Goal: Transaction & Acquisition: Download file/media

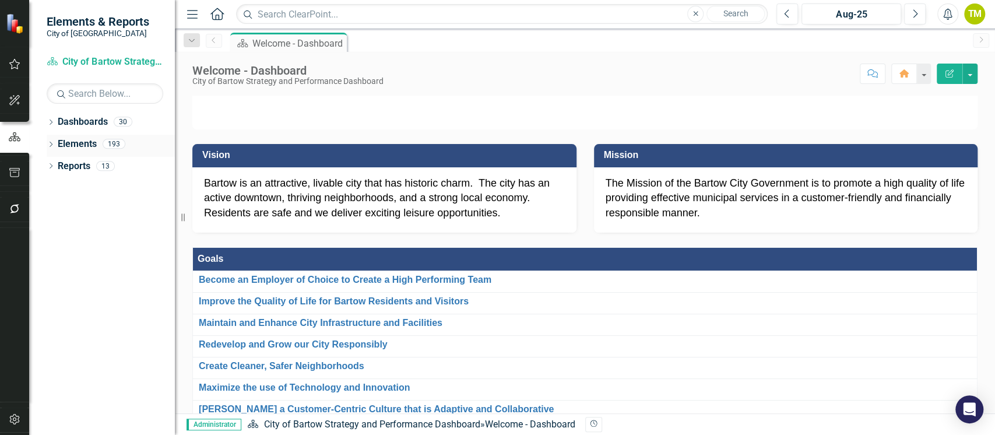
click at [72, 143] on link "Elements" at bounding box center [77, 144] width 39 height 13
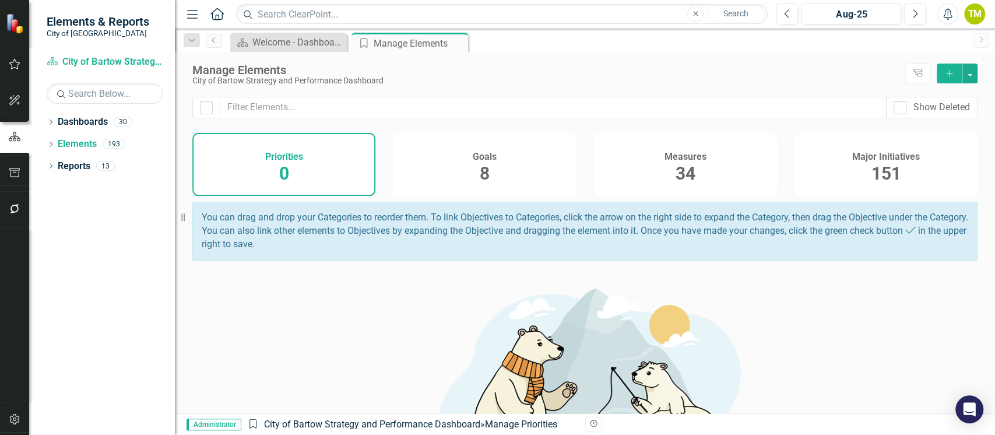
click at [875, 171] on span "151" at bounding box center [886, 173] width 30 height 20
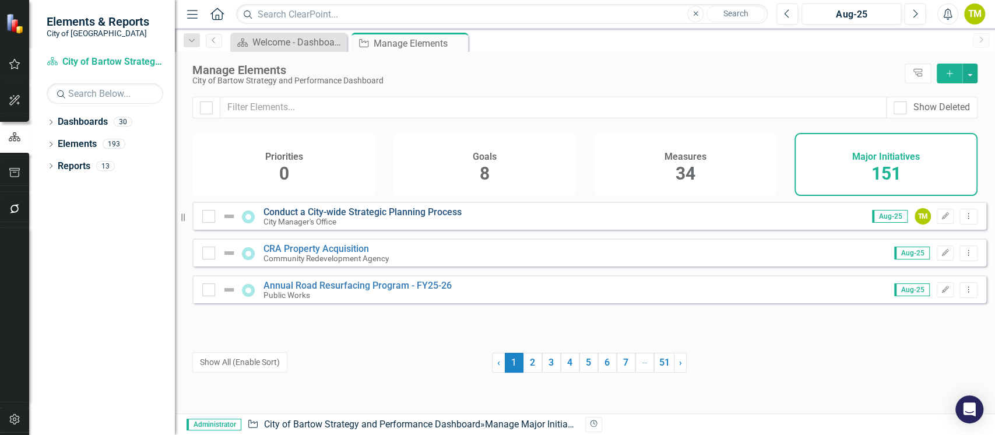
click at [360, 217] on link "Conduct a City-wide Strategic Planning Process" at bounding box center [362, 211] width 198 height 11
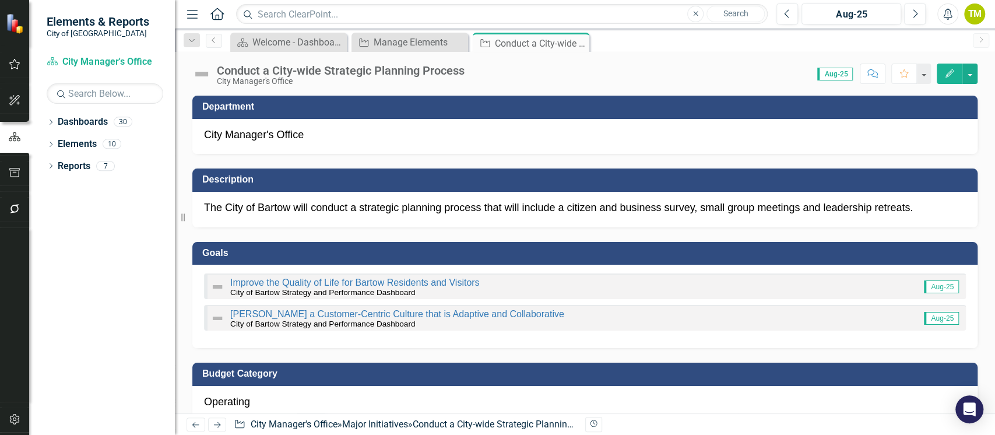
click at [209, 75] on img at bounding box center [201, 74] width 19 height 19
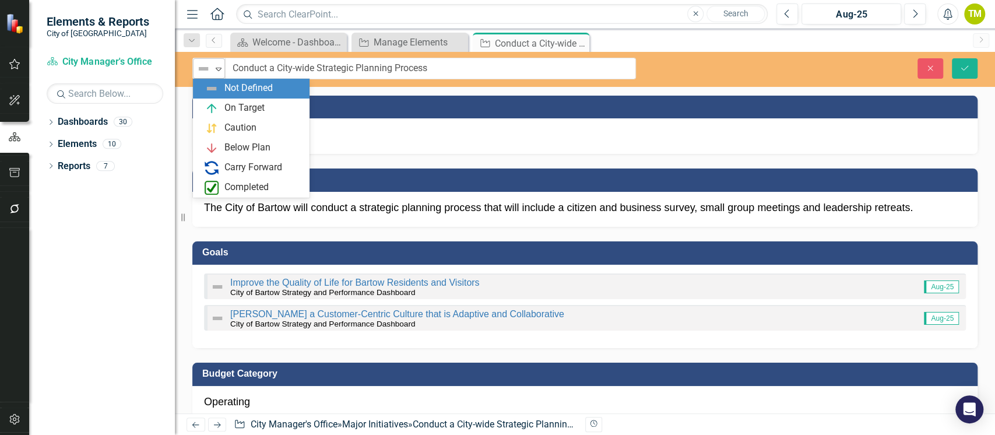
click at [201, 73] on img at bounding box center [203, 69] width 14 height 14
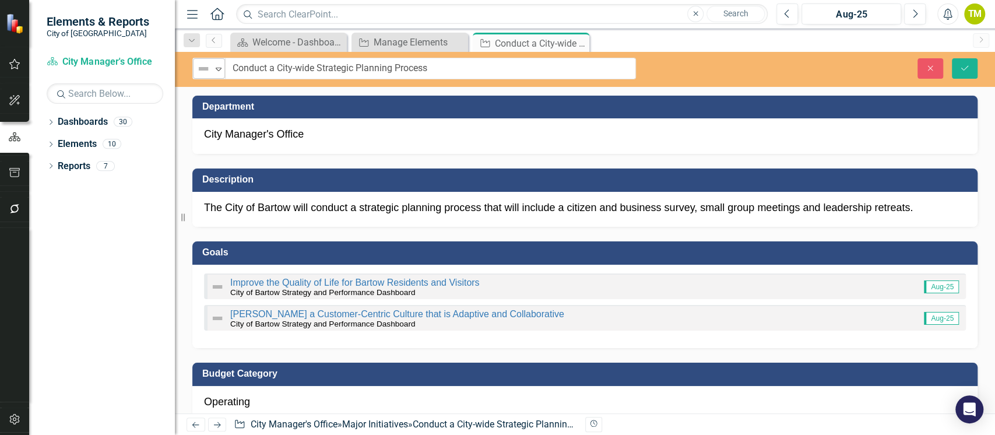
click at [201, 73] on img at bounding box center [203, 69] width 14 height 14
click at [219, 69] on icon at bounding box center [219, 69] width 6 height 3
click at [70, 164] on link "Reports" at bounding box center [74, 166] width 33 height 13
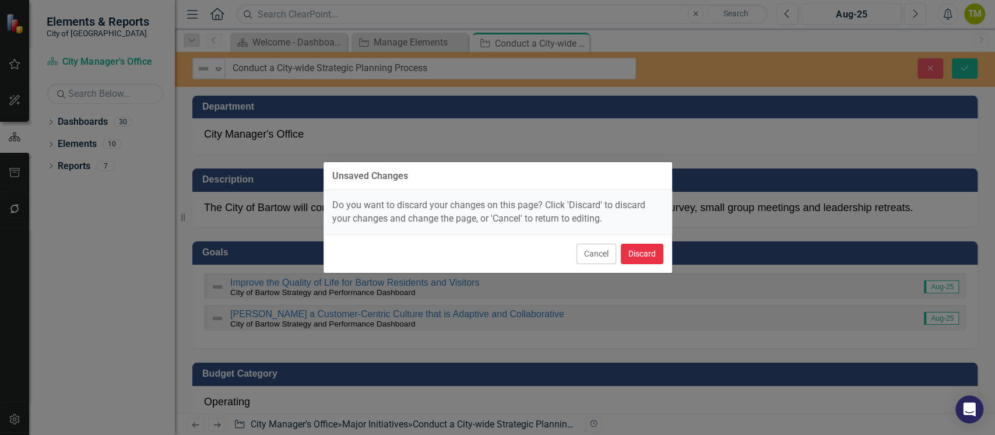
drag, startPoint x: 641, startPoint y: 251, endPoint x: 540, endPoint y: 261, distance: 101.9
click at [641, 251] on button "Discard" at bounding box center [642, 254] width 43 height 20
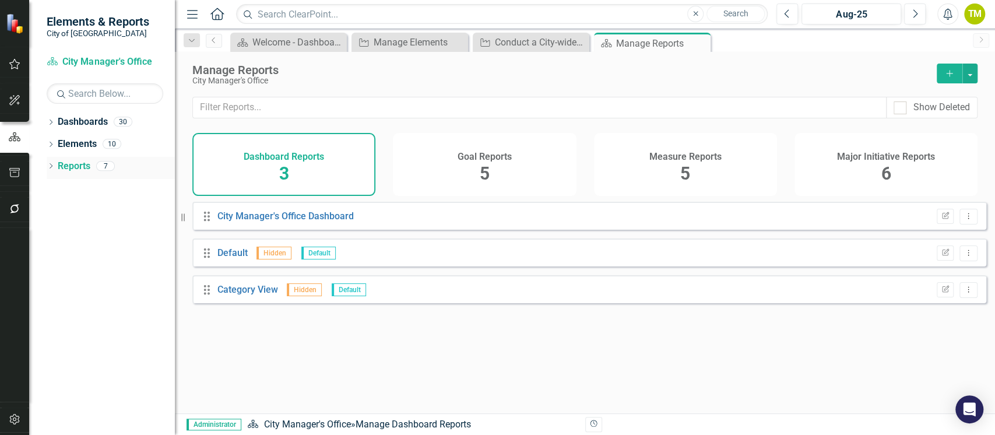
click at [51, 168] on icon "Dropdown" at bounding box center [51, 167] width 8 height 6
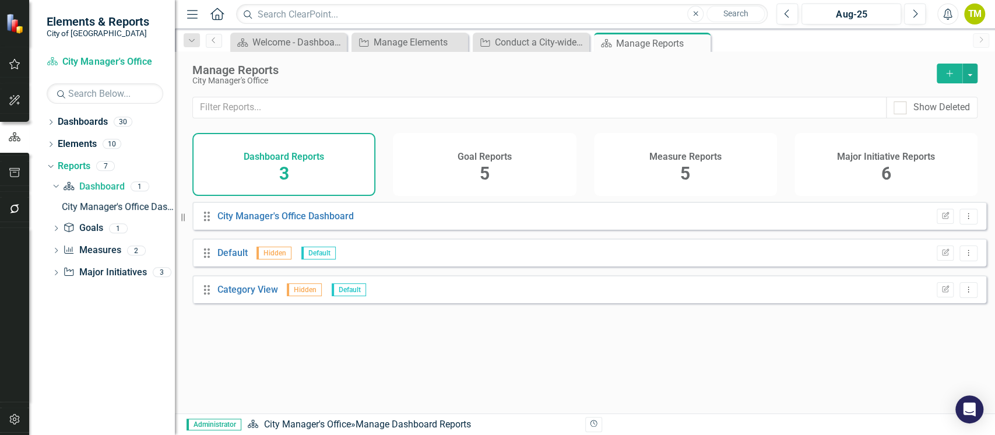
drag, startPoint x: 53, startPoint y: 271, endPoint x: 30, endPoint y: 294, distance: 32.6
click at [53, 270] on icon "Dropdown" at bounding box center [56, 273] width 8 height 6
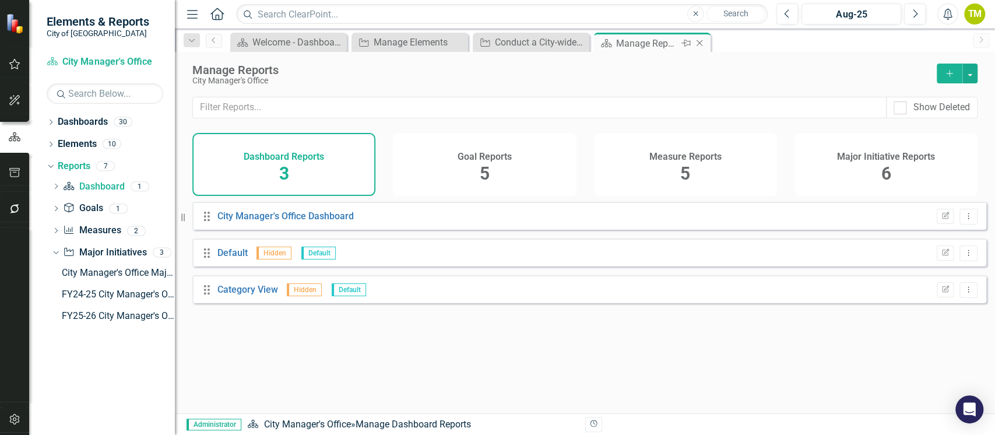
click at [701, 40] on icon "Close" at bounding box center [700, 42] width 12 height 9
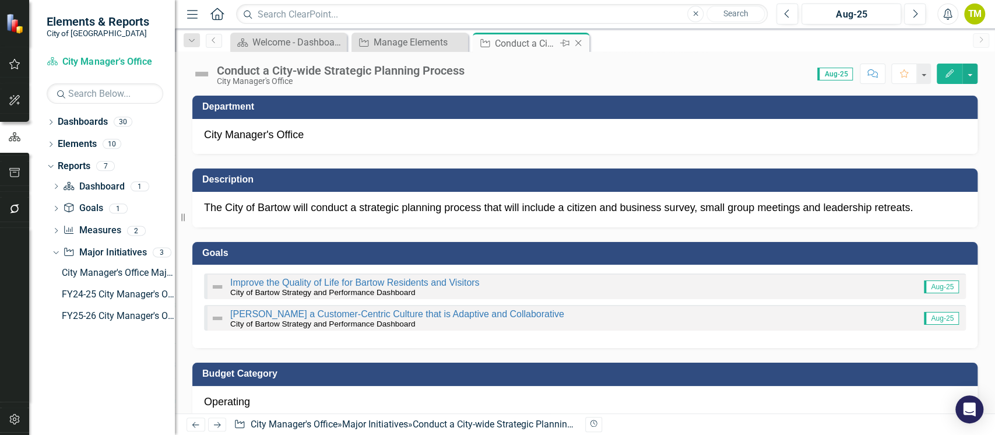
click at [578, 40] on icon "Close" at bounding box center [578, 42] width 12 height 9
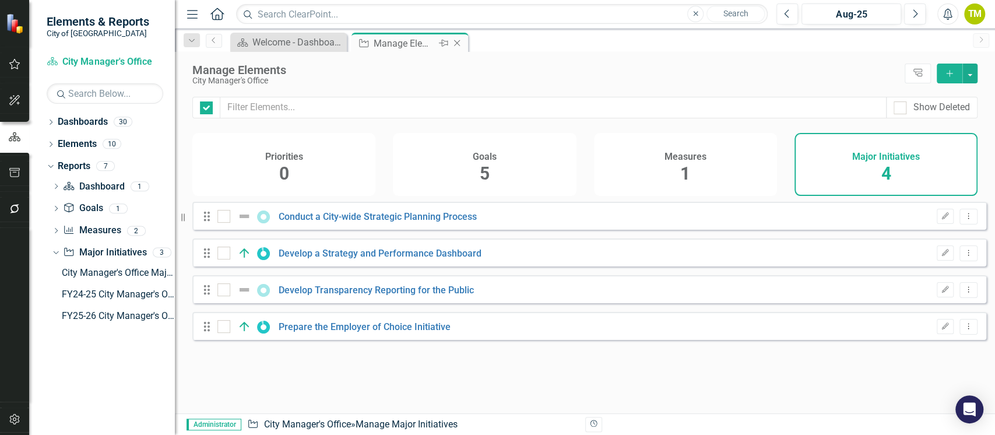
checkbox input "false"
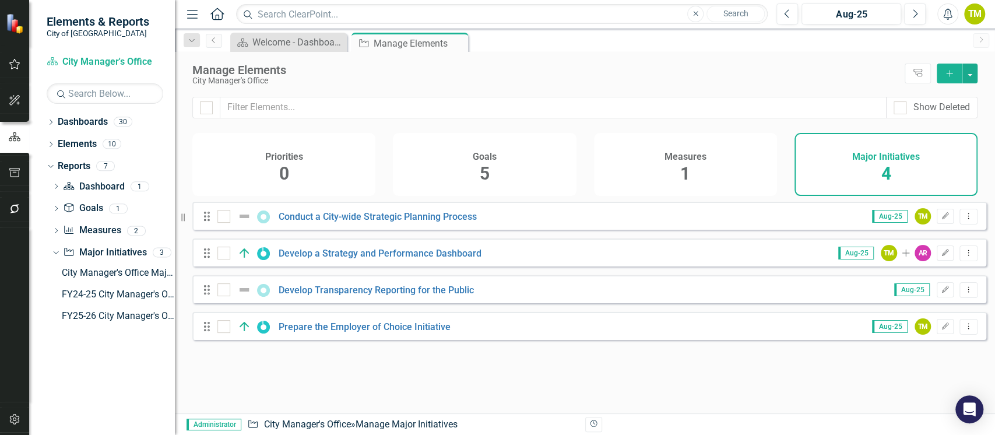
click at [0, 0] on icon "Close" at bounding box center [0, 0] width 0 height 0
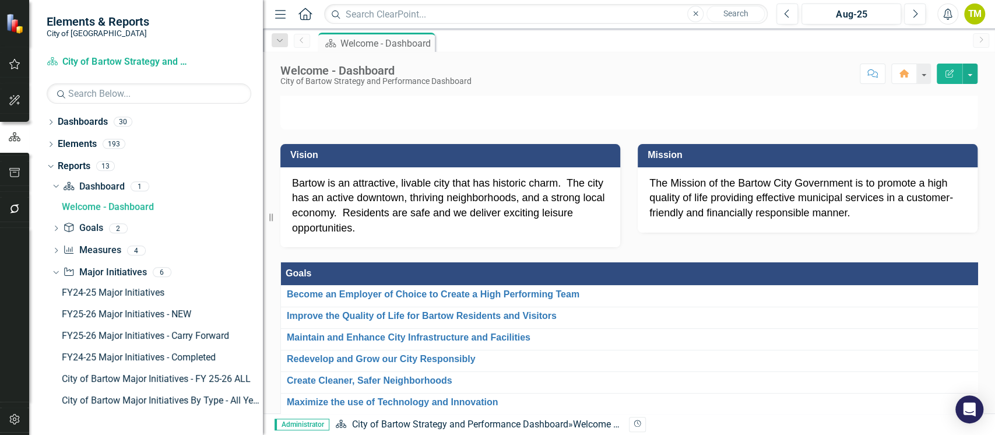
drag, startPoint x: 175, startPoint y: 302, endPoint x: 263, endPoint y: 312, distance: 88.0
click at [263, 312] on div "Resize" at bounding box center [267, 217] width 9 height 435
click at [196, 334] on div "FY25-26 Major Initiatives - Carry Forward" at bounding box center [162, 335] width 201 height 10
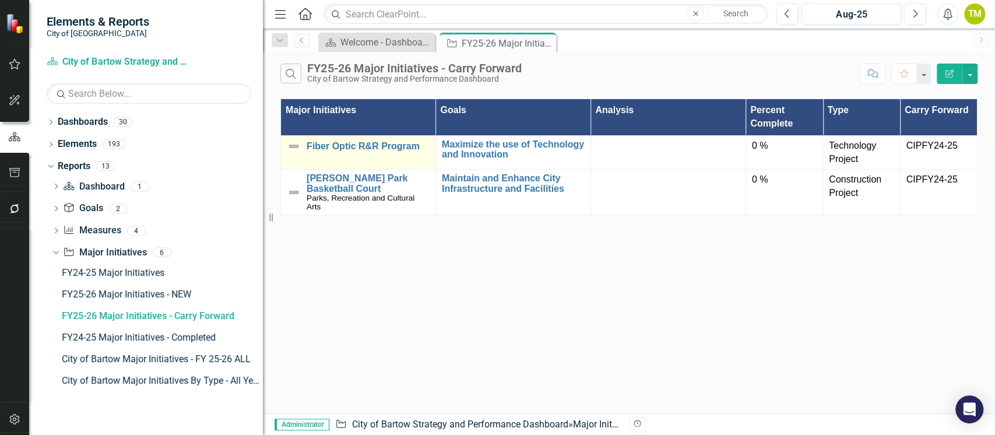
click at [294, 146] on img at bounding box center [294, 146] width 14 height 14
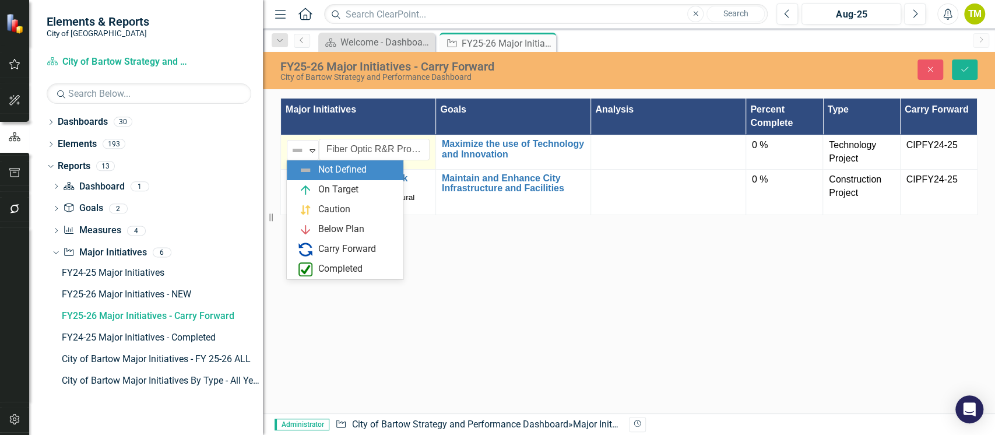
click at [294, 146] on img at bounding box center [297, 150] width 14 height 14
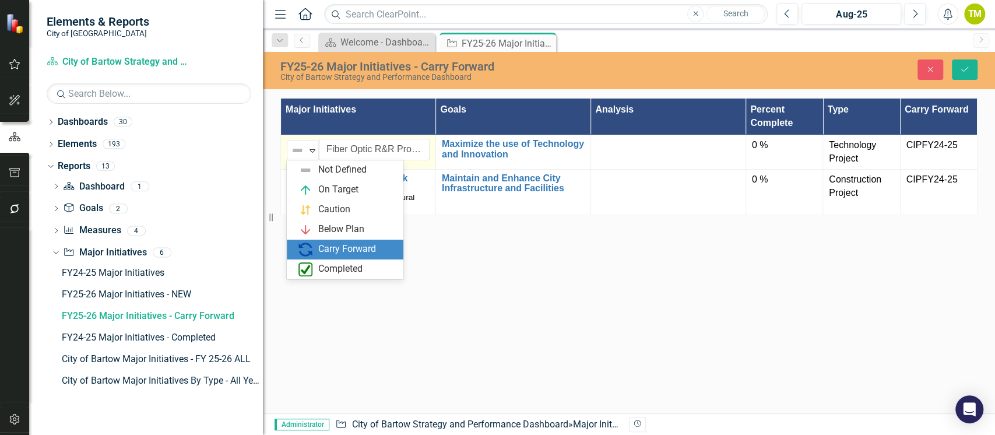
click at [309, 252] on img at bounding box center [305, 249] width 14 height 14
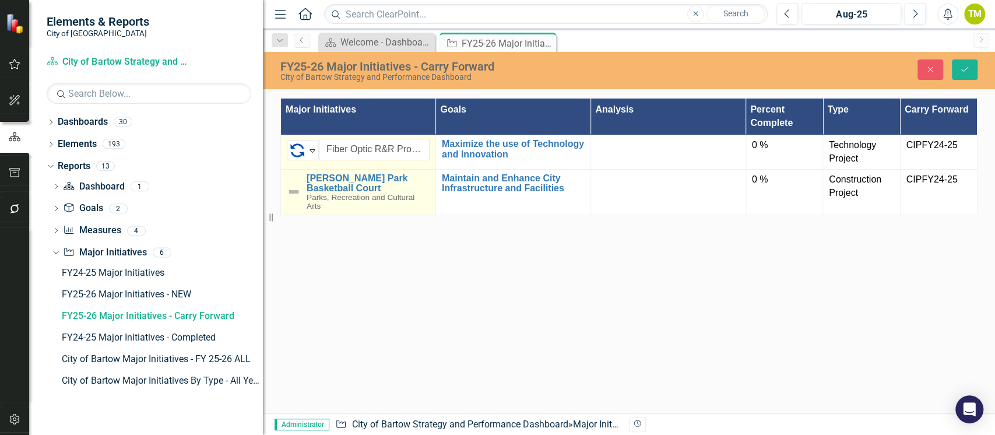
click at [295, 191] on img at bounding box center [294, 192] width 14 height 14
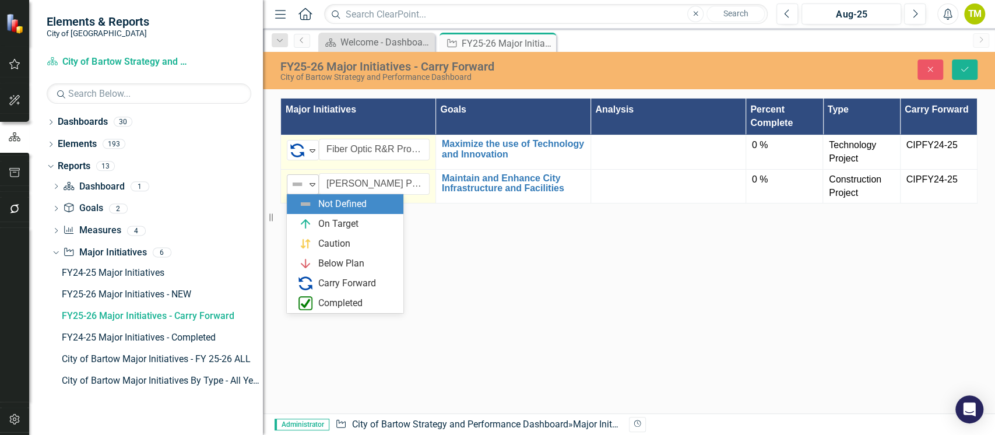
click at [294, 191] on img at bounding box center [297, 184] width 14 height 14
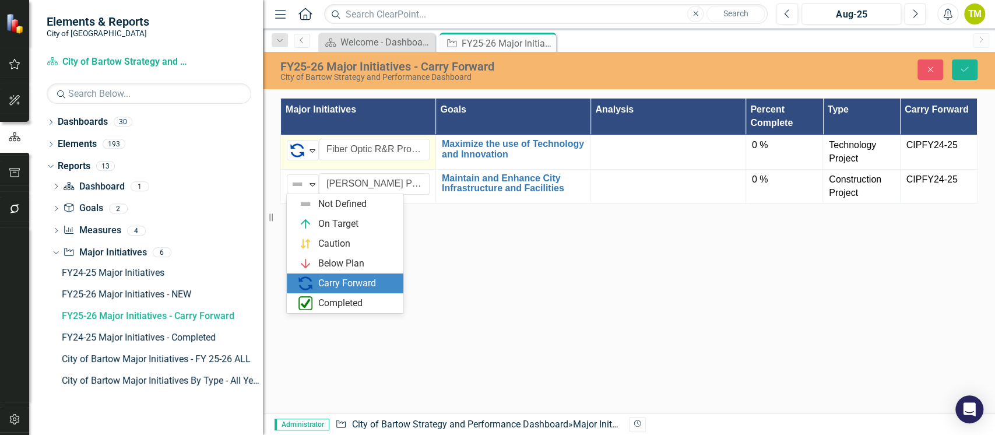
click at [305, 283] on img at bounding box center [305, 283] width 14 height 14
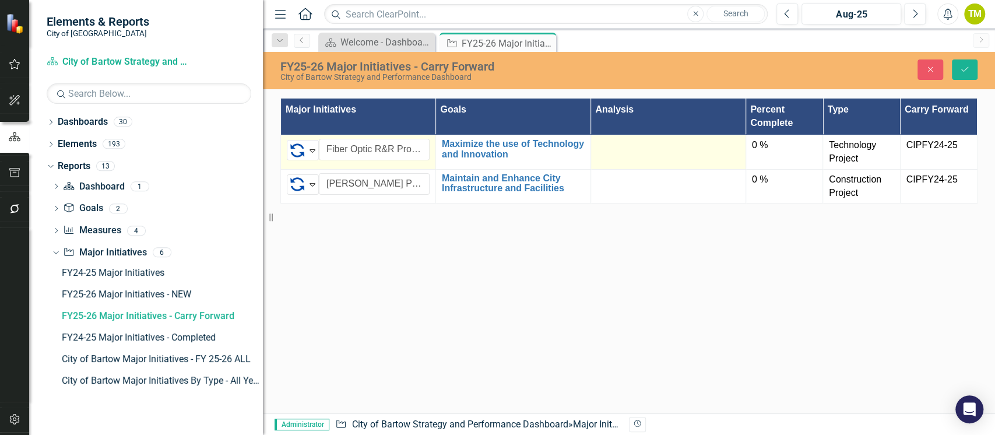
click at [645, 146] on div at bounding box center [668, 146] width 143 height 14
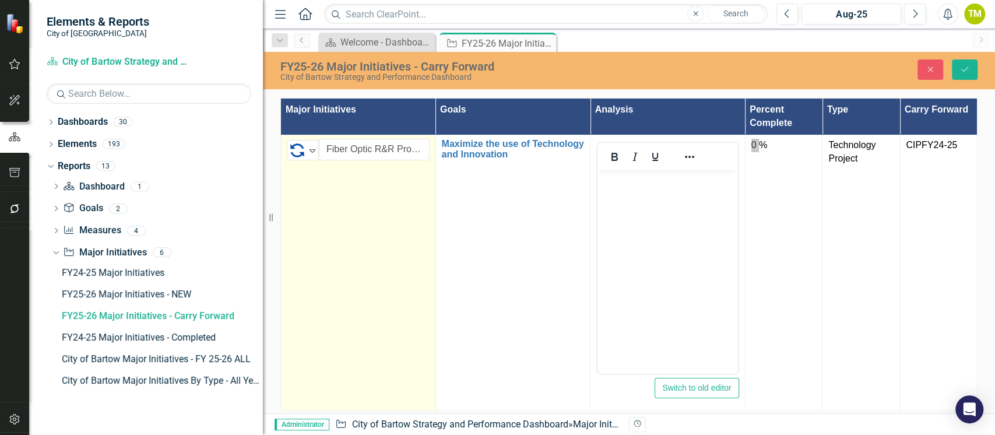
click at [607, 199] on body "Rich Text Area. Press ALT-0 for help." at bounding box center [667, 257] width 140 height 175
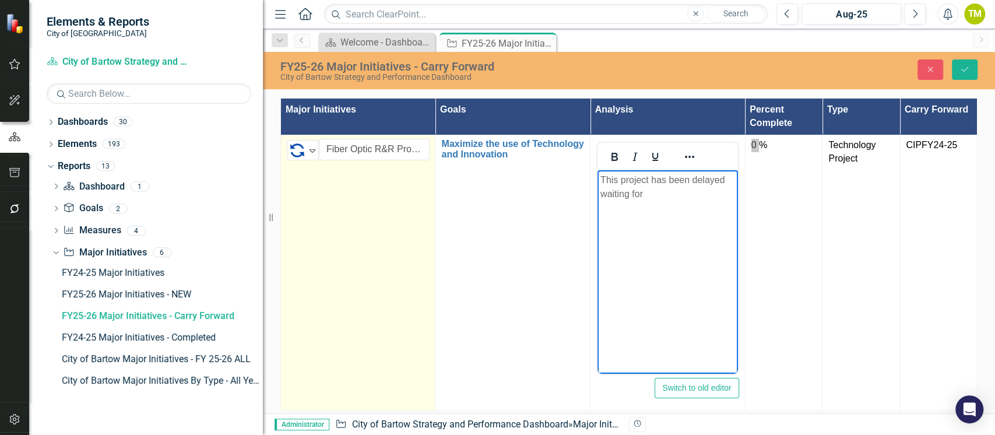
drag, startPoint x: 666, startPoint y: 196, endPoint x: 700, endPoint y: 176, distance: 39.7
click at [694, 183] on p "This project has been delayed waiting for" at bounding box center [667, 187] width 135 height 28
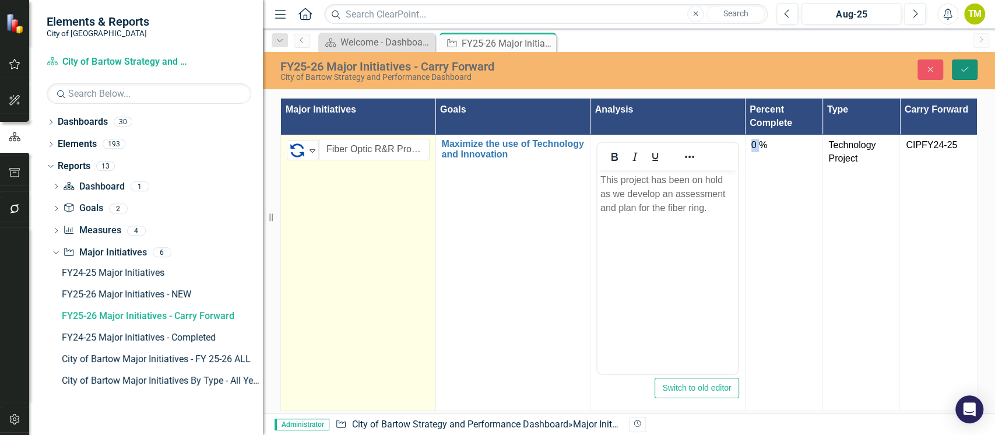
drag, startPoint x: 965, startPoint y: 68, endPoint x: 918, endPoint y: 96, distance: 54.9
click at [965, 68] on icon "Save" at bounding box center [964, 69] width 10 height 8
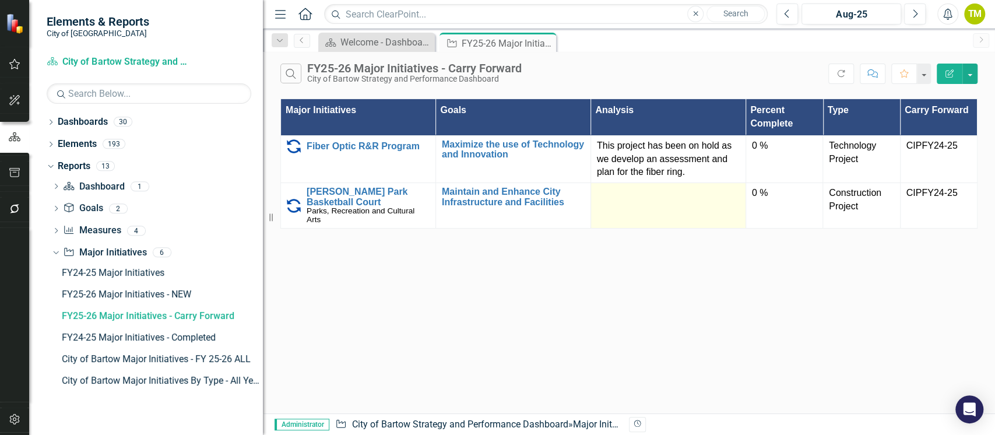
click at [649, 209] on td at bounding box center [667, 205] width 155 height 45
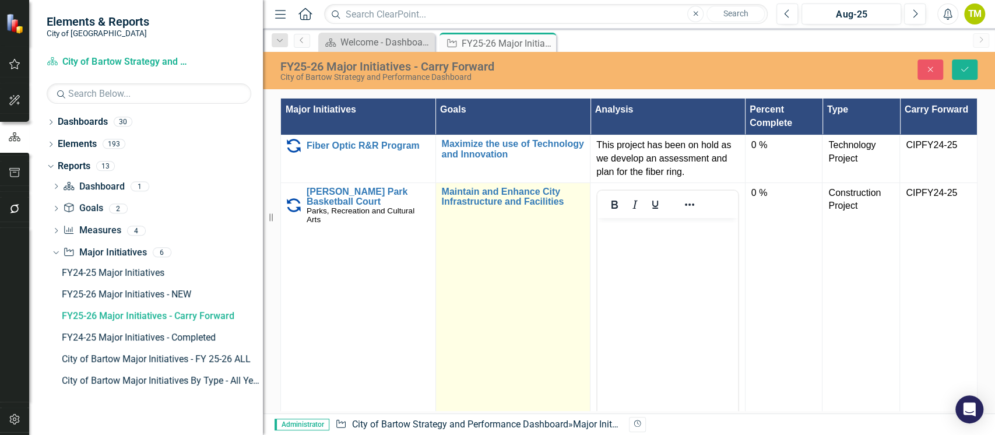
click at [474, 295] on td "Maintain and Enhance City Infrastructure and Facilities Link Map View Link Map …" at bounding box center [512, 320] width 155 height 276
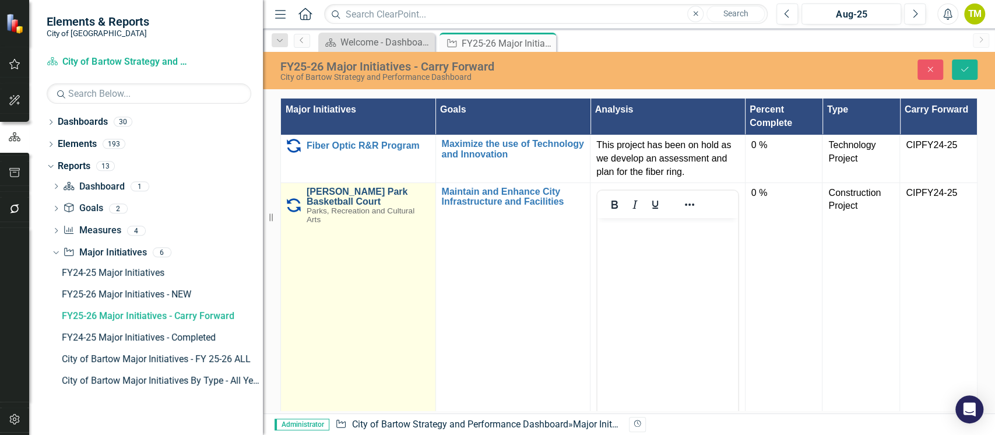
click at [347, 198] on link "[PERSON_NAME] Park Basketball Court" at bounding box center [368, 196] width 123 height 20
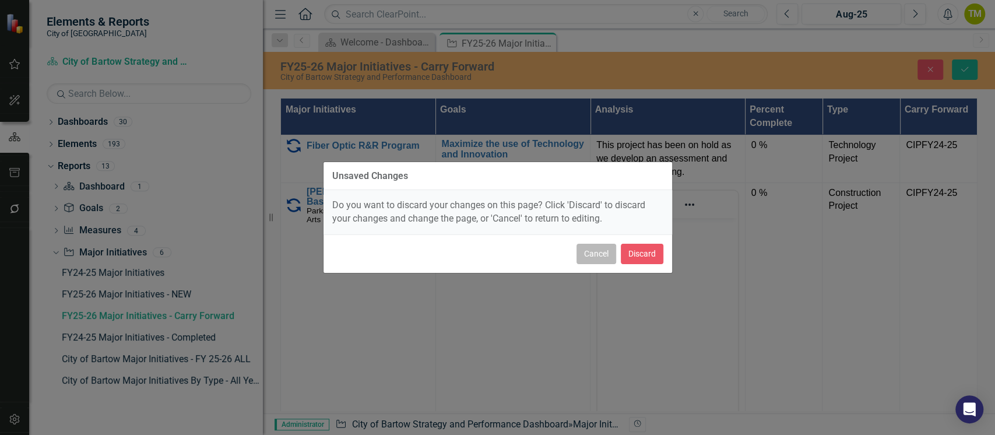
click at [587, 255] on button "Cancel" at bounding box center [596, 254] width 40 height 20
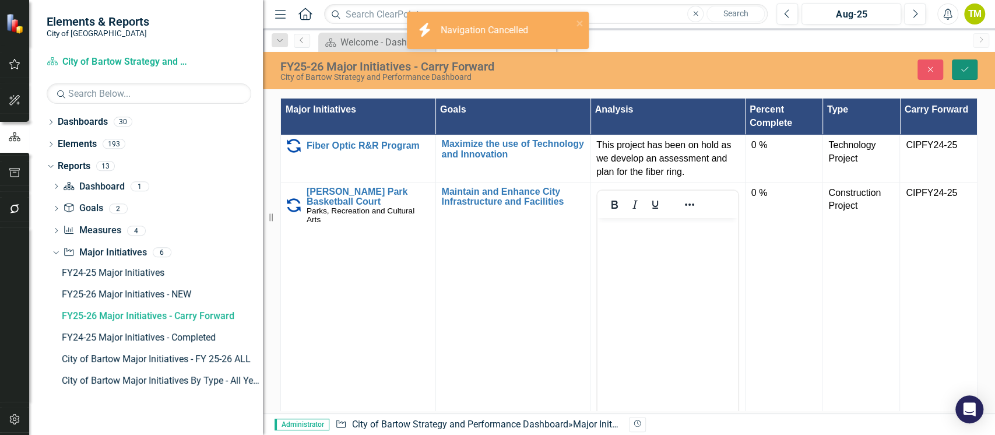
click at [964, 72] on icon "Save" at bounding box center [964, 69] width 10 height 8
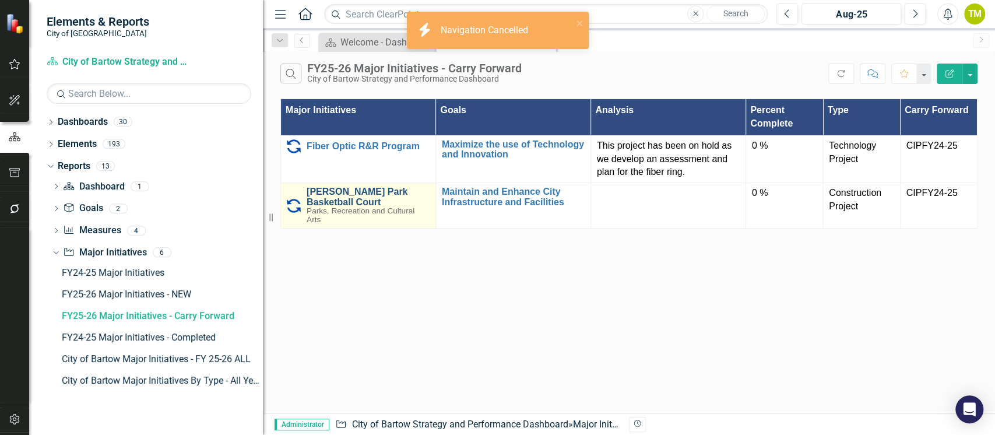
click at [317, 193] on link "[PERSON_NAME] Park Basketball Court" at bounding box center [368, 196] width 123 height 20
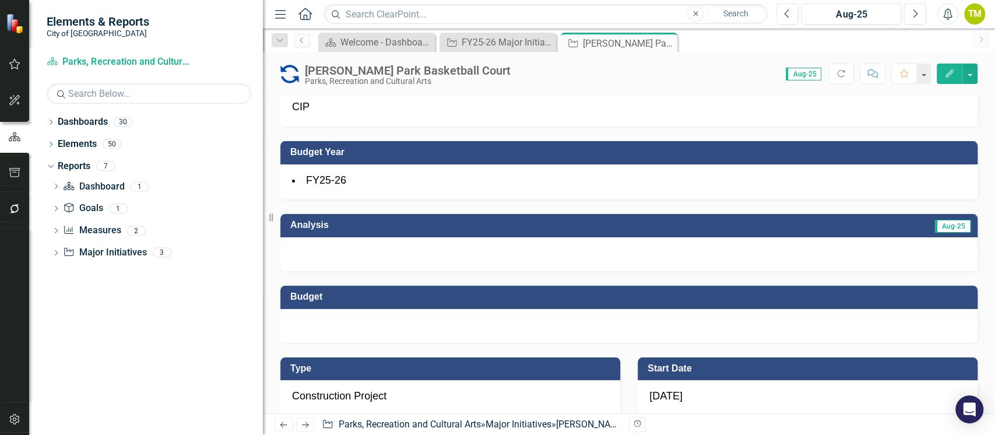
scroll to position [311, 0]
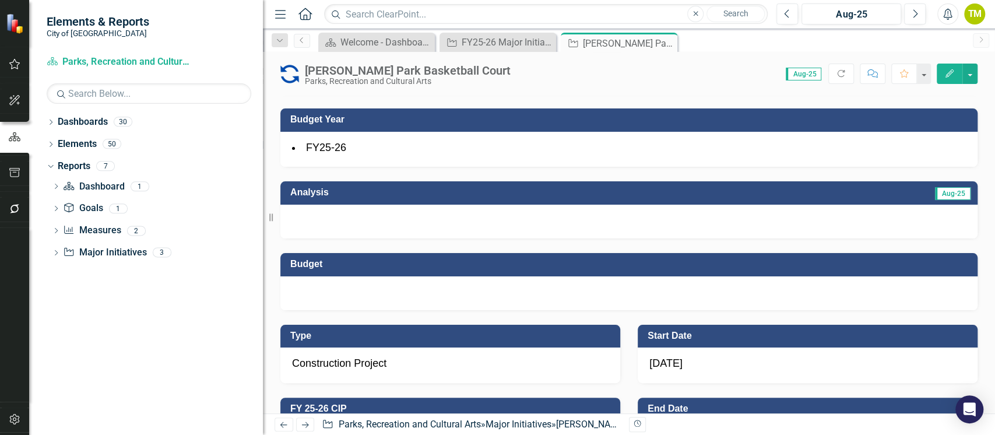
click at [477, 224] on div at bounding box center [628, 222] width 697 height 34
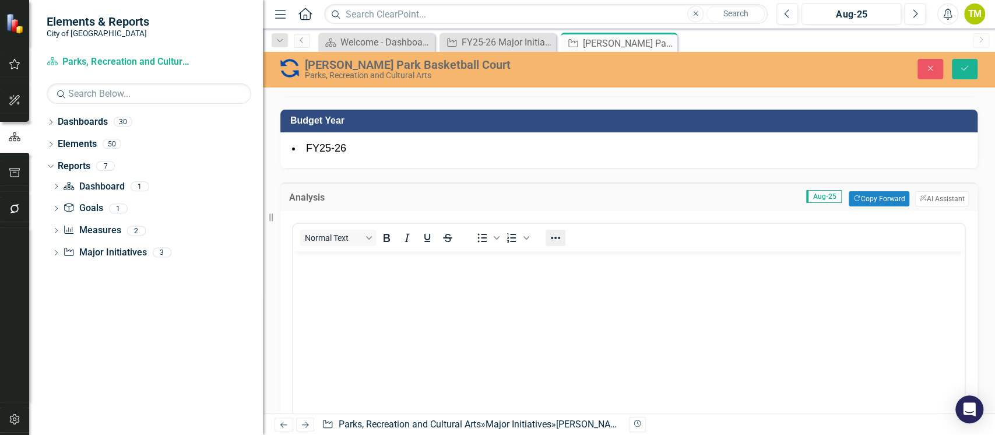
scroll to position [0, 0]
click at [849, 202] on button "Copy Forward Copy Forward" at bounding box center [879, 198] width 60 height 15
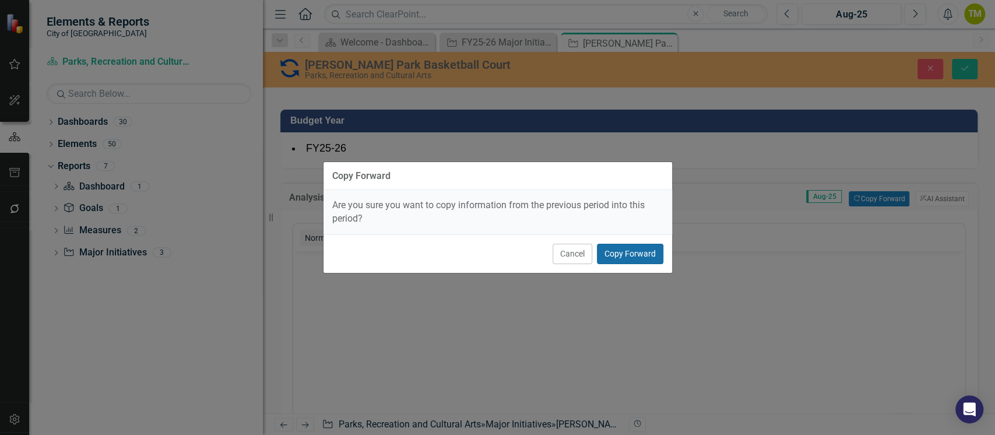
click at [654, 249] on button "Copy Forward" at bounding box center [630, 254] width 66 height 20
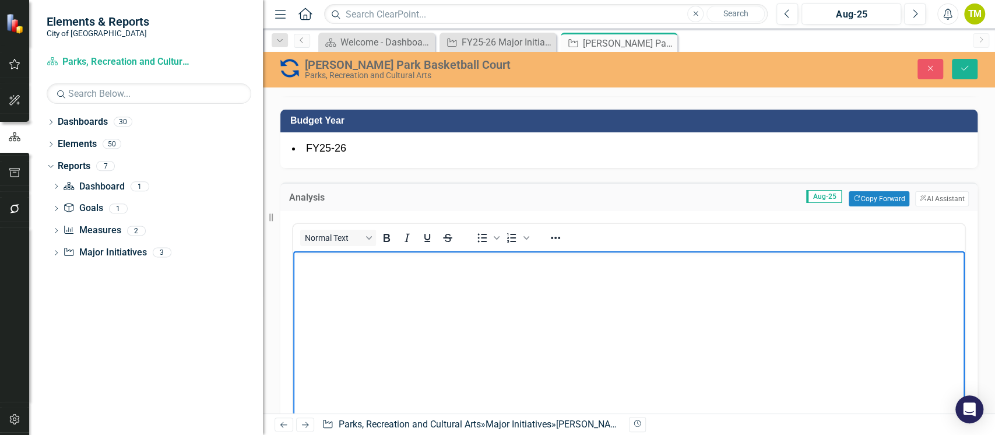
click at [505, 307] on body "Rich Text Area. Press ALT-0 for help." at bounding box center [628, 338] width 671 height 175
click at [930, 68] on icon "Close" at bounding box center [930, 68] width 10 height 8
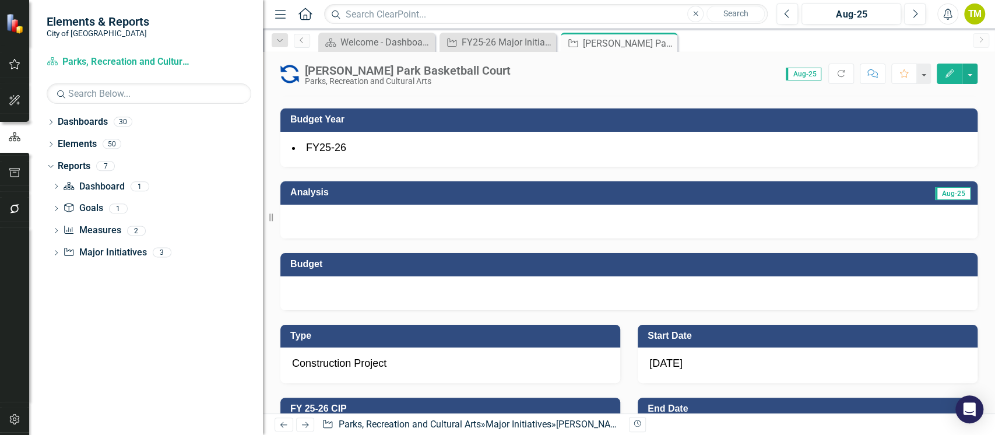
click at [348, 217] on div at bounding box center [628, 222] width 697 height 34
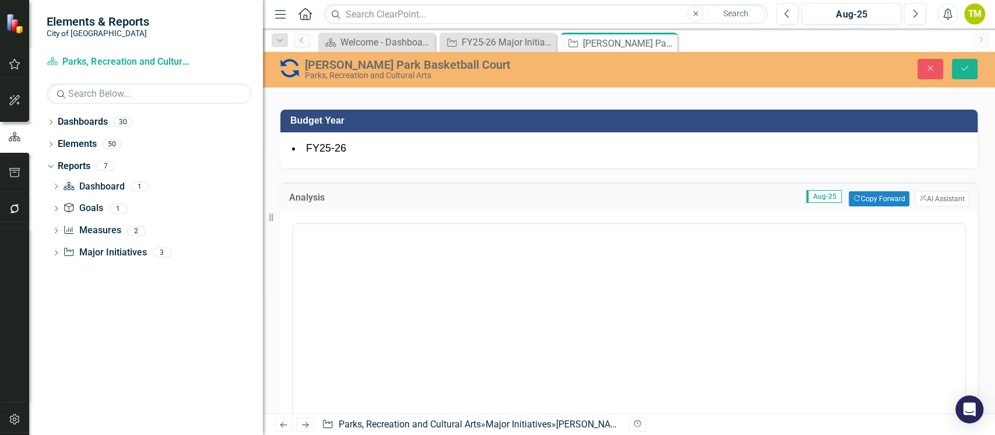
click at [348, 217] on div "Switch to old editor" at bounding box center [628, 355] width 697 height 288
click at [322, 272] on body "Rich Text Area. Press ALT-0 for help." at bounding box center [628, 338] width 671 height 175
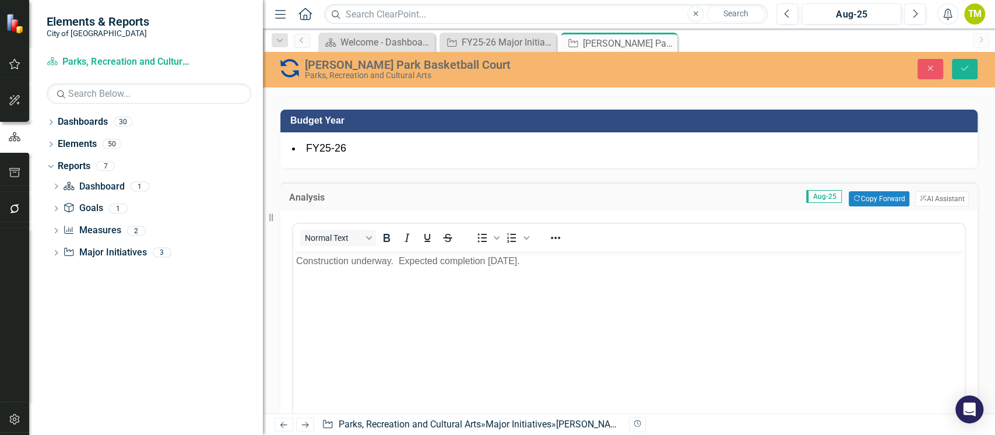
click at [289, 71] on img at bounding box center [289, 68] width 19 height 19
click at [290, 71] on img at bounding box center [289, 68] width 19 height 19
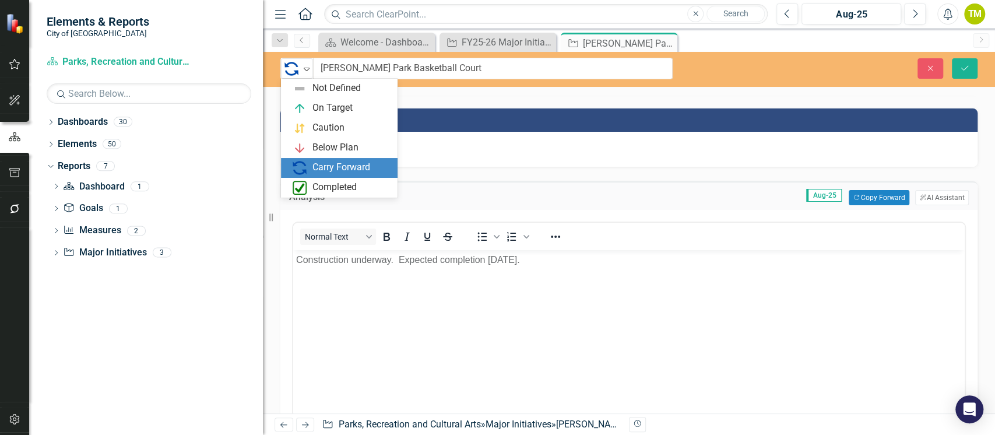
click at [290, 71] on img at bounding box center [291, 69] width 14 height 14
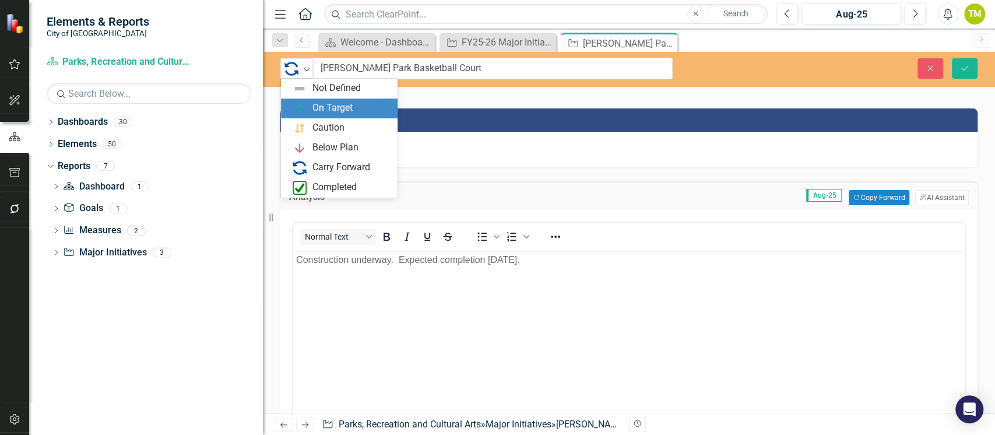
click at [309, 108] on div "On Target" at bounding box center [342, 108] width 98 height 14
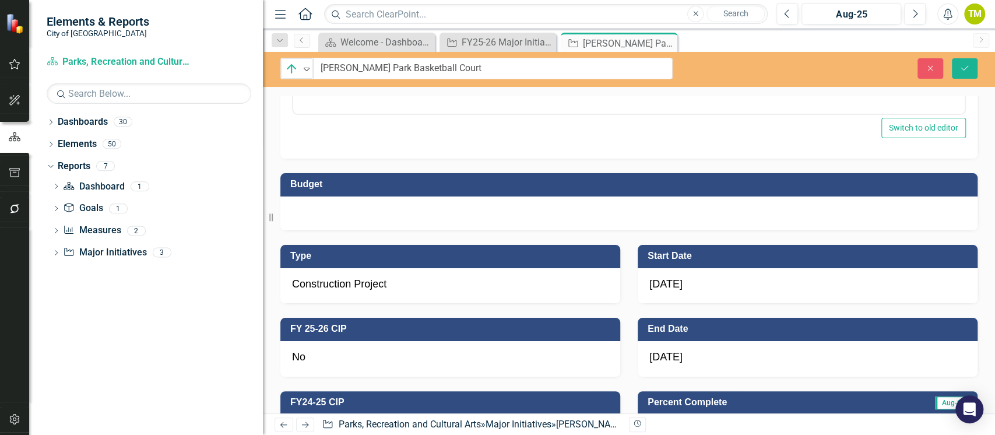
scroll to position [699, 0]
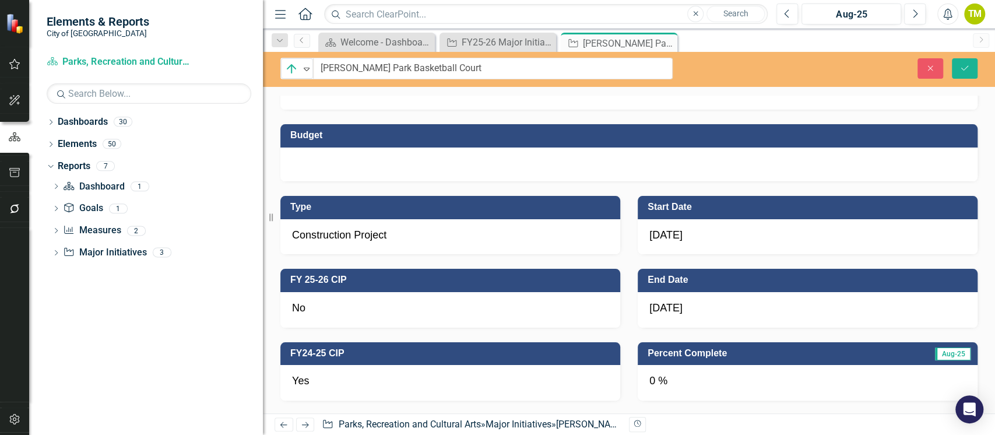
click at [675, 382] on div "0 %" at bounding box center [808, 383] width 340 height 36
click at [675, 381] on div "0 %" at bounding box center [808, 383] width 340 height 36
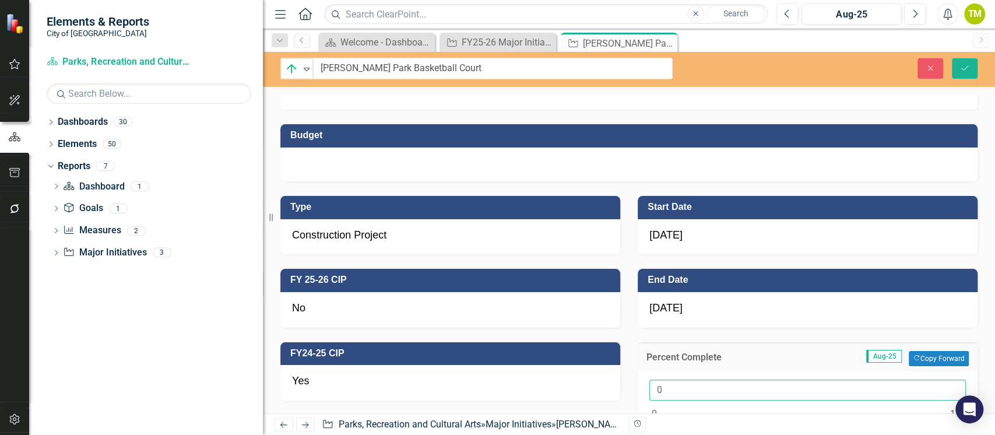
drag, startPoint x: 666, startPoint y: 391, endPoint x: 616, endPoint y: 389, distance: 50.2
click at [629, 389] on div "Percent Complete Aug-25 Copy Forward Copy Forward 0" at bounding box center [807, 391] width 357 height 126
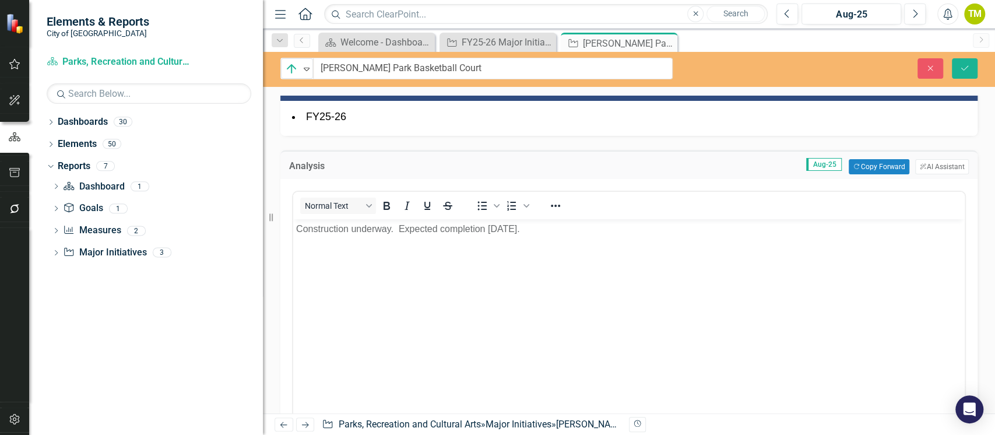
scroll to position [233, 0]
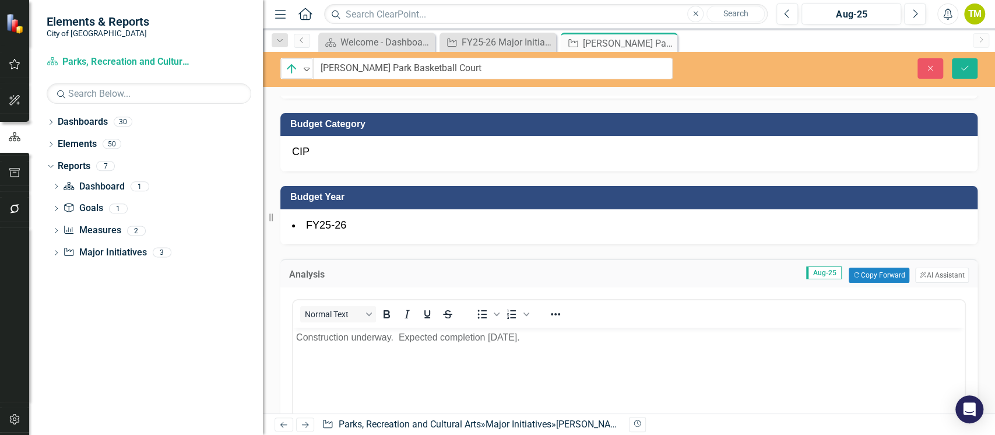
type input "90"
click at [387, 226] on li "FY25-26" at bounding box center [629, 225] width 674 height 15
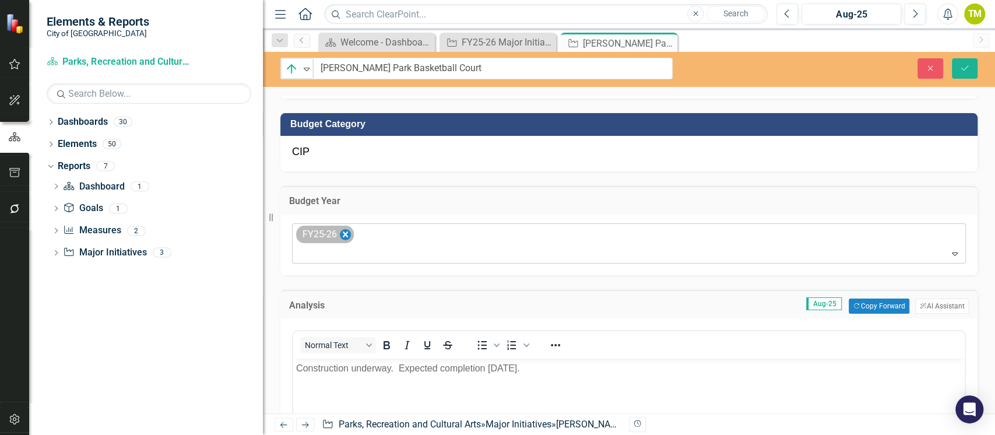
click at [343, 235] on icon "Remove FY25-26" at bounding box center [345, 234] width 11 height 15
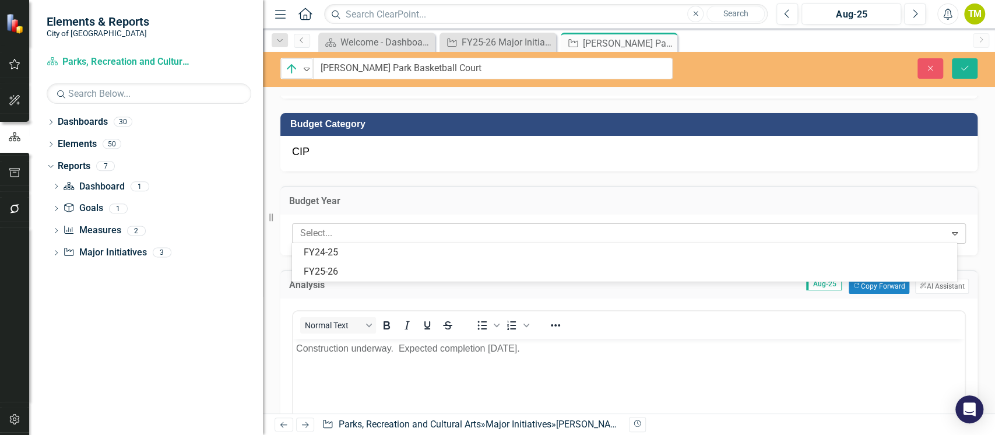
click at [339, 237] on div at bounding box center [620, 234] width 650 height 16
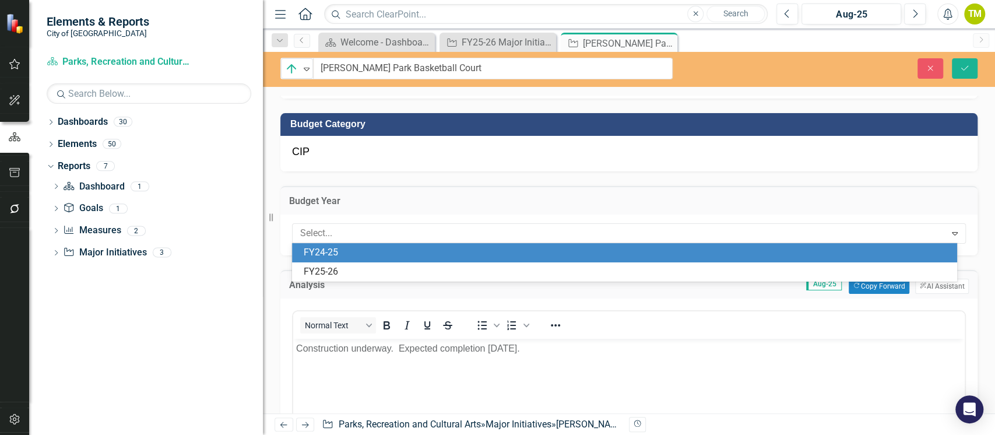
click at [341, 254] on div "FY24-25" at bounding box center [627, 252] width 646 height 13
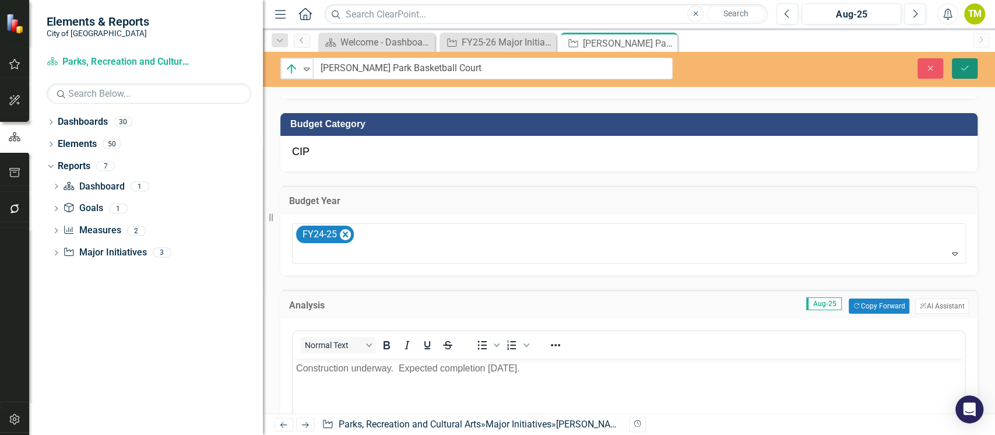
click at [962, 73] on button "Save" at bounding box center [965, 68] width 26 height 20
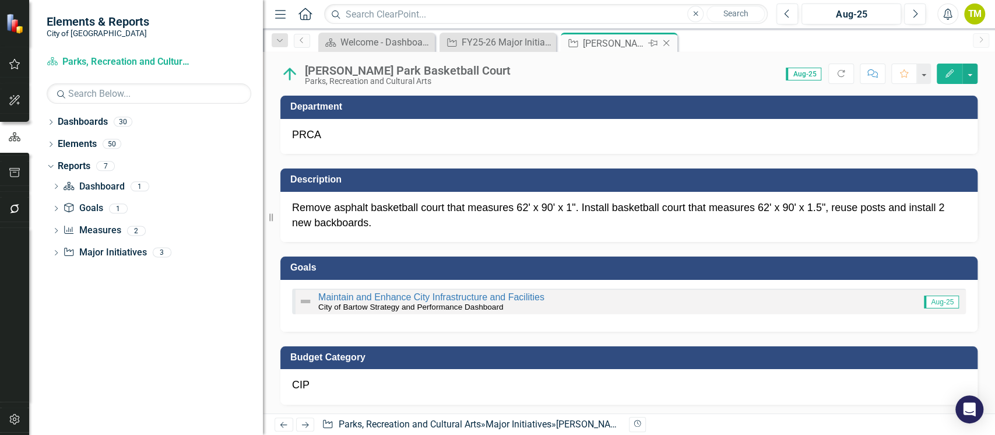
click at [669, 41] on icon "Close" at bounding box center [666, 42] width 12 height 9
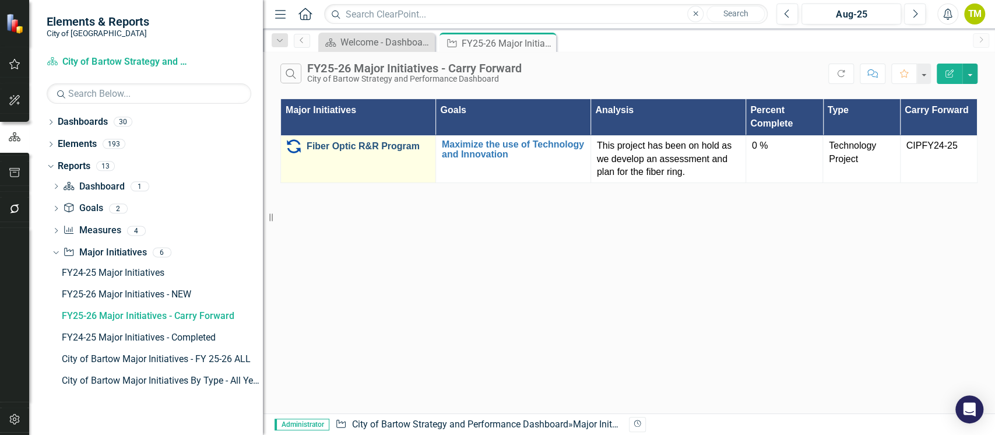
click at [358, 147] on link "Fiber Optic R&R Program" at bounding box center [368, 146] width 123 height 10
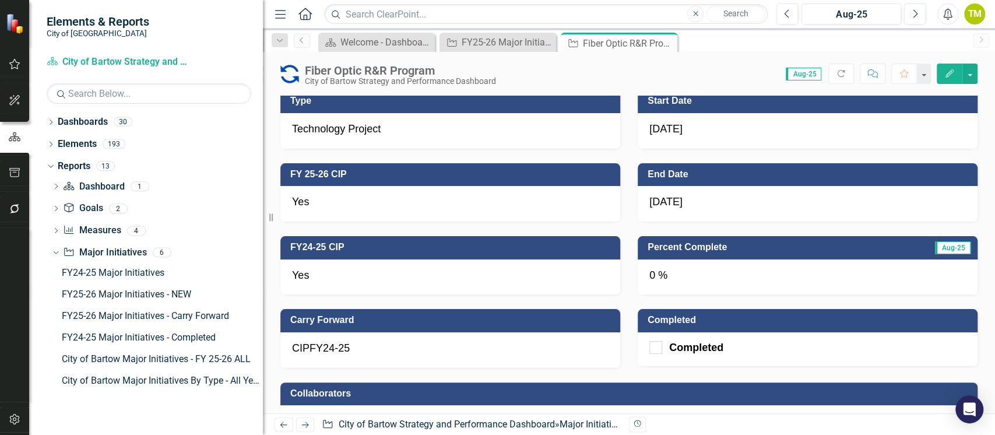
scroll to position [544, 0]
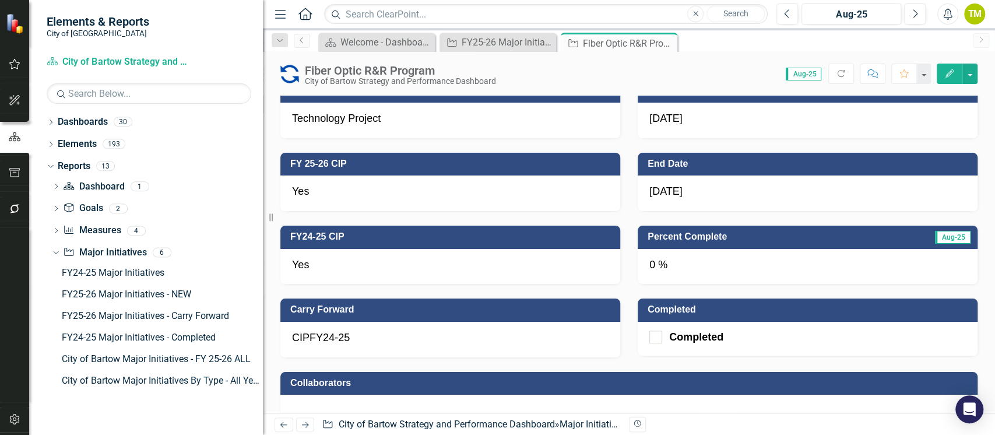
click at [445, 268] on div "Yes" at bounding box center [450, 267] width 340 height 36
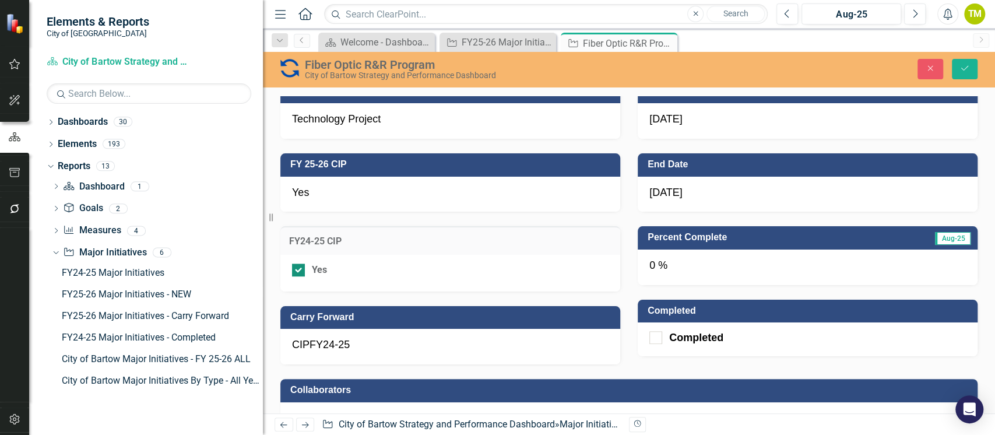
click at [301, 273] on div at bounding box center [298, 269] width 13 height 13
click at [300, 271] on input "Yes" at bounding box center [296, 267] width 8 height 8
checkbox input "false"
click at [410, 339] on div "CIPFY24-25" at bounding box center [450, 347] width 340 height 36
click at [410, 340] on div "CIPFY24-25" at bounding box center [450, 347] width 340 height 36
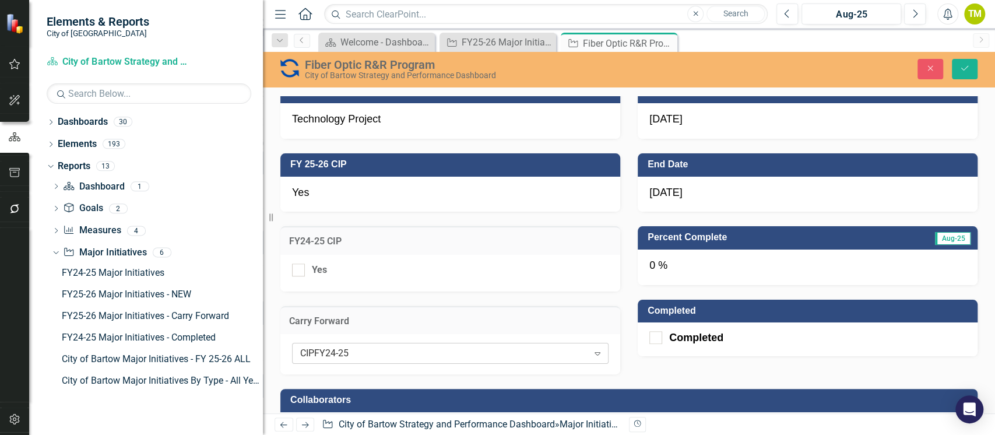
click at [407, 353] on div "CIPFY24-25" at bounding box center [444, 353] width 288 height 13
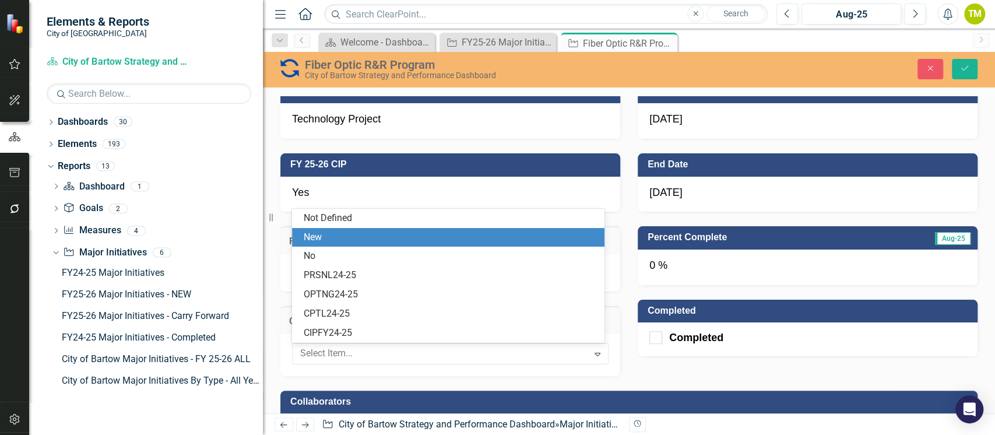
click at [343, 235] on div "New" at bounding box center [451, 237] width 294 height 13
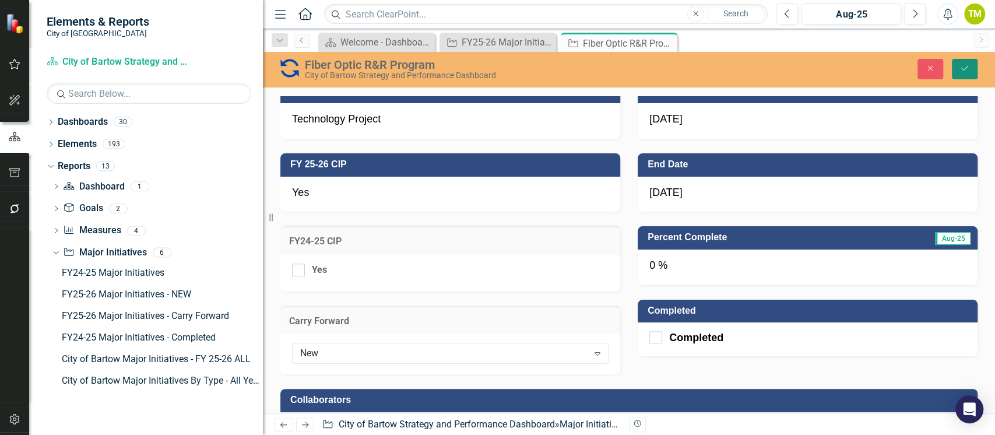
click at [964, 67] on icon "Save" at bounding box center [964, 68] width 10 height 8
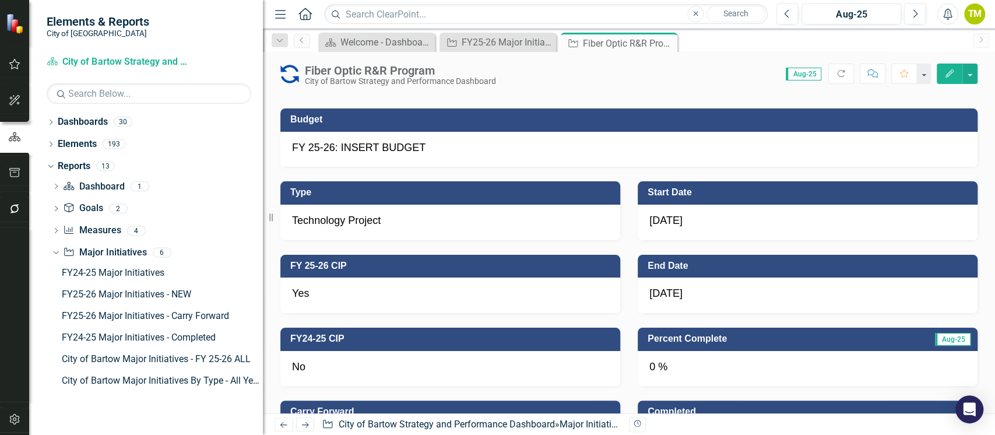
scroll to position [466, 0]
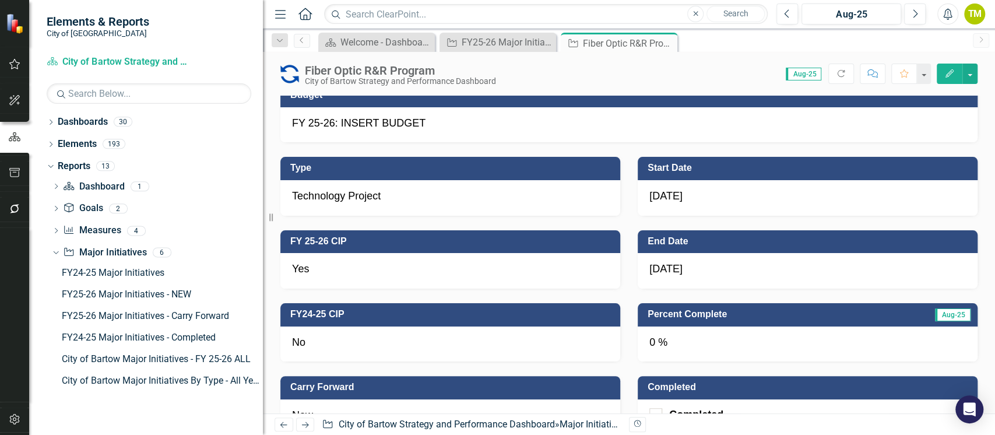
click at [294, 79] on img at bounding box center [289, 74] width 19 height 19
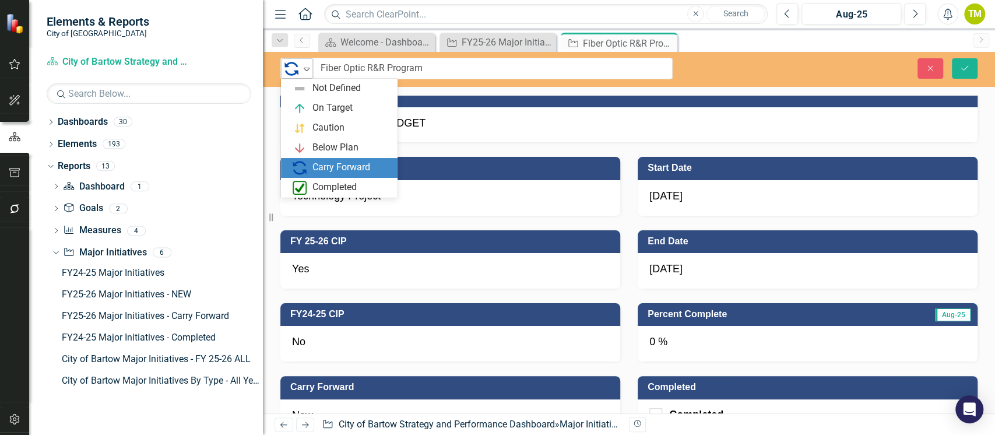
click at [294, 74] on img at bounding box center [291, 69] width 14 height 14
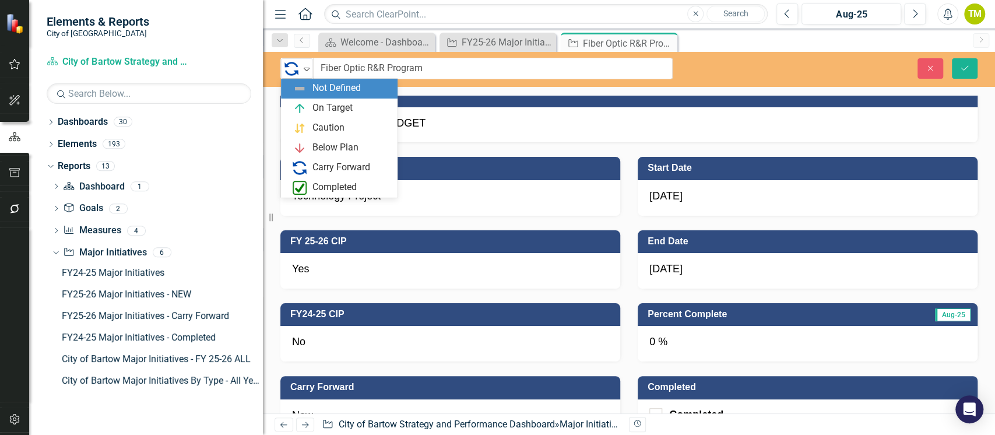
click at [305, 91] on img at bounding box center [300, 89] width 14 height 14
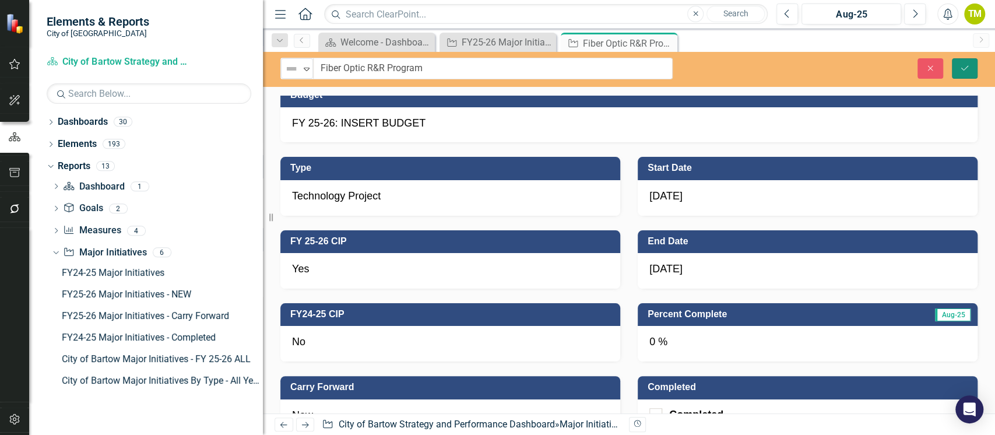
click at [965, 69] on icon "Save" at bounding box center [964, 68] width 10 height 8
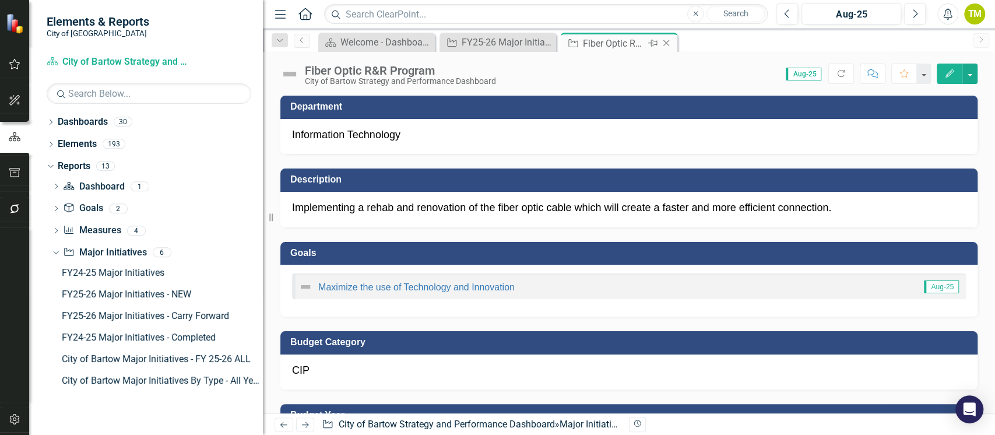
click at [666, 39] on icon "Close" at bounding box center [666, 42] width 12 height 9
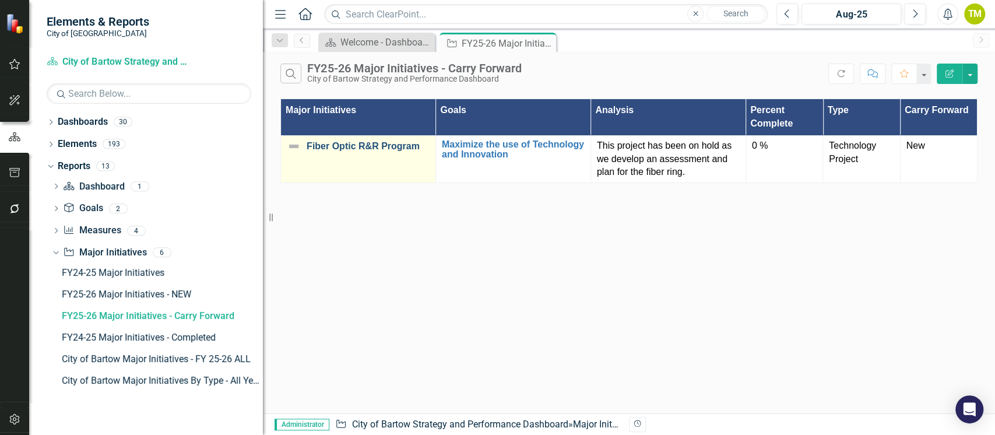
click at [365, 146] on link "Fiber Optic R&R Program" at bounding box center [368, 146] width 123 height 10
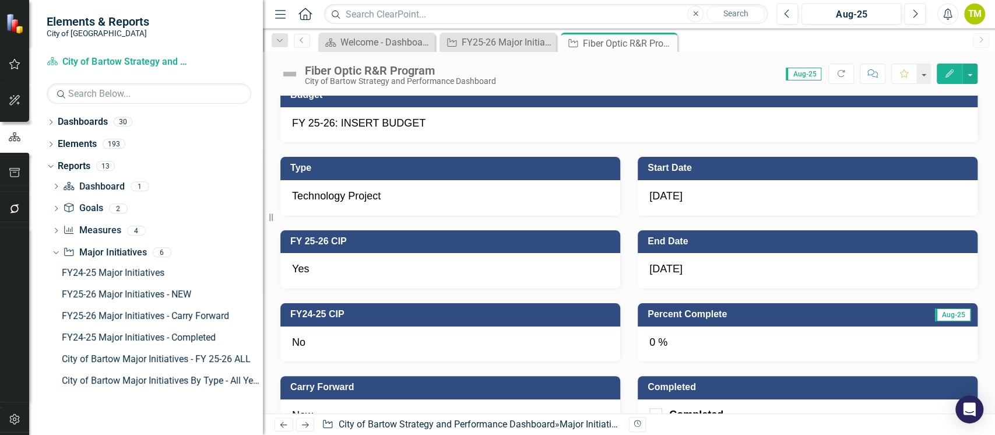
scroll to position [544, 0]
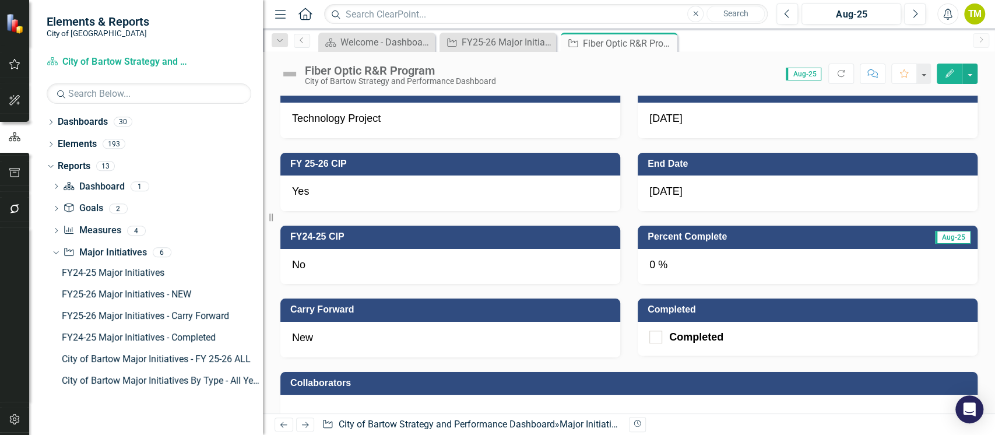
click at [438, 340] on div "New" at bounding box center [450, 340] width 340 height 36
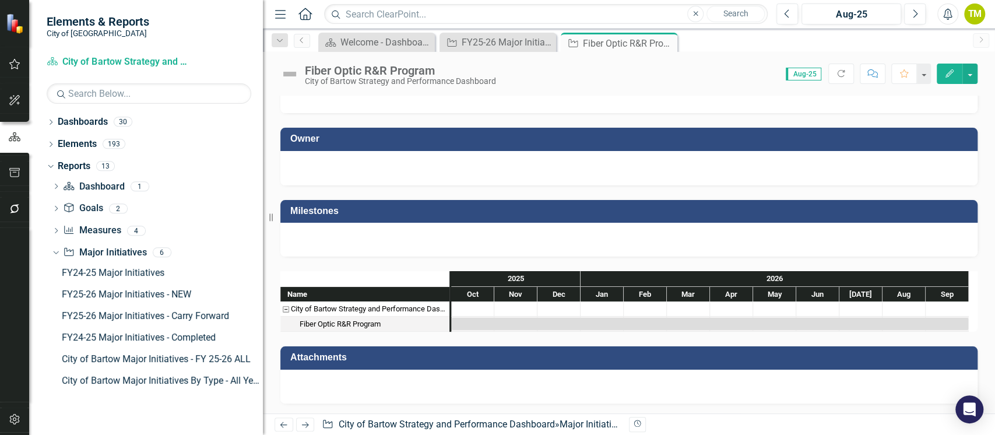
scroll to position [860, 0]
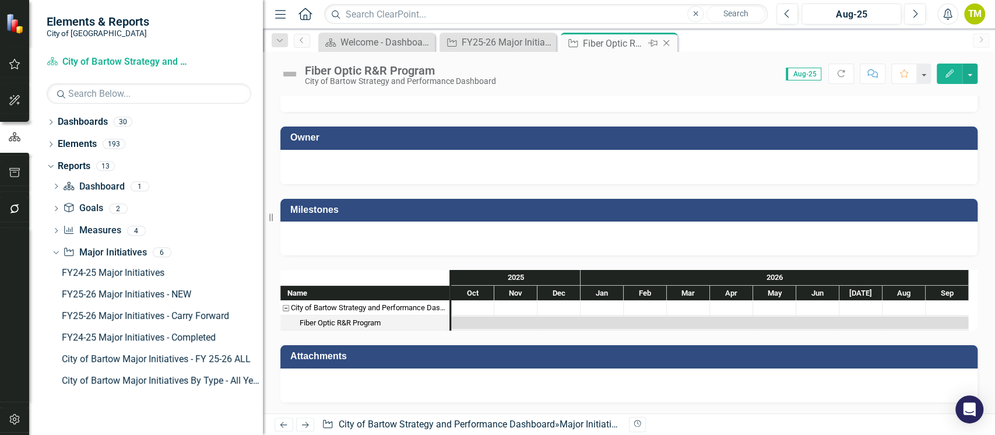
click at [668, 42] on icon "Close" at bounding box center [666, 42] width 12 height 9
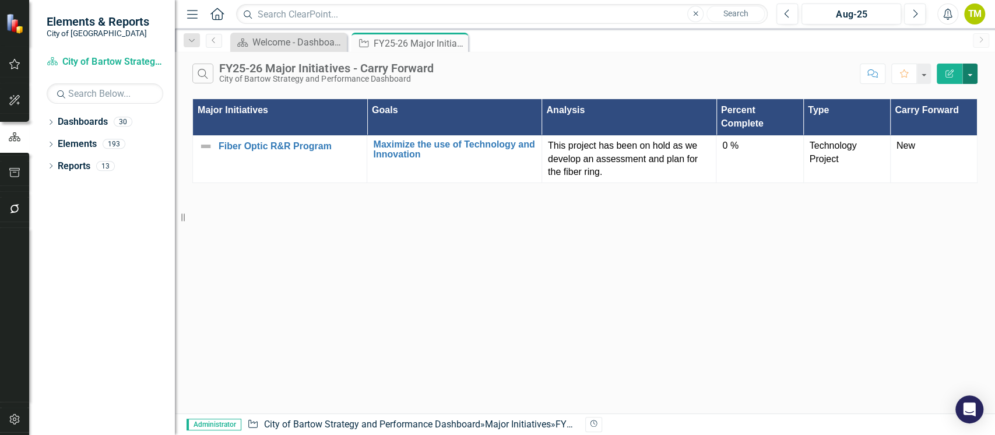
click at [972, 72] on button "button" at bounding box center [969, 74] width 15 height 20
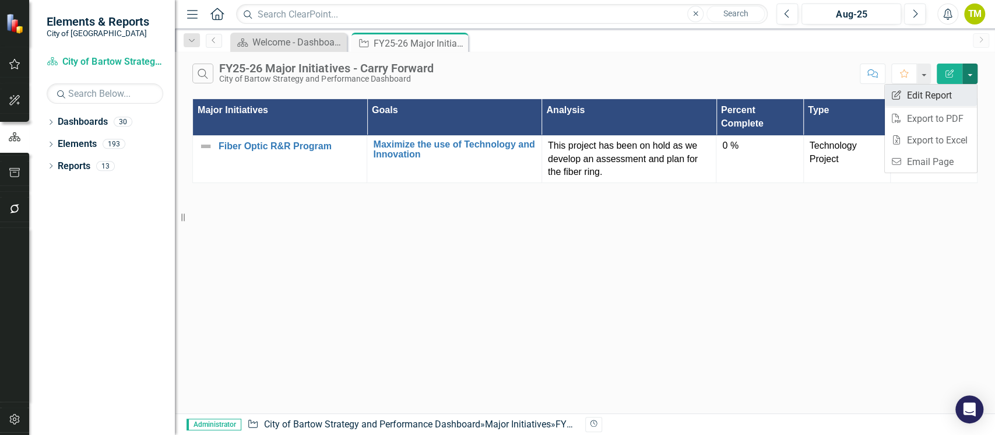
click at [935, 87] on link "Edit Report Edit Report" at bounding box center [931, 96] width 92 height 22
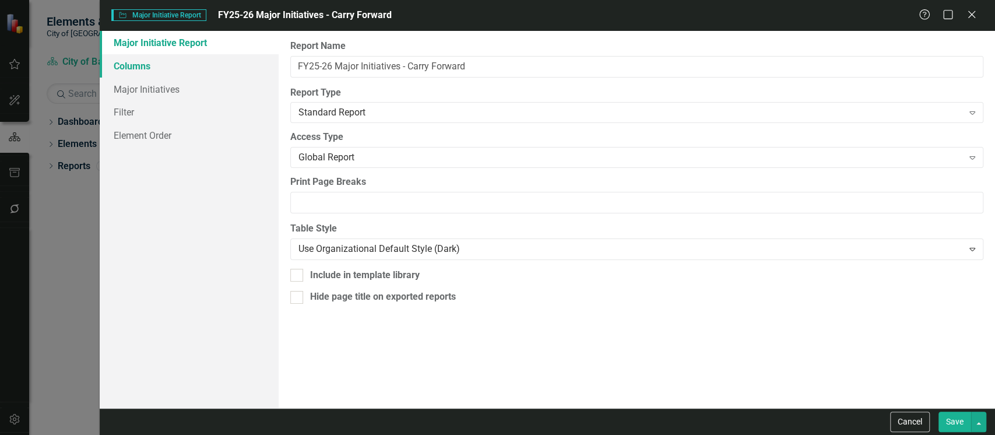
click at [132, 54] on link "Columns" at bounding box center [189, 65] width 179 height 23
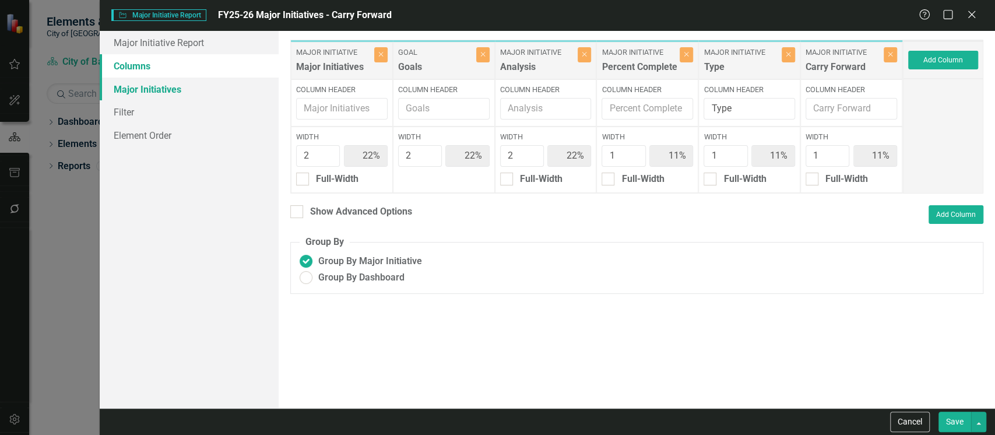
click at [133, 94] on link "Major Initiatives" at bounding box center [189, 89] width 179 height 23
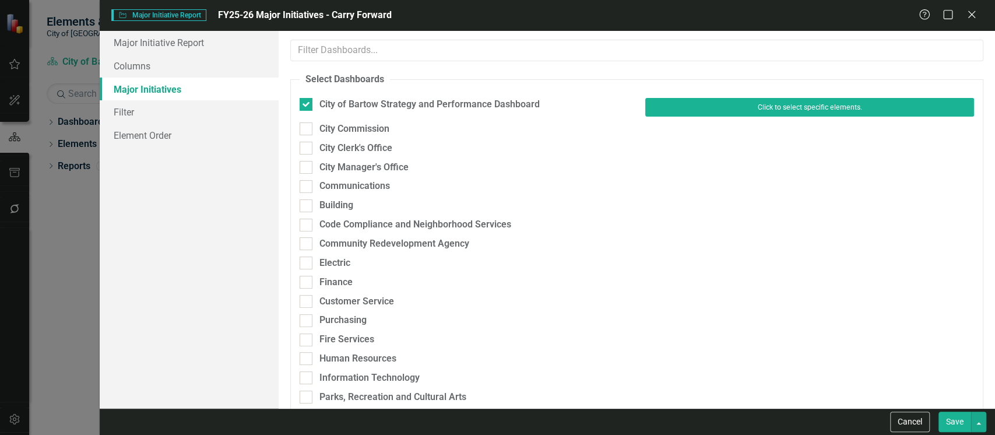
click at [861, 102] on button "Click to select specific elements." at bounding box center [809, 107] width 329 height 19
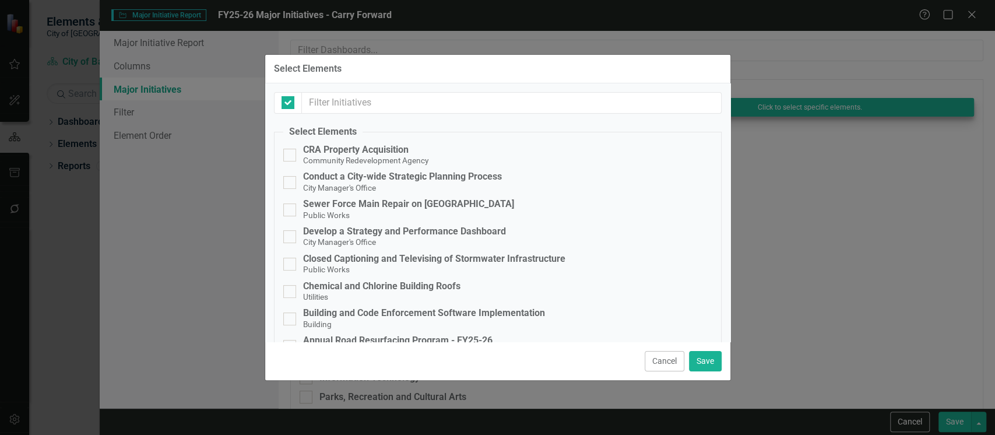
checkbox input "false"
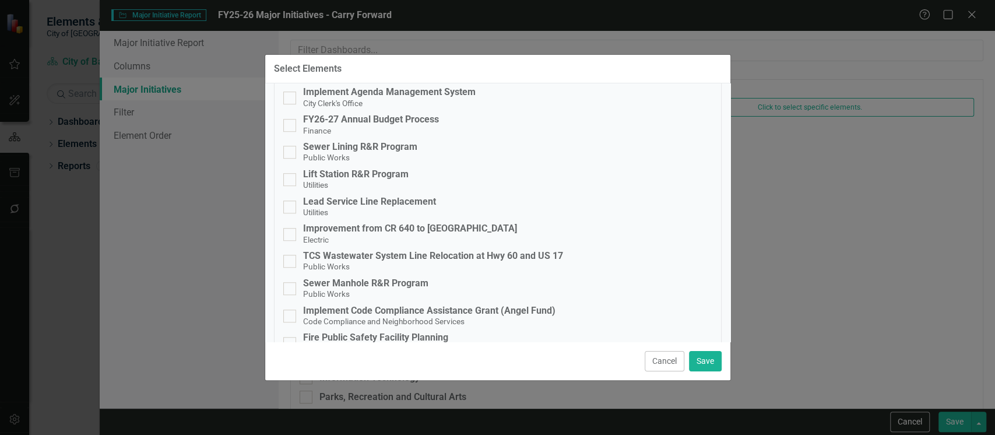
scroll to position [777, 0]
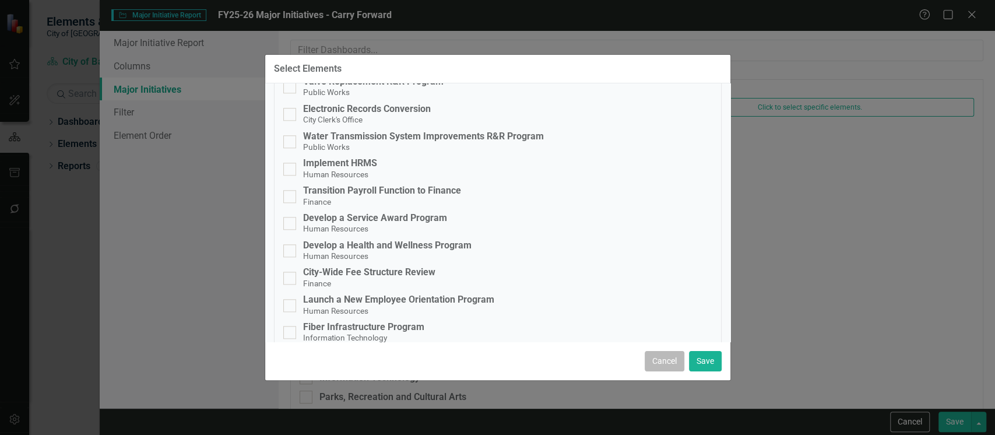
click at [655, 357] on button "Cancel" at bounding box center [665, 361] width 40 height 20
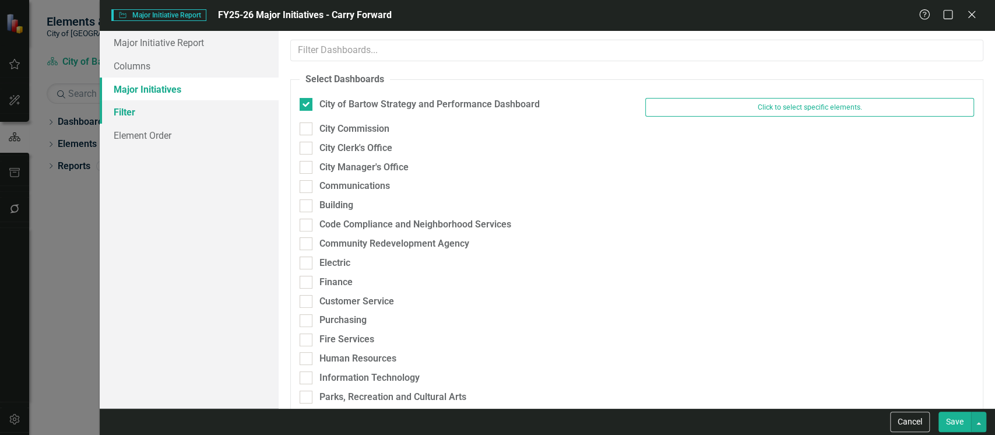
click at [123, 117] on link "Filter" at bounding box center [189, 111] width 179 height 23
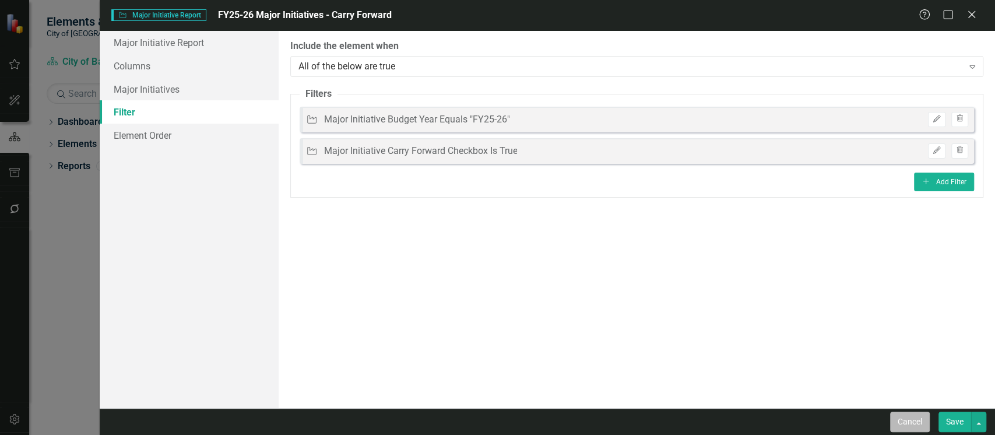
click at [905, 422] on button "Cancel" at bounding box center [910, 421] width 40 height 20
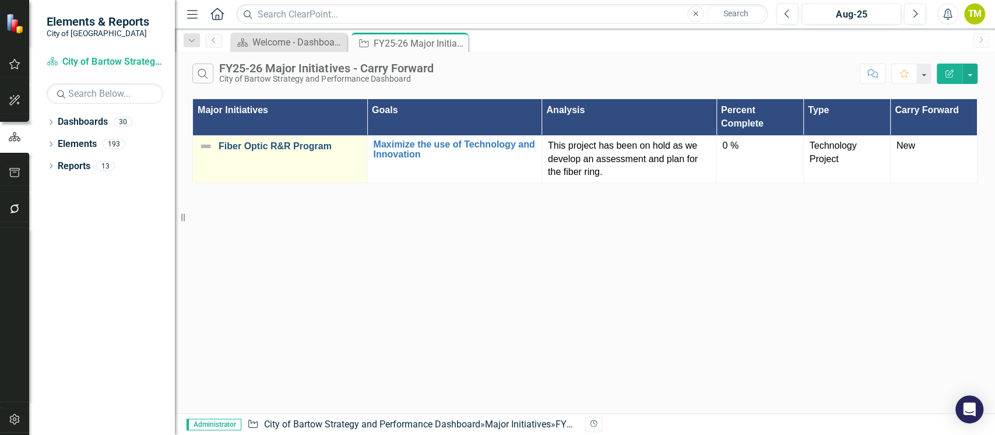
click at [256, 146] on link "Fiber Optic R&R Program" at bounding box center [290, 146] width 142 height 10
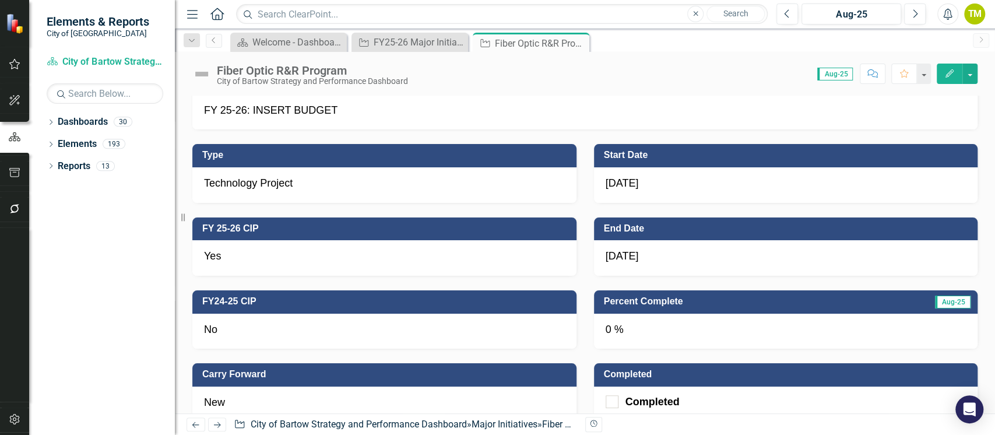
scroll to position [471, 0]
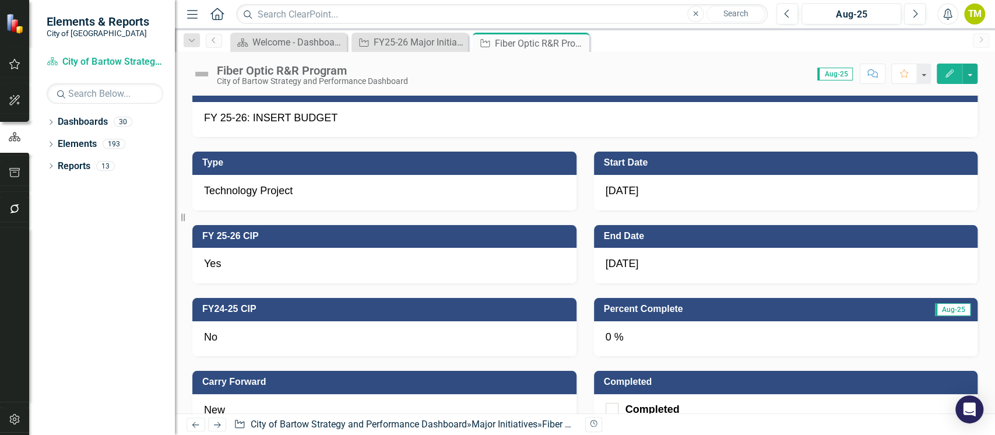
click at [944, 70] on icon "Edit" at bounding box center [949, 73] width 10 height 8
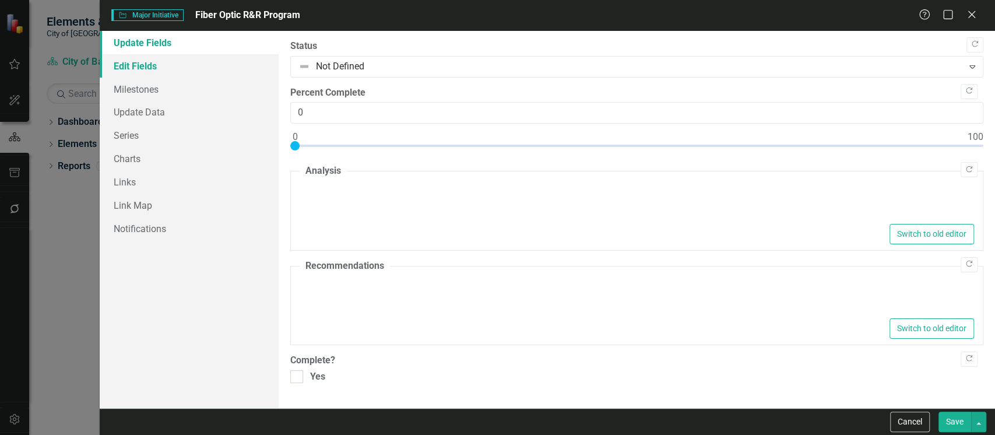
click at [129, 68] on link "Edit Fields" at bounding box center [189, 65] width 179 height 23
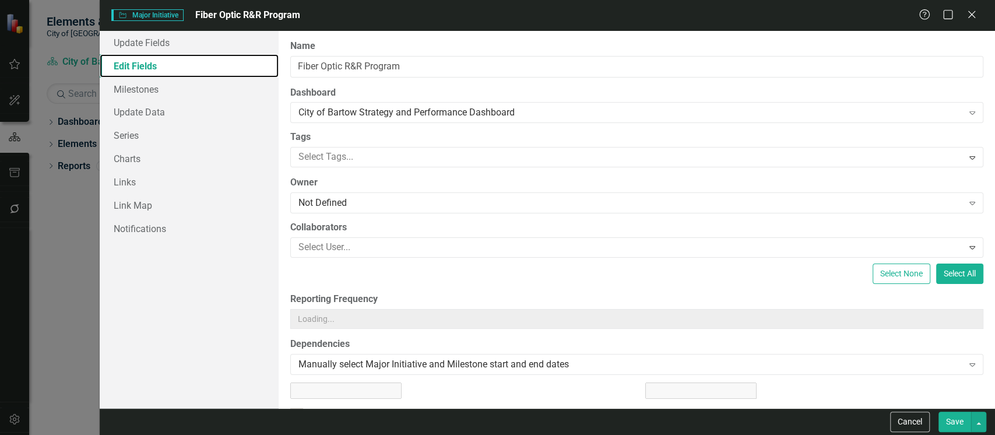
checkbox input "false"
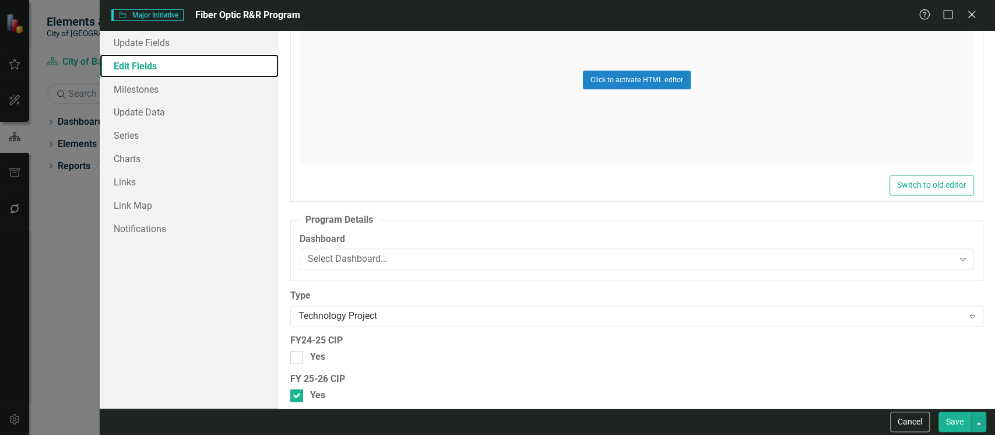
scroll to position [1088, 0]
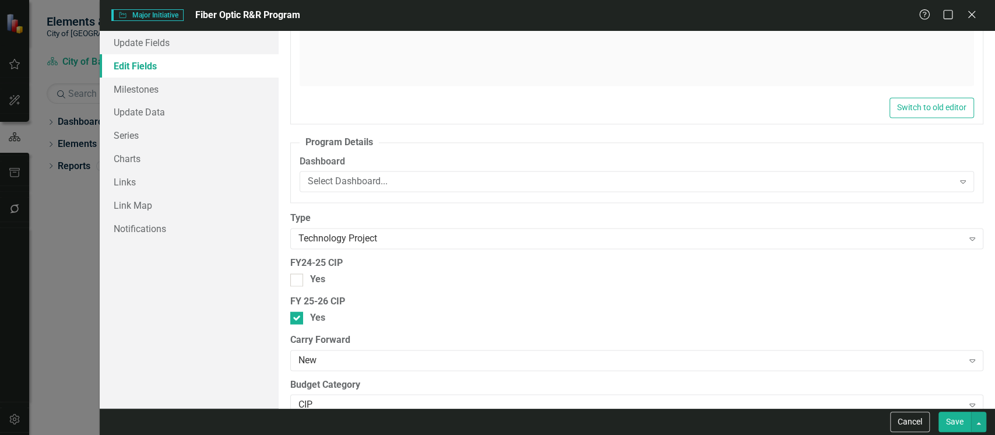
drag, startPoint x: 294, startPoint y: 315, endPoint x: 355, endPoint y: 336, distance: 64.3
click at [294, 314] on input "Yes" at bounding box center [294, 315] width 8 height 8
checkbox input "false"
click at [959, 419] on button "Save" at bounding box center [954, 421] width 33 height 20
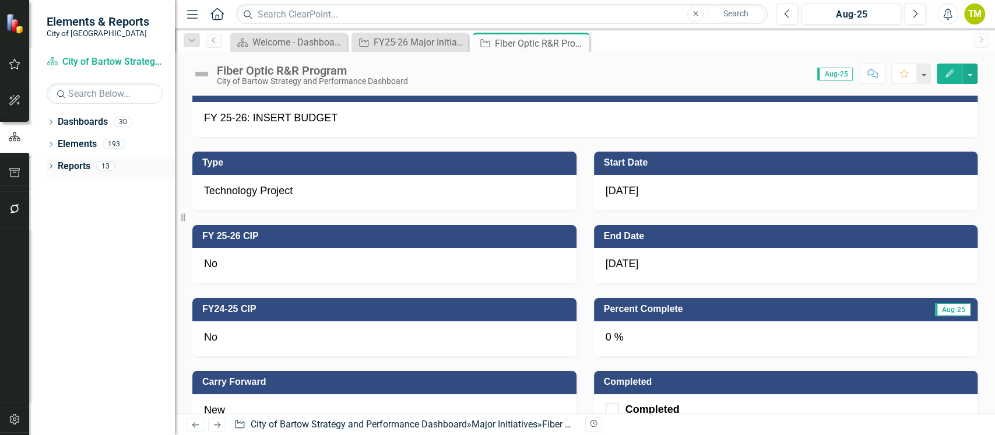
click at [49, 166] on icon "Dropdown" at bounding box center [51, 167] width 8 height 6
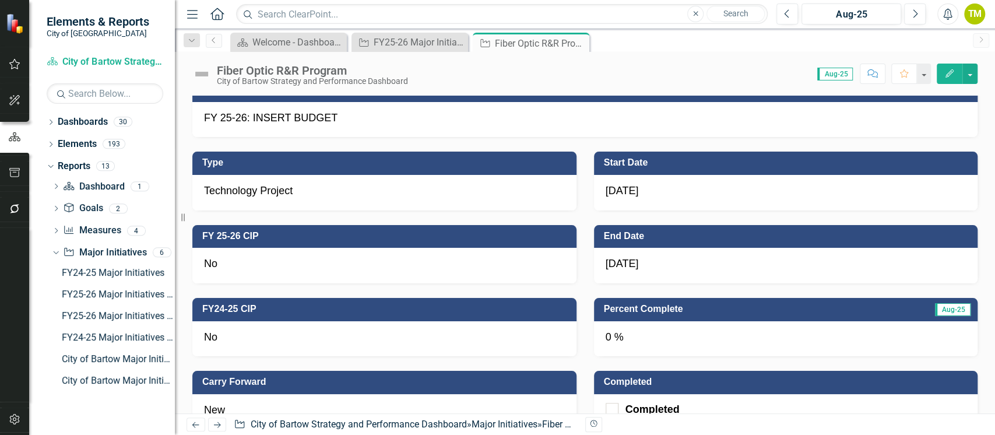
click at [0, 0] on icon "Close" at bounding box center [0, 0] width 0 height 0
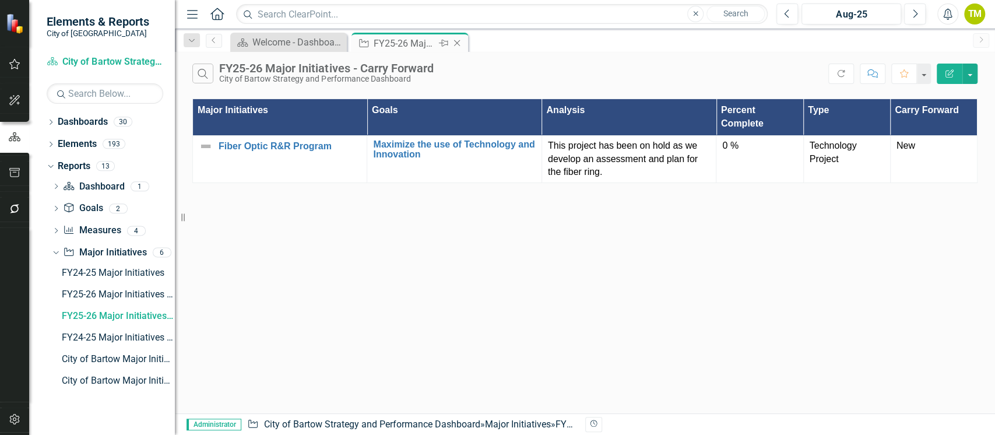
click at [439, 45] on icon "Pin" at bounding box center [443, 43] width 9 height 12
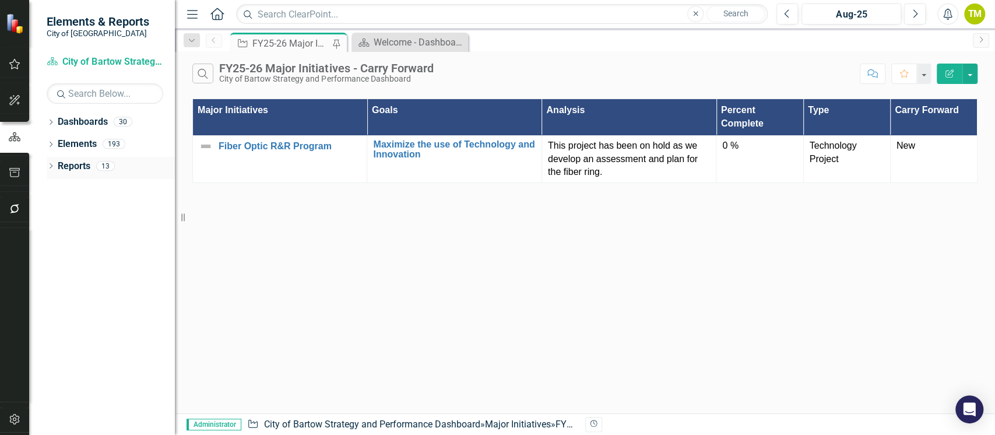
click at [70, 160] on link "Reports" at bounding box center [74, 166] width 33 height 13
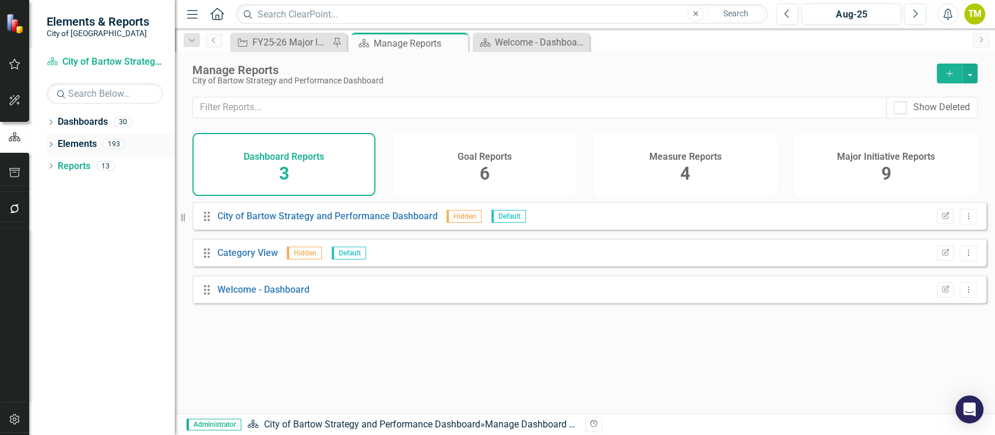
click at [69, 147] on link "Elements" at bounding box center [77, 144] width 39 height 13
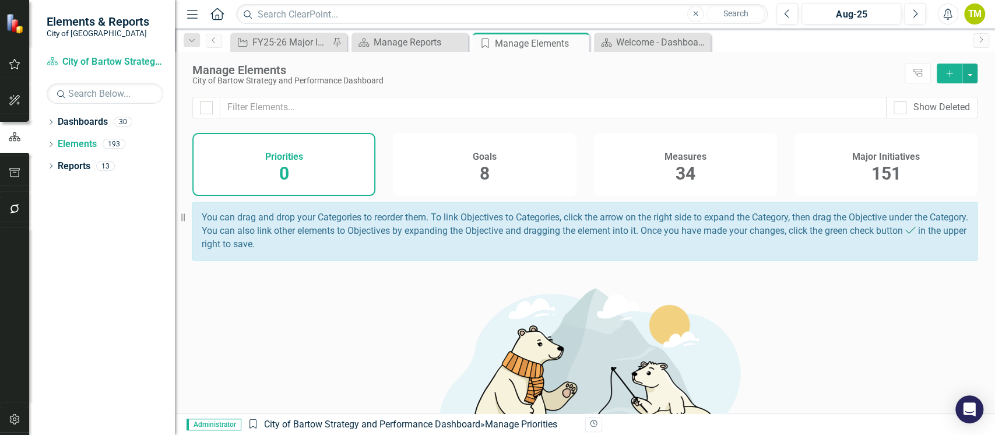
click at [886, 172] on span "151" at bounding box center [886, 173] width 30 height 20
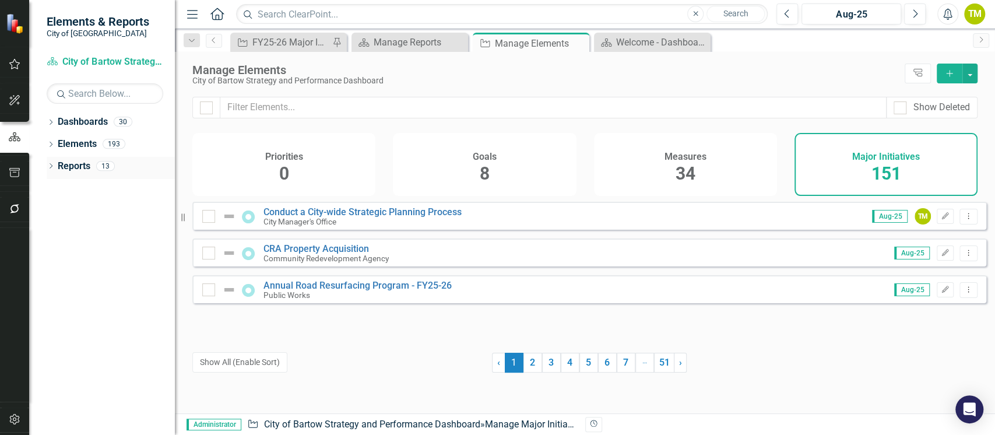
click at [54, 168] on icon "Dropdown" at bounding box center [51, 167] width 8 height 6
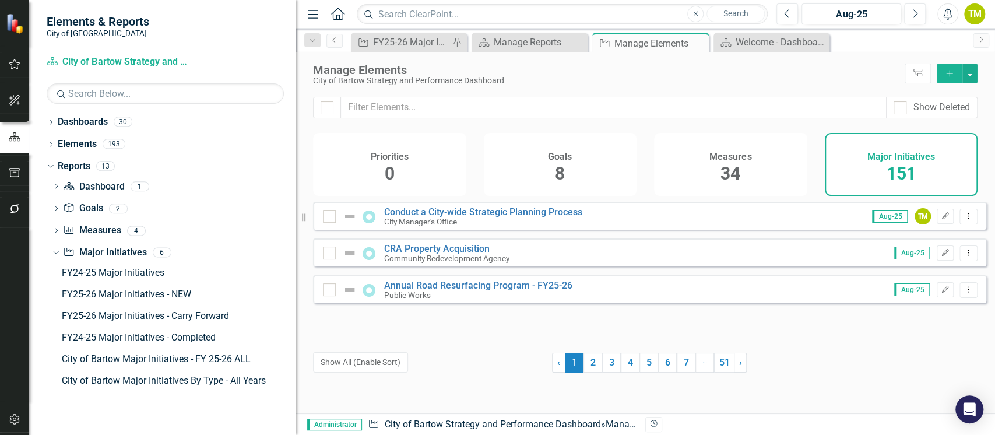
drag, startPoint x: 175, startPoint y: 287, endPoint x: 295, endPoint y: 294, distance: 120.2
click at [295, 294] on div "Resize" at bounding box center [299, 217] width 9 height 435
click at [157, 264] on link "FY24-25 Major Initiatives" at bounding box center [177, 272] width 237 height 19
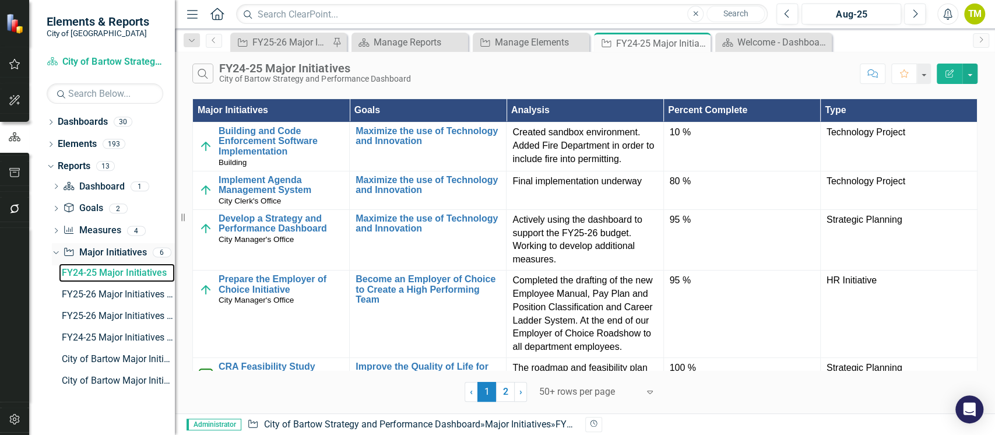
drag, startPoint x: 296, startPoint y: 263, endPoint x: 159, endPoint y: 249, distance: 138.3
click at [159, 249] on div "Elements & Reports City of Bartow Dashboard City of Bartow Strategy and Perform…" at bounding box center [87, 217] width 175 height 435
click at [970, 74] on button "button" at bounding box center [969, 74] width 15 height 20
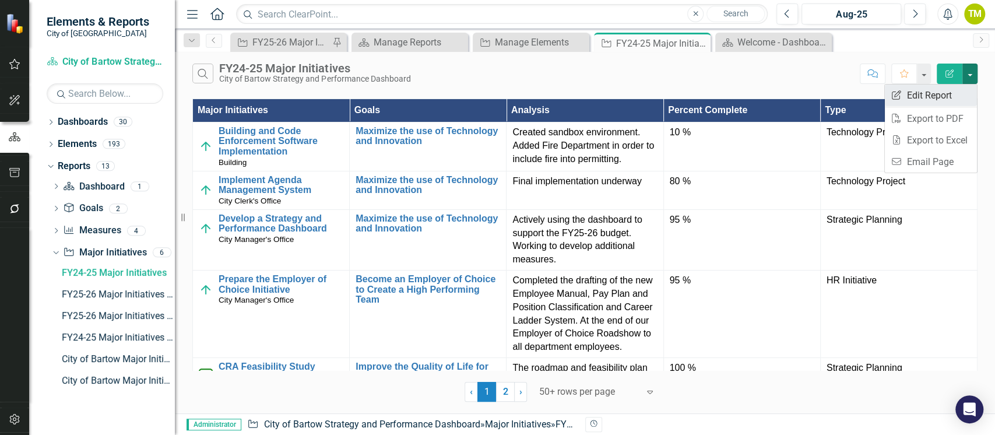
click at [937, 100] on link "Edit Report Edit Report" at bounding box center [931, 96] width 92 height 22
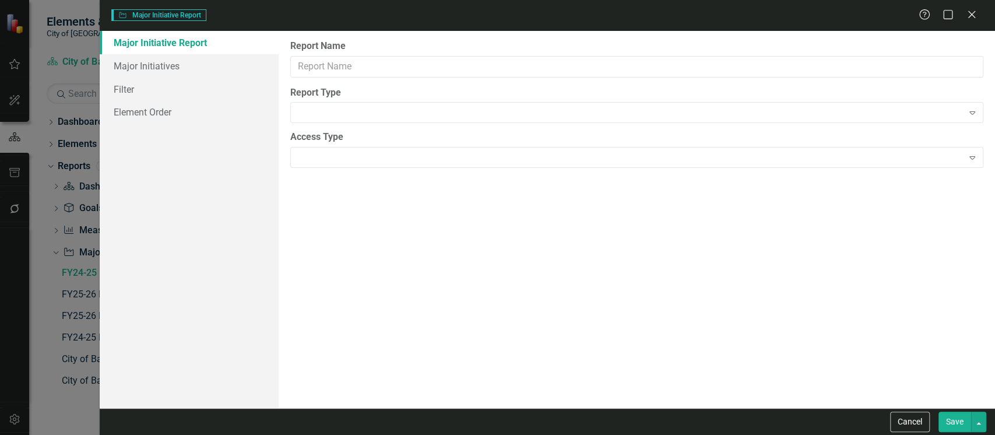
type input "FY24-25 Major Initiatives"
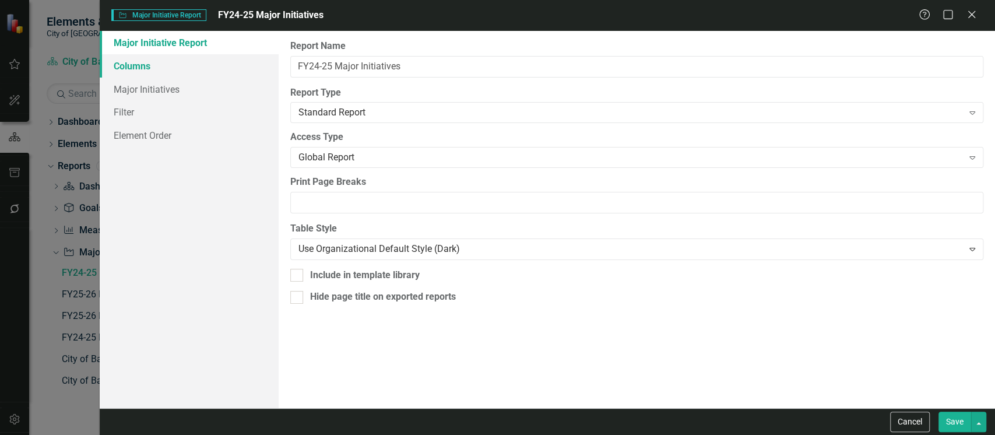
click at [121, 66] on link "Columns" at bounding box center [189, 65] width 179 height 23
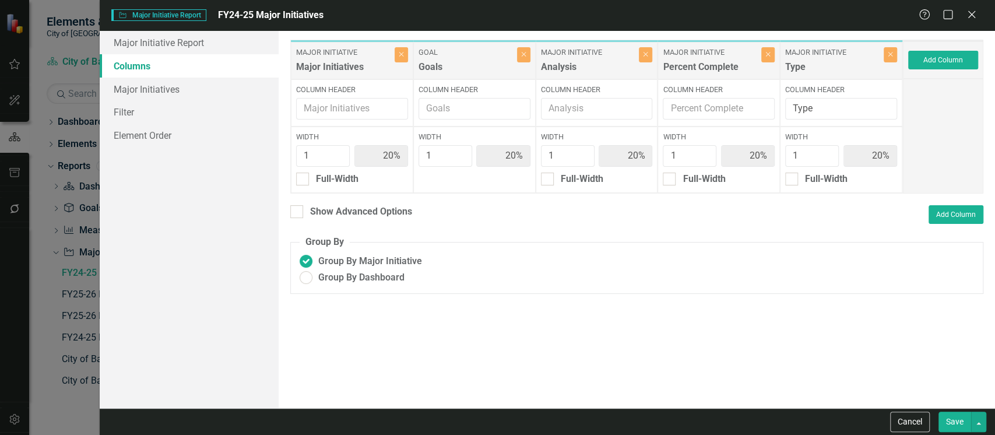
click at [938, 49] on div "Add Column" at bounding box center [943, 59] width 80 height 37
click at [924, 52] on button "Add Column" at bounding box center [943, 60] width 70 height 19
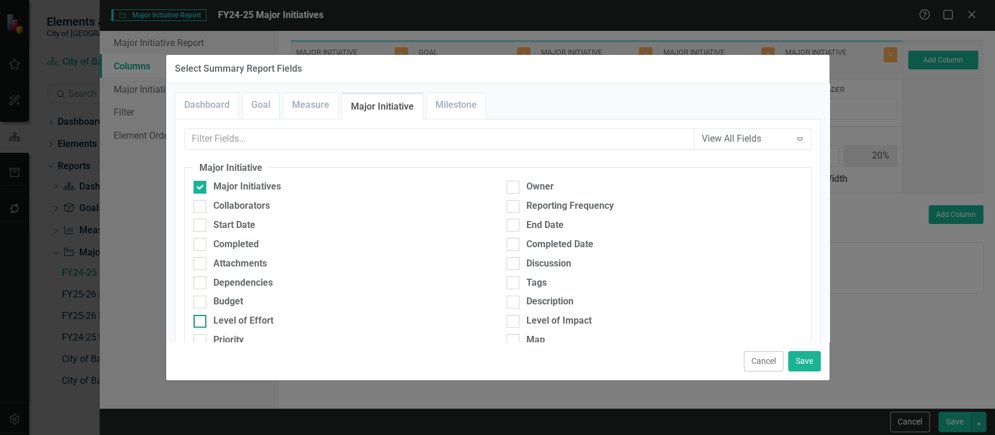
scroll to position [78, 0]
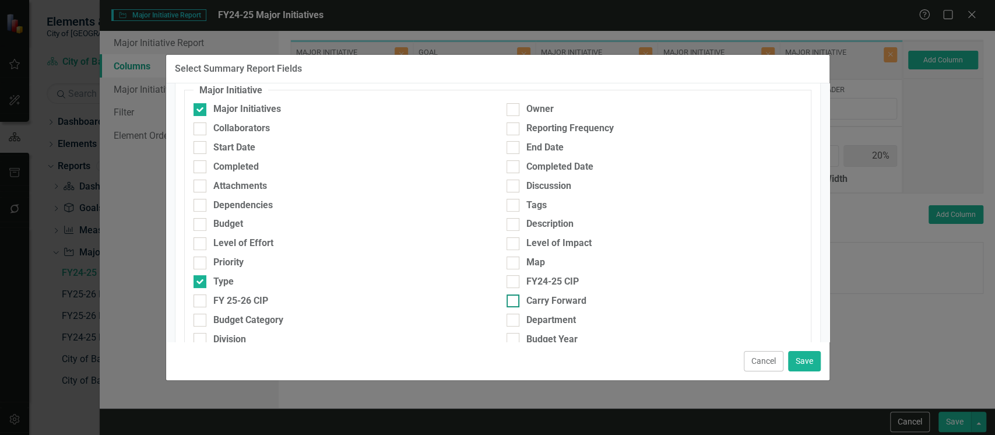
click at [526, 301] on div "Carry Forward" at bounding box center [556, 300] width 60 height 13
click at [514, 301] on input "Carry Forward" at bounding box center [510, 298] width 8 height 8
checkbox input "true"
click at [810, 361] on button "Save" at bounding box center [804, 361] width 33 height 20
type input "17%"
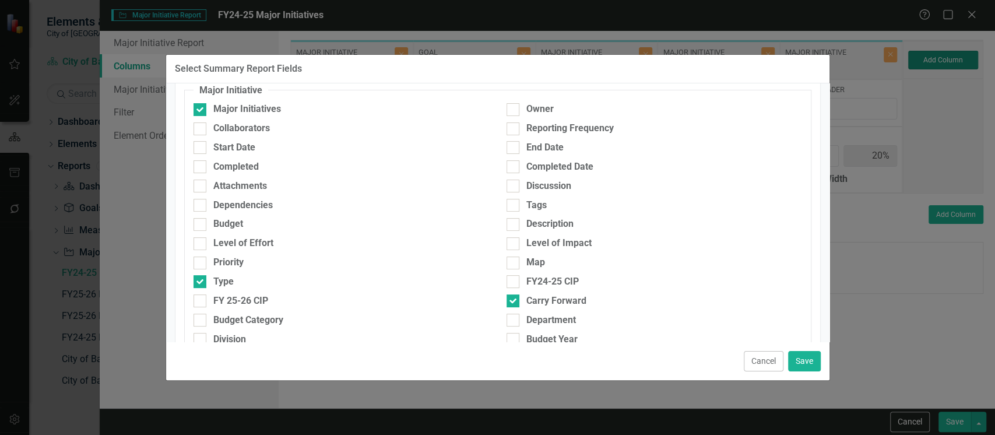
type input "17%"
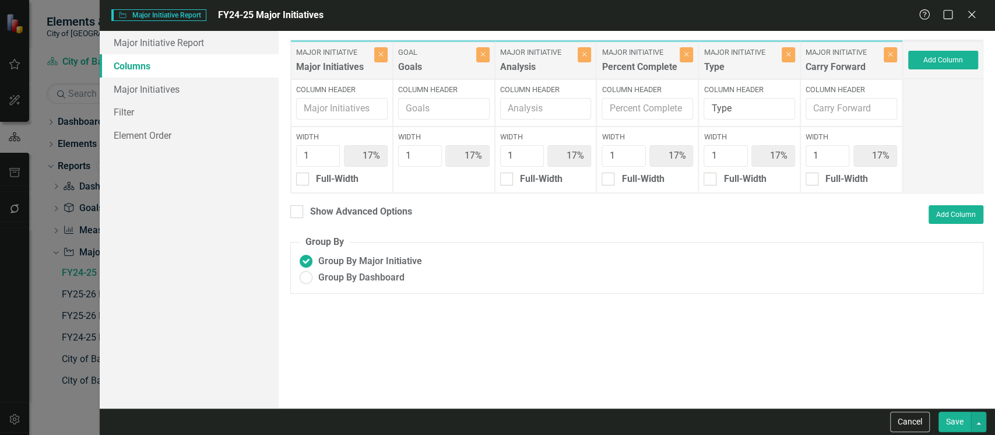
click at [956, 423] on button "Save" at bounding box center [954, 421] width 33 height 20
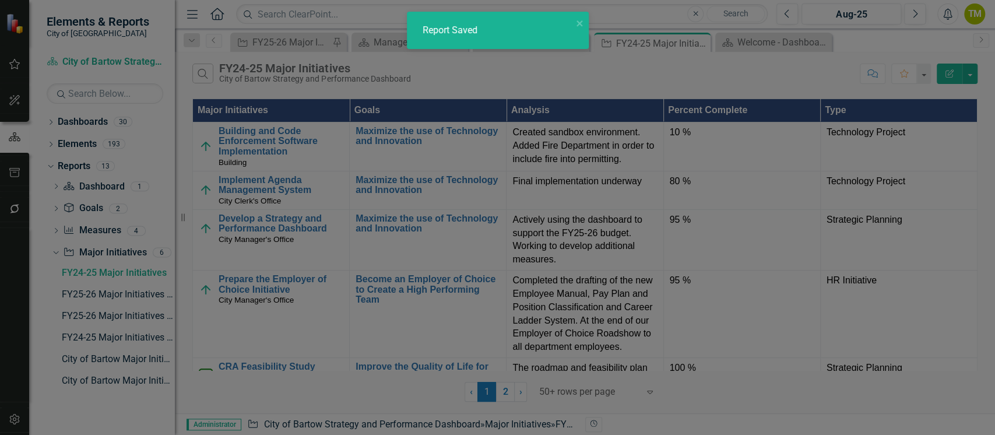
radio input "true"
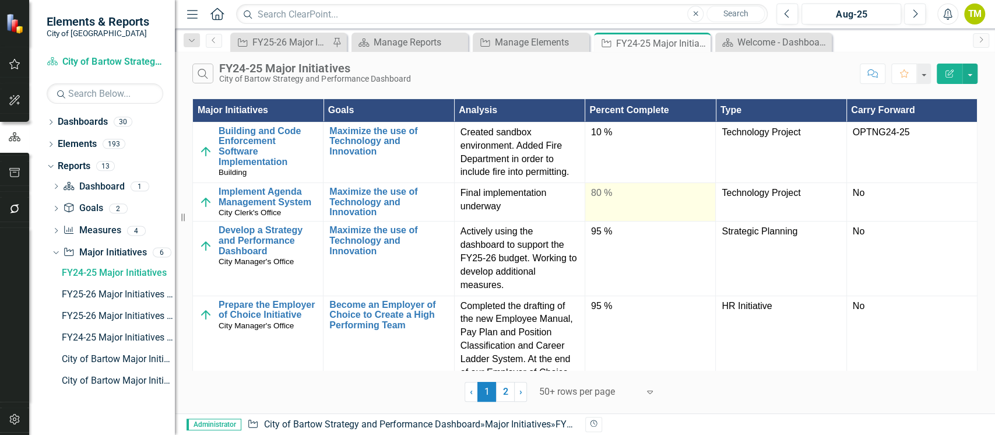
click at [631, 209] on td "80 %" at bounding box center [650, 202] width 131 height 38
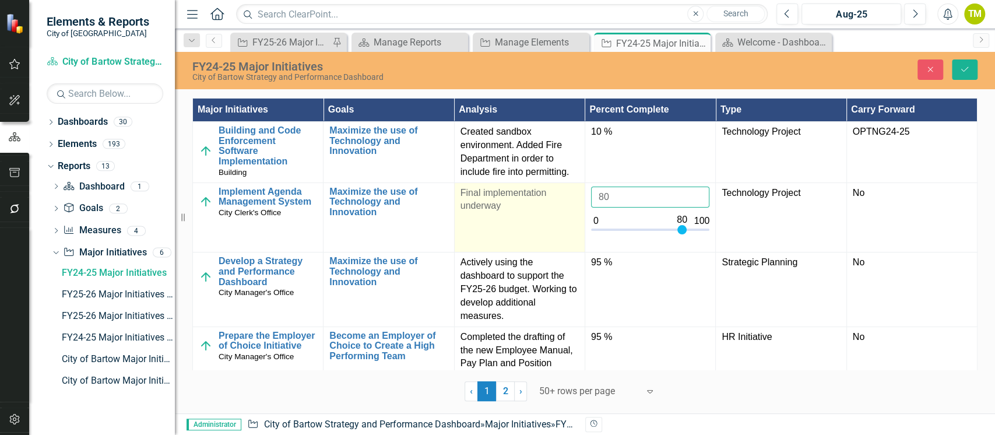
drag, startPoint x: 634, startPoint y: 198, endPoint x: 573, endPoint y: 202, distance: 61.3
click at [571, 202] on tr "Implement Agenda Management System City Clerk's Office Link Map View Link Map E…" at bounding box center [585, 217] width 784 height 70
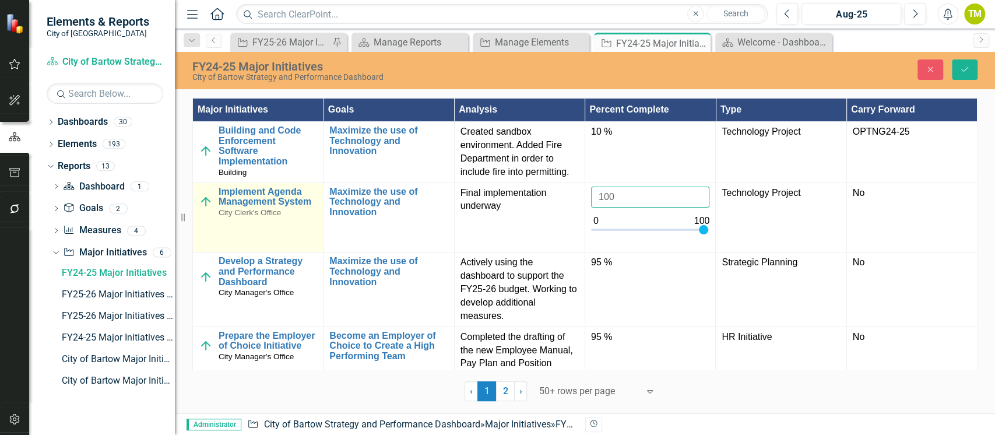
type input "100"
click at [205, 204] on img at bounding box center [206, 202] width 14 height 14
click at [206, 205] on img at bounding box center [206, 202] width 14 height 14
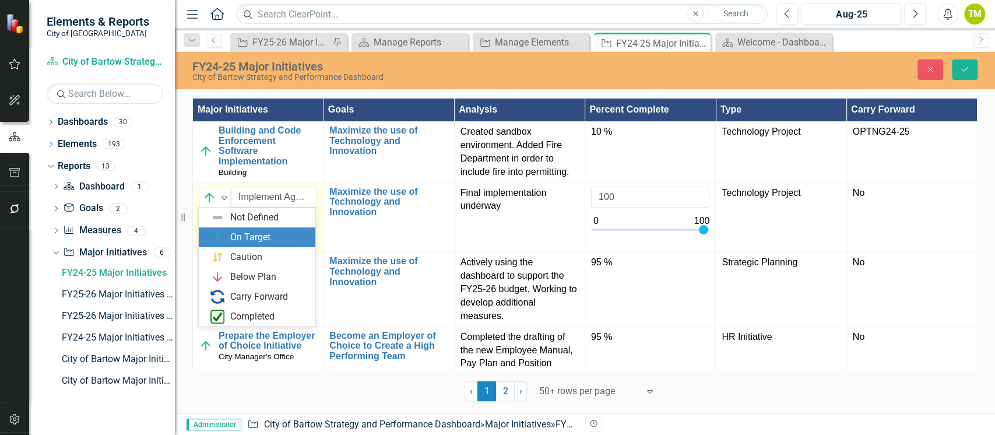
click at [206, 205] on div "On Target" at bounding box center [209, 197] width 17 height 16
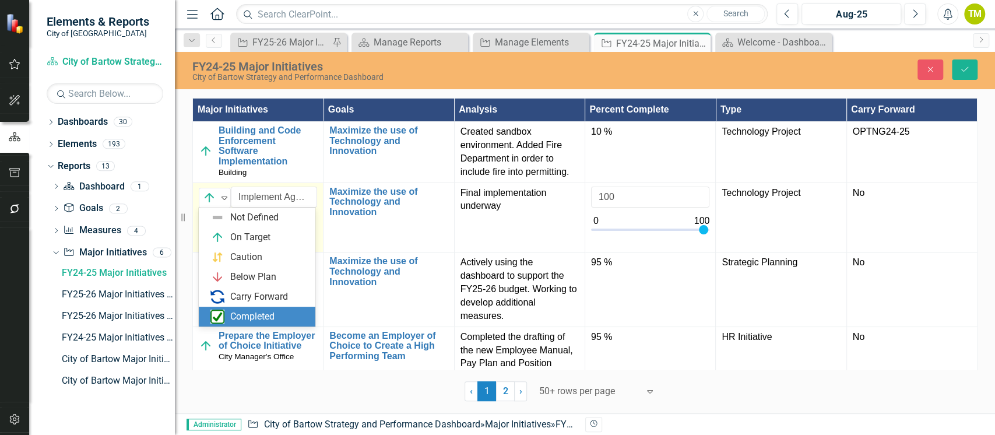
click at [227, 313] on div "Completed" at bounding box center [259, 316] width 98 height 14
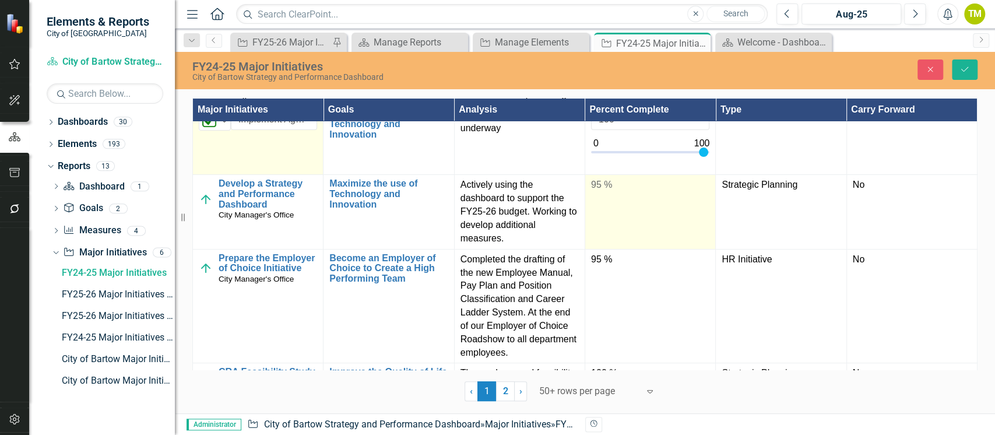
click at [622, 198] on td "95 %" at bounding box center [650, 212] width 131 height 74
click at [622, 199] on td "95 %" at bounding box center [650, 212] width 131 height 74
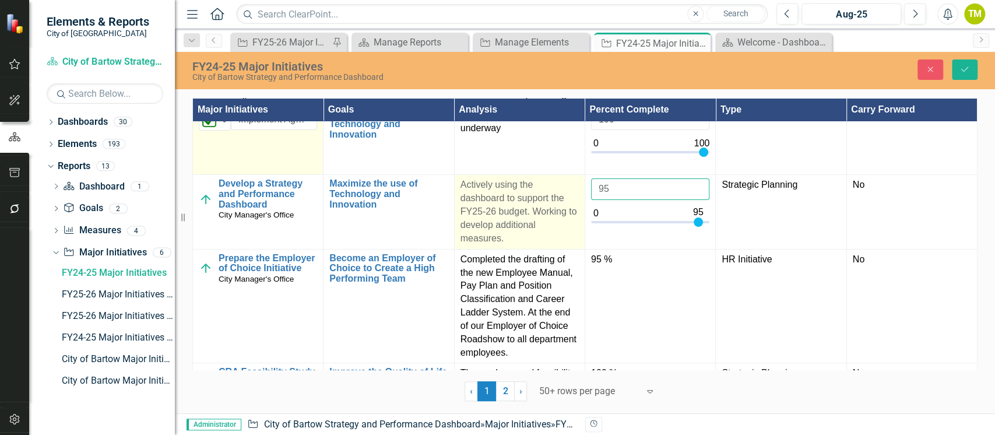
drag, startPoint x: 627, startPoint y: 194, endPoint x: 559, endPoint y: 188, distance: 68.4
click at [561, 189] on tr "Develop a Strategy and Performance Dashboard City Manager's Office Link Map Vie…" at bounding box center [585, 212] width 784 height 74
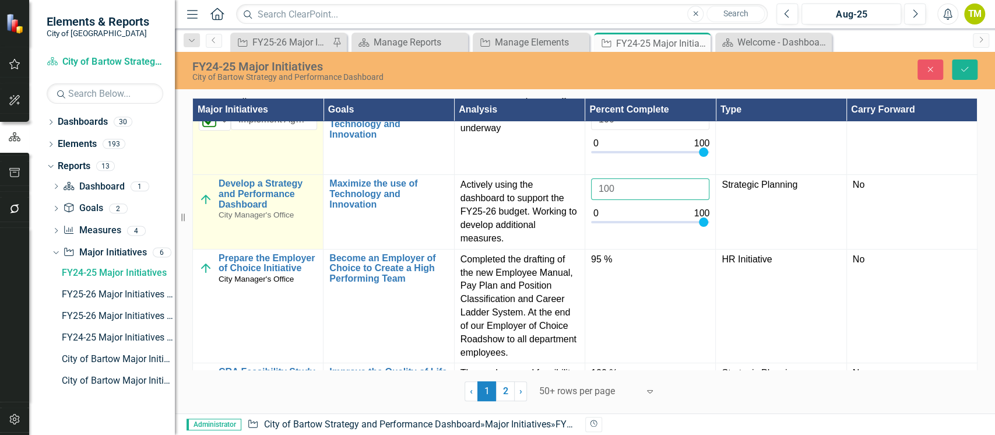
type input "100"
click at [206, 201] on img at bounding box center [206, 199] width 14 height 14
click at [206, 193] on img at bounding box center [209, 190] width 14 height 14
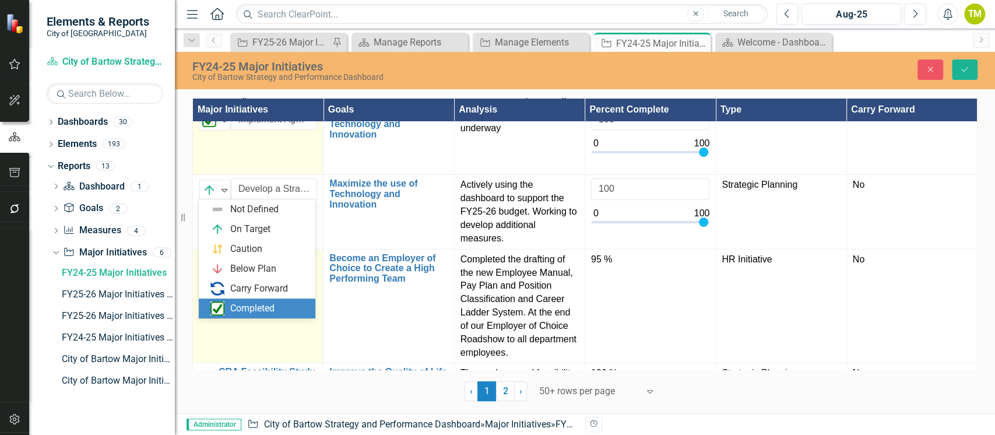
drag, startPoint x: 249, startPoint y: 303, endPoint x: 277, endPoint y: 300, distance: 27.5
click at [249, 302] on div "Completed" at bounding box center [252, 308] width 44 height 13
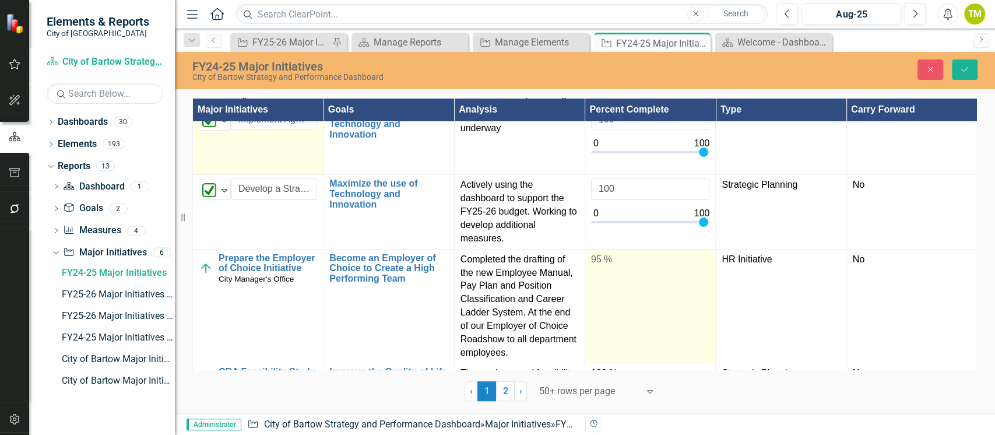
click at [611, 273] on td "95 %" at bounding box center [650, 306] width 131 height 114
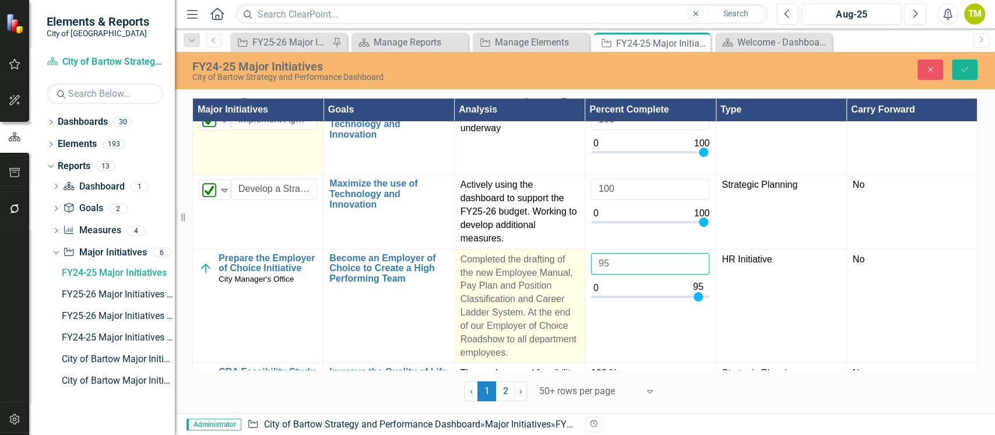
drag, startPoint x: 618, startPoint y: 259, endPoint x: 550, endPoint y: 261, distance: 68.2
click at [550, 261] on tr "Prepare the Employer of Choice Initiative City Manager's Office Link Map View L…" at bounding box center [585, 306] width 784 height 114
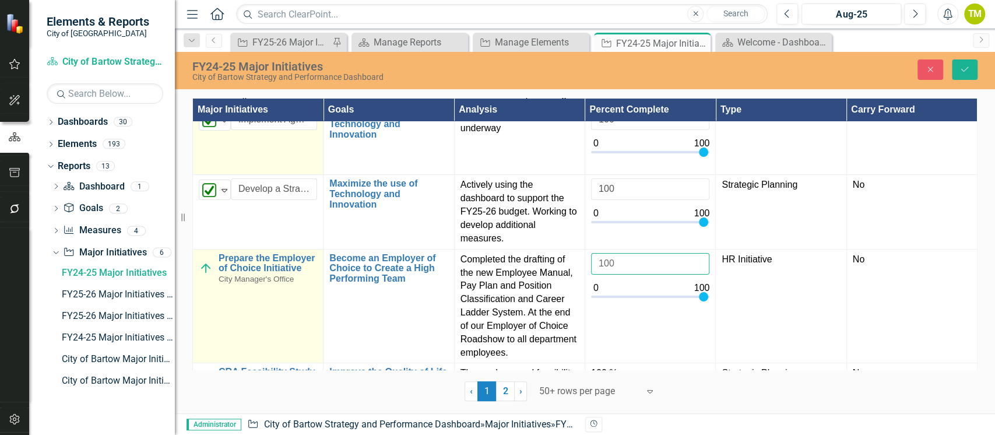
type input "100"
click at [205, 266] on img at bounding box center [206, 268] width 14 height 14
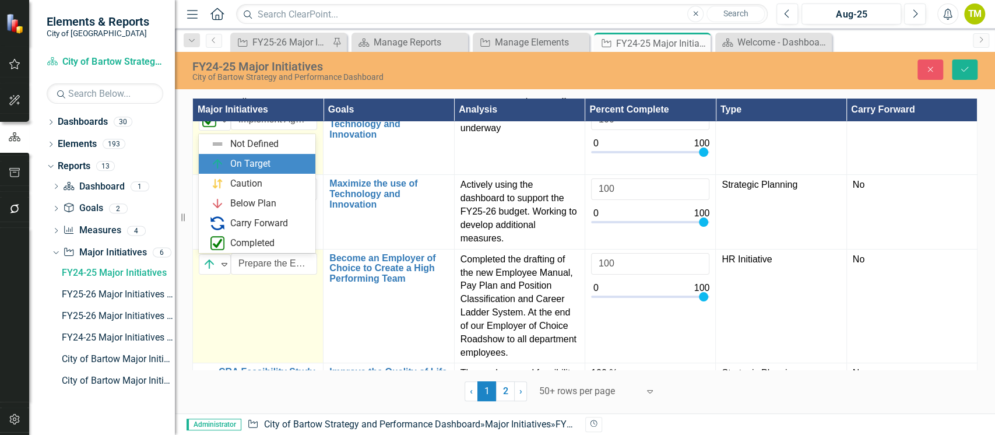
click at [205, 266] on img at bounding box center [209, 264] width 14 height 14
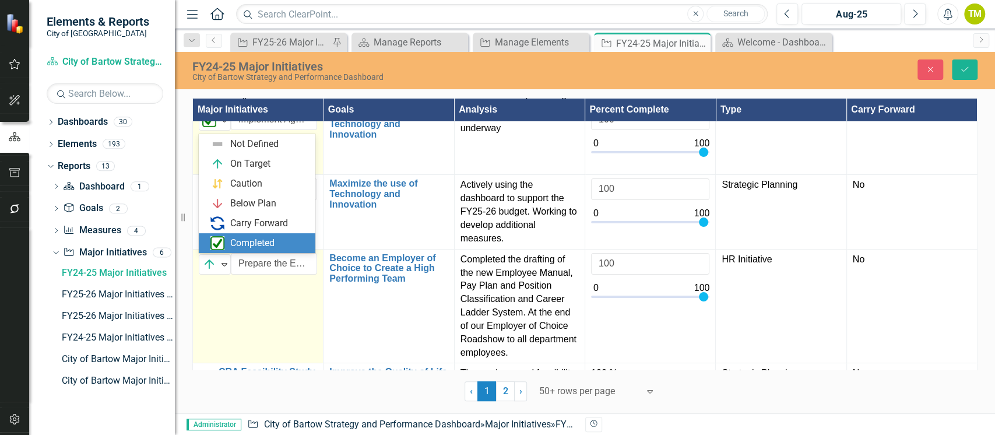
drag, startPoint x: 220, startPoint y: 245, endPoint x: 311, endPoint y: 288, distance: 100.9
click at [221, 245] on img at bounding box center [217, 243] width 14 height 14
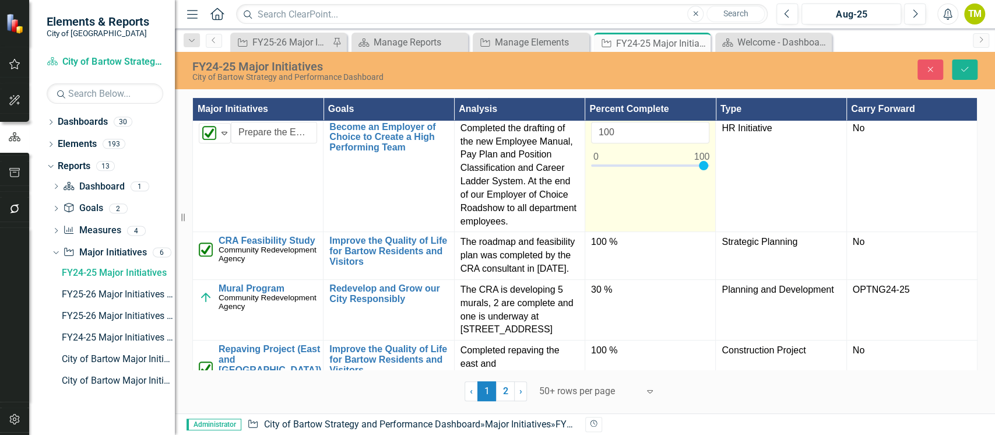
scroll to position [233, 0]
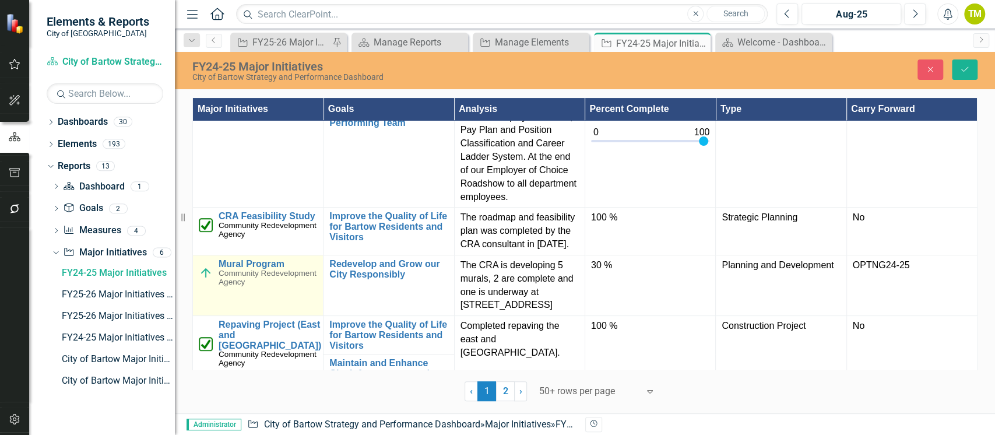
click at [208, 280] on img at bounding box center [206, 273] width 14 height 14
click at [207, 277] on img at bounding box center [209, 270] width 14 height 14
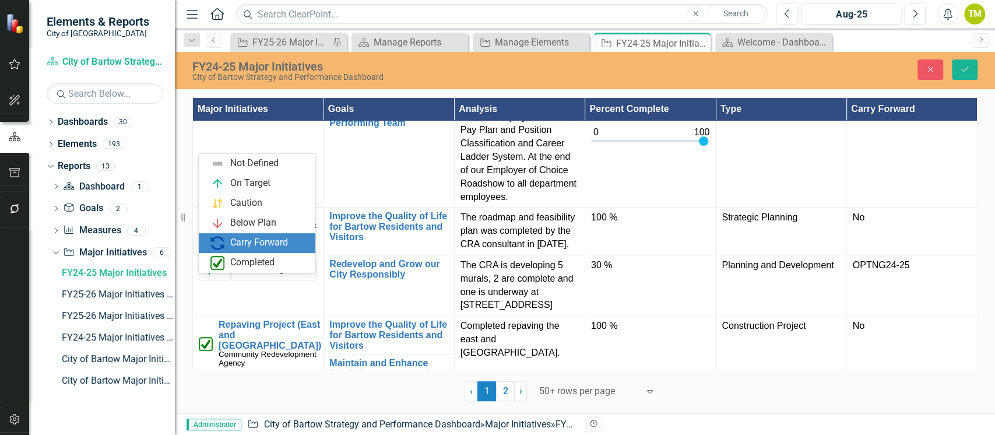
click at [214, 242] on img at bounding box center [217, 243] width 14 height 14
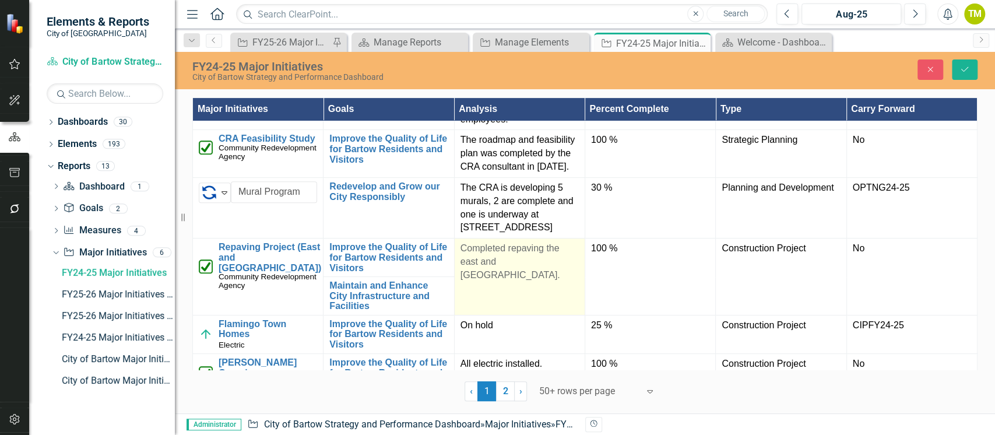
scroll to position [388, 0]
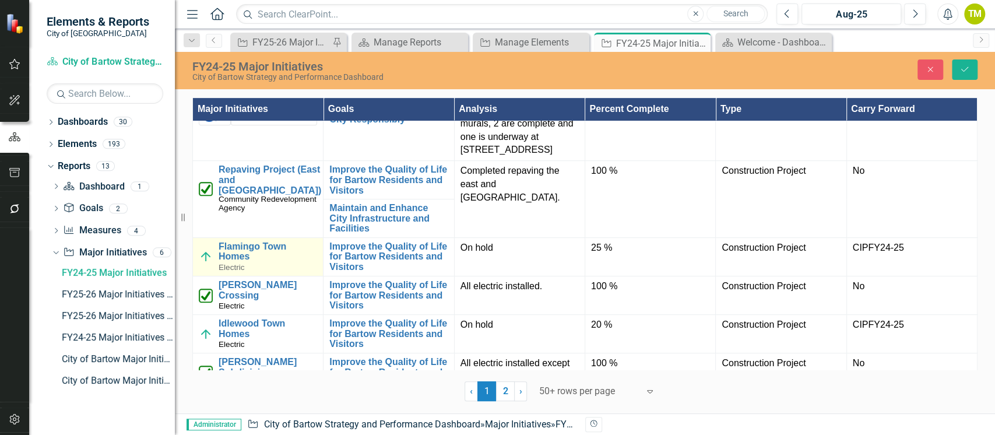
click at [208, 263] on img at bounding box center [206, 256] width 14 height 14
click at [207, 259] on img at bounding box center [209, 252] width 14 height 14
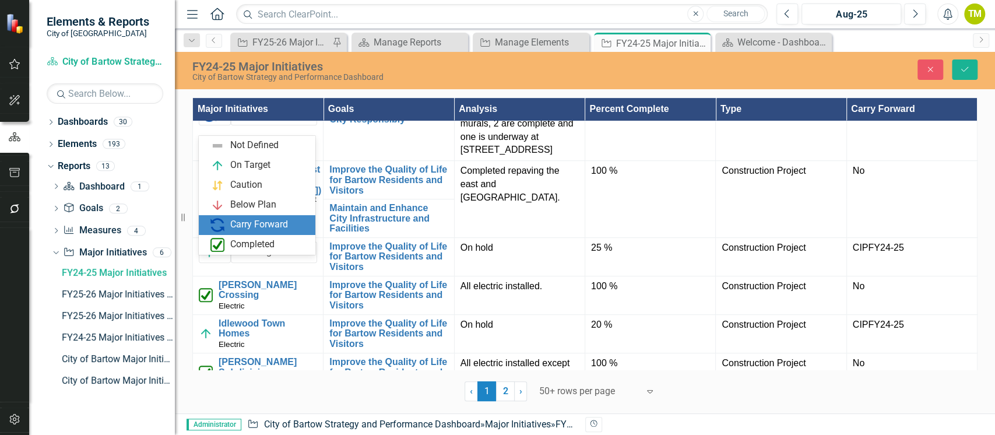
click at [223, 220] on img at bounding box center [217, 225] width 14 height 14
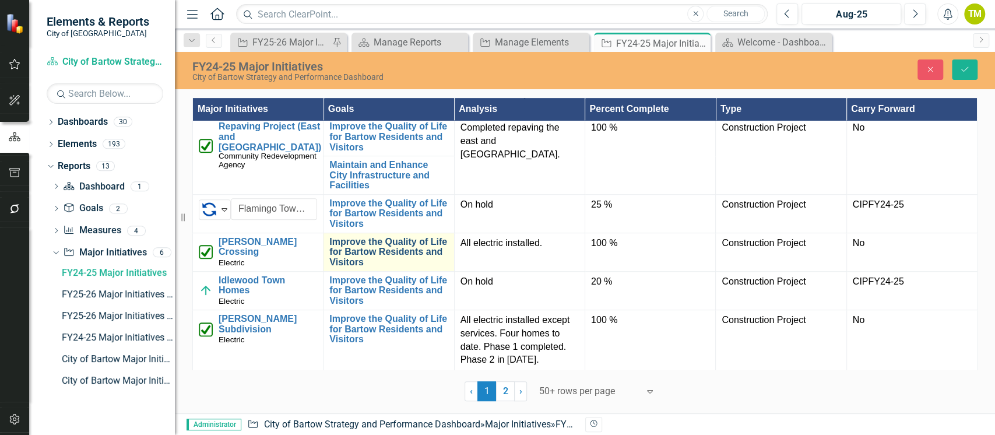
scroll to position [466, 0]
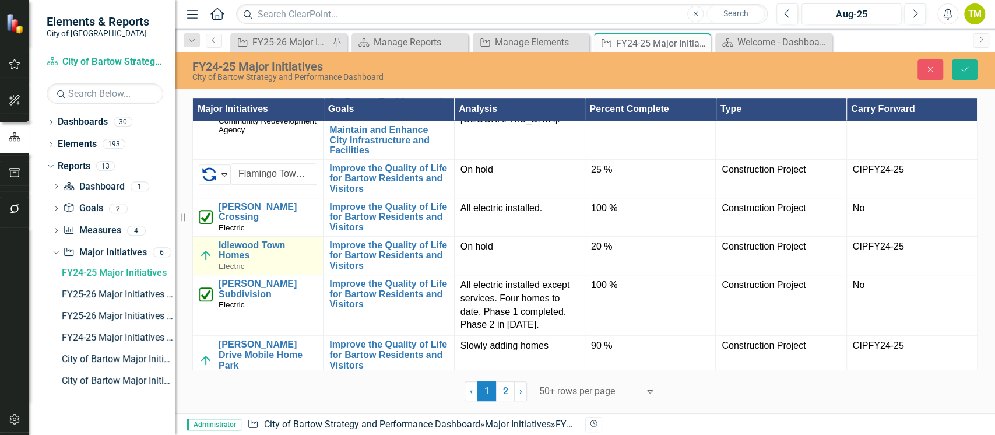
click at [205, 262] on img at bounding box center [206, 255] width 14 height 14
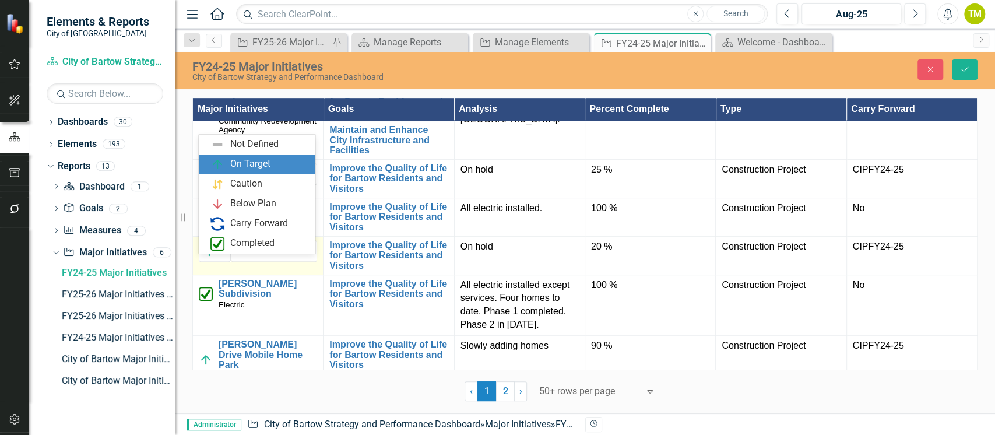
click at [205, 258] on img at bounding box center [209, 251] width 14 height 14
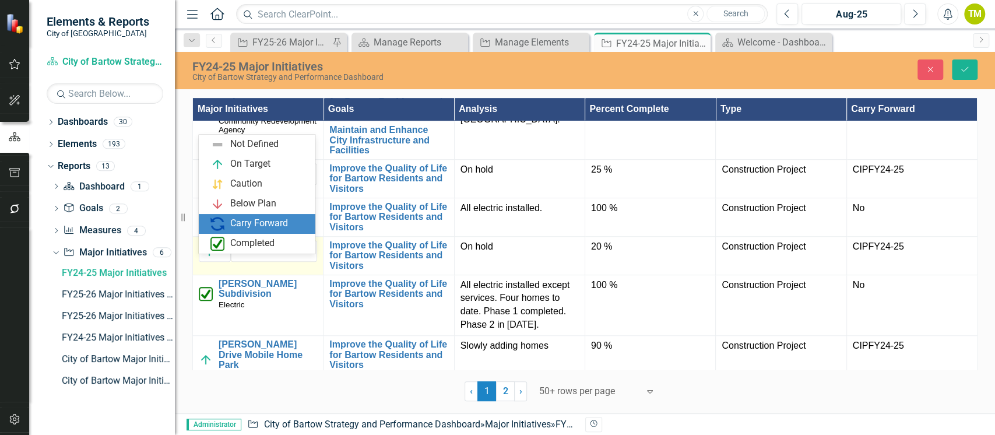
click at [220, 223] on img at bounding box center [217, 224] width 14 height 14
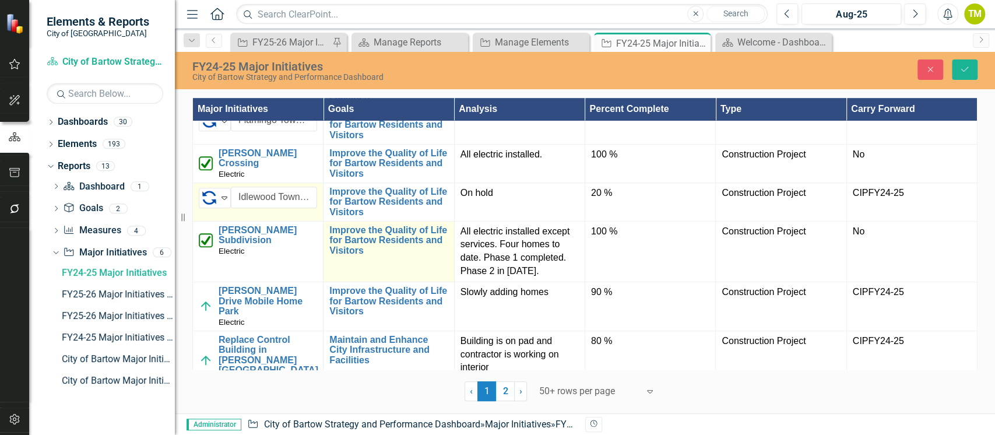
scroll to position [544, 0]
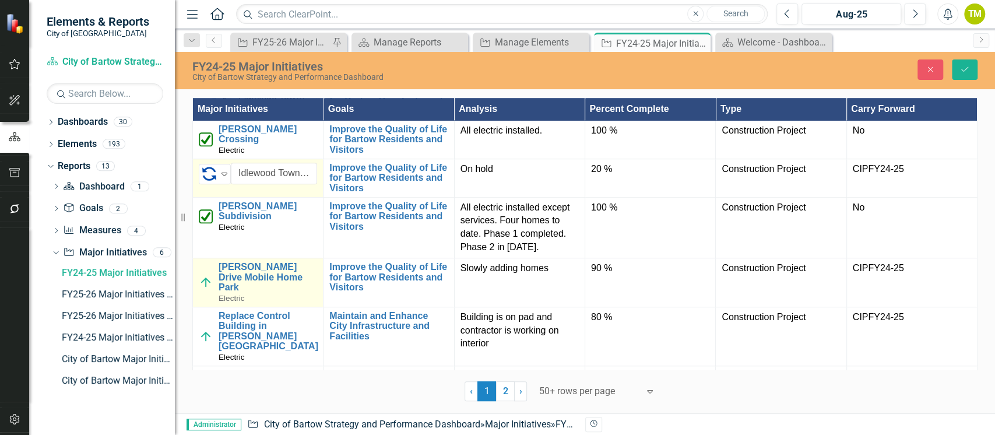
click at [205, 288] on img at bounding box center [206, 282] width 14 height 14
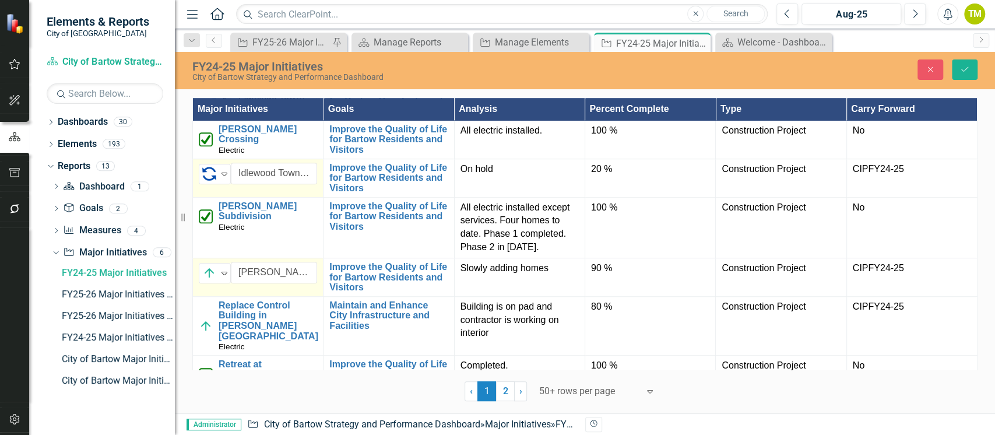
click at [205, 280] on img at bounding box center [209, 273] width 14 height 14
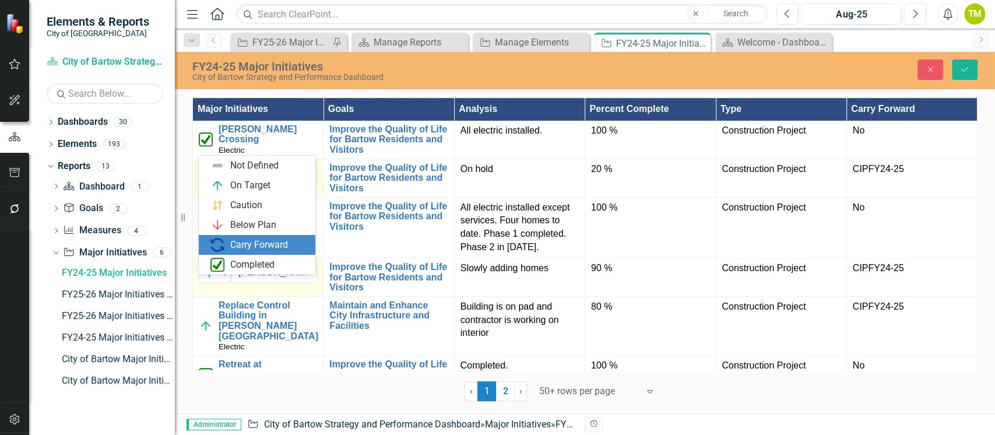
click at [227, 241] on div "Carry Forward" at bounding box center [259, 245] width 98 height 14
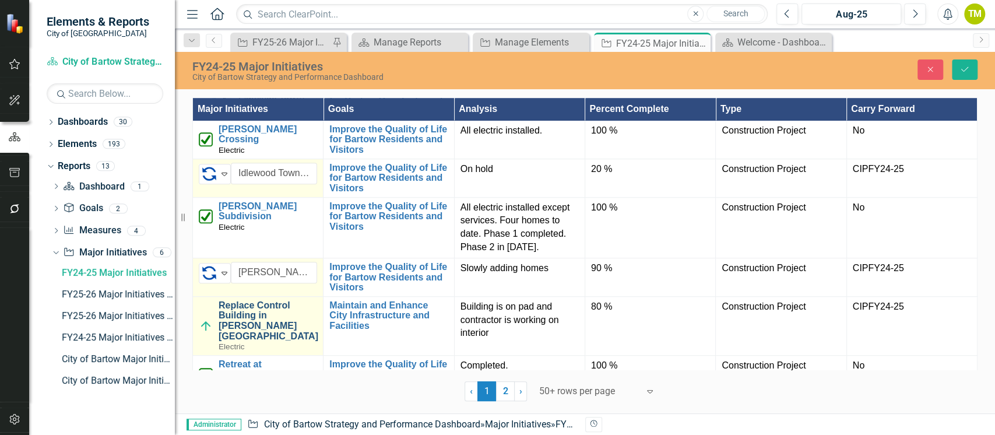
scroll to position [621, 0]
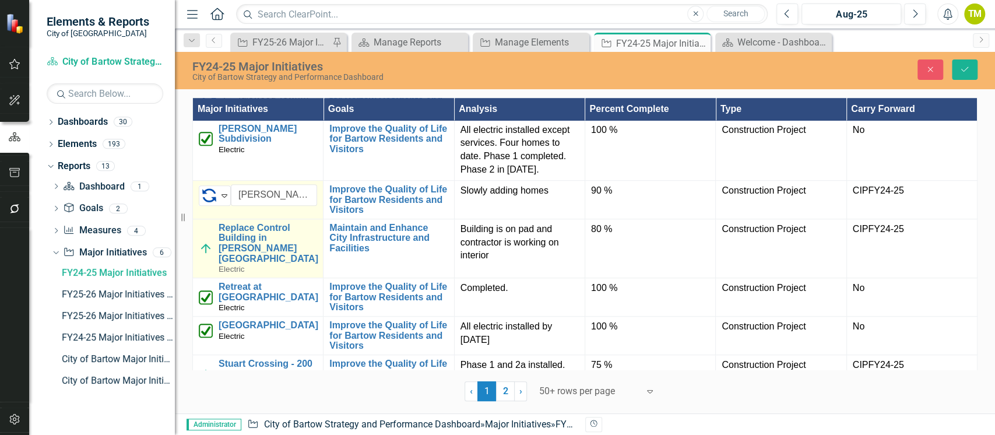
click at [206, 255] on img at bounding box center [206, 248] width 14 height 14
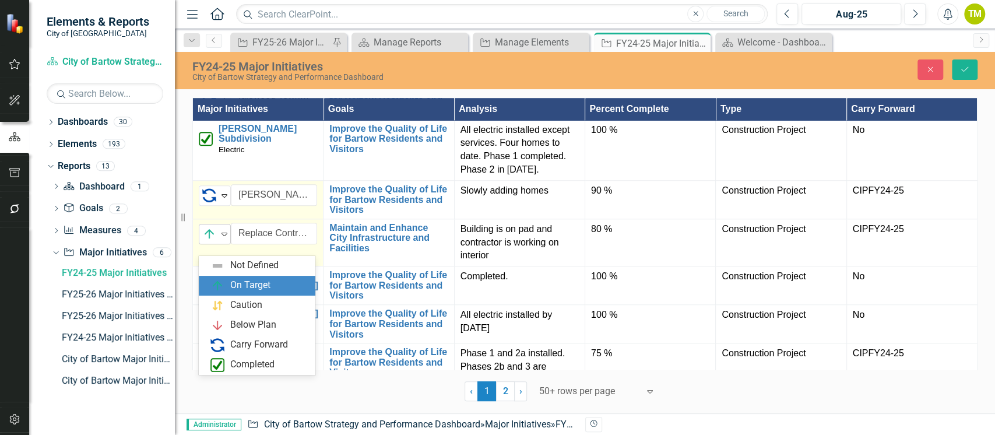
click at [207, 241] on img at bounding box center [209, 234] width 14 height 14
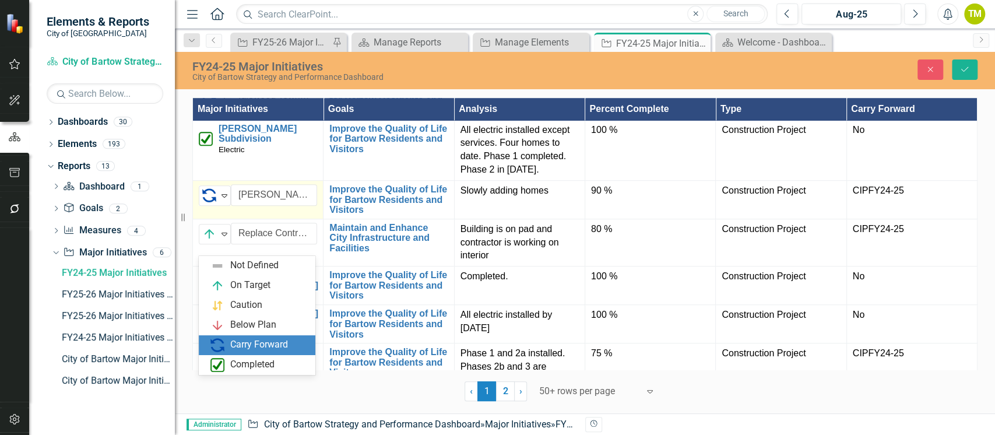
click at [221, 340] on img at bounding box center [217, 345] width 14 height 14
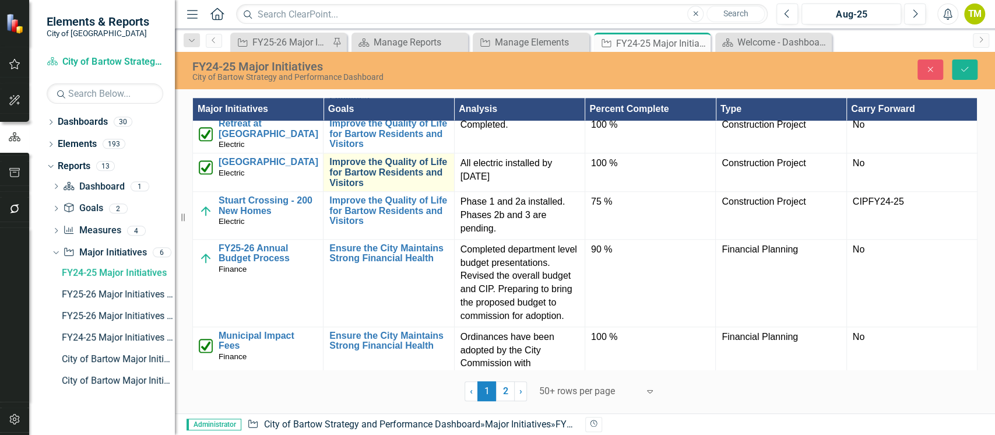
scroll to position [777, 0]
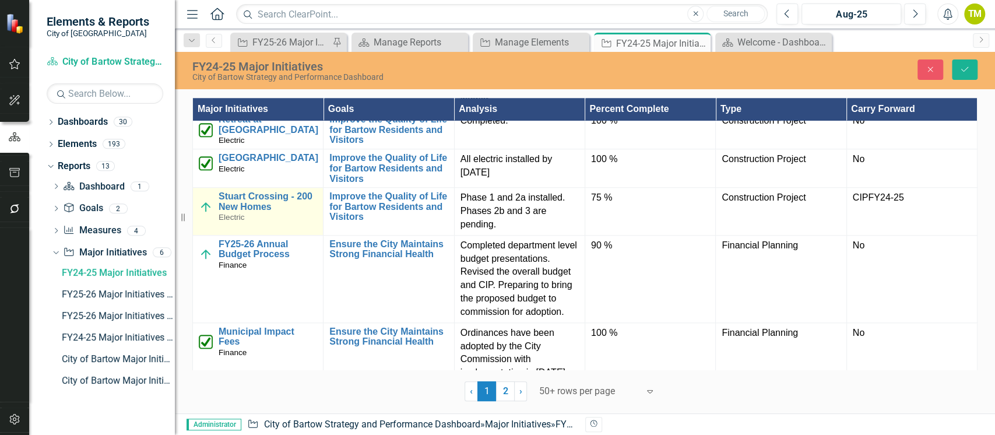
click at [202, 214] on img at bounding box center [206, 207] width 14 height 14
click at [202, 210] on img at bounding box center [209, 203] width 14 height 14
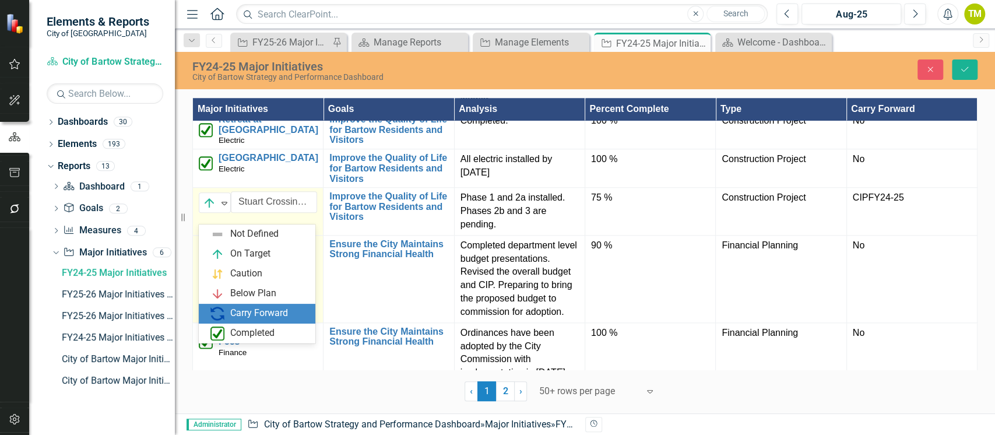
drag, startPoint x: 237, startPoint y: 318, endPoint x: 244, endPoint y: 305, distance: 14.1
click at [237, 318] on div "Carry Forward" at bounding box center [259, 313] width 58 height 13
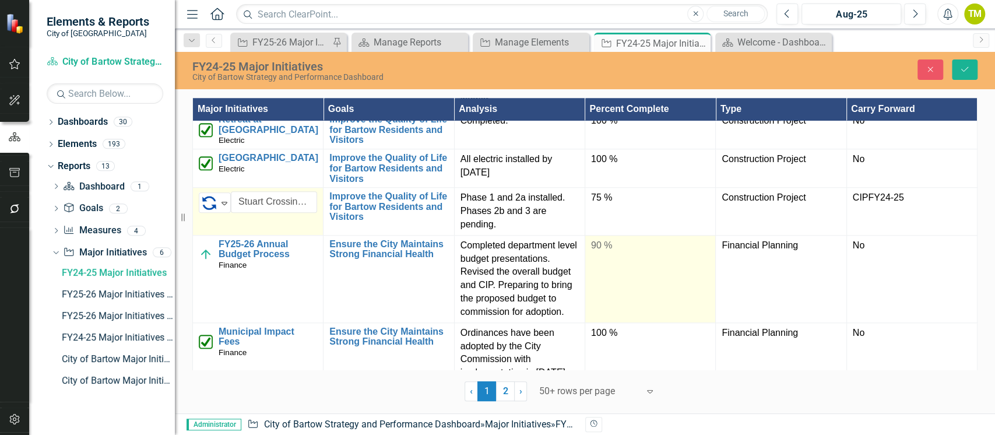
click at [606, 284] on td "90 %" at bounding box center [650, 278] width 131 height 87
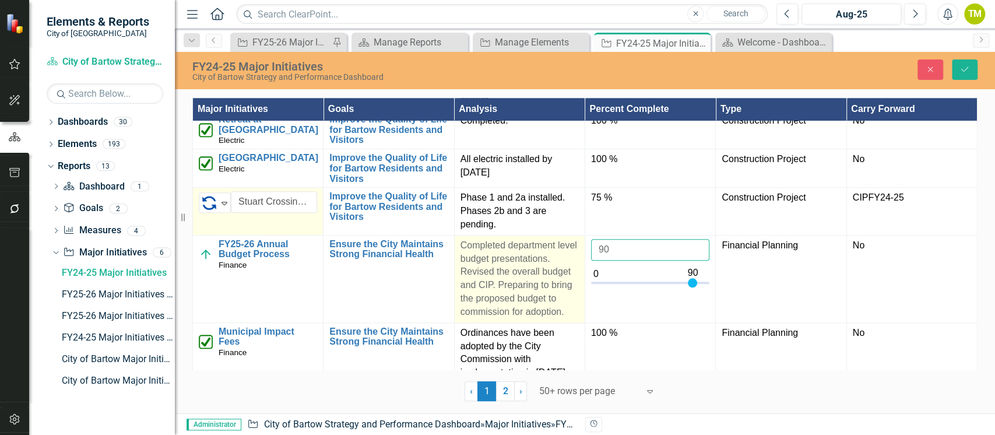
drag, startPoint x: 628, startPoint y: 255, endPoint x: 541, endPoint y: 271, distance: 88.3
click at [544, 273] on tr "FY25-26 Annual Budget Process Finance Link Map View Link Map Edit Edit Major In…" at bounding box center [585, 278] width 784 height 87
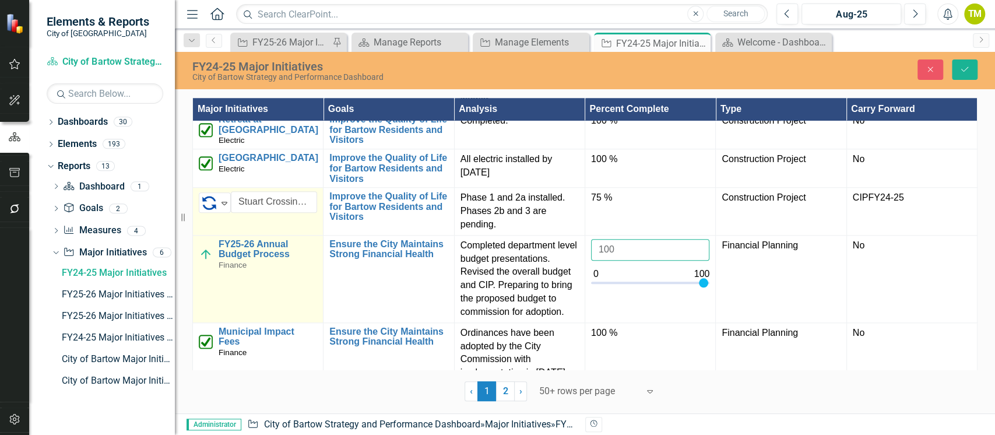
type input "100"
click at [205, 261] on img at bounding box center [206, 254] width 14 height 14
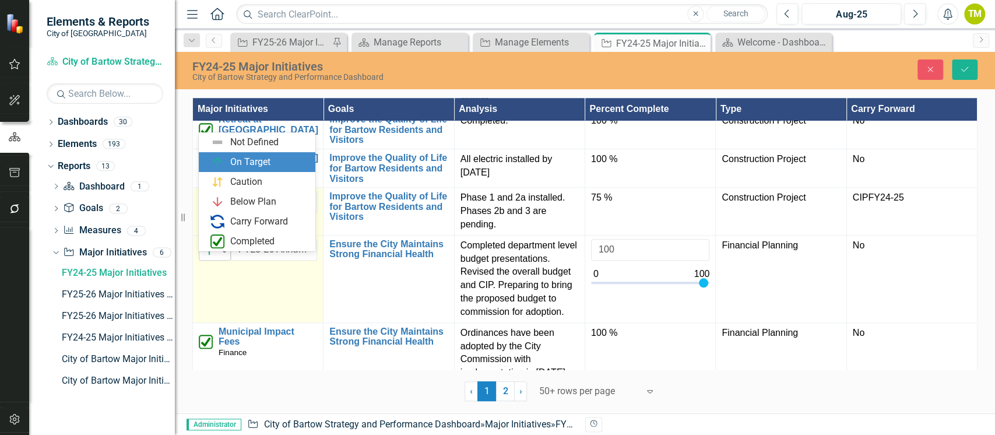
click at [208, 257] on img at bounding box center [209, 250] width 14 height 14
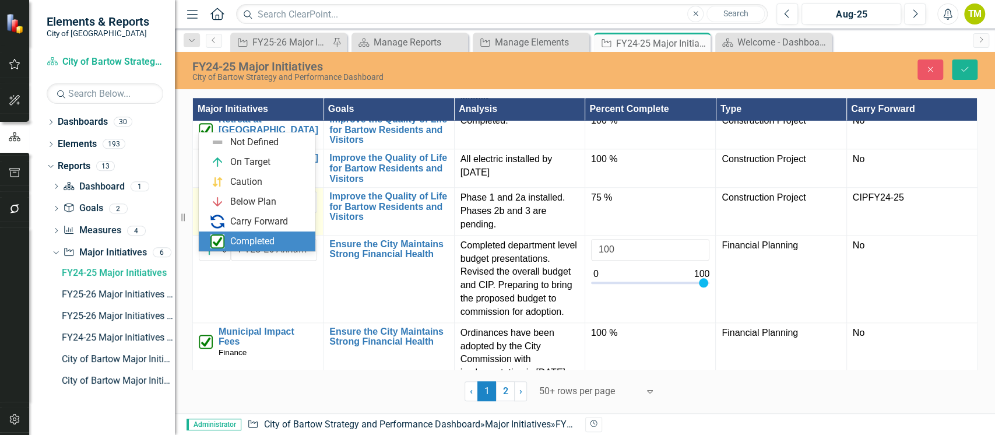
click at [218, 245] on img at bounding box center [217, 241] width 14 height 14
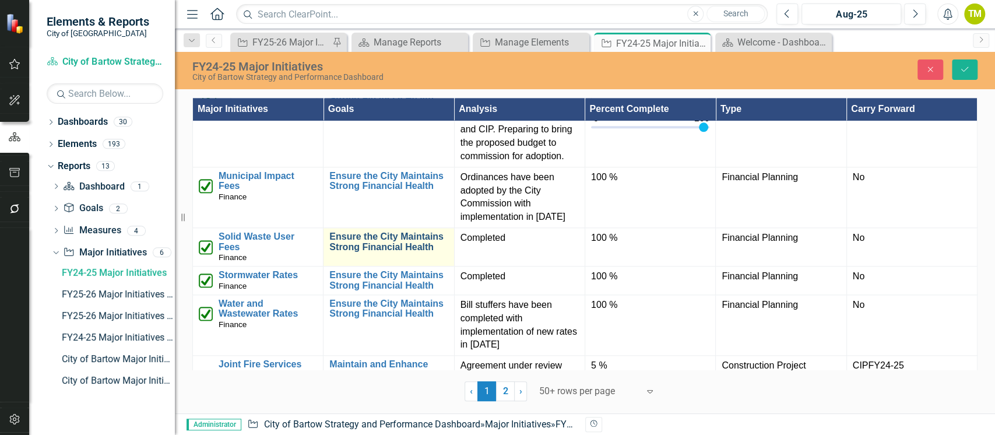
scroll to position [1010, 0]
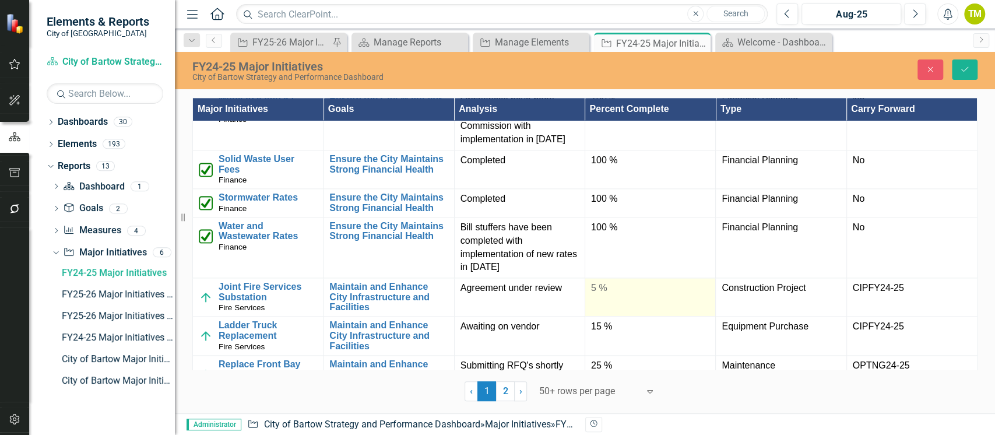
click at [588, 316] on td "5 %" at bounding box center [650, 297] width 131 height 38
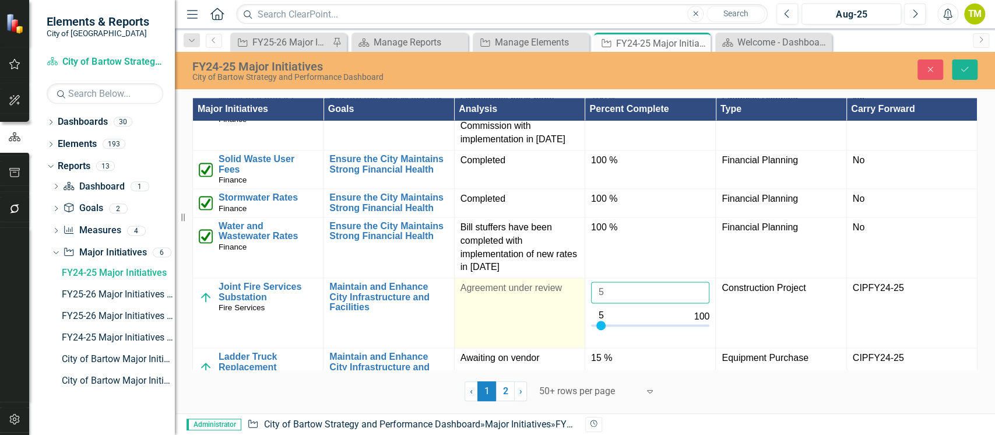
drag, startPoint x: 617, startPoint y: 315, endPoint x: 561, endPoint y: 314, distance: 55.4
click at [561, 314] on tr "Joint Fire Services Substation Fire Services Link Map View Link Map Edit Edit M…" at bounding box center [585, 313] width 784 height 70
type input "50"
click at [522, 330] on td "Agreement under review" at bounding box center [519, 313] width 131 height 70
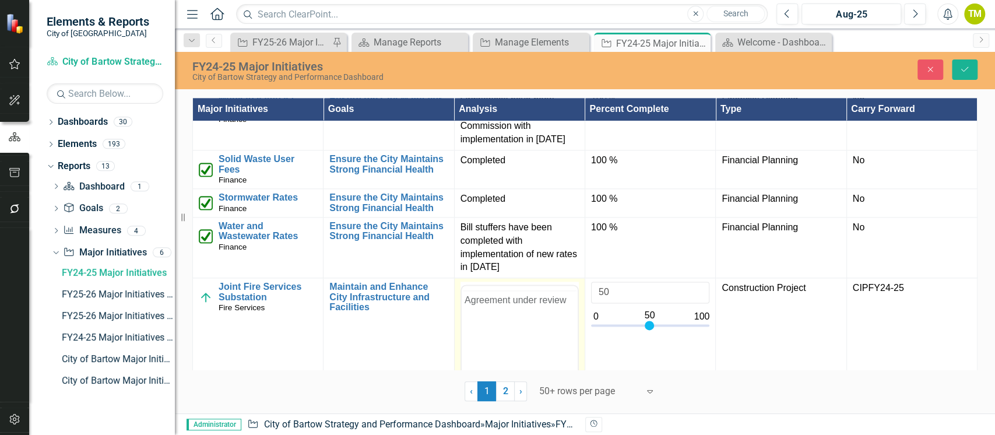
scroll to position [0, 0]
click at [571, 328] on p "Agreement under review" at bounding box center [519, 323] width 110 height 14
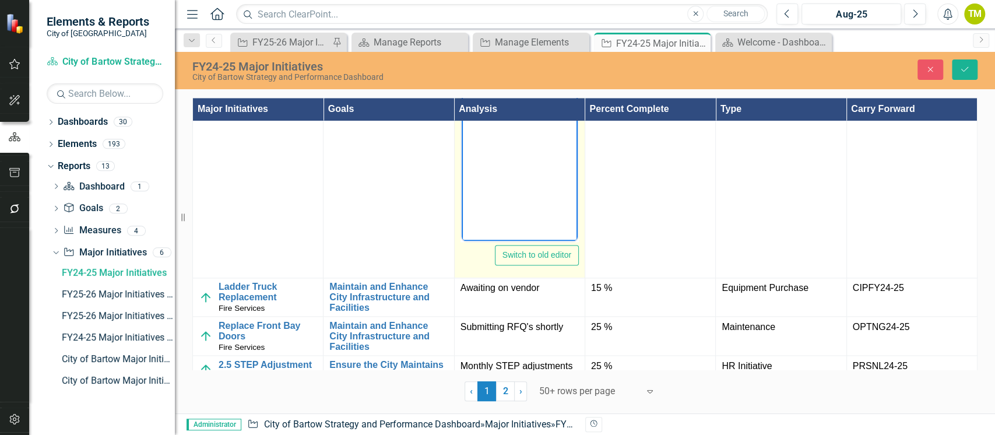
scroll to position [1321, 0]
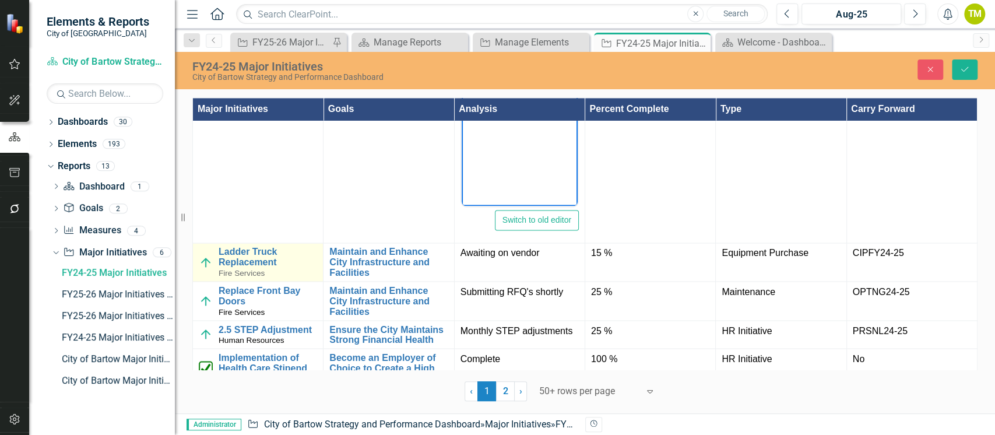
click at [210, 269] on img at bounding box center [206, 262] width 14 height 14
click at [207, 269] on img at bounding box center [206, 262] width 14 height 14
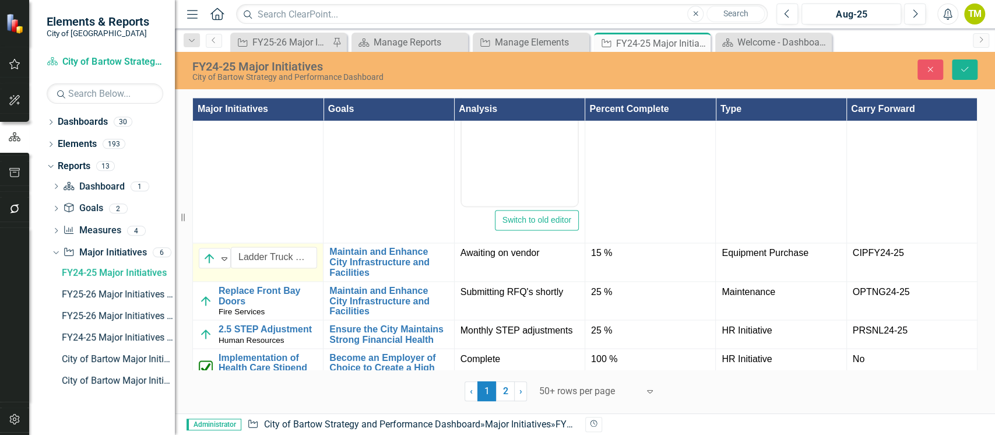
click at [207, 265] on img at bounding box center [209, 258] width 14 height 14
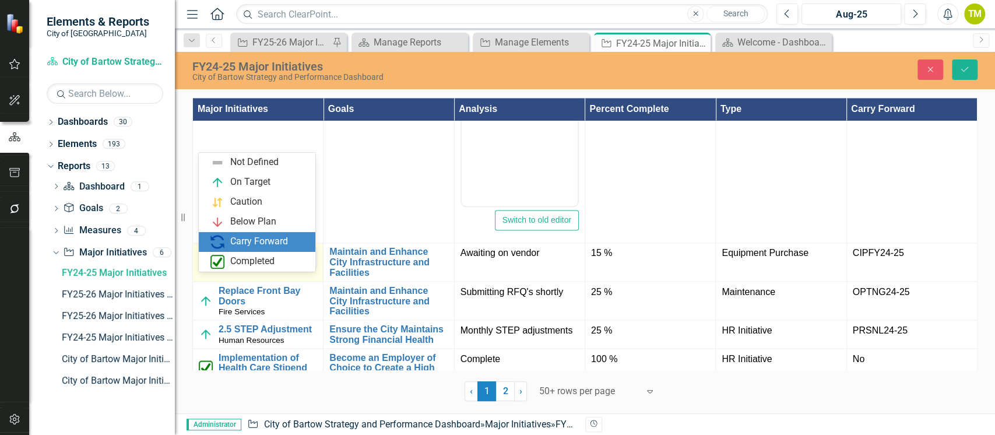
click at [223, 242] on img at bounding box center [217, 242] width 14 height 14
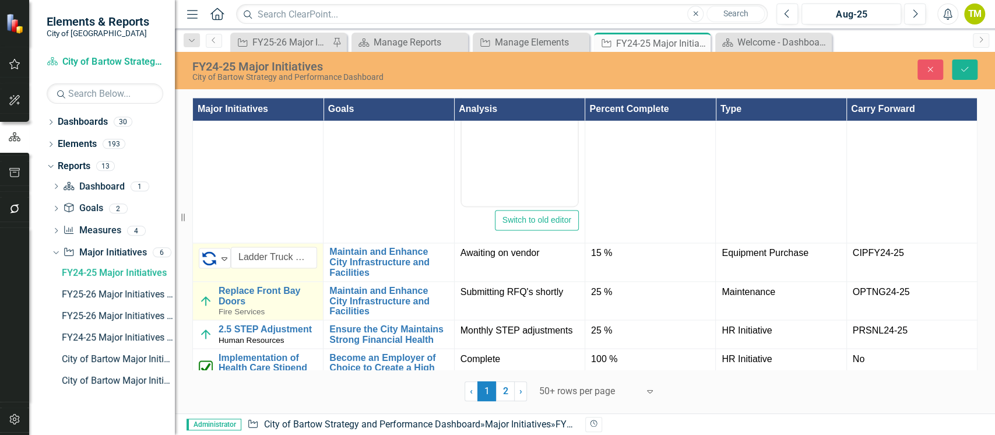
click at [202, 308] on img at bounding box center [206, 301] width 14 height 14
click at [202, 303] on img at bounding box center [209, 296] width 14 height 14
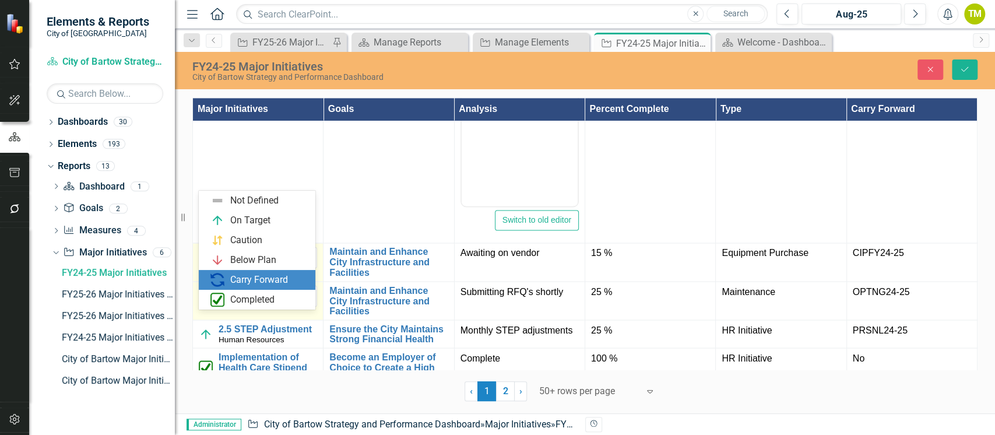
click at [226, 273] on div "Carry Forward" at bounding box center [259, 280] width 98 height 14
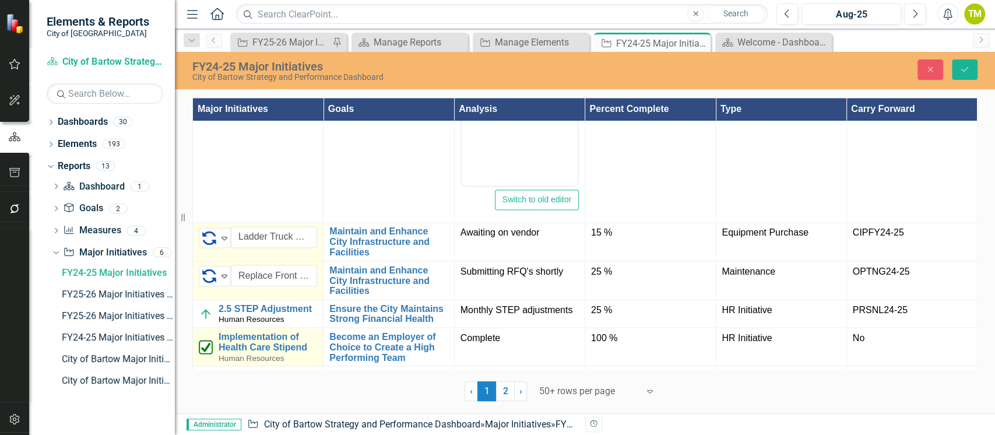
scroll to position [1399, 0]
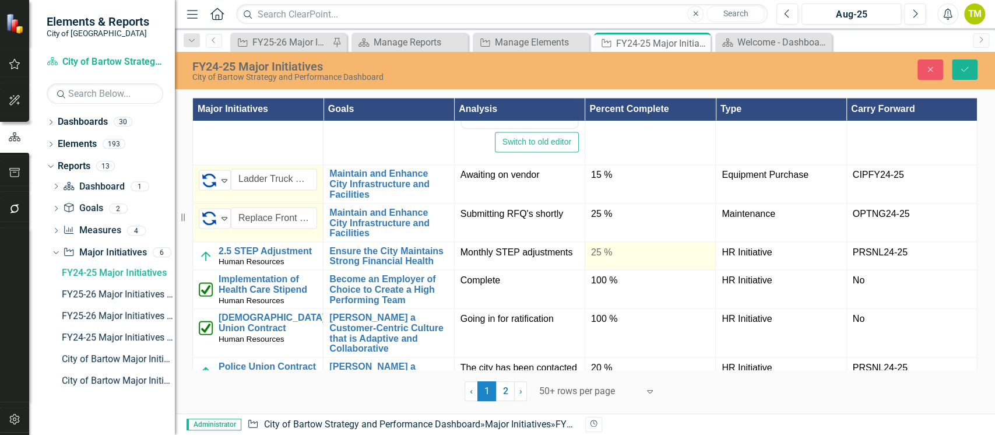
click at [611, 259] on div "25 %" at bounding box center [650, 251] width 118 height 13
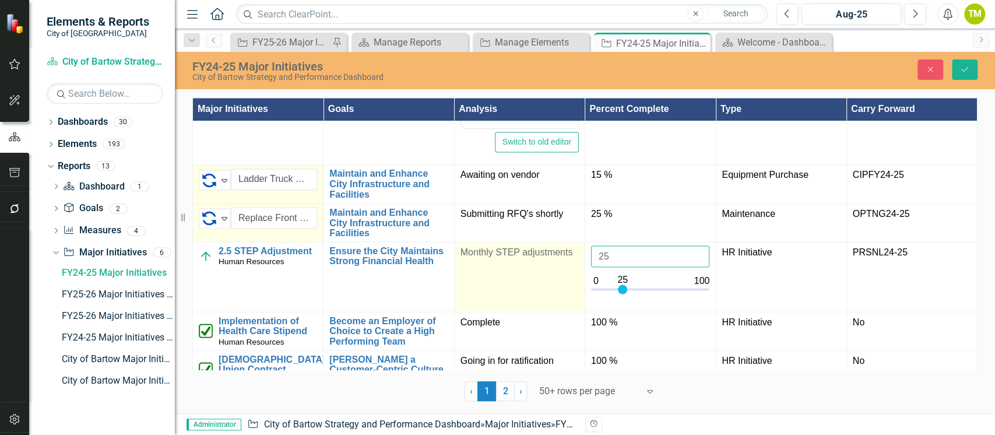
drag, startPoint x: 615, startPoint y: 279, endPoint x: 575, endPoint y: 285, distance: 40.1
click at [575, 285] on tr "2.5 STEP Adjustment Human Resources Link Map View Link Map Edit Edit Major Init…" at bounding box center [585, 276] width 784 height 70
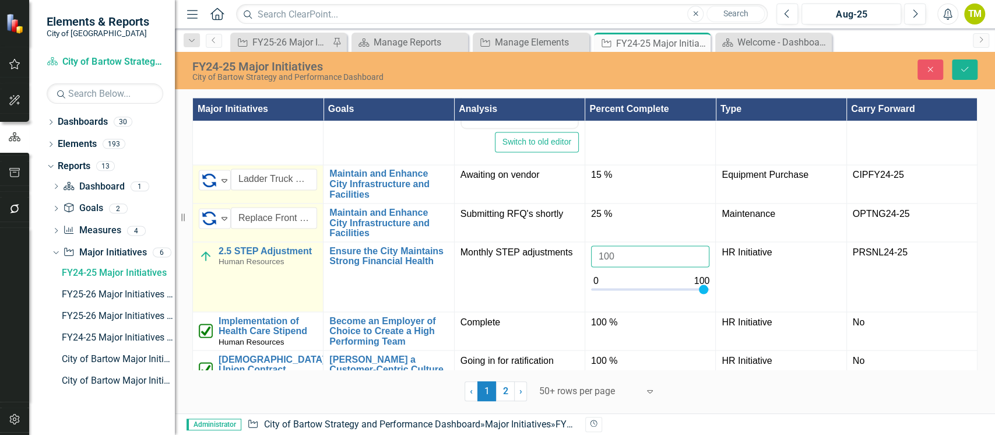
type input "100"
click at [202, 263] on img at bounding box center [206, 256] width 14 height 14
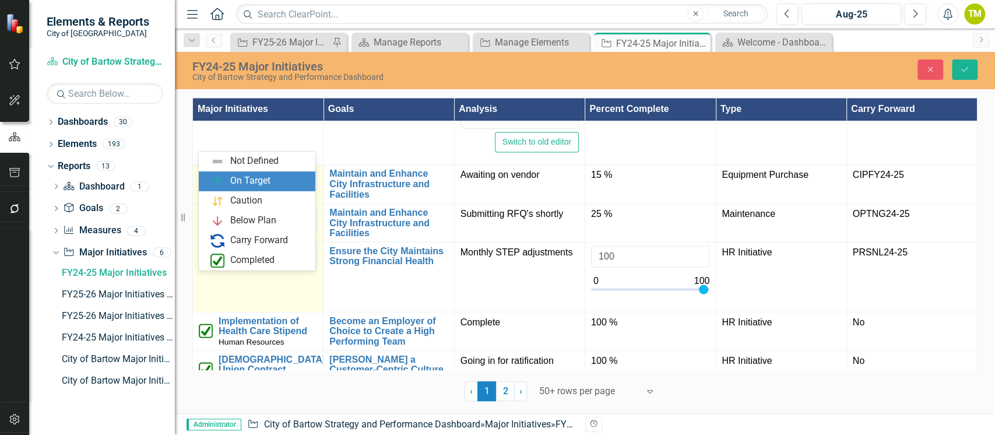
click at [203, 263] on img at bounding box center [209, 256] width 14 height 14
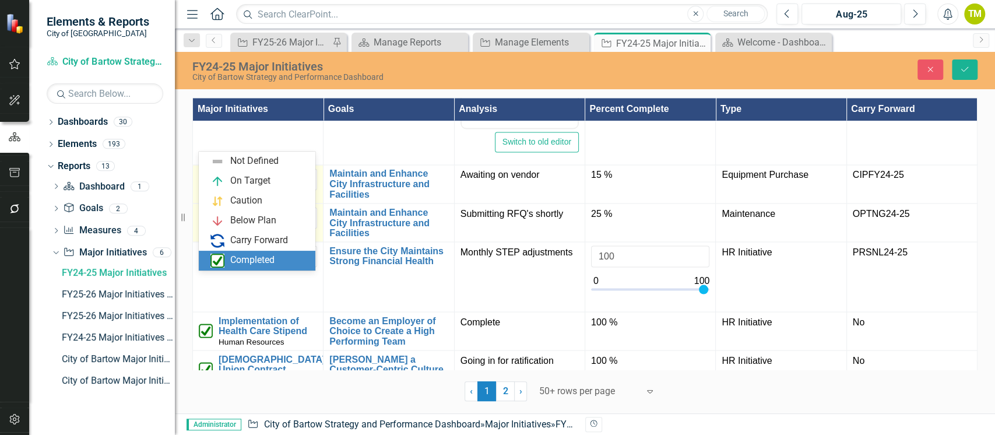
click at [228, 258] on div "Completed" at bounding box center [259, 261] width 98 height 14
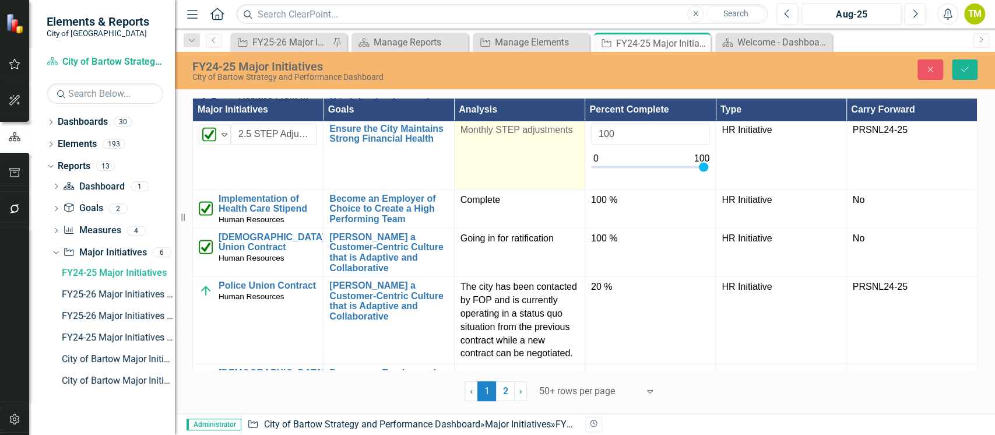
scroll to position [1554, 0]
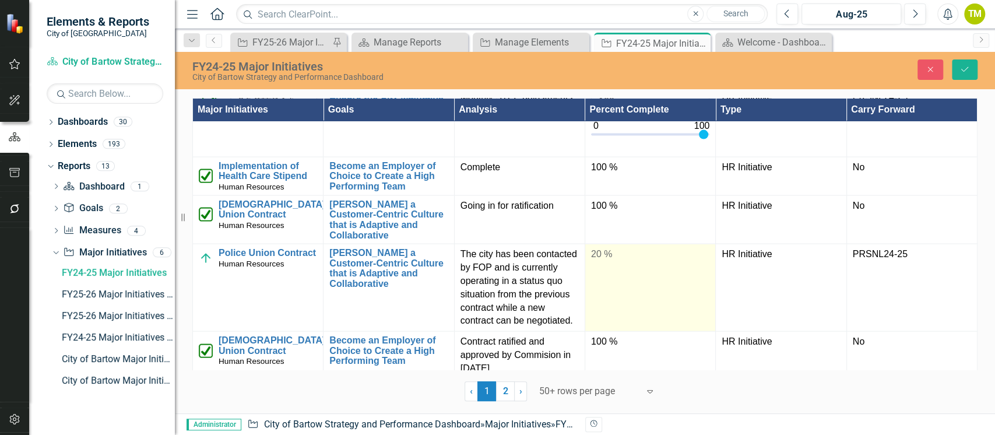
click at [604, 294] on td "20 %" at bounding box center [650, 287] width 131 height 87
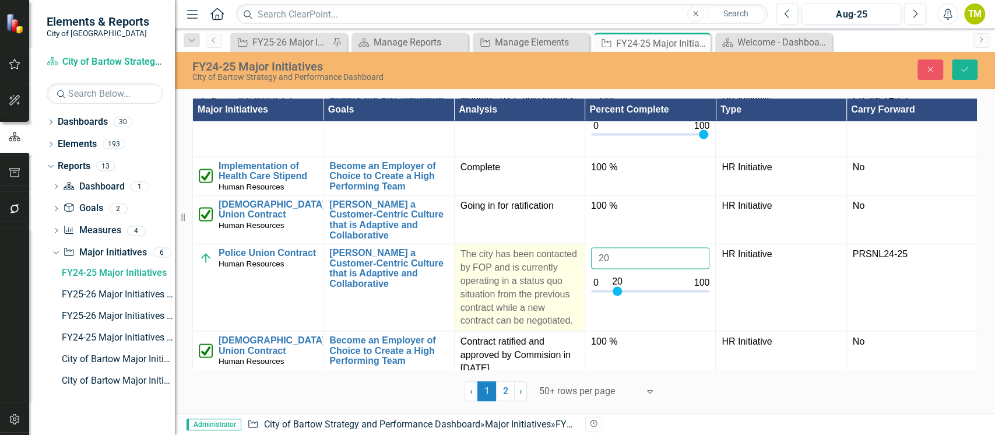
drag, startPoint x: 610, startPoint y: 281, endPoint x: 566, endPoint y: 275, distance: 44.8
click at [568, 276] on tr "Police Union Contract Human Resources Link Map View Link Map Edit Edit Major In…" at bounding box center [585, 287] width 784 height 87
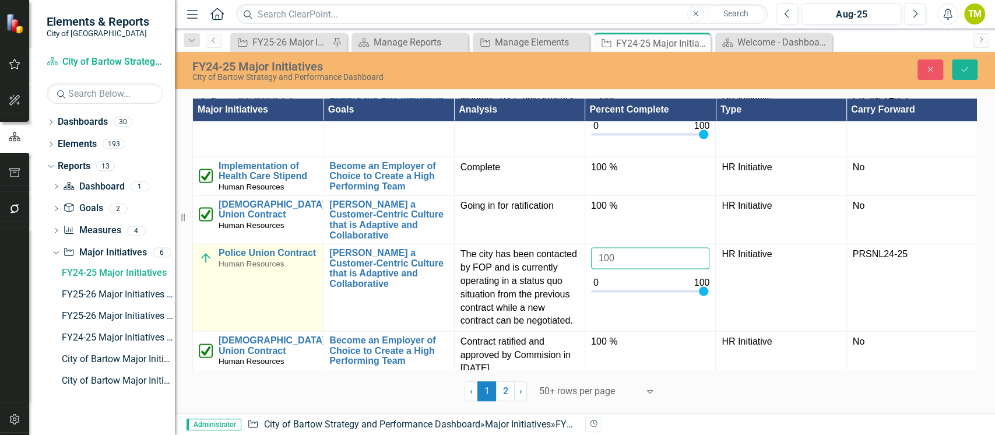
type input "100"
click at [205, 265] on img at bounding box center [206, 258] width 14 height 14
click at [205, 266] on img at bounding box center [209, 259] width 14 height 14
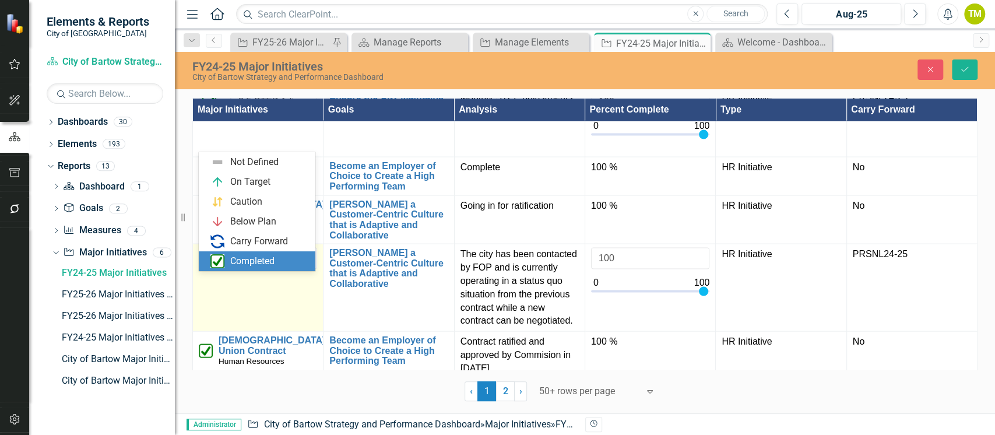
click at [219, 251] on div "Completed" at bounding box center [257, 261] width 117 height 20
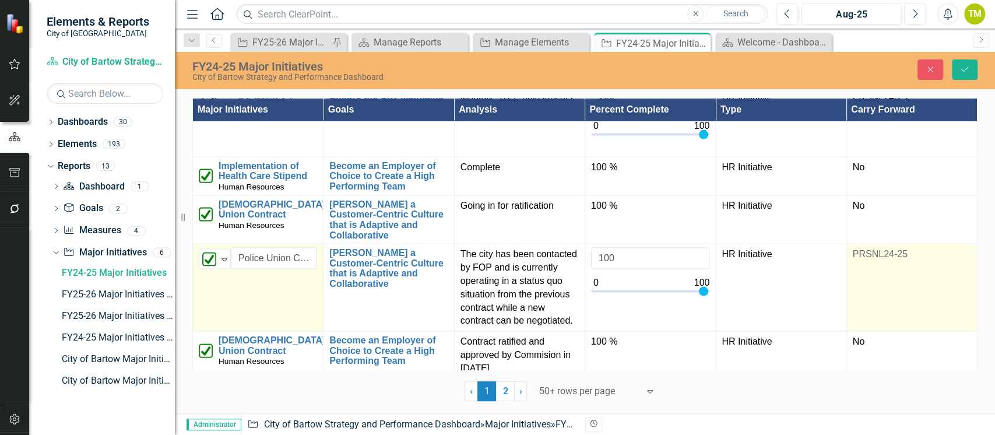
click at [865, 269] on td "PRSNL24-25" at bounding box center [911, 287] width 131 height 87
click at [954, 262] on icon "Expand" at bounding box center [960, 257] width 12 height 9
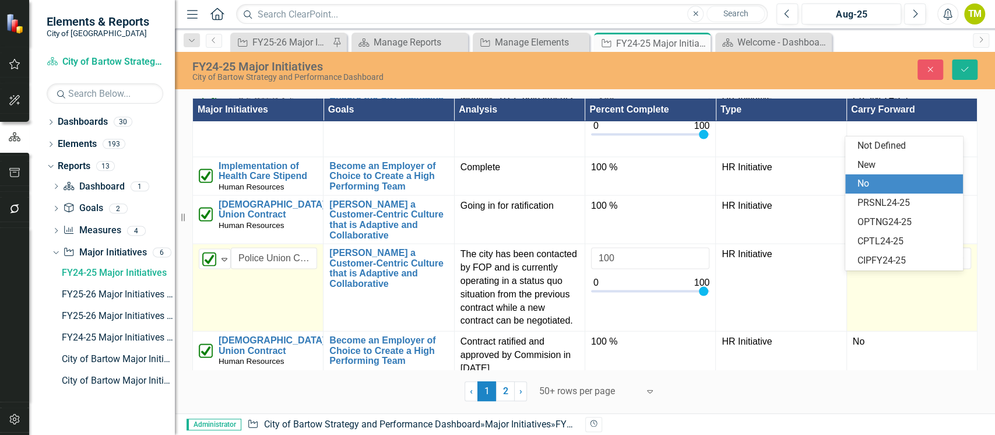
click at [879, 178] on div "No" at bounding box center [906, 183] width 98 height 13
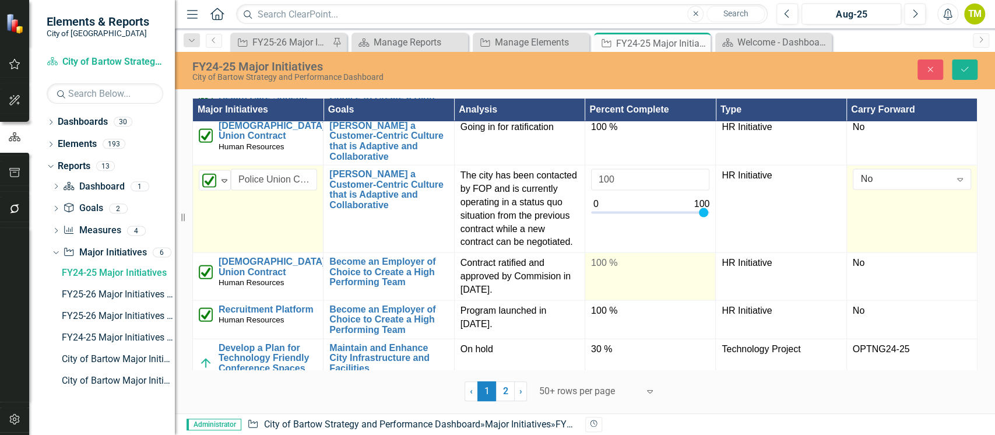
scroll to position [1709, 0]
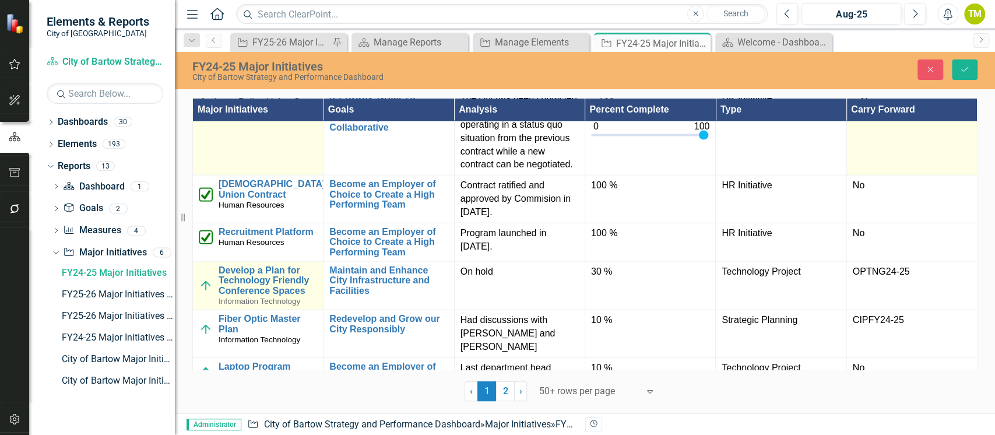
click at [201, 293] on img at bounding box center [206, 286] width 14 height 14
click at [202, 293] on img at bounding box center [206, 286] width 14 height 14
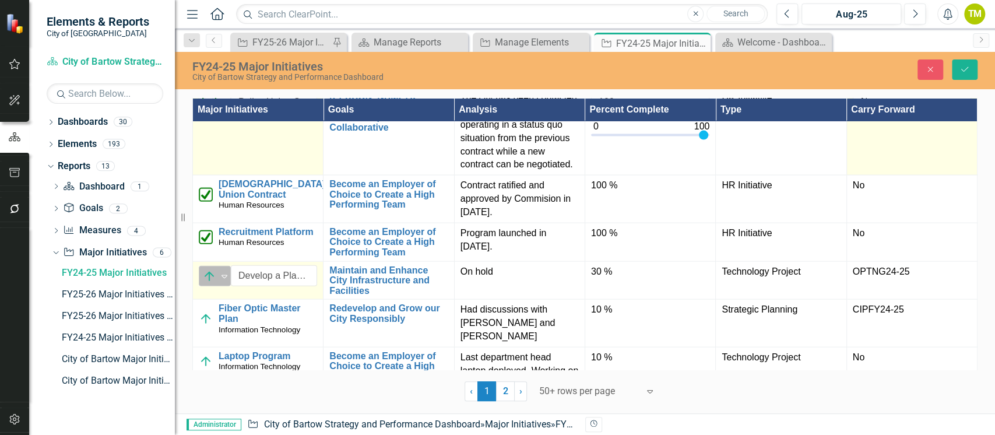
click at [204, 286] on div "On Target Expand" at bounding box center [215, 276] width 32 height 20
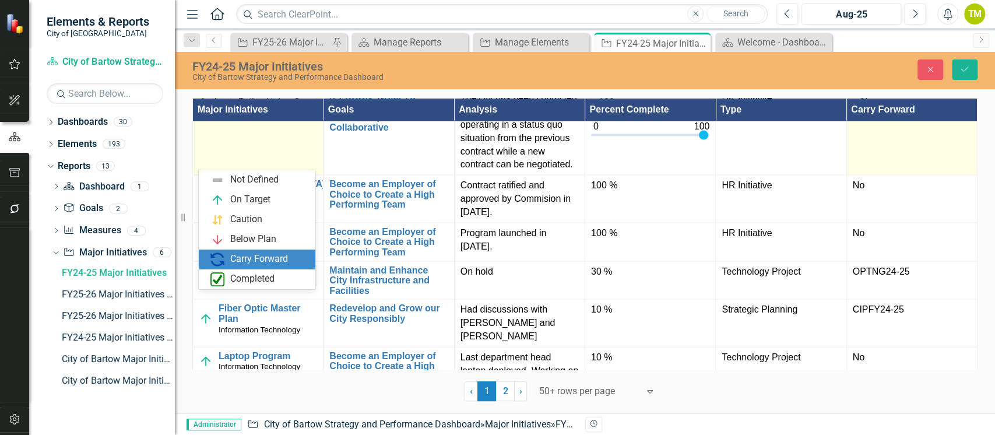
click at [223, 254] on img at bounding box center [217, 259] width 14 height 14
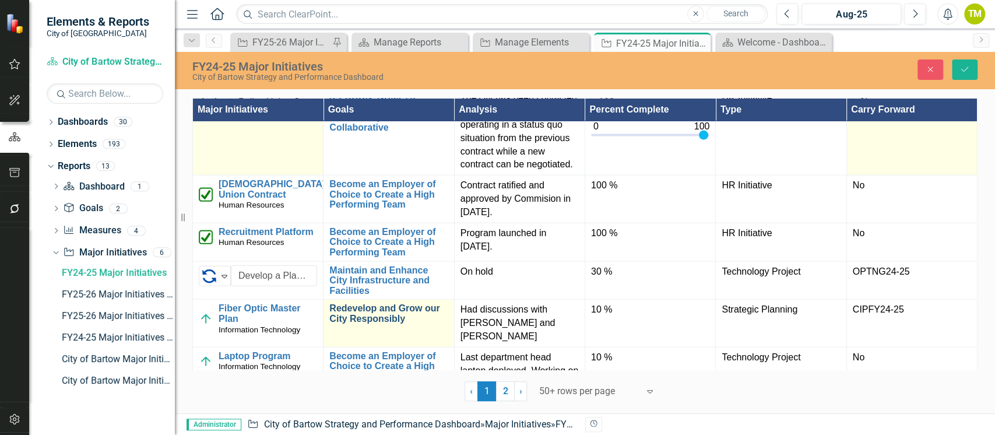
scroll to position [1787, 0]
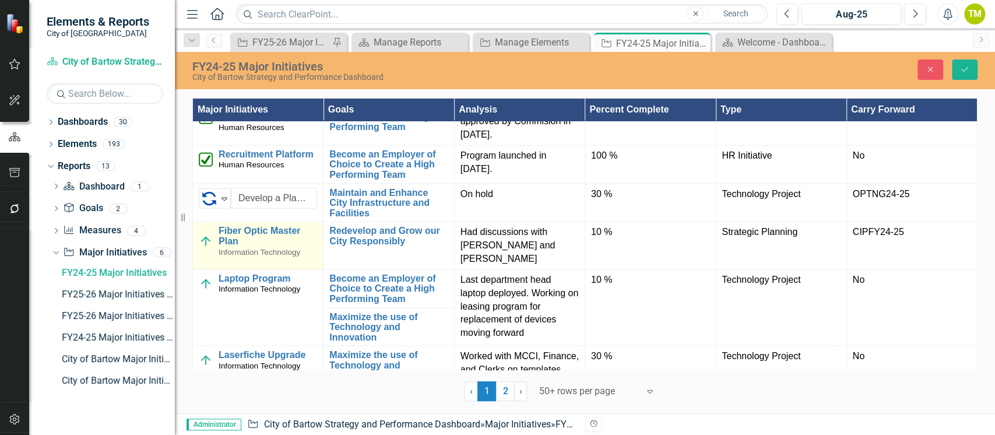
click at [206, 248] on img at bounding box center [206, 241] width 14 height 14
click at [206, 244] on img at bounding box center [209, 237] width 14 height 14
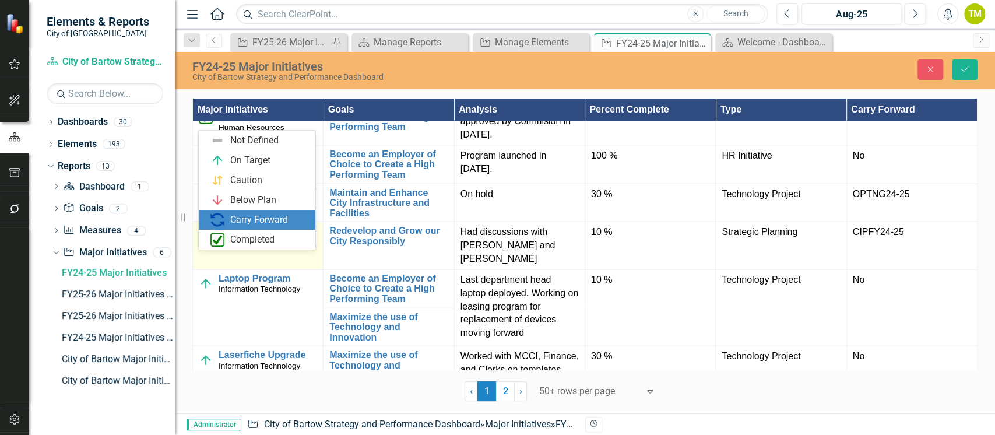
click at [224, 226] on div "Carry Forward" at bounding box center [259, 220] width 98 height 14
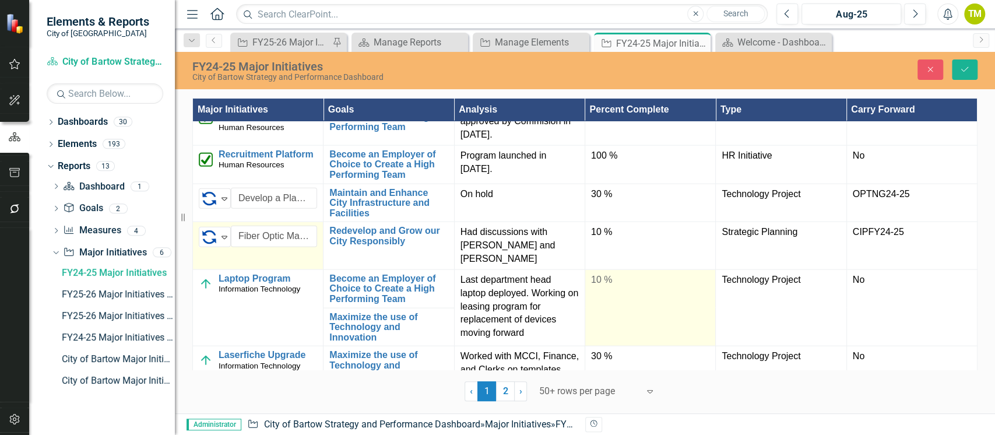
click at [611, 308] on td "10 %" at bounding box center [650, 307] width 131 height 77
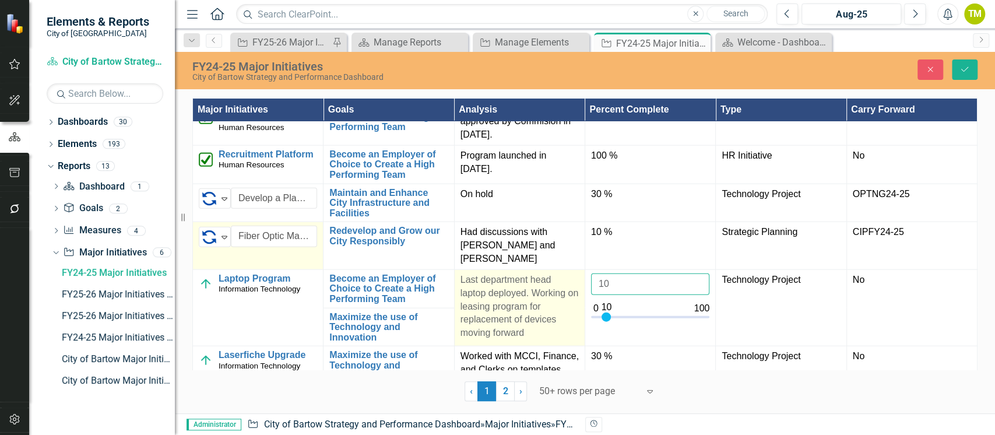
drag, startPoint x: 614, startPoint y: 292, endPoint x: 568, endPoint y: 291, distance: 45.5
click at [571, 291] on tr "Laptop Program Information Technology Link Map View Link Map Edit Edit Major In…" at bounding box center [585, 288] width 784 height 38
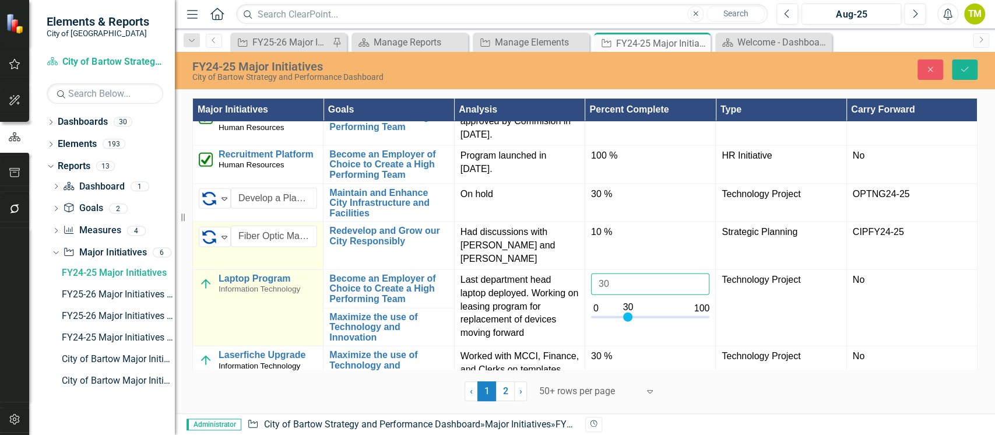
type input "30"
click at [202, 291] on img at bounding box center [206, 284] width 14 height 14
click at [202, 291] on img at bounding box center [209, 284] width 14 height 14
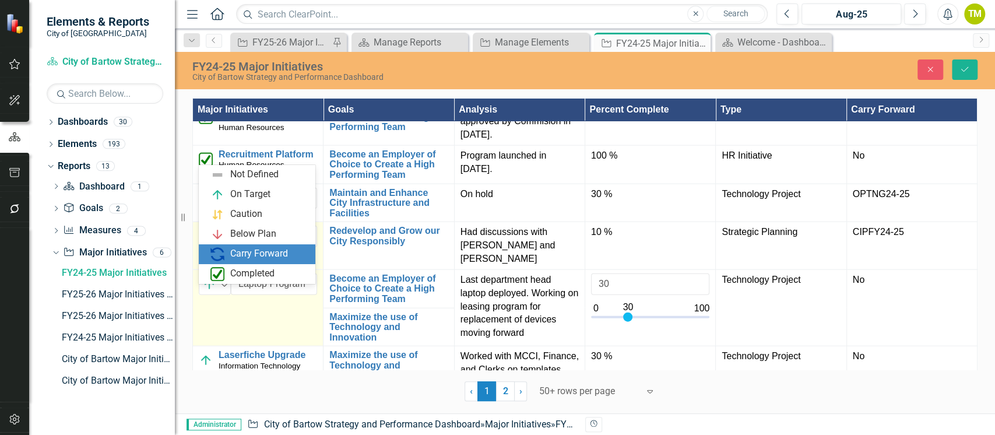
click at [224, 251] on div "Carry Forward" at bounding box center [259, 254] width 98 height 14
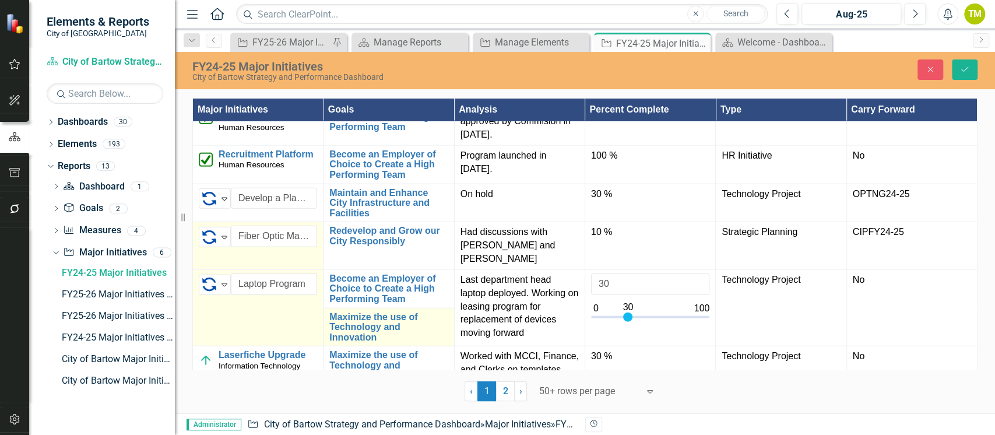
scroll to position [1865, 0]
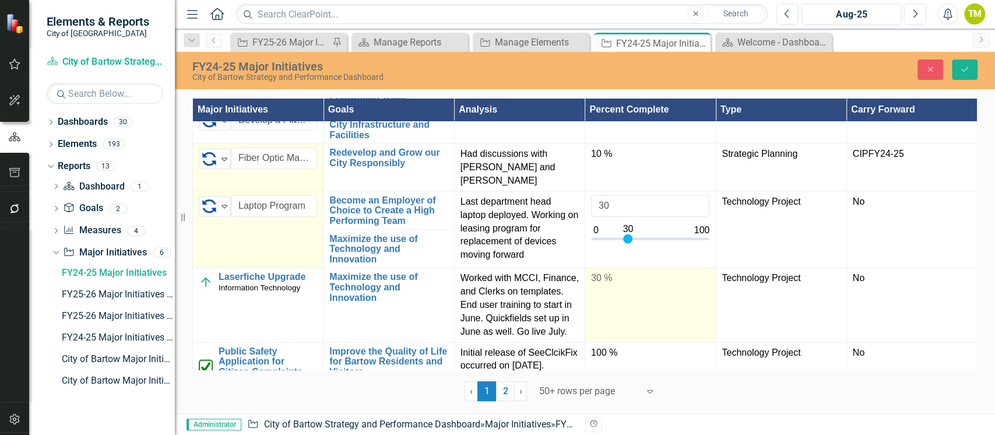
click at [666, 304] on td "30 %" at bounding box center [650, 305] width 131 height 74
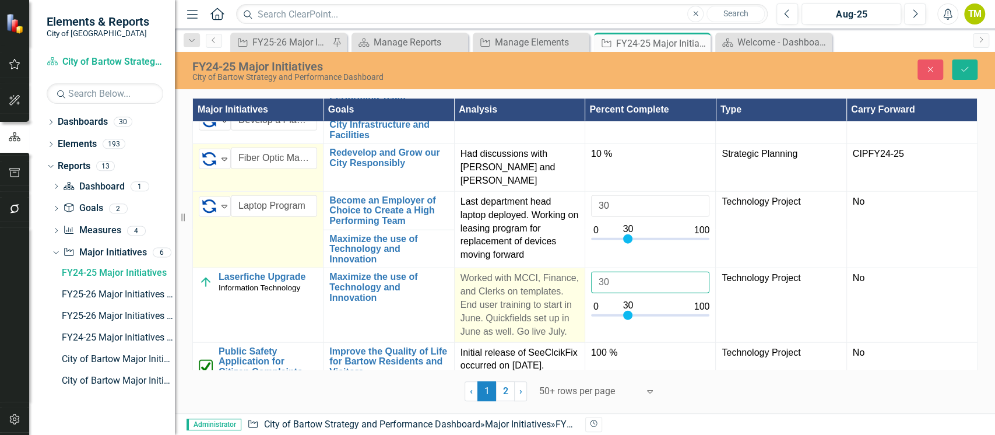
drag, startPoint x: 631, startPoint y: 291, endPoint x: 563, endPoint y: 296, distance: 68.4
click at [565, 296] on tr "Laserfiche Upgrade Information Technology Link Map View Link Map Edit Edit Majo…" at bounding box center [585, 305] width 784 height 74
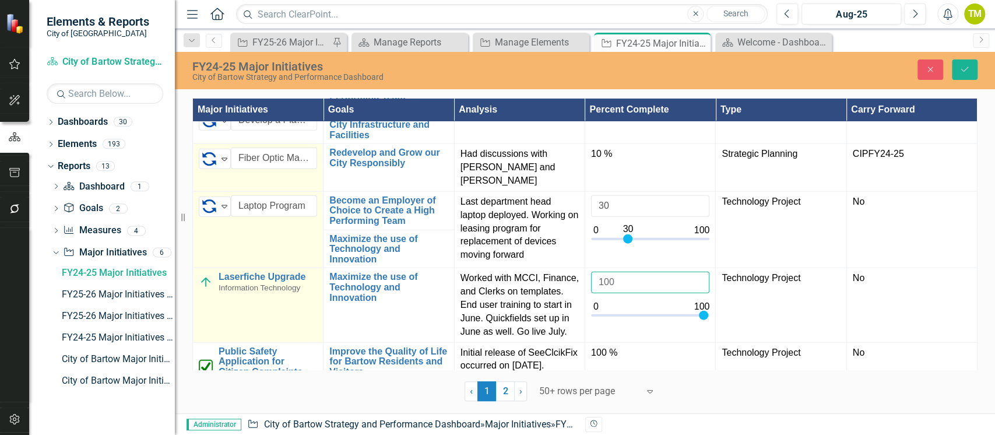
type input "100"
click at [202, 289] on img at bounding box center [206, 282] width 14 height 14
click at [203, 290] on img at bounding box center [209, 283] width 14 height 14
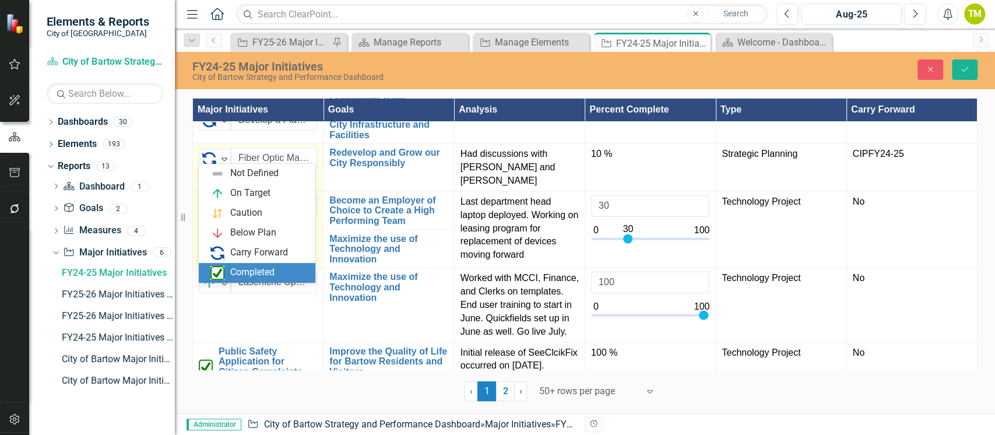
click at [219, 270] on img at bounding box center [217, 273] width 14 height 14
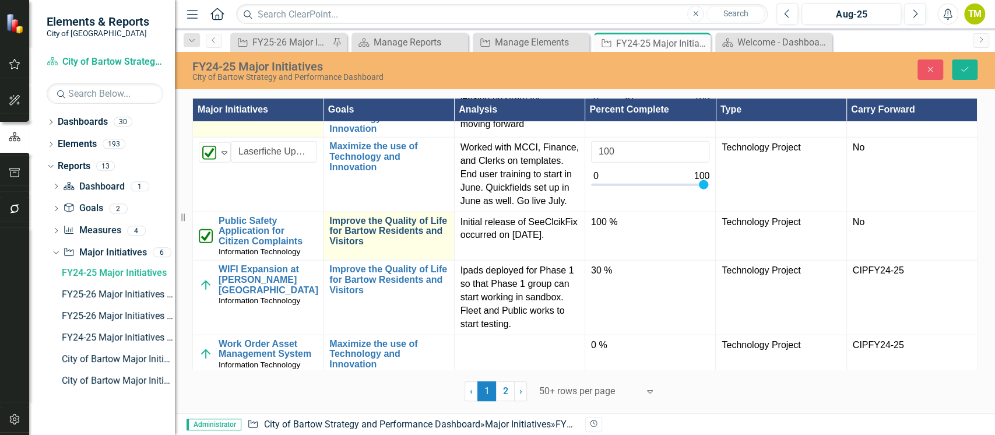
scroll to position [2020, 0]
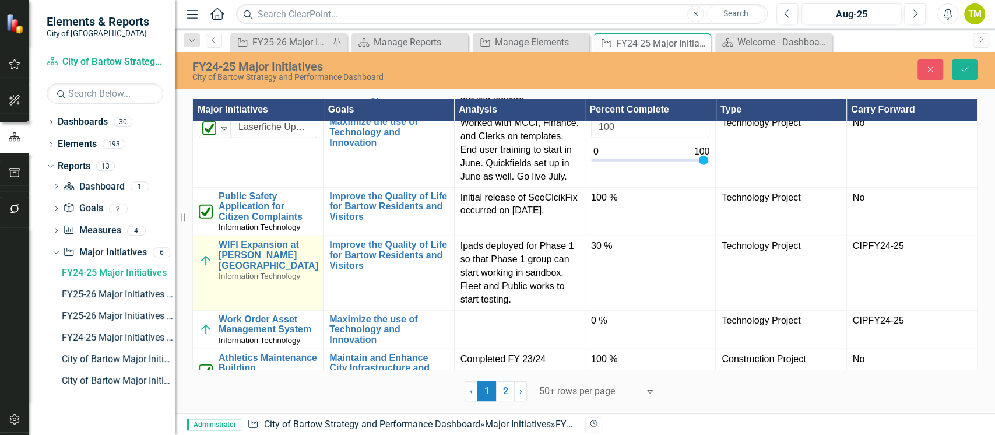
click at [205, 268] on img at bounding box center [206, 261] width 14 height 14
click at [205, 258] on img at bounding box center [209, 251] width 14 height 14
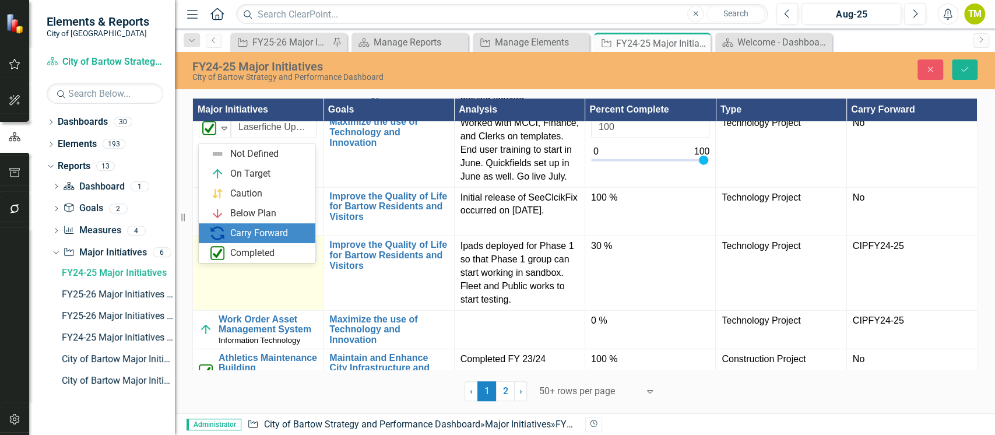
click at [226, 232] on div "Carry Forward" at bounding box center [259, 233] width 98 height 14
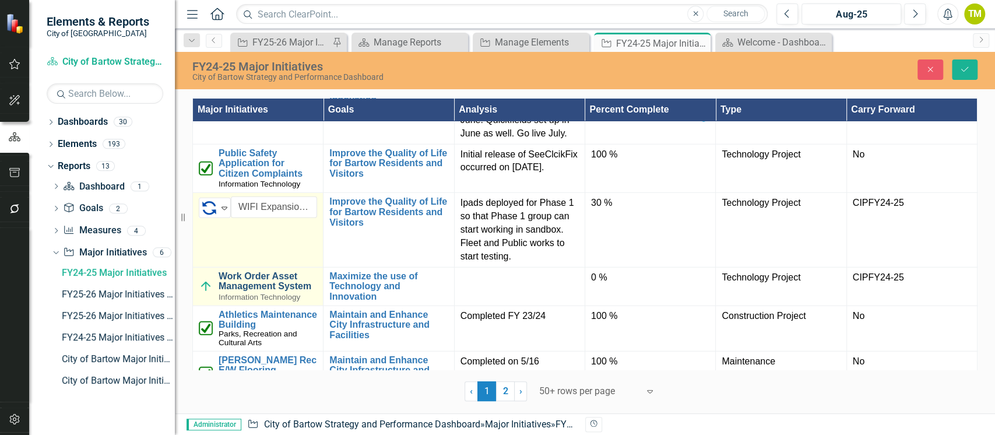
scroll to position [2098, 0]
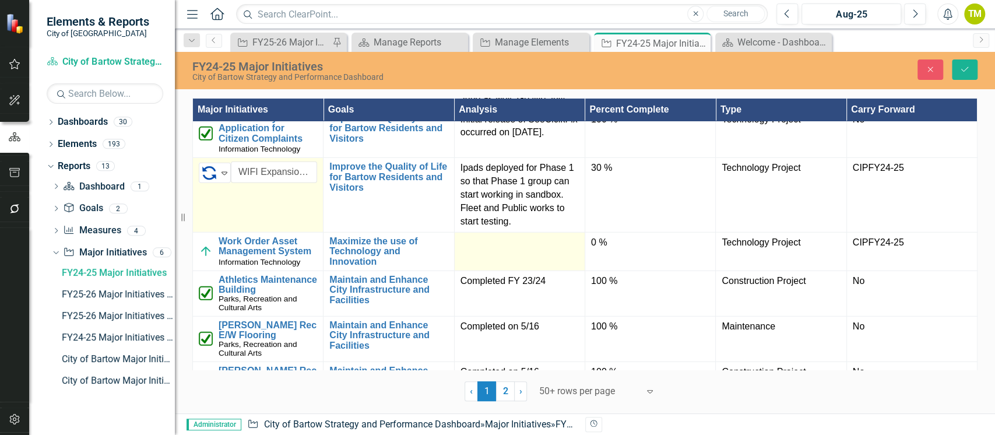
click at [513, 270] on td at bounding box center [519, 251] width 131 height 38
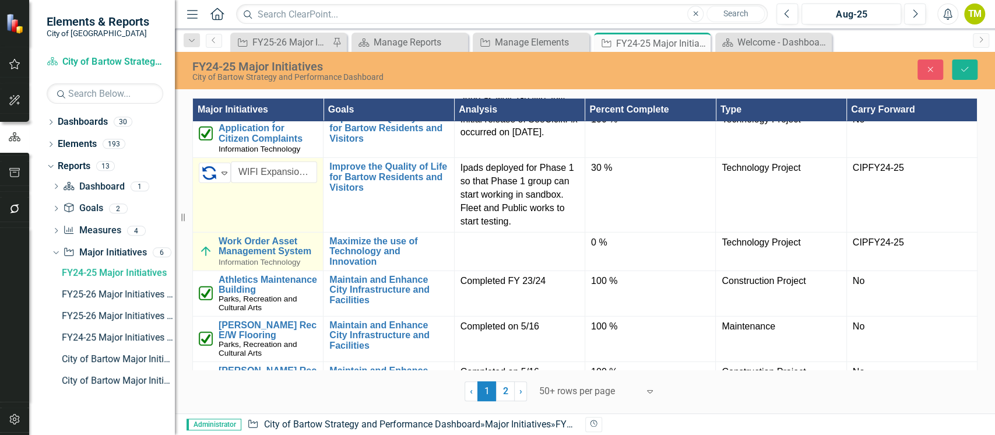
click at [204, 258] on img at bounding box center [206, 251] width 14 height 14
click at [205, 258] on img at bounding box center [206, 251] width 14 height 14
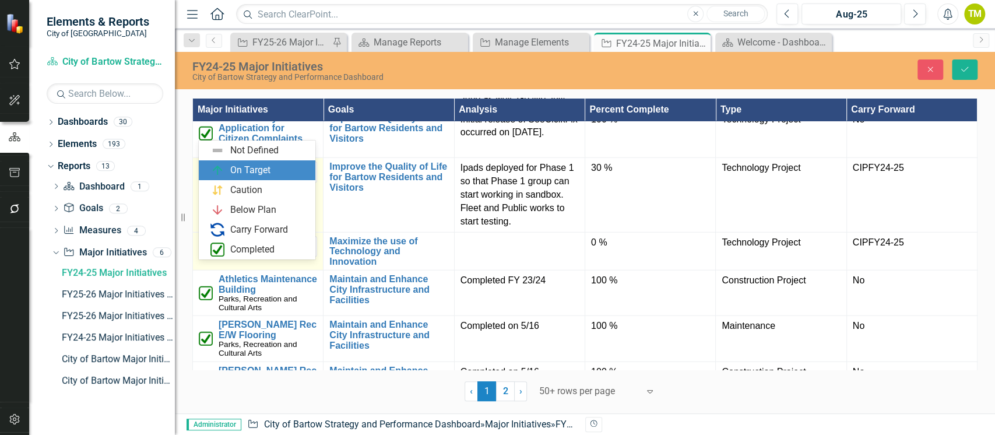
click at [205, 254] on img at bounding box center [209, 247] width 14 height 14
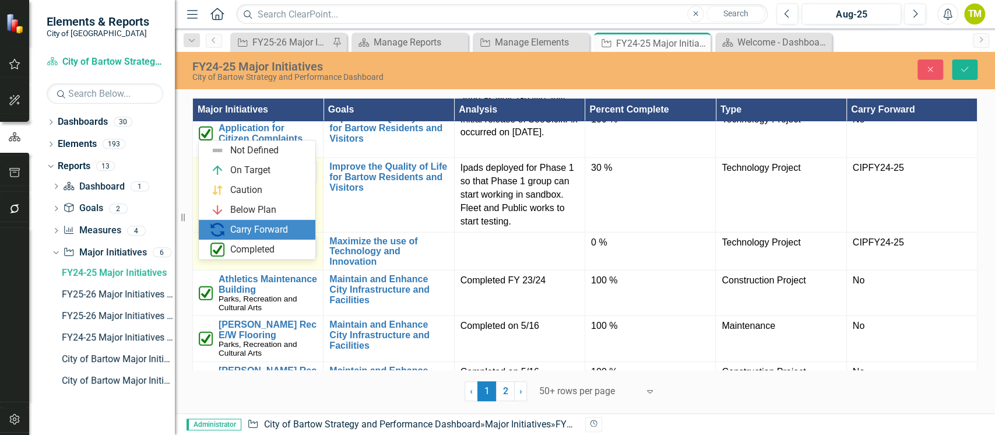
click at [219, 224] on img at bounding box center [217, 230] width 14 height 14
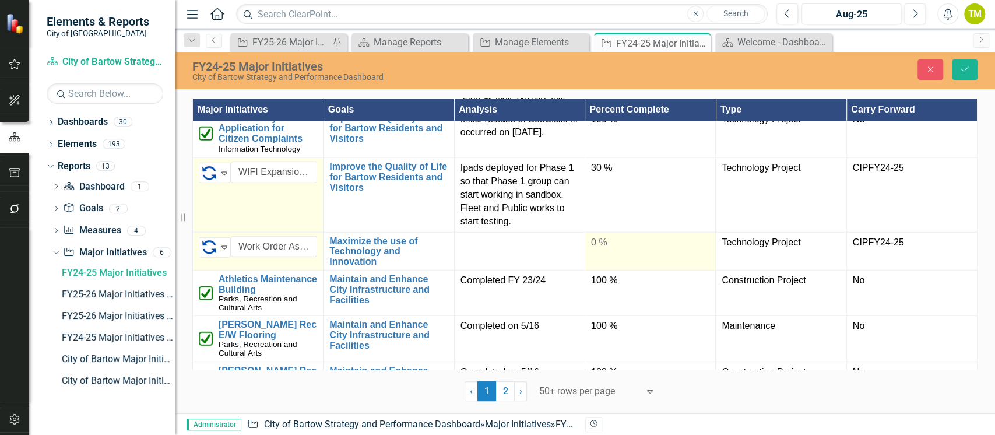
click at [613, 249] on div "0 %" at bounding box center [650, 242] width 118 height 13
click at [613, 250] on div "0 %" at bounding box center [650, 243] width 118 height 14
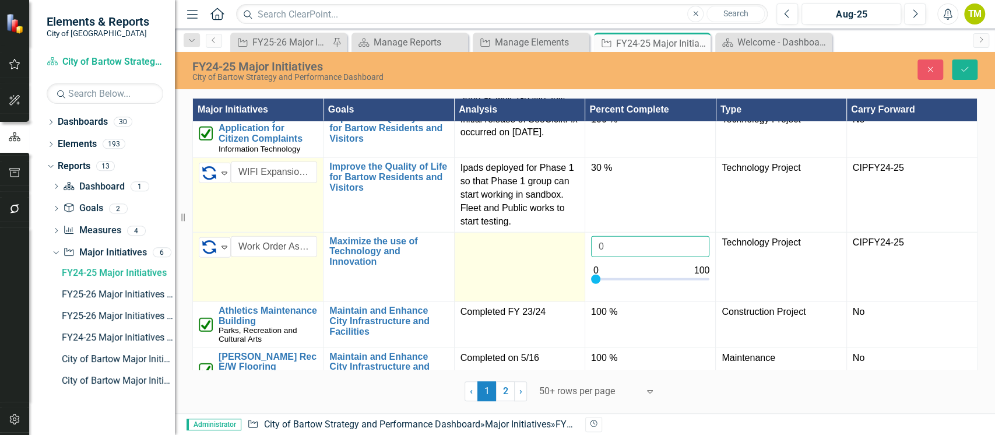
drag, startPoint x: 615, startPoint y: 268, endPoint x: 523, endPoint y: 272, distance: 92.8
click at [525, 272] on tr "Carry Forward Expand Work Order Asset Management System Link Map View Link Map …" at bounding box center [585, 267] width 784 height 70
type input "50"
click at [476, 250] on div at bounding box center [519, 243] width 118 height 14
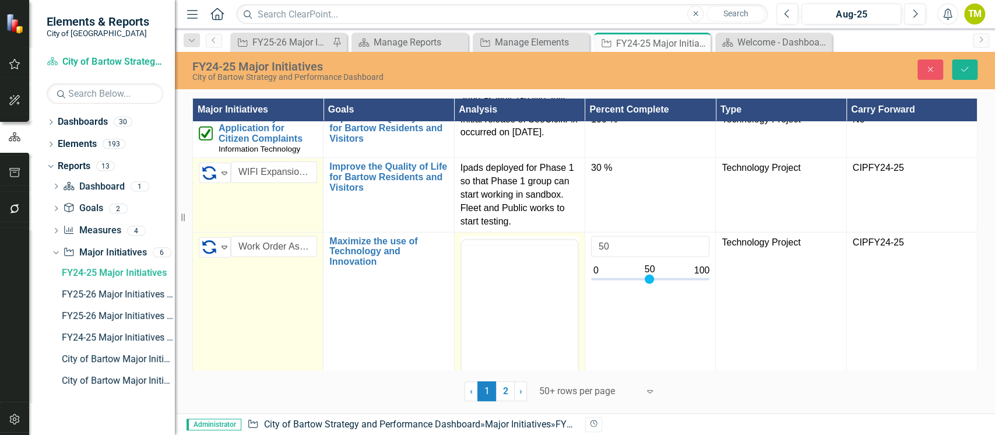
scroll to position [0, 0]
click at [465, 284] on body "Rich Text Area. Press ALT-0 for help." at bounding box center [519, 354] width 116 height 175
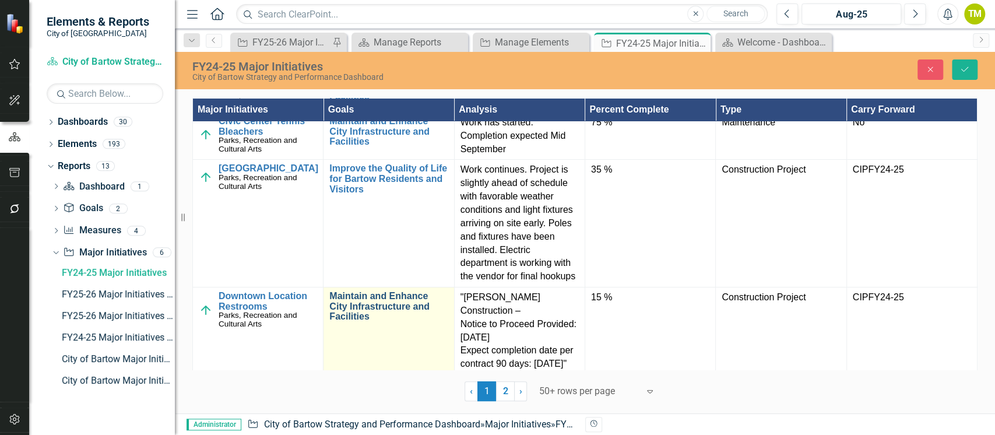
scroll to position [2875, 0]
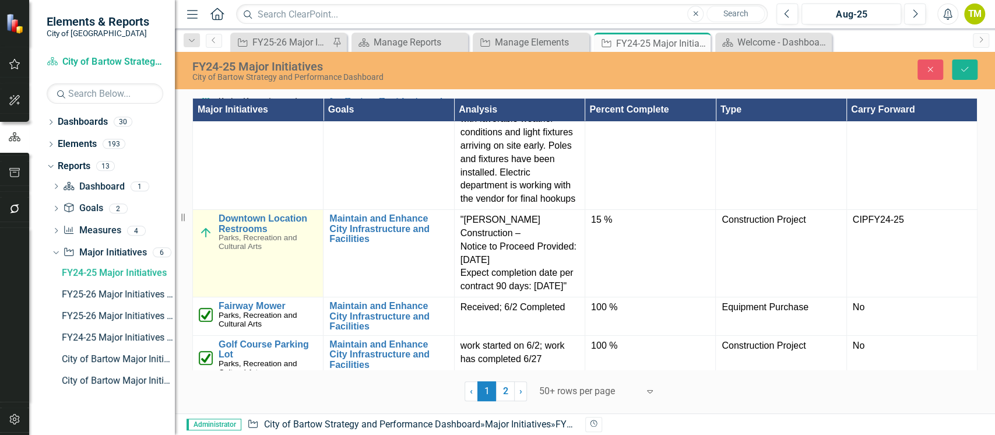
click at [205, 229] on img at bounding box center [206, 233] width 14 height 14
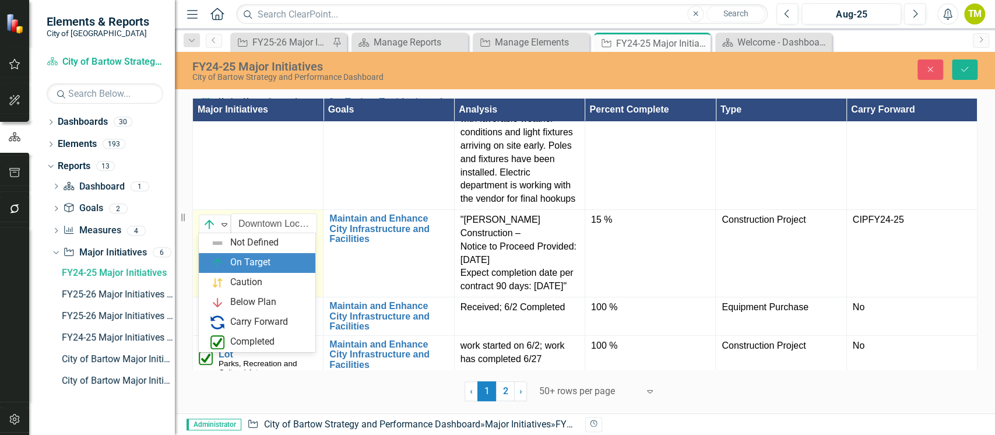
click at [205, 229] on img at bounding box center [209, 224] width 14 height 14
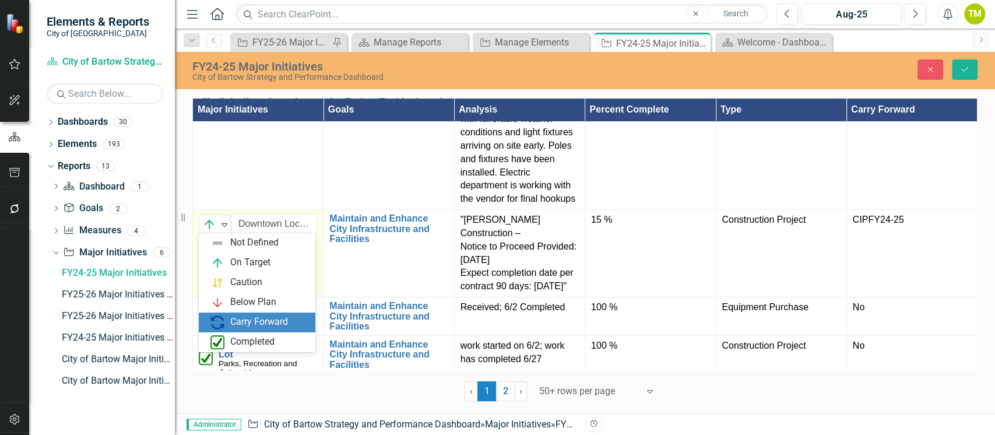
click at [224, 324] on img at bounding box center [217, 322] width 14 height 14
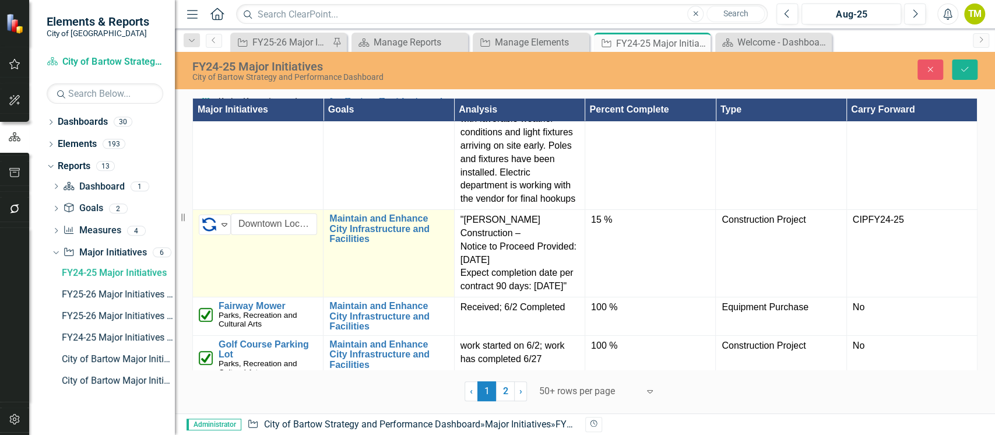
scroll to position [2885, 0]
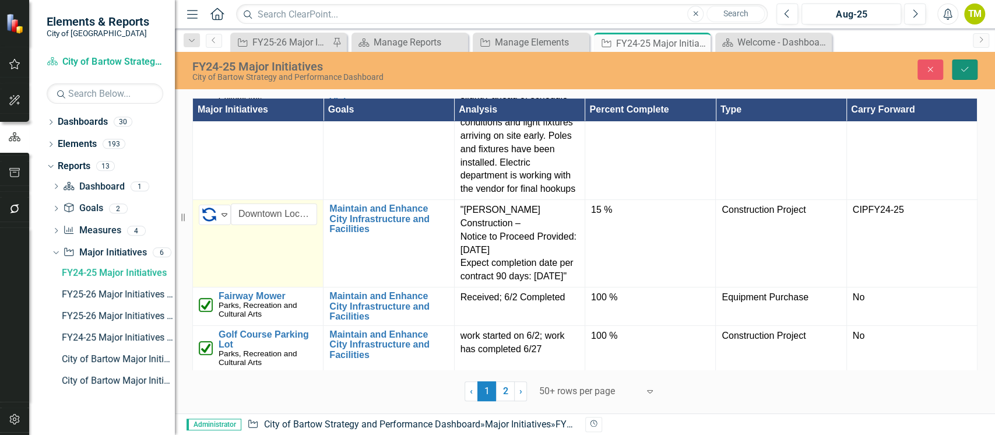
click at [960, 67] on icon "Save" at bounding box center [964, 69] width 10 height 8
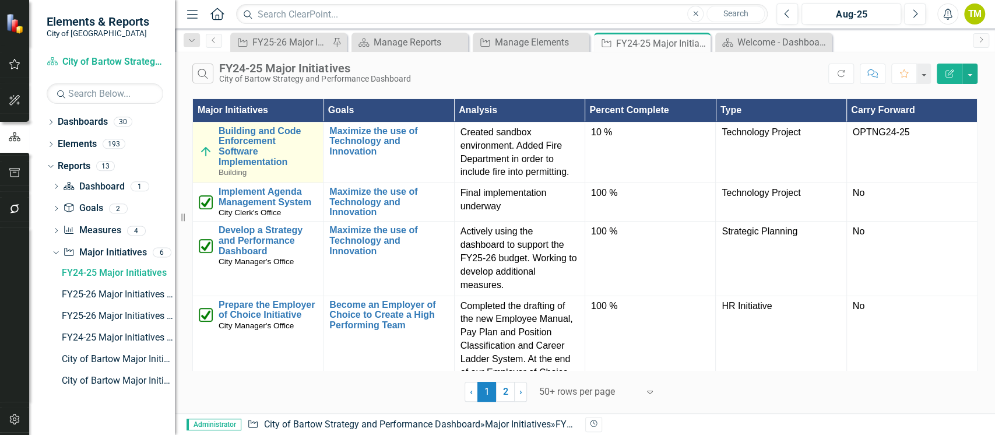
click at [205, 150] on img at bounding box center [206, 152] width 14 height 14
click at [205, 151] on img at bounding box center [206, 152] width 14 height 14
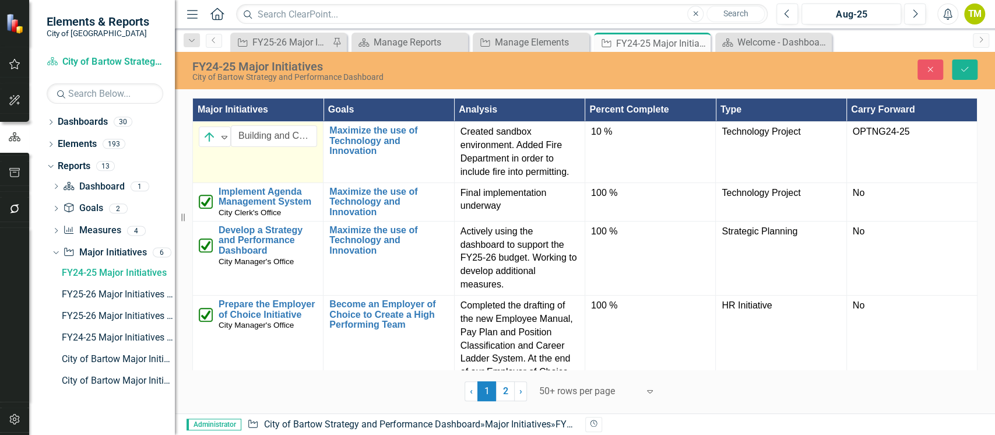
click at [205, 151] on td "On Target Expand Building and Code Enforcement Software Implementation Link Map…" at bounding box center [258, 152] width 131 height 61
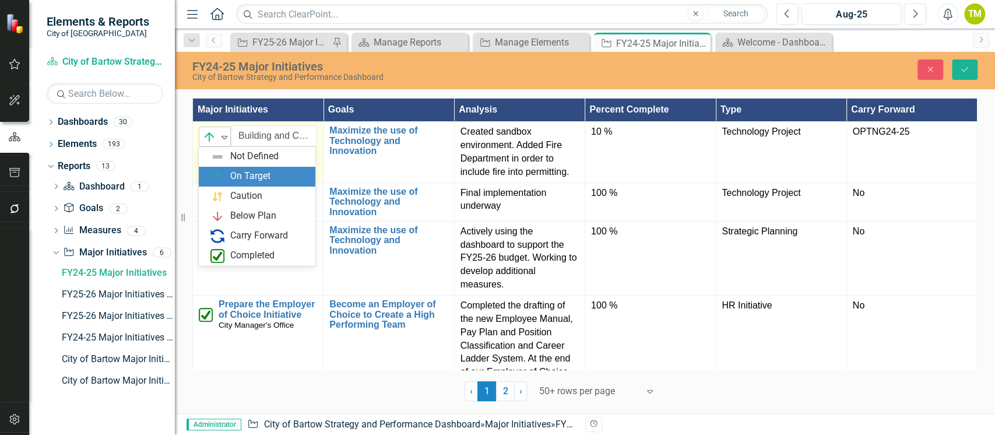
click at [207, 138] on img at bounding box center [209, 137] width 14 height 14
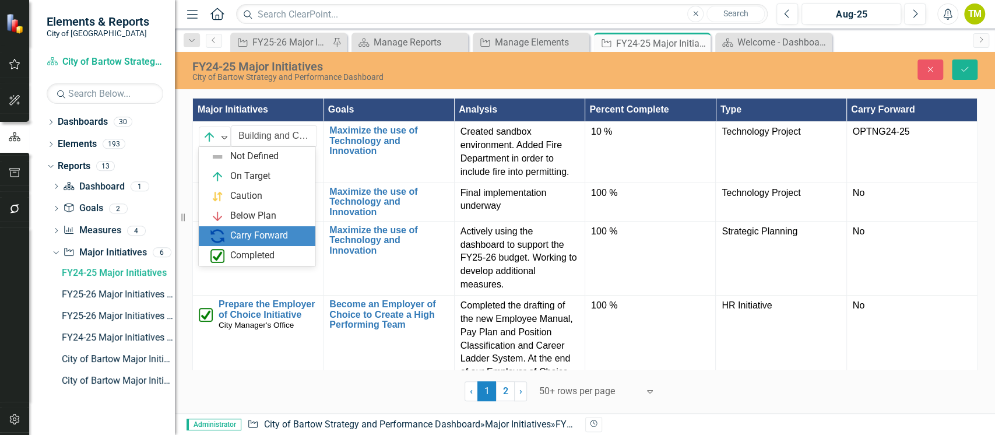
click at [235, 233] on div "Carry Forward" at bounding box center [259, 235] width 58 height 13
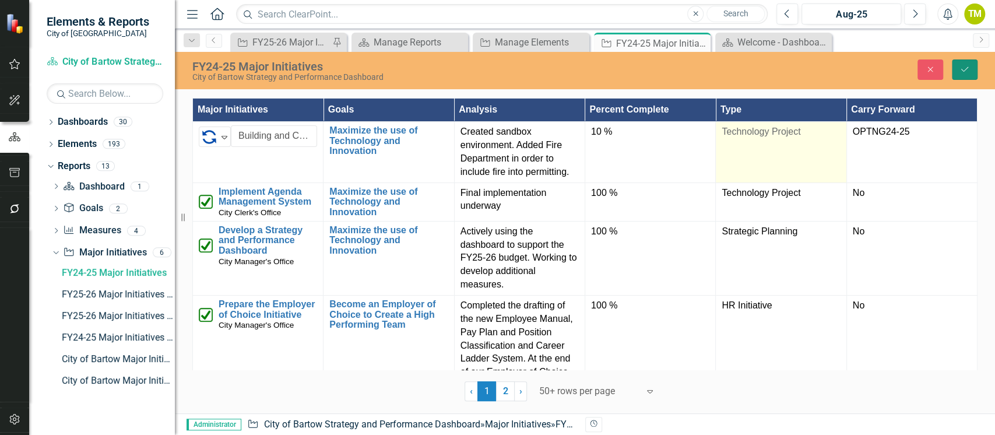
drag, startPoint x: 962, startPoint y: 68, endPoint x: 713, endPoint y: 126, distance: 255.0
click at [963, 68] on icon "Save" at bounding box center [964, 69] width 10 height 8
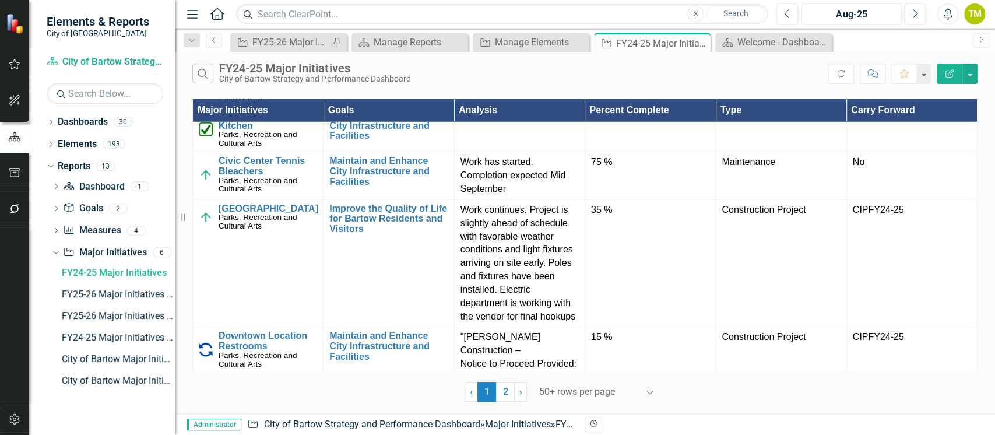
scroll to position [2362, 0]
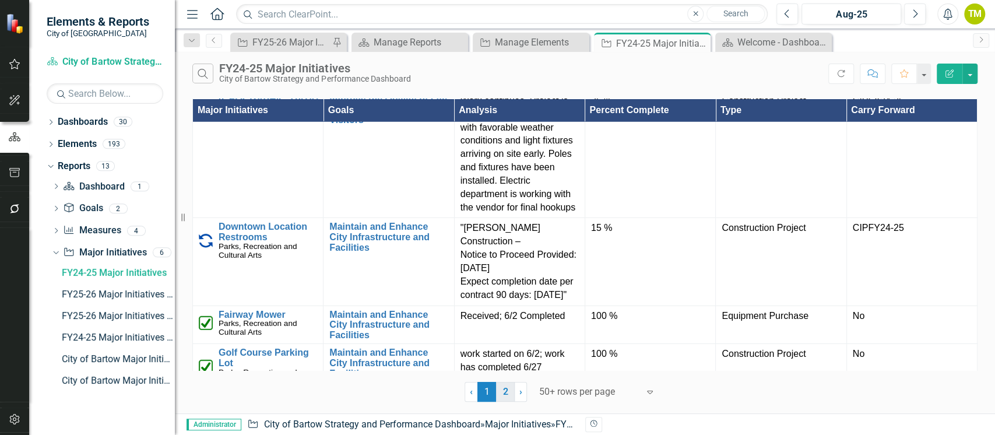
click at [505, 390] on link "2" at bounding box center [505, 392] width 19 height 20
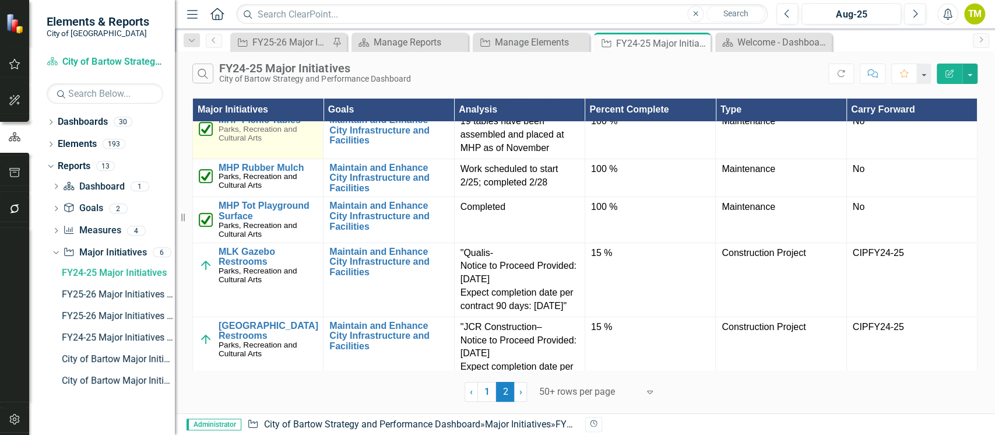
scroll to position [155, 0]
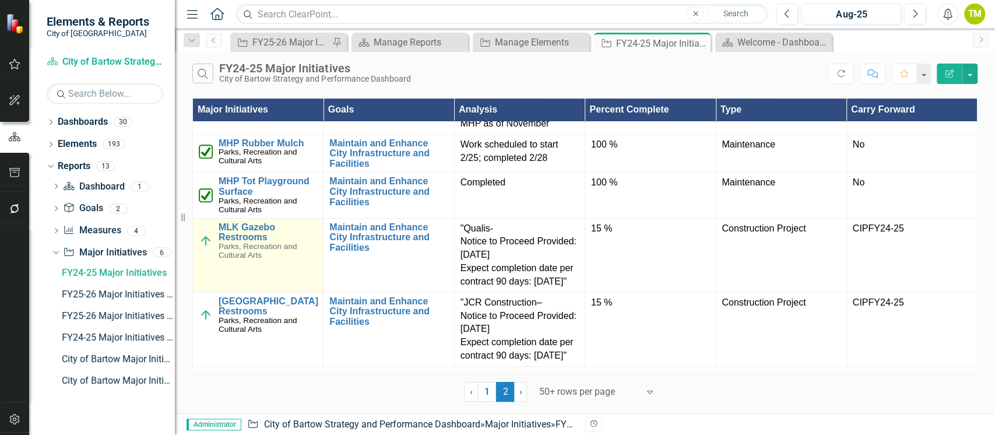
click at [203, 248] on img at bounding box center [206, 241] width 14 height 14
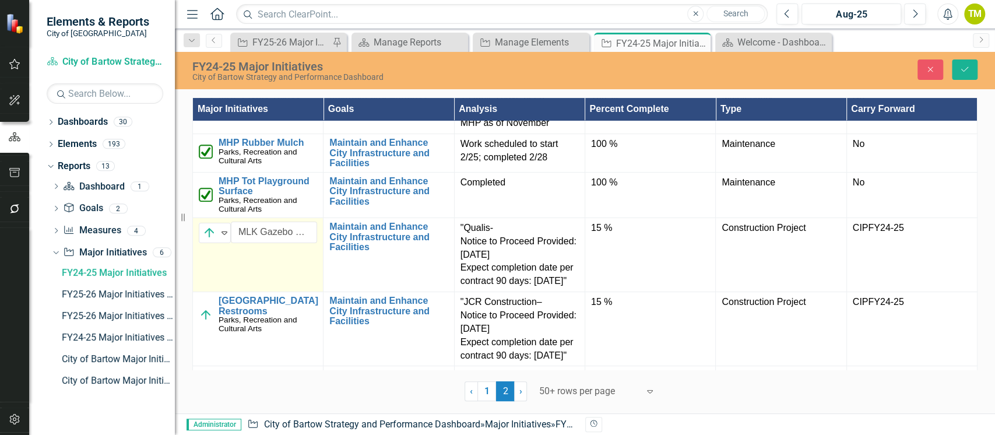
click at [203, 241] on div "On Target" at bounding box center [209, 232] width 17 height 16
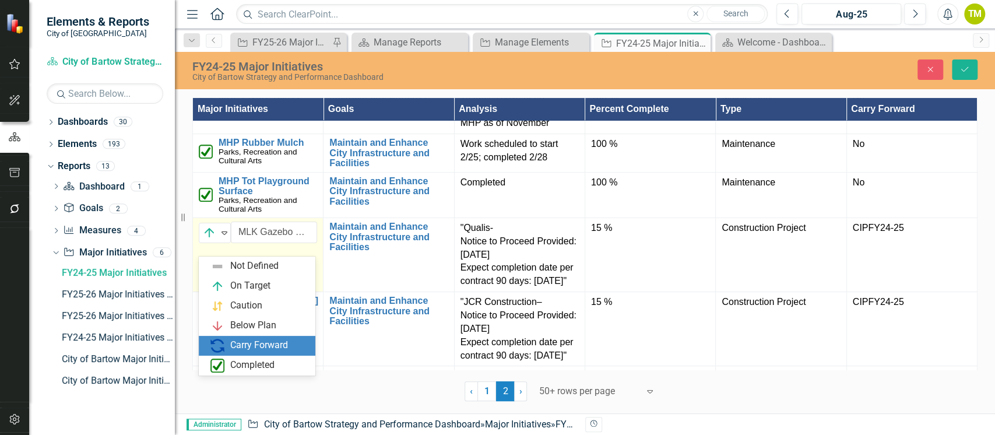
click at [227, 343] on div "Carry Forward" at bounding box center [259, 346] width 98 height 14
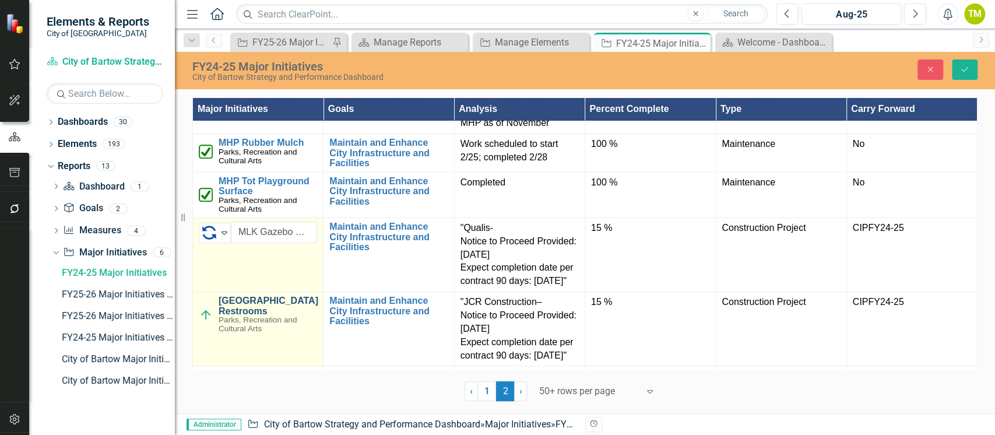
scroll to position [233, 0]
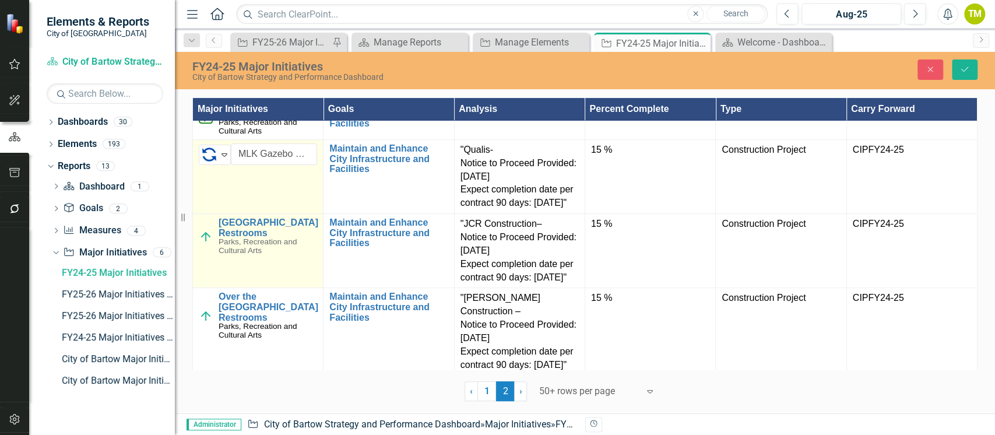
click at [205, 244] on img at bounding box center [206, 237] width 14 height 14
click at [205, 239] on div "On Target Expand" at bounding box center [215, 229] width 32 height 20
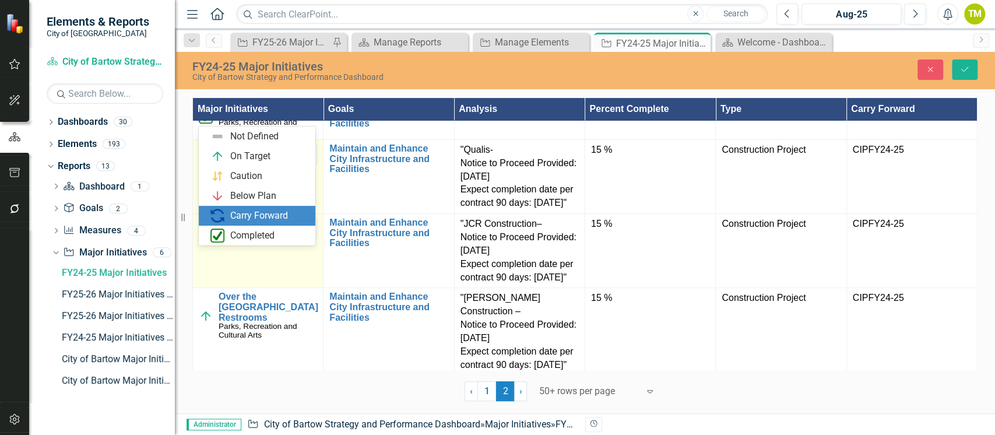
click at [230, 218] on div "Carry Forward" at bounding box center [259, 215] width 58 height 13
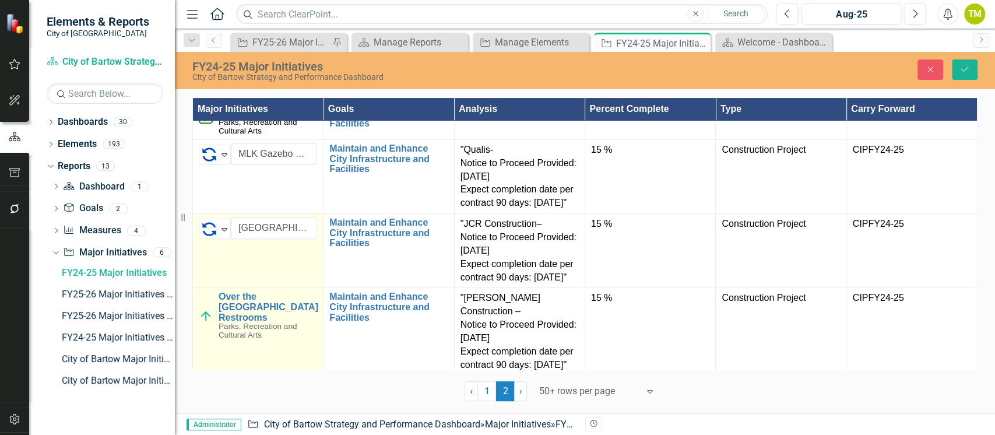
click at [206, 323] on img at bounding box center [206, 316] width 14 height 14
click at [206, 310] on img at bounding box center [209, 303] width 14 height 14
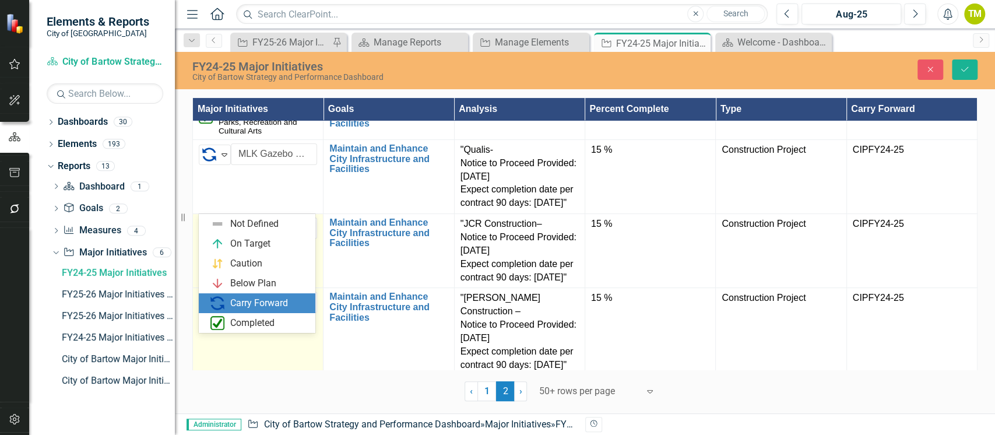
click at [224, 302] on div "Carry Forward" at bounding box center [259, 303] width 98 height 14
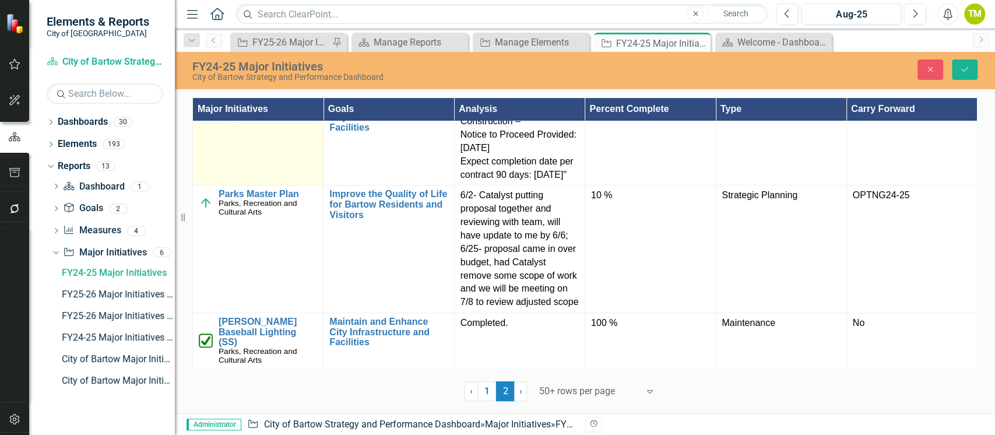
scroll to position [466, 0]
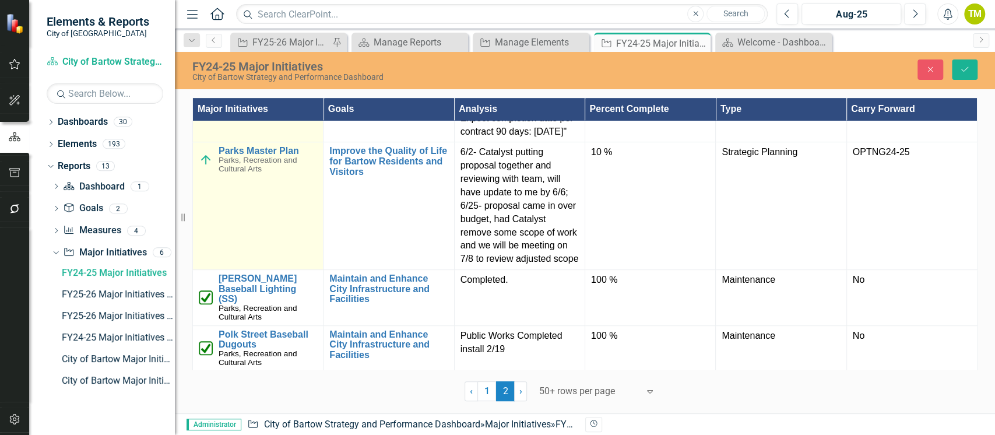
click at [206, 167] on img at bounding box center [206, 160] width 14 height 14
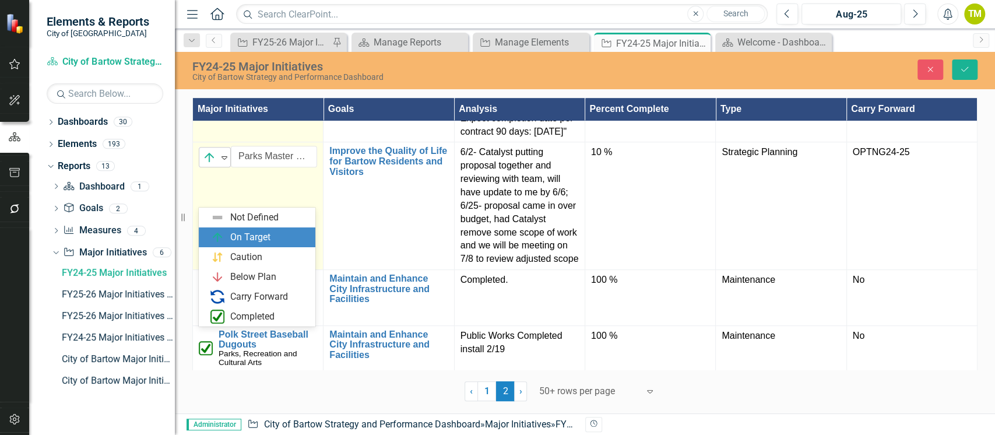
click at [207, 164] on img at bounding box center [209, 157] width 14 height 14
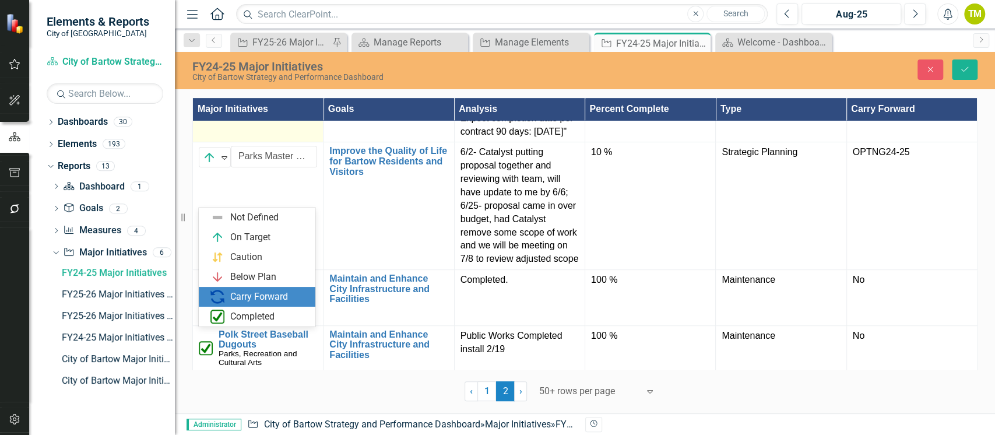
click at [235, 293] on div "Carry Forward" at bounding box center [259, 296] width 58 height 13
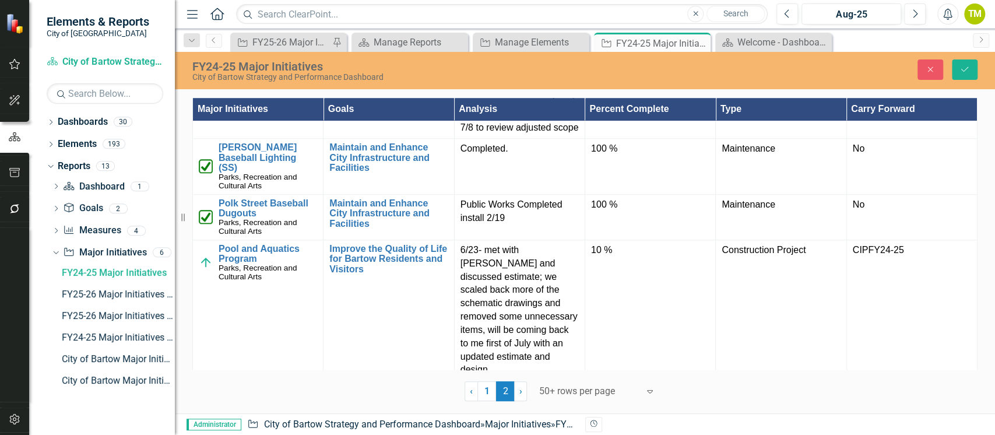
scroll to position [621, 0]
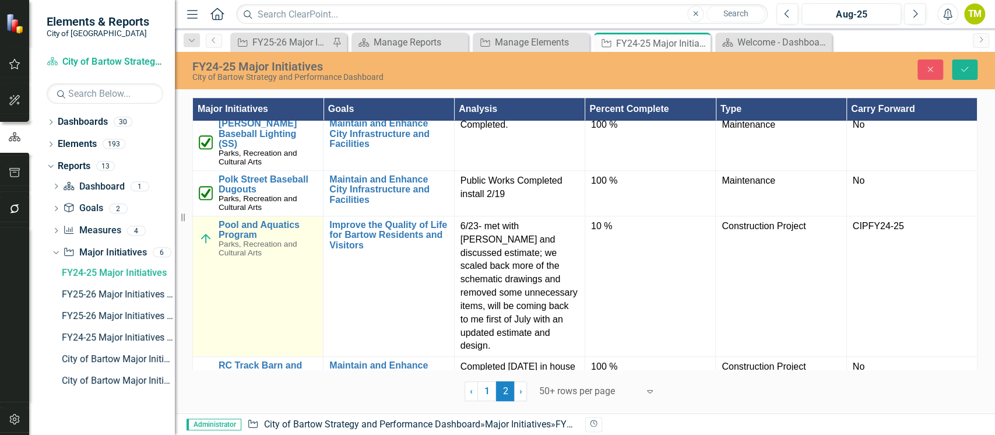
click at [207, 245] on img at bounding box center [206, 238] width 14 height 14
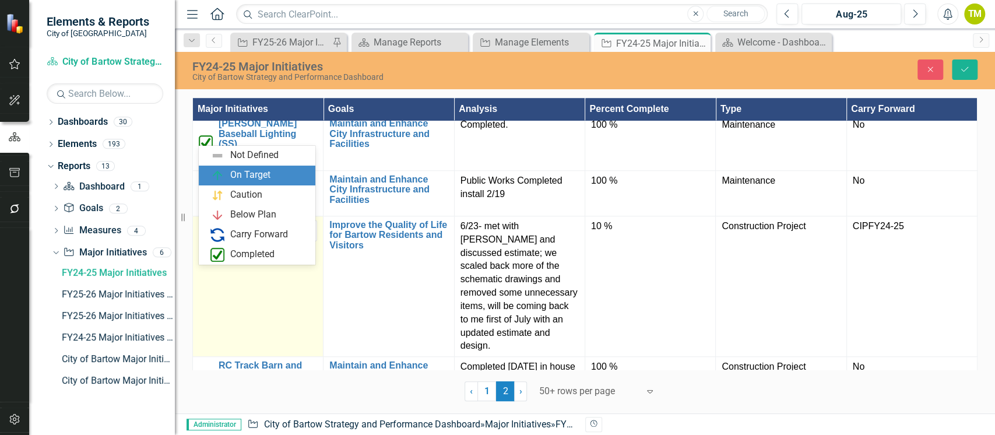
click at [207, 241] on div "On Target Expand" at bounding box center [215, 231] width 32 height 20
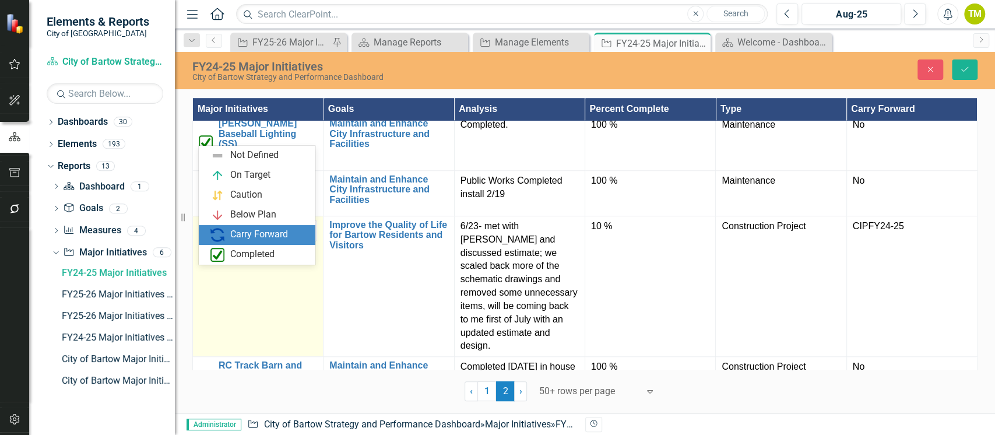
click at [238, 238] on div "Carry Forward" at bounding box center [259, 234] width 58 height 13
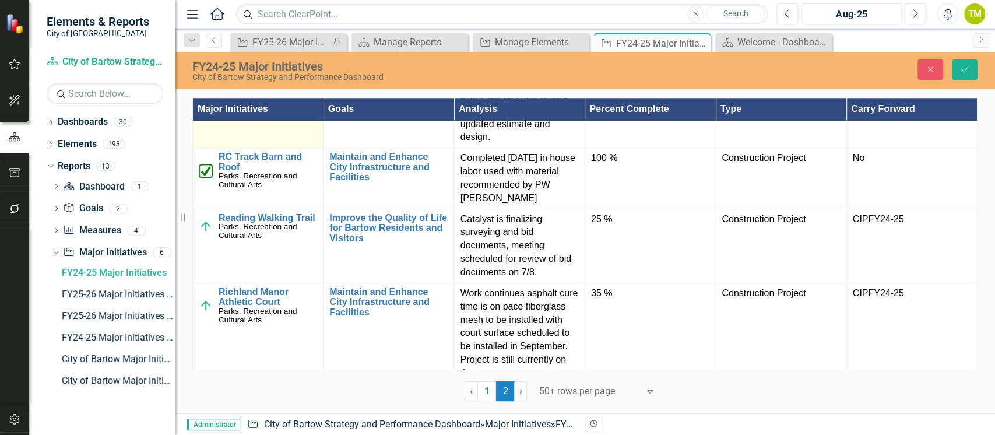
scroll to position [854, 0]
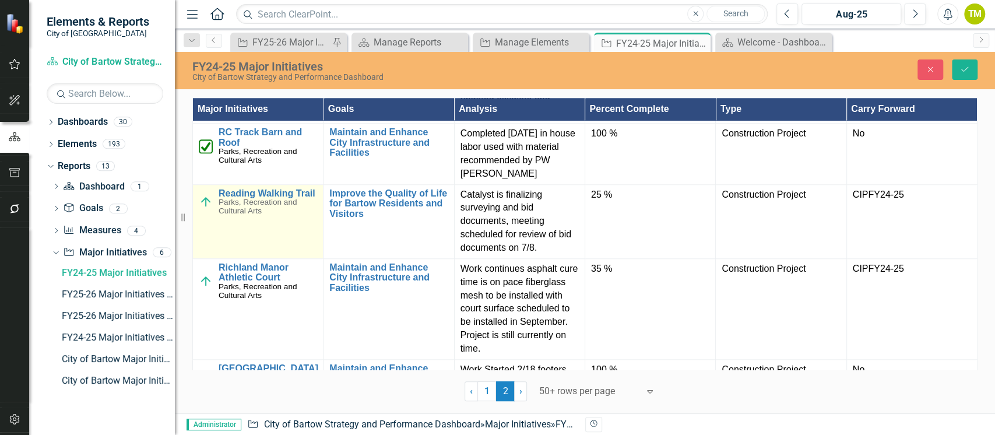
click at [202, 209] on img at bounding box center [206, 202] width 14 height 14
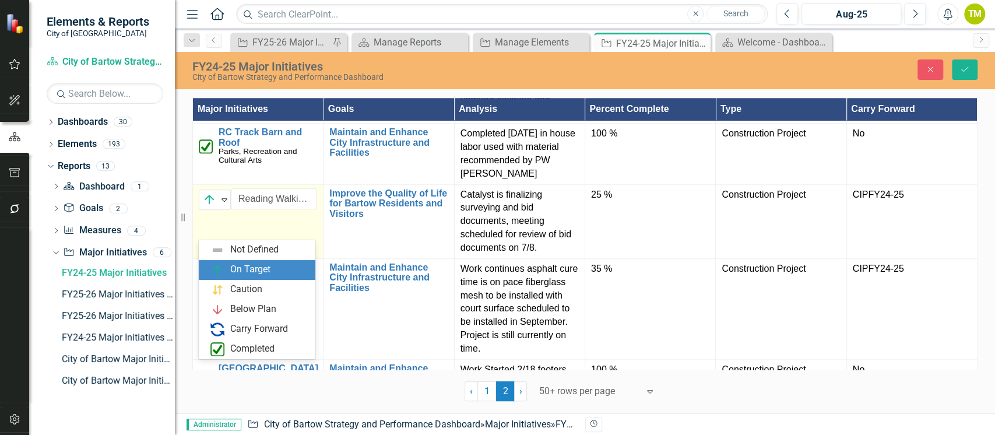
click at [202, 206] on img at bounding box center [209, 199] width 14 height 14
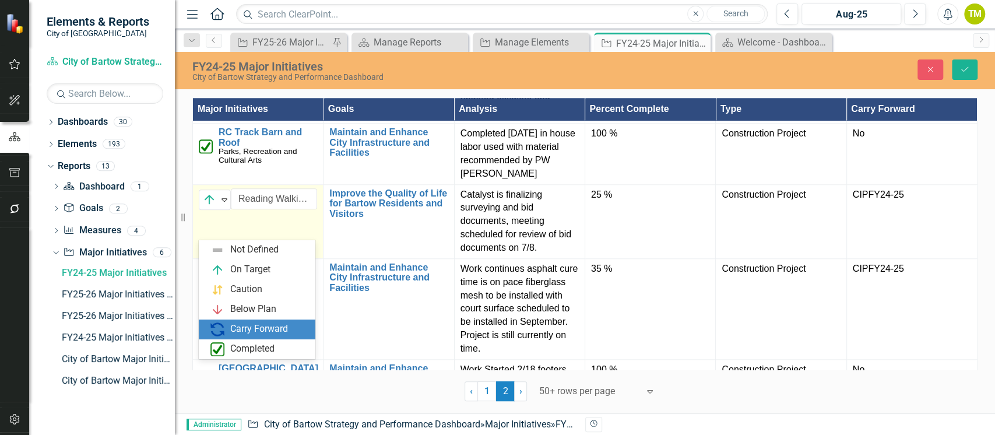
click at [235, 323] on div "Carry Forward" at bounding box center [259, 328] width 58 height 13
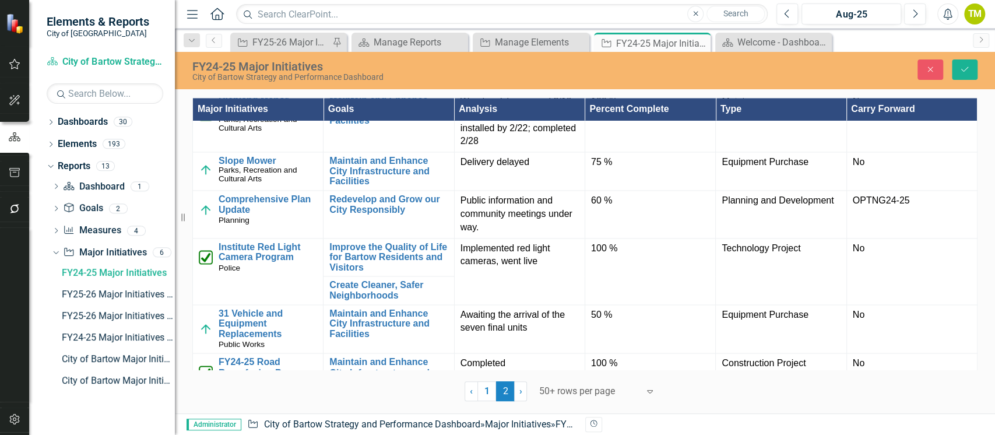
scroll to position [1243, 0]
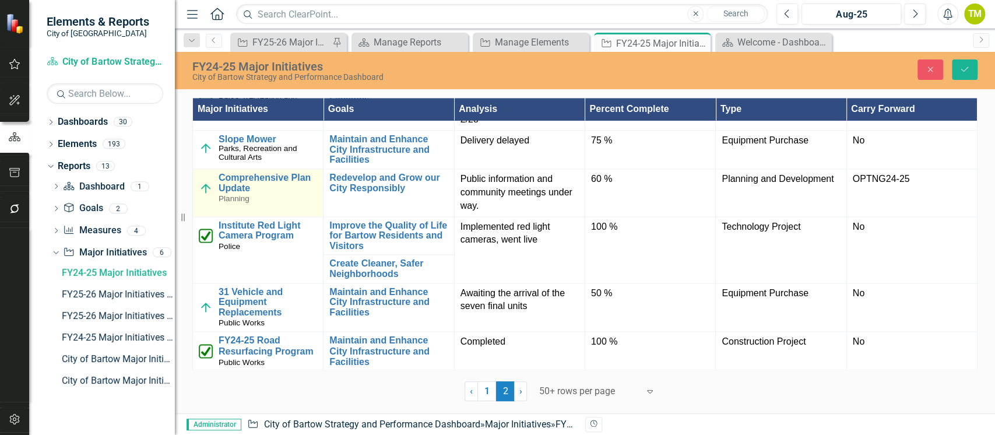
click at [198, 217] on td "Comprehensive Plan Update Planning Link Map View Link Map Edit Edit Major Initi…" at bounding box center [258, 193] width 131 height 48
click at [200, 195] on img at bounding box center [206, 188] width 14 height 14
click at [203, 191] on img at bounding box center [209, 184] width 14 height 14
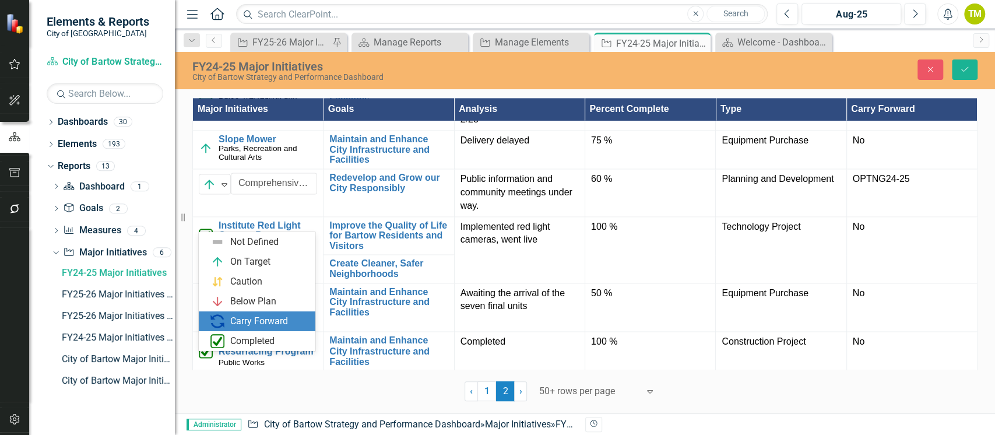
click at [227, 324] on div "Carry Forward" at bounding box center [259, 321] width 98 height 14
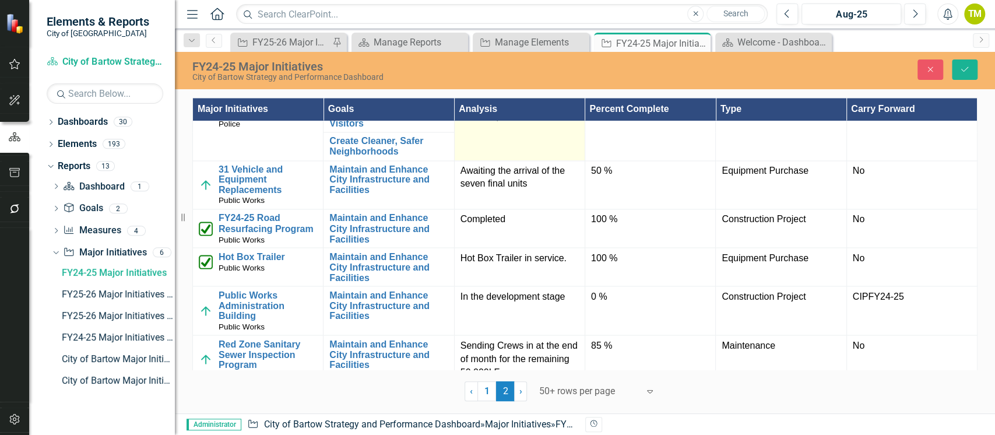
scroll to position [1399, 0]
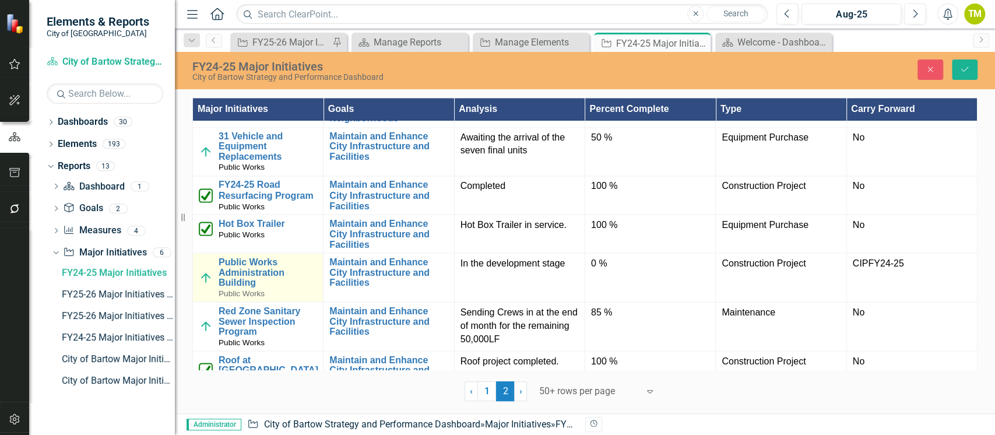
click at [206, 284] on img at bounding box center [206, 277] width 14 height 14
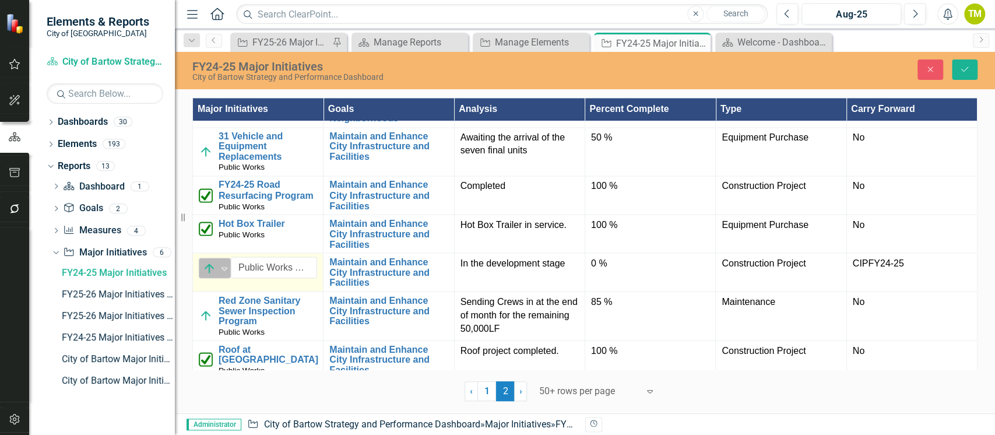
click at [204, 275] on img at bounding box center [209, 268] width 14 height 14
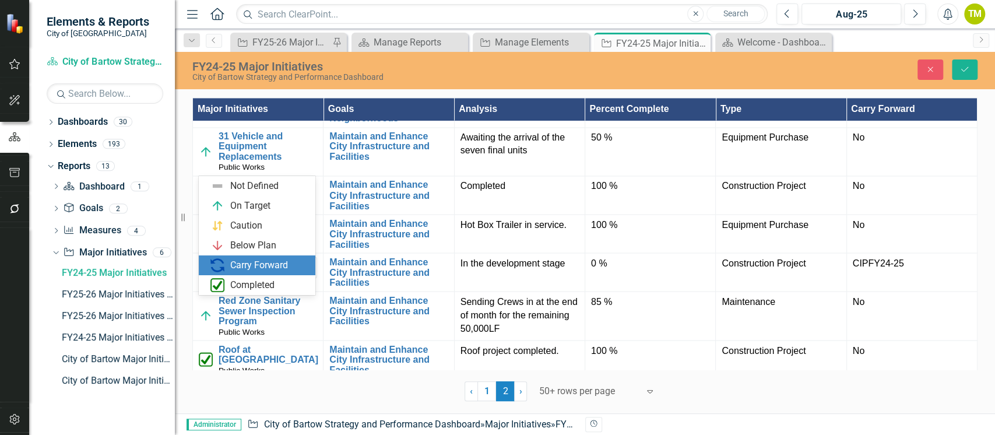
click at [216, 265] on img at bounding box center [217, 265] width 14 height 14
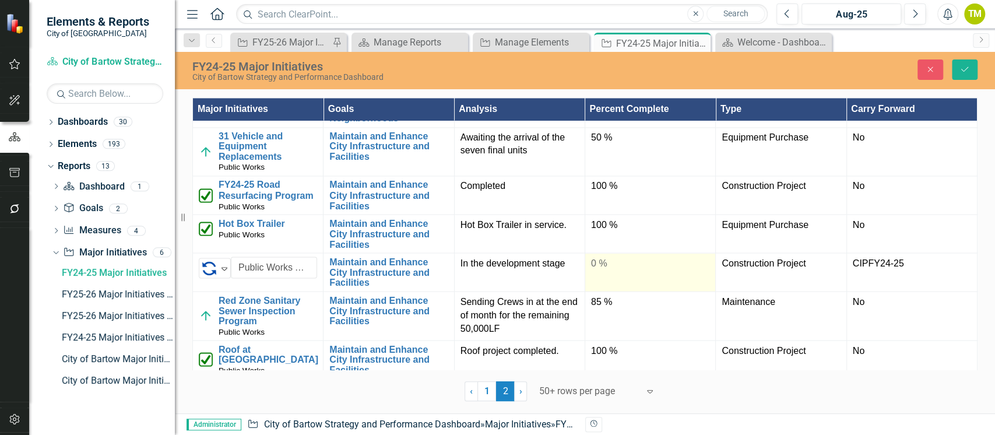
click at [617, 270] on div "0 %" at bounding box center [650, 262] width 118 height 13
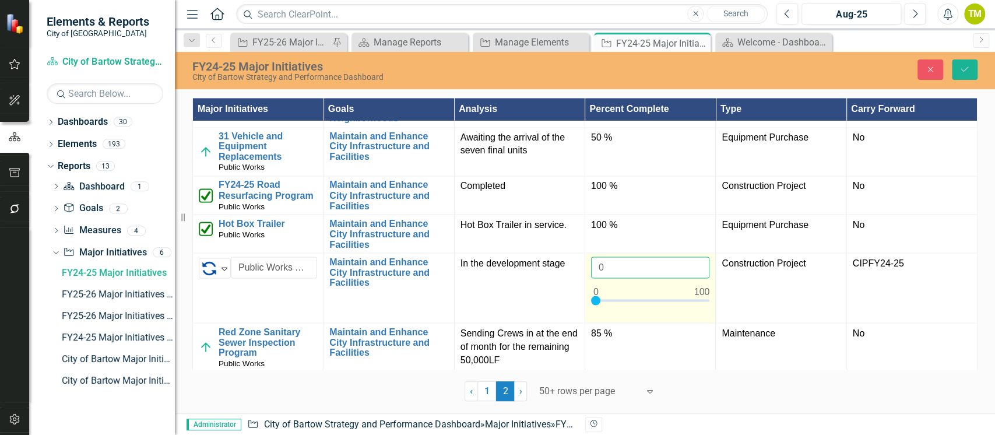
drag, startPoint x: 614, startPoint y: 306, endPoint x: 583, endPoint y: 307, distance: 31.5
click at [585, 307] on td "0" at bounding box center [650, 288] width 131 height 70
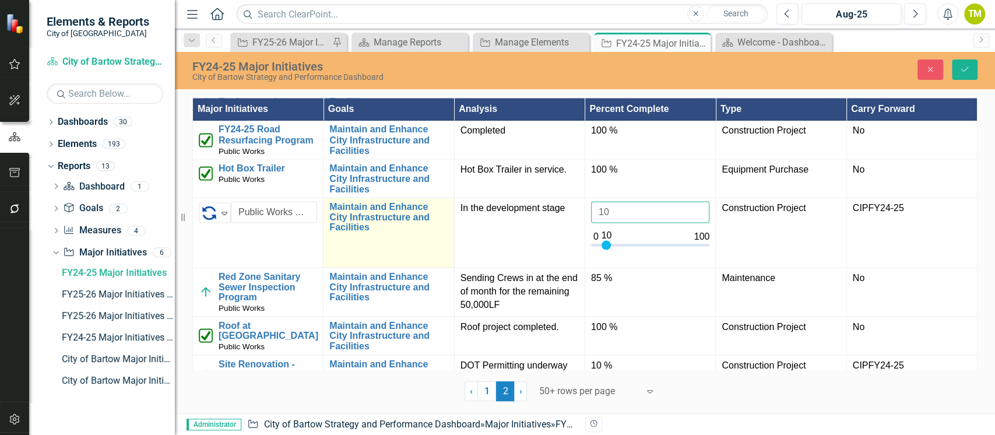
scroll to position [1476, 0]
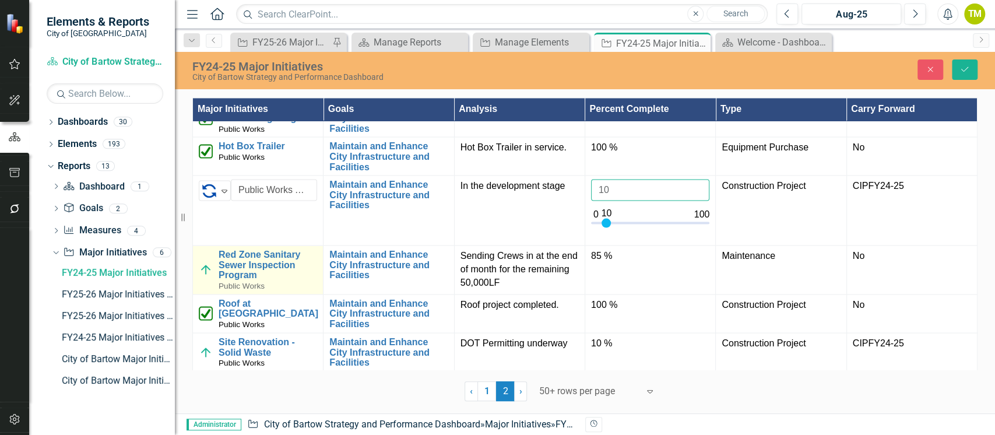
type input "10"
click at [204, 276] on img at bounding box center [206, 269] width 14 height 14
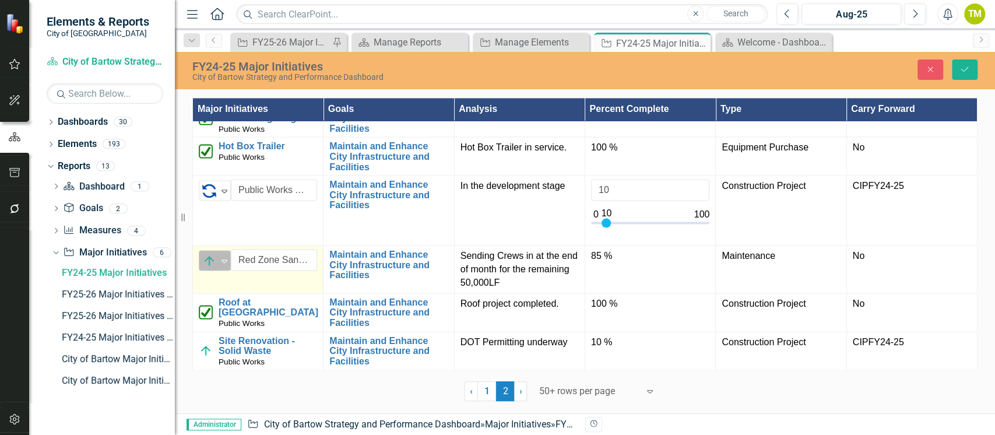
click at [207, 268] on img at bounding box center [209, 261] width 14 height 14
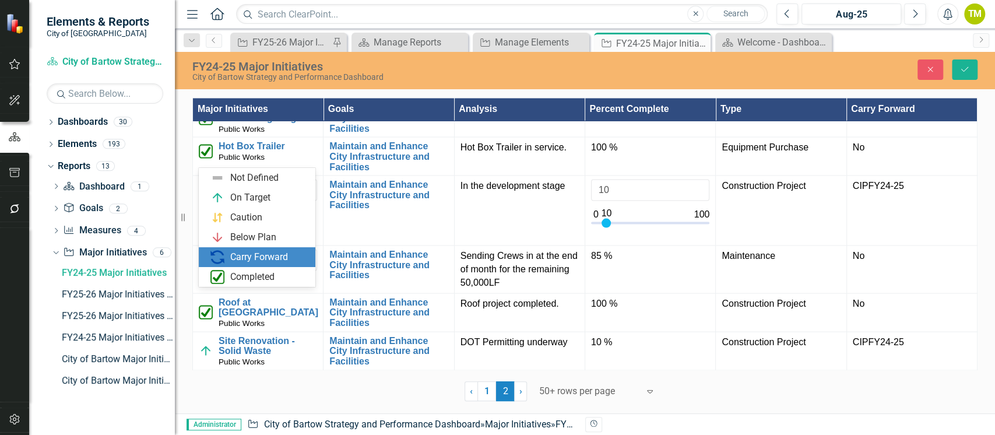
click at [233, 251] on div "Carry Forward" at bounding box center [259, 257] width 58 height 13
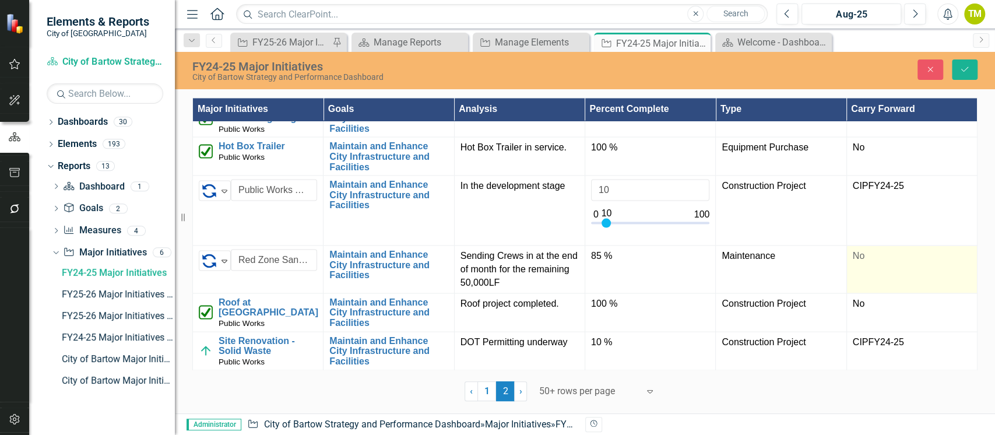
click at [877, 262] on div "No" at bounding box center [912, 255] width 118 height 13
click at [954, 264] on icon "Expand" at bounding box center [960, 259] width 12 height 9
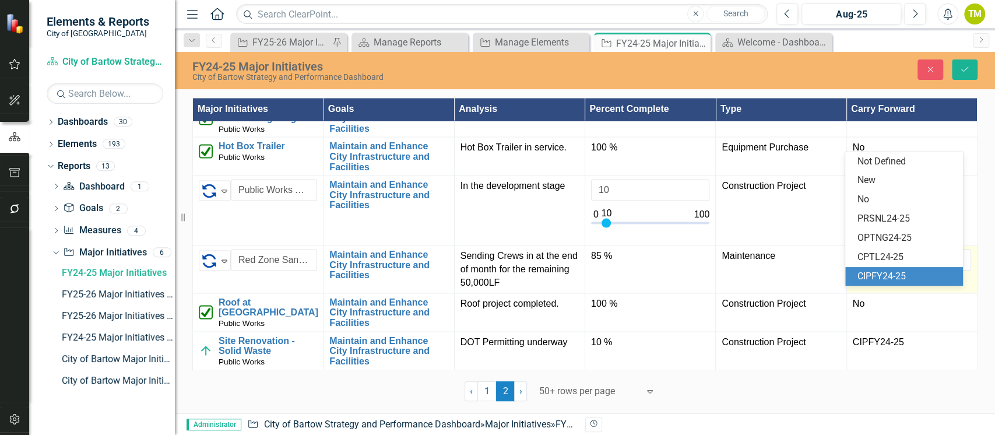
click at [894, 276] on div "CIPFY24-25" at bounding box center [906, 276] width 98 height 13
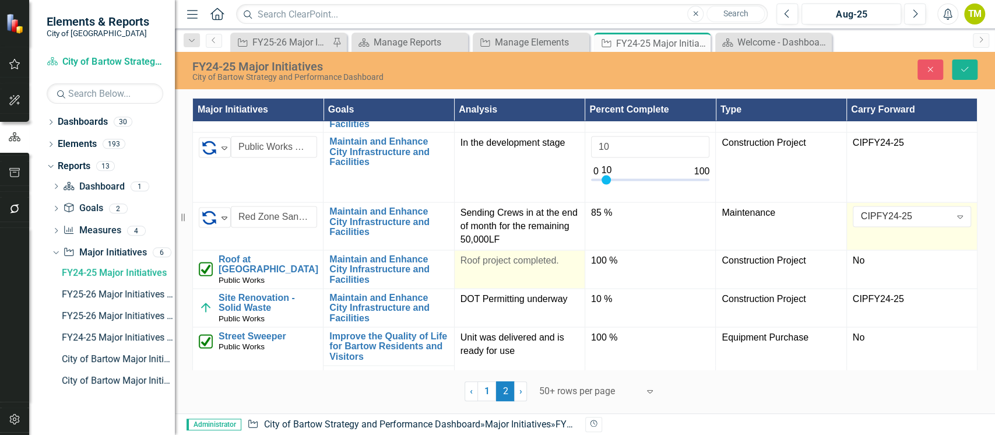
scroll to position [1554, 0]
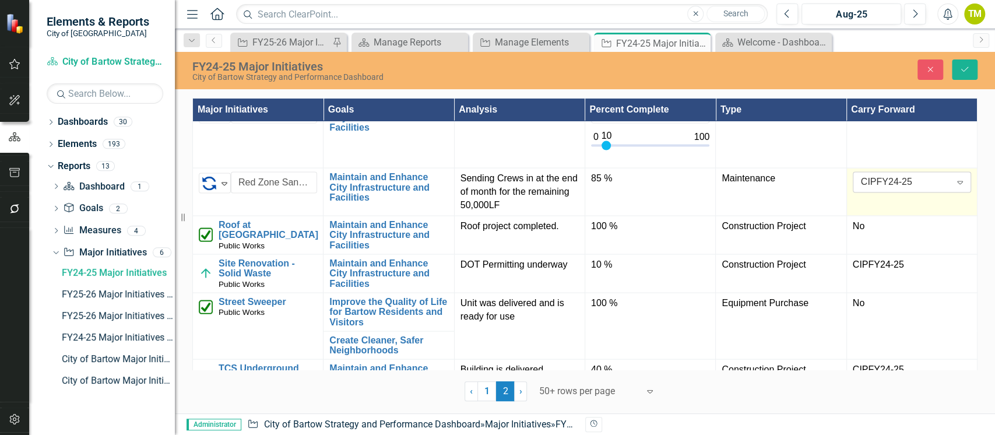
click at [956, 186] on icon "Expand" at bounding box center [960, 181] width 12 height 9
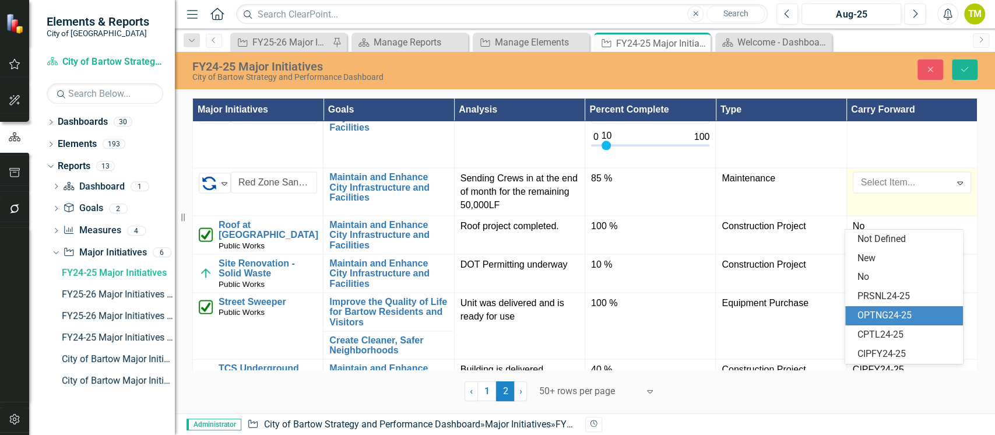
click at [886, 316] on div "OPTNG24-25" at bounding box center [906, 315] width 98 height 13
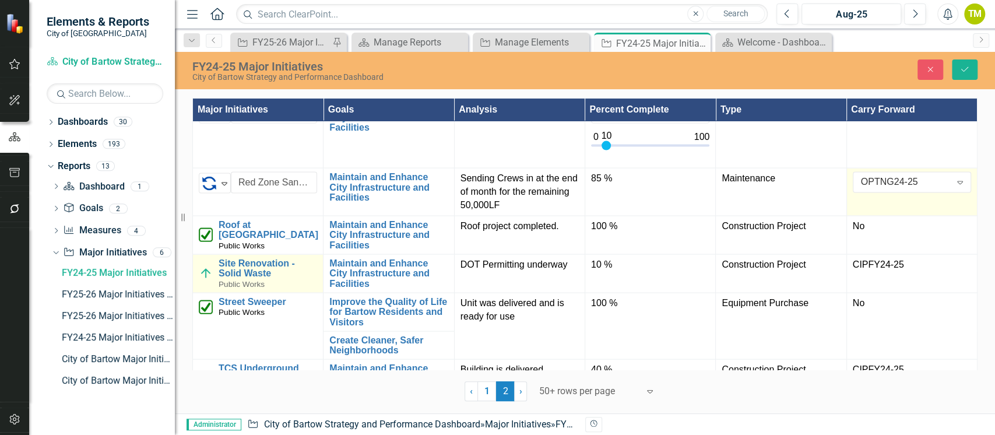
click at [207, 280] on img at bounding box center [206, 273] width 14 height 14
click at [207, 276] on img at bounding box center [209, 269] width 14 height 14
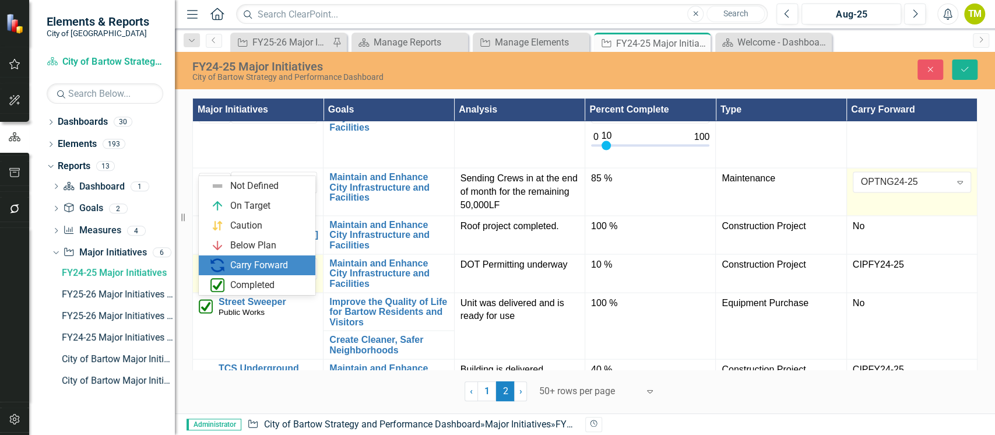
click at [221, 265] on img at bounding box center [217, 265] width 14 height 14
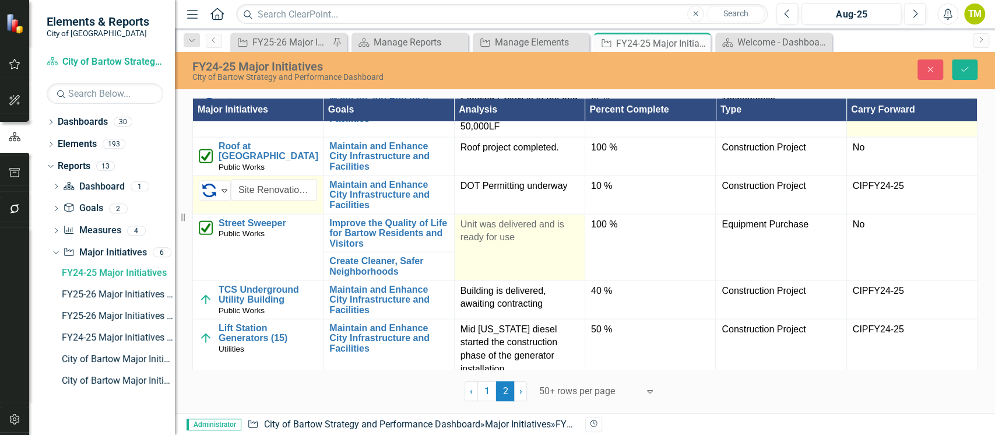
scroll to position [1709, 0]
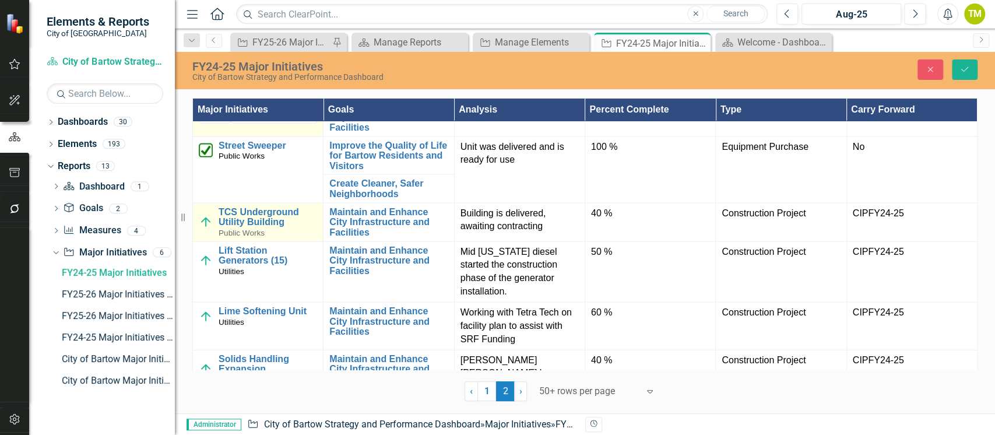
click at [204, 229] on img at bounding box center [206, 222] width 14 height 14
click at [204, 225] on img at bounding box center [209, 218] width 14 height 14
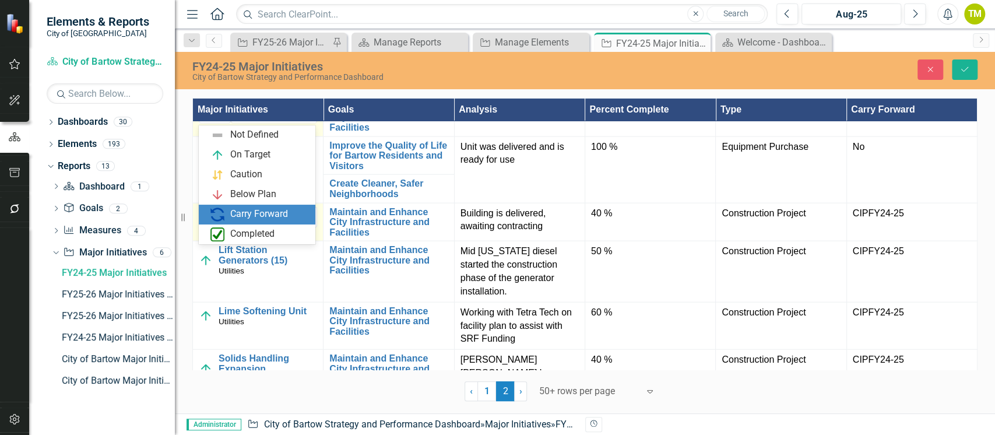
click at [237, 216] on div "Carry Forward" at bounding box center [259, 213] width 58 height 13
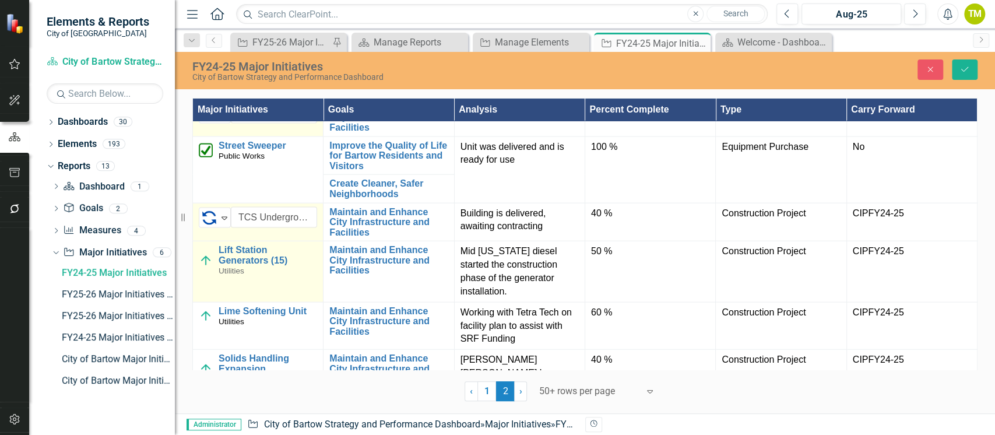
click at [205, 268] on img at bounding box center [206, 261] width 14 height 14
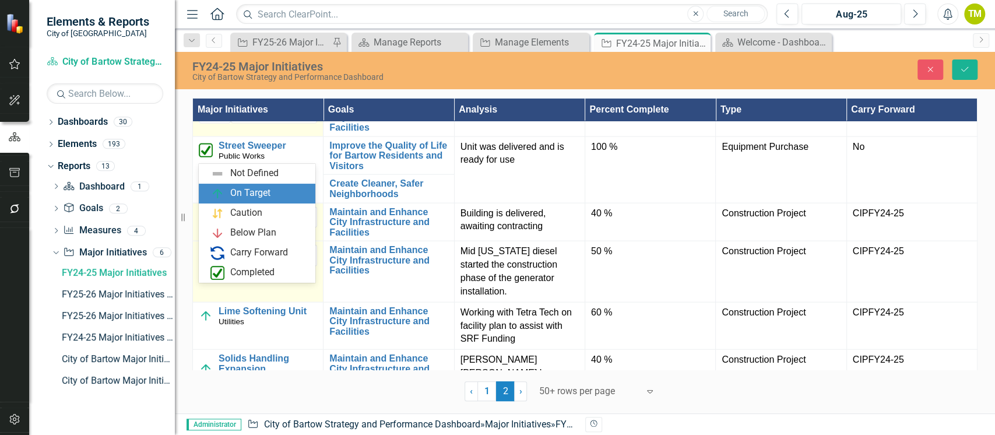
click at [206, 263] on img at bounding box center [209, 256] width 14 height 14
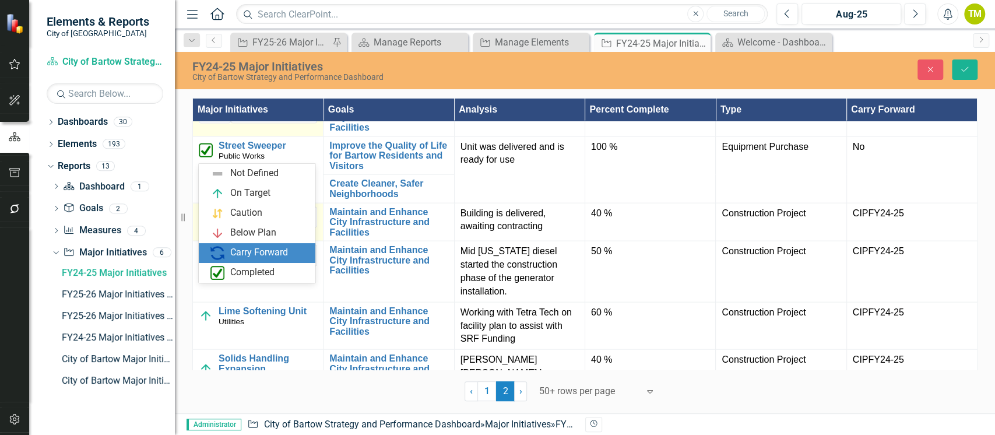
click at [238, 255] on div "Carry Forward" at bounding box center [259, 252] width 58 height 13
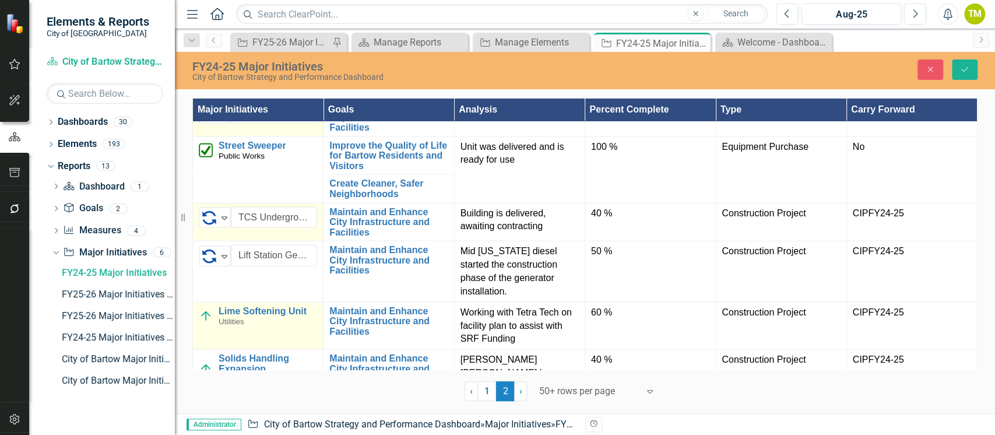
click at [206, 323] on img at bounding box center [206, 316] width 14 height 14
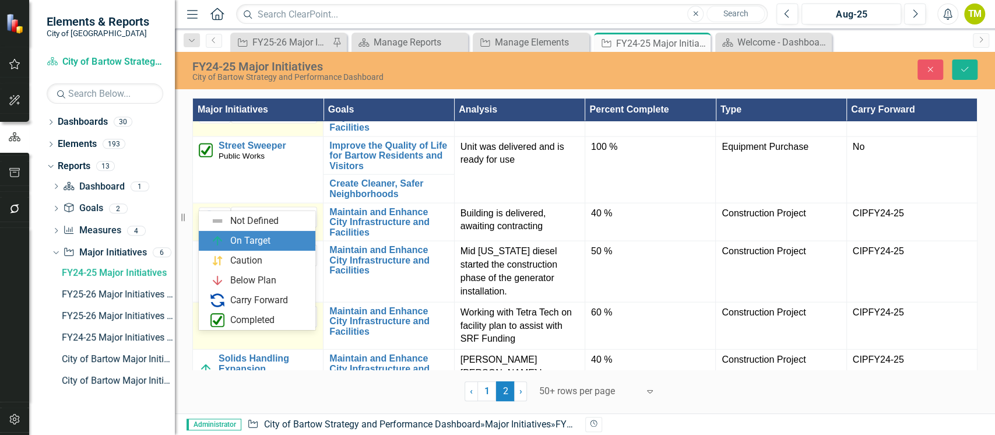
click at [206, 324] on img at bounding box center [209, 317] width 14 height 14
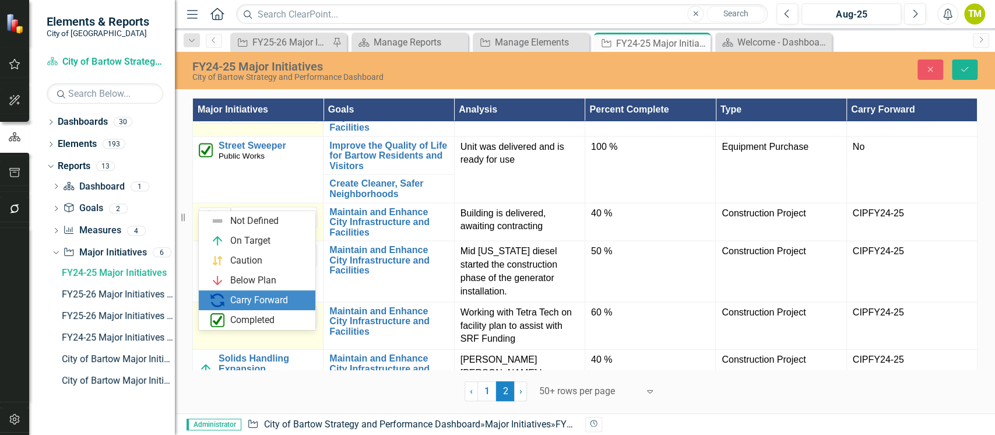
click at [222, 298] on img at bounding box center [217, 300] width 14 height 14
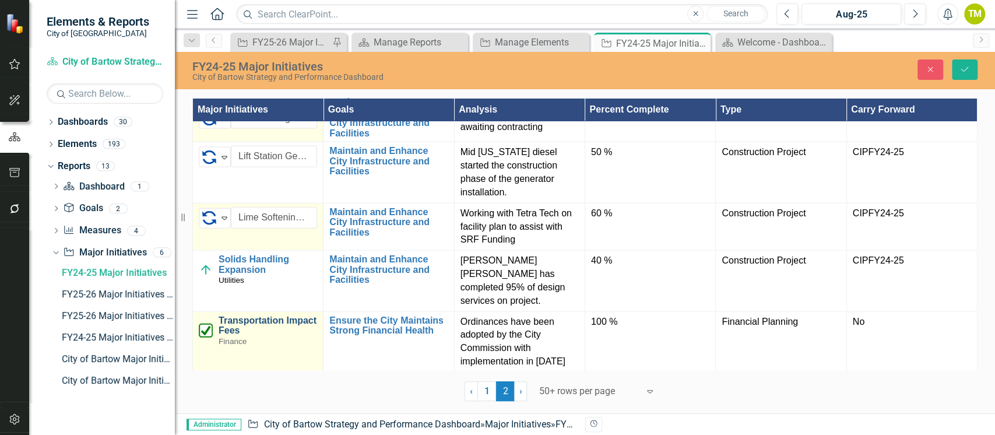
scroll to position [1865, 0]
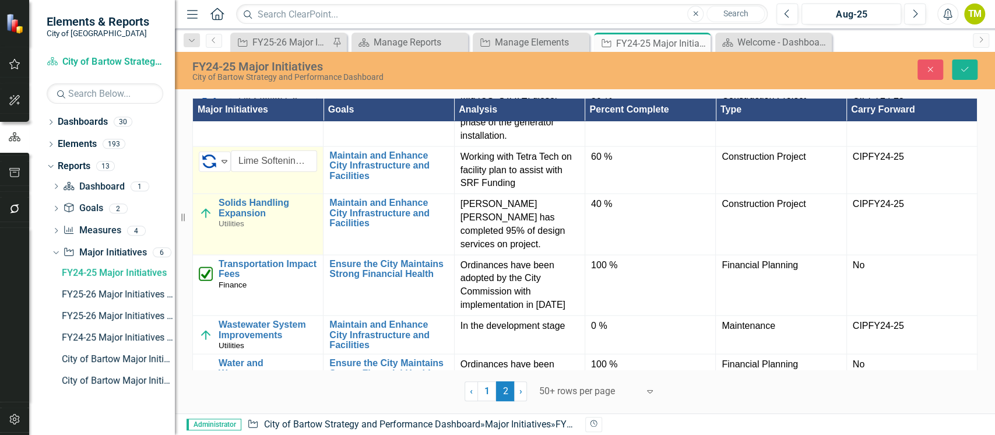
click at [205, 220] on img at bounding box center [206, 213] width 14 height 14
click at [206, 217] on div "On Target" at bounding box center [209, 209] width 17 height 16
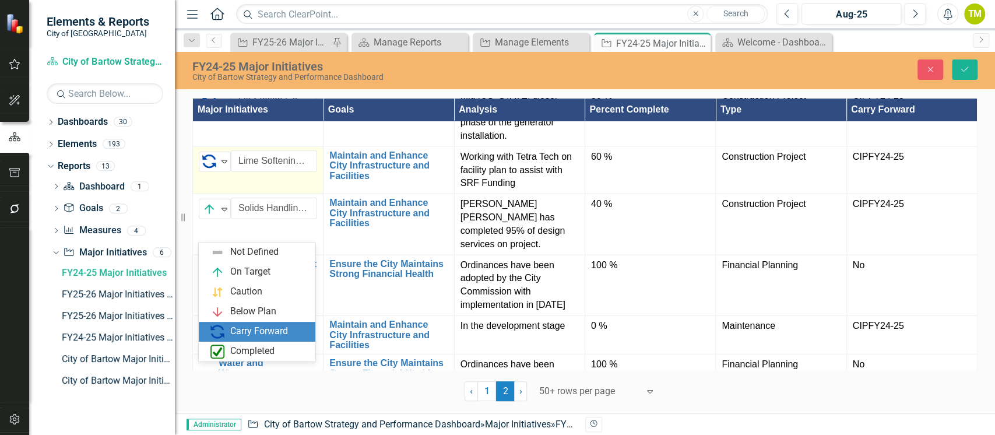
click at [230, 337] on div "Carry Forward" at bounding box center [259, 331] width 58 height 13
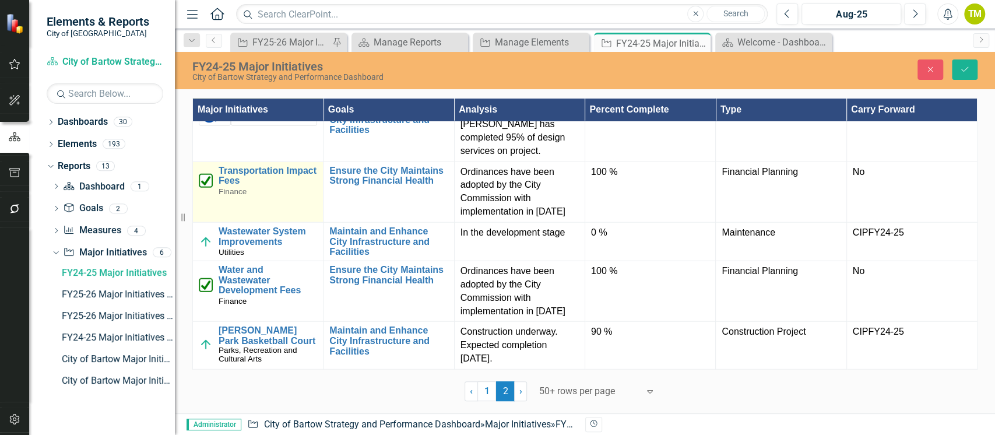
scroll to position [1994, 0]
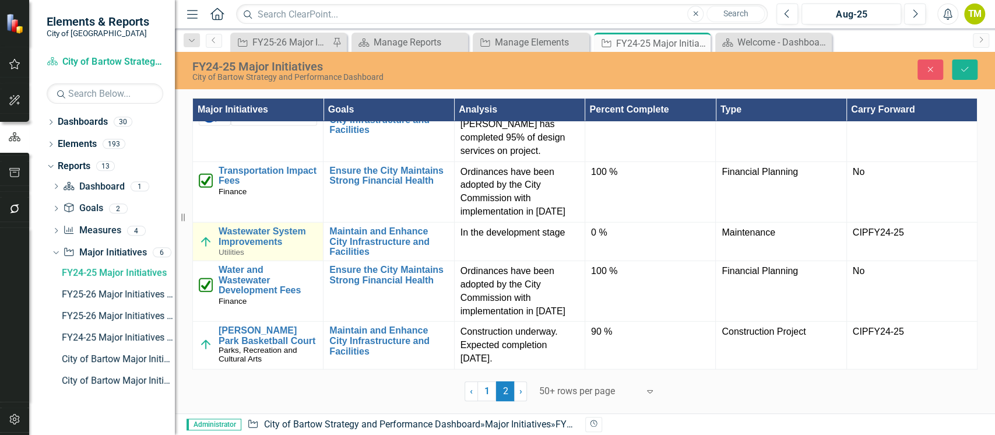
click at [202, 235] on img at bounding box center [206, 242] width 14 height 14
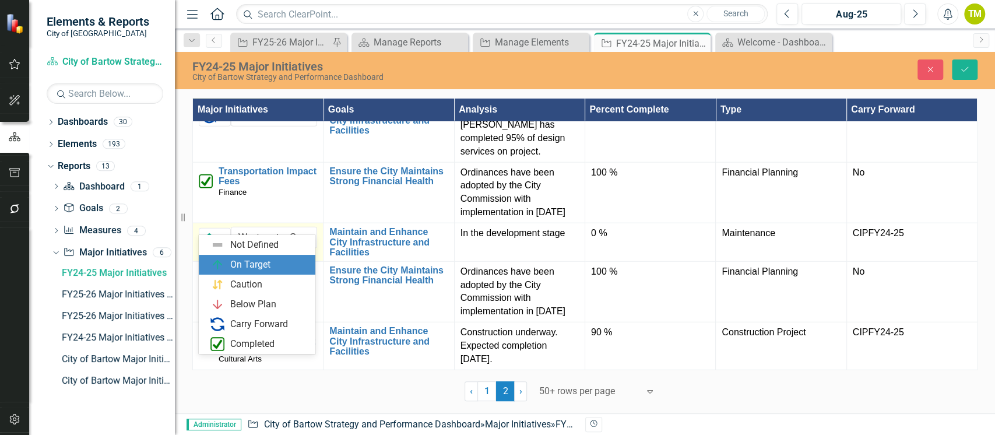
click at [202, 231] on img at bounding box center [209, 238] width 14 height 14
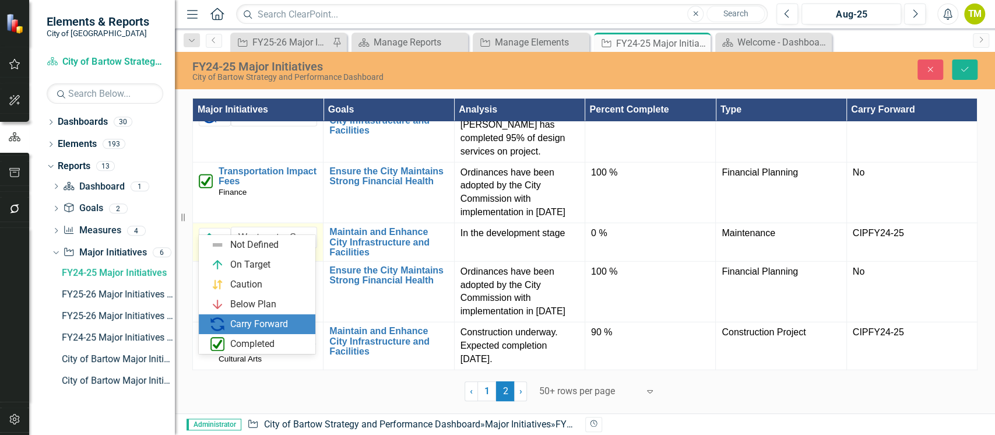
click at [228, 322] on div "Carry Forward" at bounding box center [259, 324] width 98 height 14
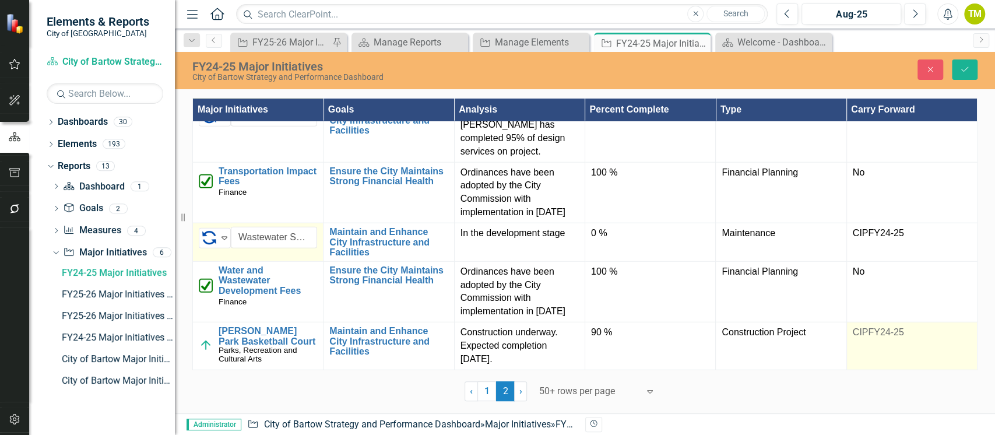
click at [886, 339] on div "CIPFY24-25" at bounding box center [912, 333] width 118 height 14
click at [886, 340] on td "CIPFY24-25" at bounding box center [911, 346] width 131 height 48
click at [878, 335] on div "CIPFY24-25" at bounding box center [906, 336] width 90 height 13
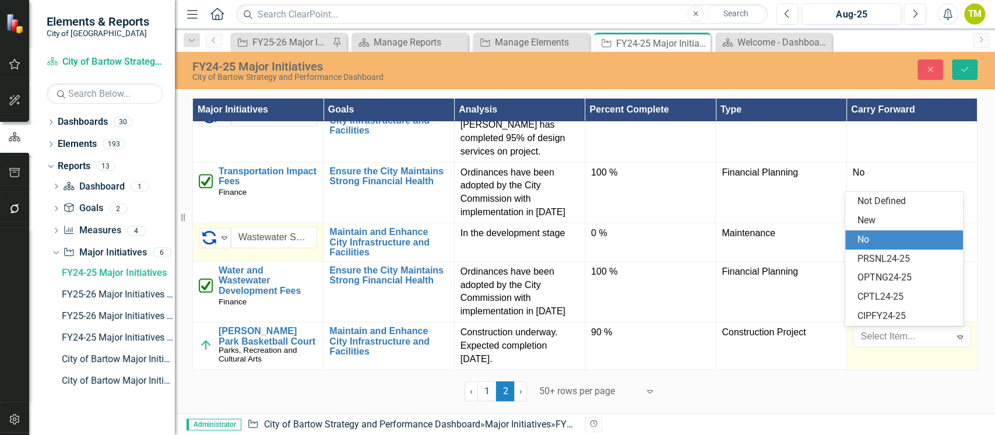
click at [879, 240] on div "No" at bounding box center [906, 239] width 98 height 13
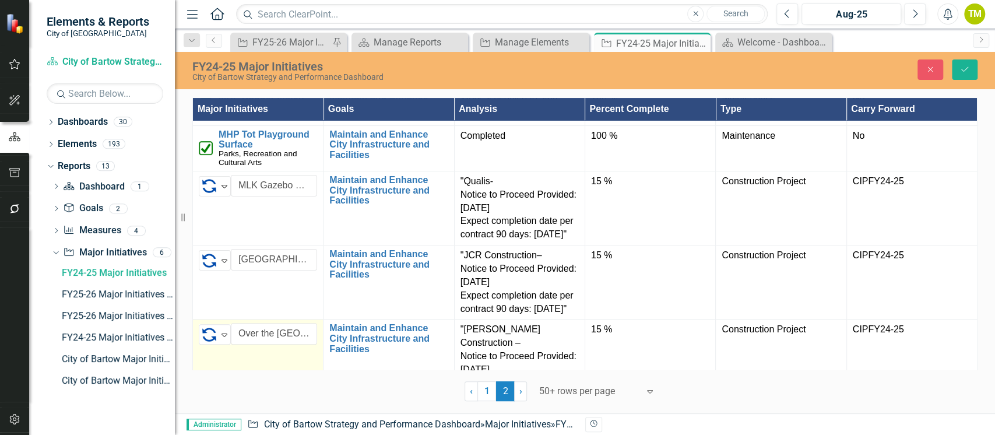
scroll to position [233, 0]
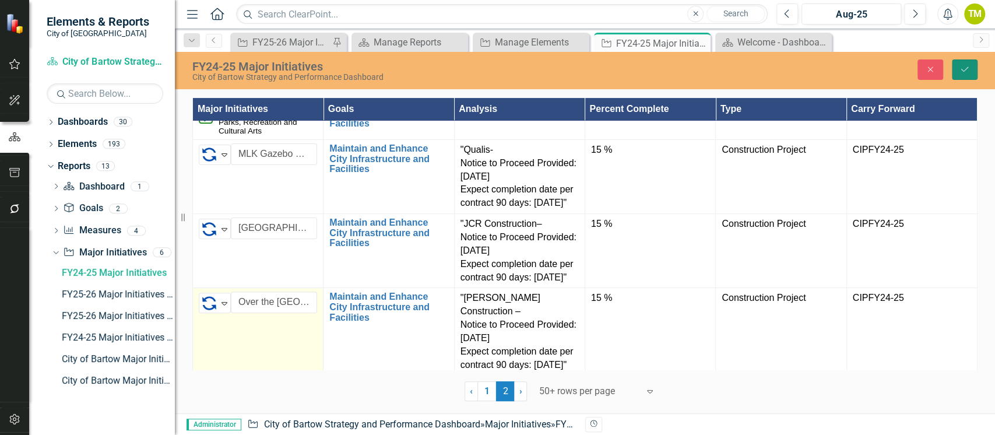
click at [963, 59] on button "Save" at bounding box center [965, 69] width 26 height 20
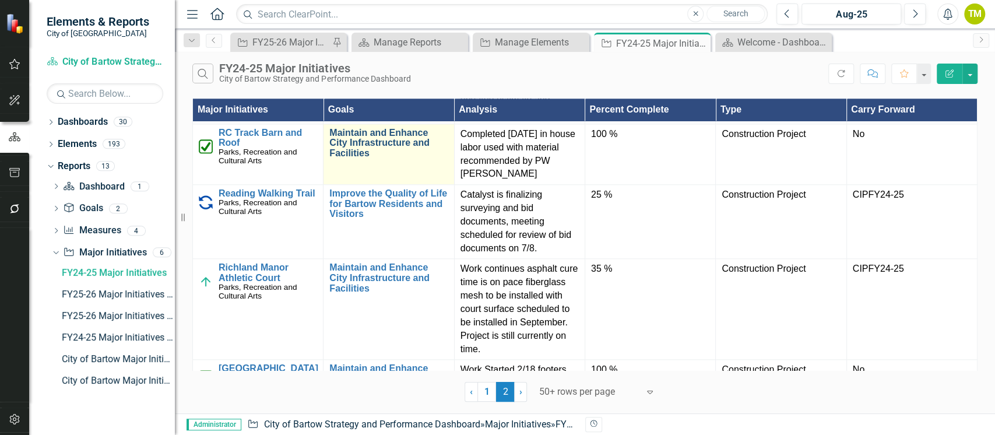
scroll to position [932, 0]
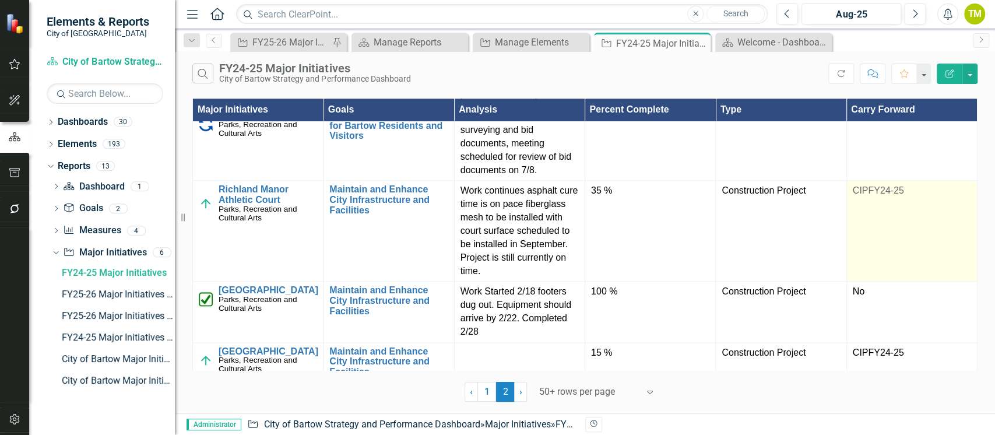
click at [867, 234] on td "CIPFY24-25" at bounding box center [911, 231] width 131 height 101
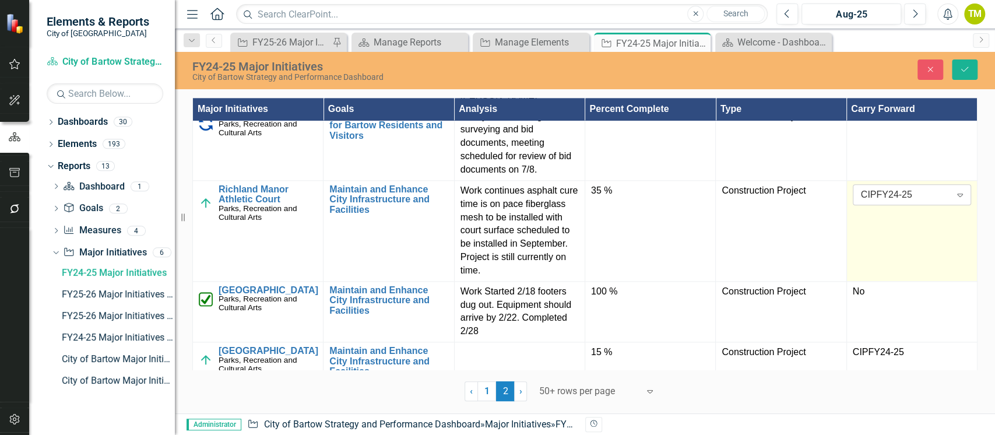
click at [867, 202] on div "CIPFY24-25" at bounding box center [906, 194] width 90 height 13
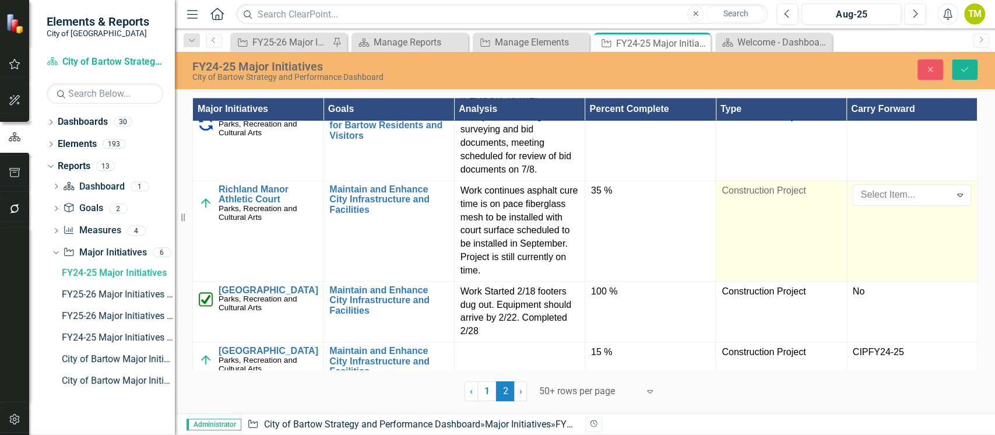
click at [797, 247] on td "Construction Project" at bounding box center [781, 230] width 131 height 101
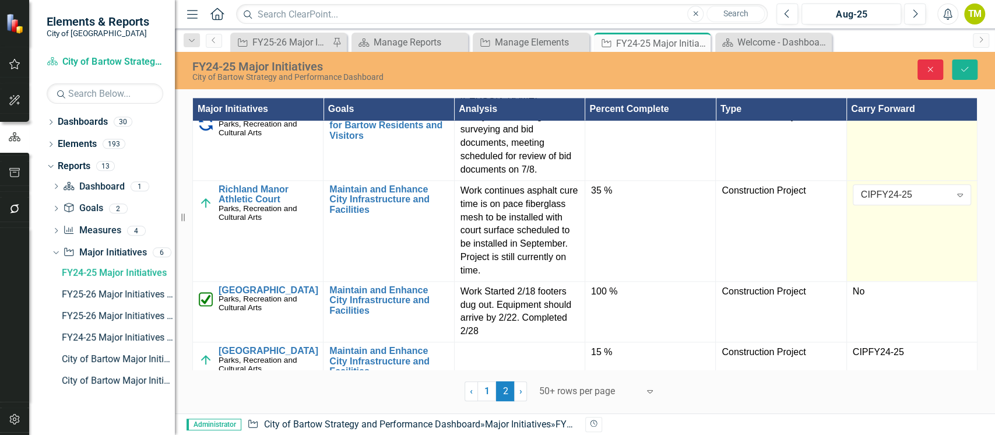
drag, startPoint x: 931, startPoint y: 67, endPoint x: 857, endPoint y: 169, distance: 126.0
click at [931, 71] on icon "Close" at bounding box center [930, 69] width 10 height 8
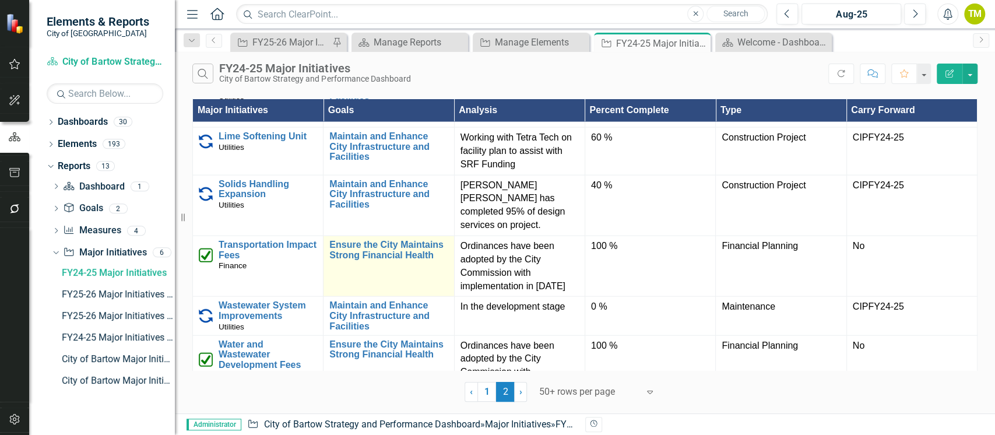
scroll to position [1943, 0]
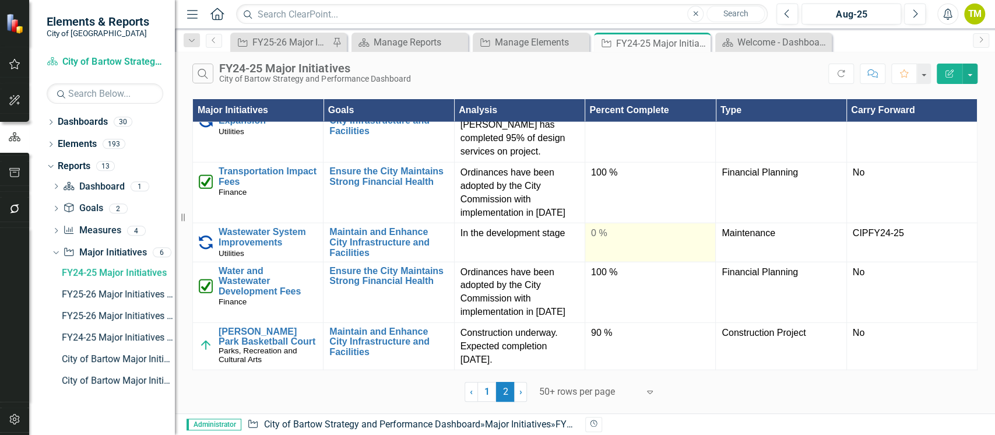
click at [604, 261] on td "0 %" at bounding box center [650, 242] width 131 height 38
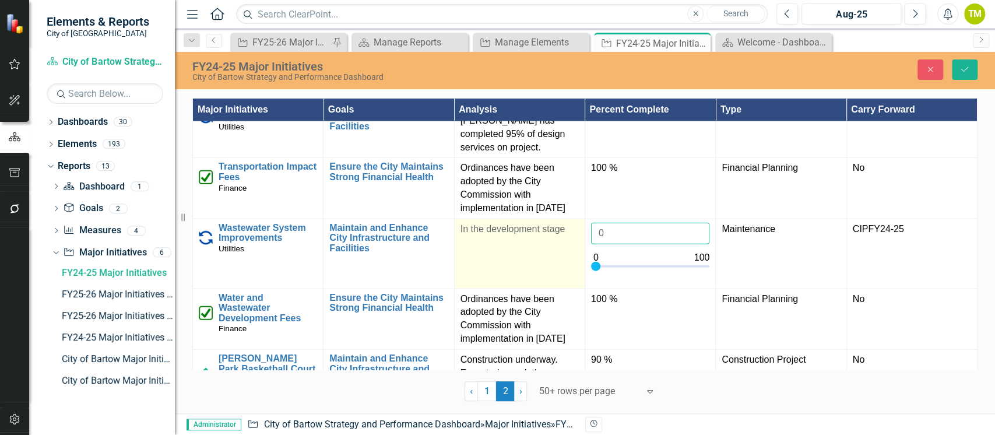
drag, startPoint x: 605, startPoint y: 255, endPoint x: 579, endPoint y: 255, distance: 26.2
click at [579, 255] on tr "Wastewater System Improvements Utilities Link Map View Link Map Edit Edit Major…" at bounding box center [585, 254] width 784 height 70
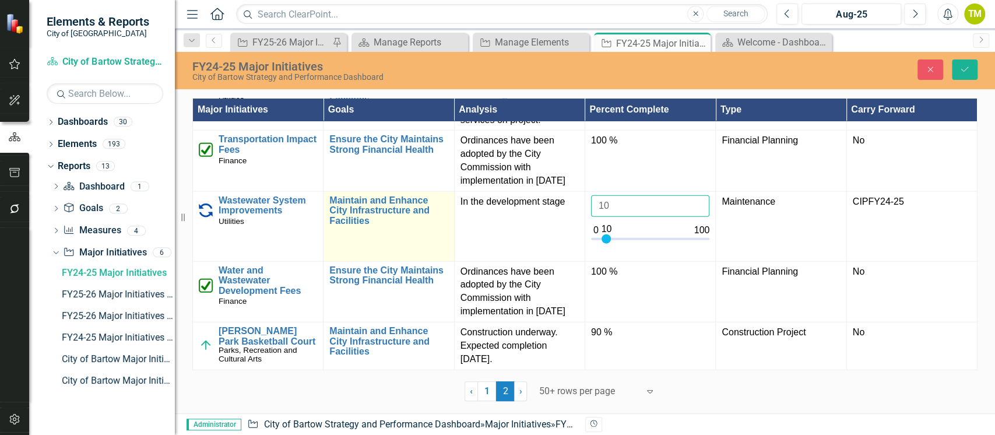
scroll to position [2005, 0]
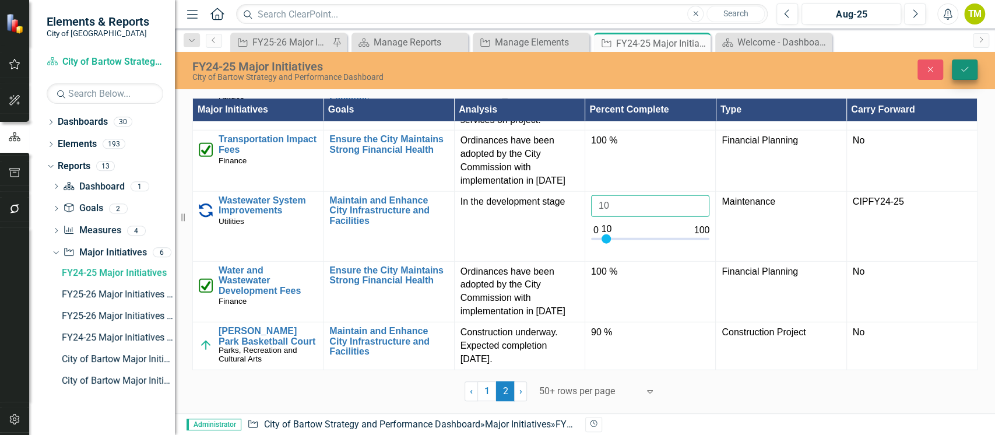
type input "10"
click at [964, 69] on icon "Save" at bounding box center [964, 69] width 10 height 8
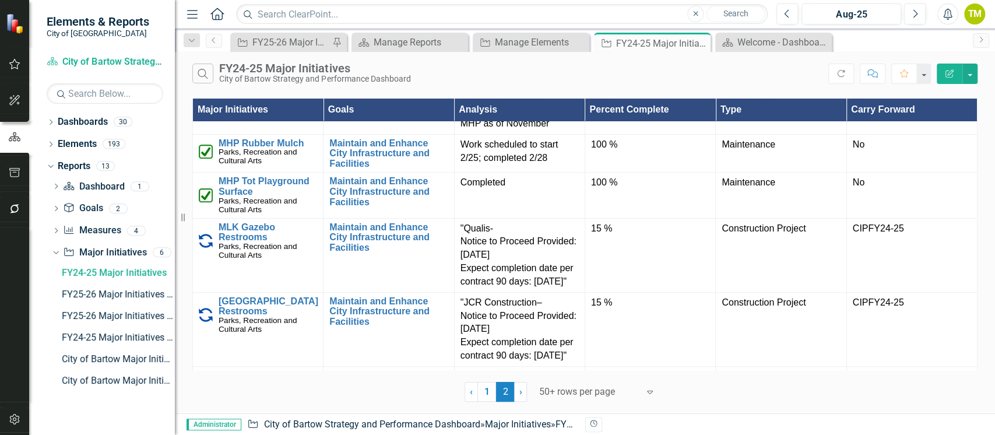
scroll to position [0, 0]
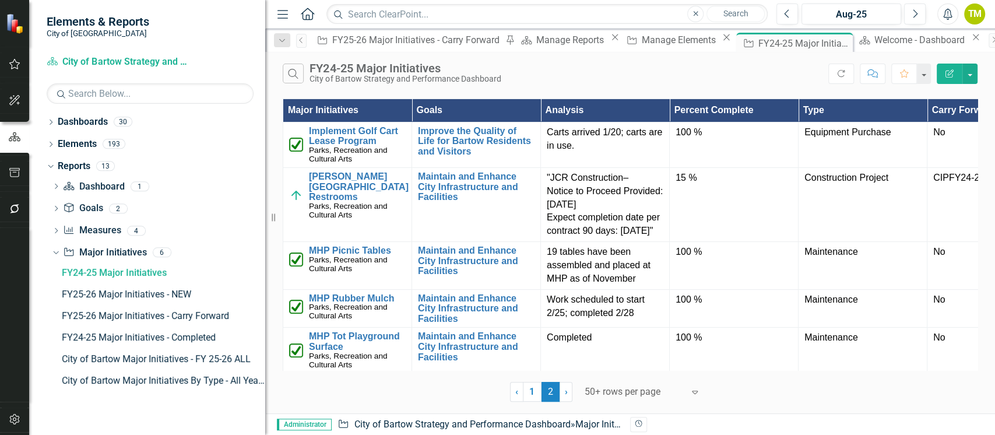
drag, startPoint x: 175, startPoint y: 299, endPoint x: 265, endPoint y: 311, distance: 90.6
click at [265, 311] on div "Resize" at bounding box center [269, 217] width 9 height 435
click at [163, 314] on div "FY25-26 Major Initiatives - Carry Forward" at bounding box center [163, 316] width 203 height 10
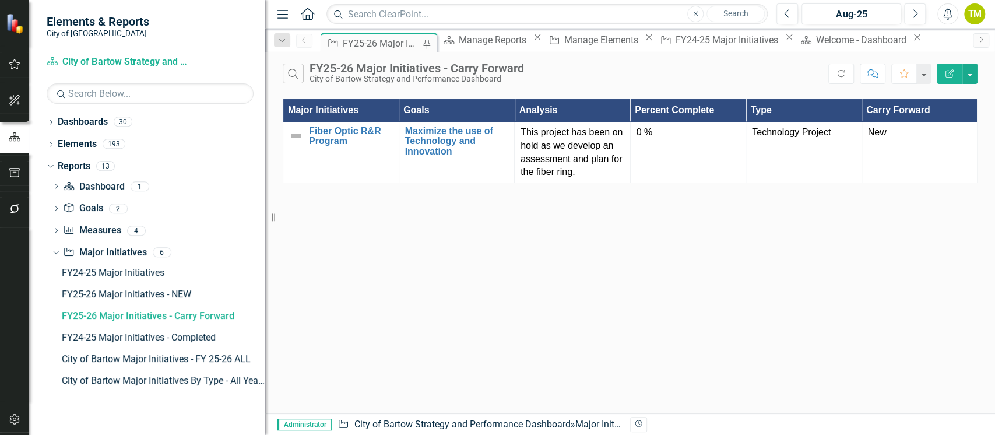
click at [951, 75] on icon "Edit Report" at bounding box center [949, 73] width 10 height 8
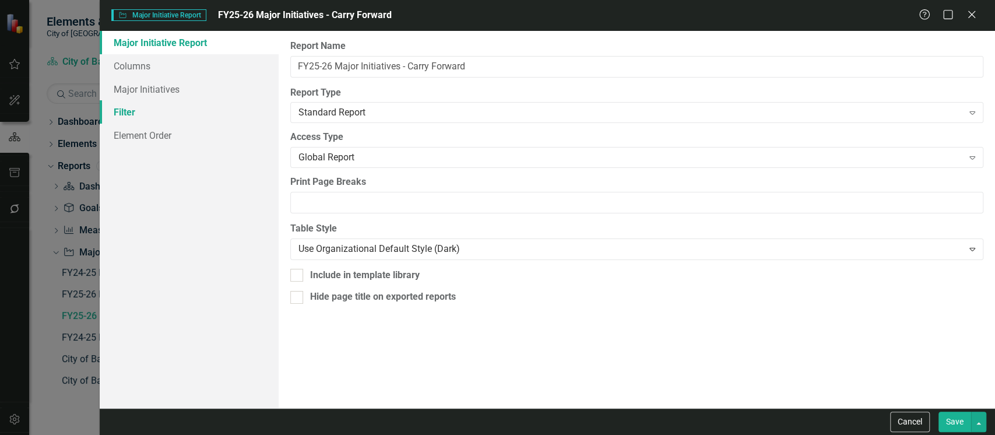
click at [120, 115] on link "Filter" at bounding box center [189, 111] width 179 height 23
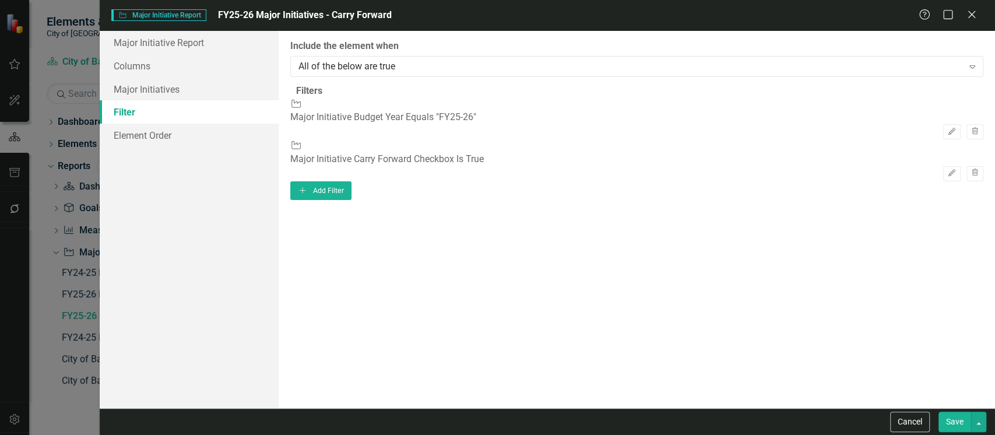
click at [281, 267] on div "ClearPoint Can Do More! How ClearPoint Can Help Close Enterprise or Professiona…" at bounding box center [637, 219] width 716 height 377
click at [972, 11] on icon "Close" at bounding box center [971, 14] width 15 height 11
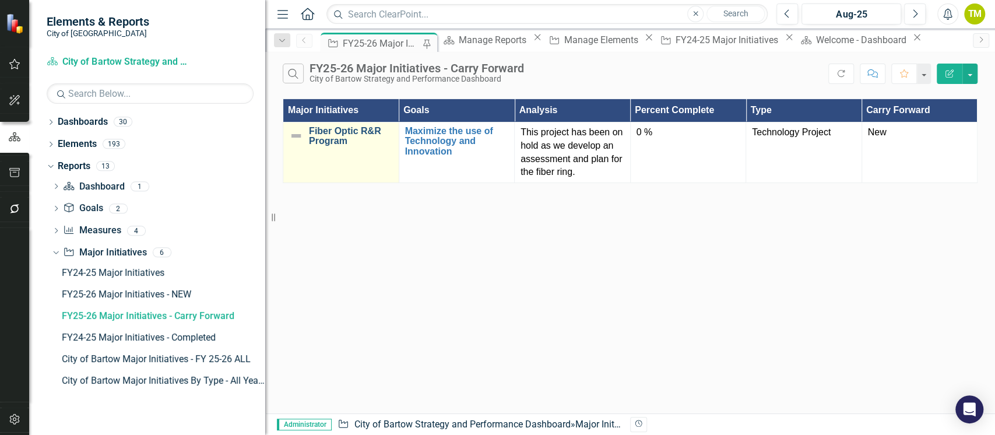
click at [348, 143] on link "Fiber Optic R&R Program" at bounding box center [351, 136] width 84 height 20
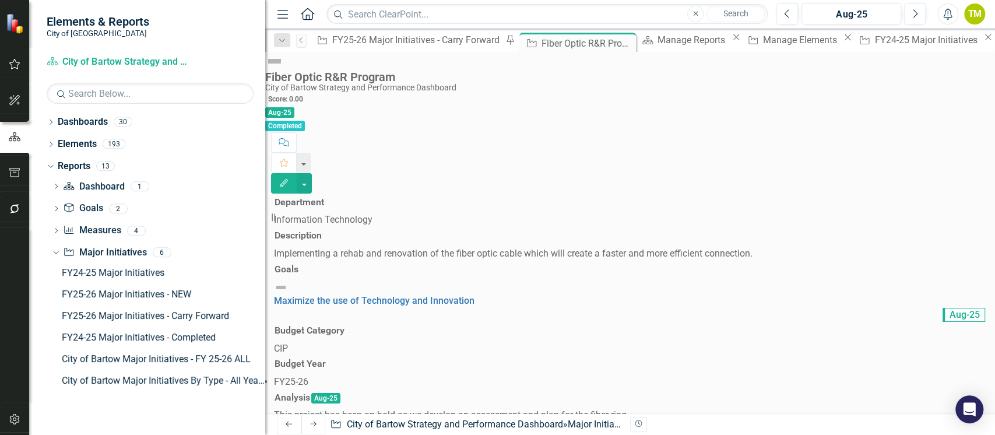
scroll to position [466, 0]
click at [288, 179] on icon "button" at bounding box center [284, 183] width 8 height 8
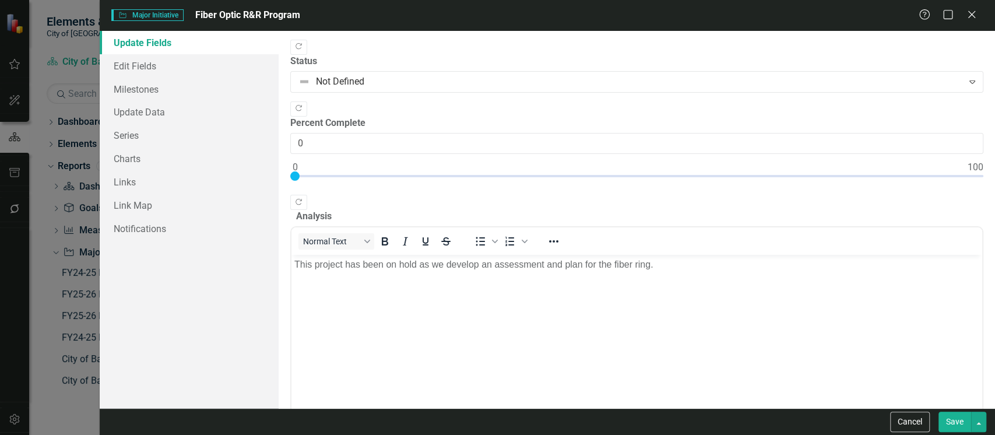
scroll to position [0, 0]
click at [121, 68] on link "Edit Fields" at bounding box center [189, 65] width 179 height 23
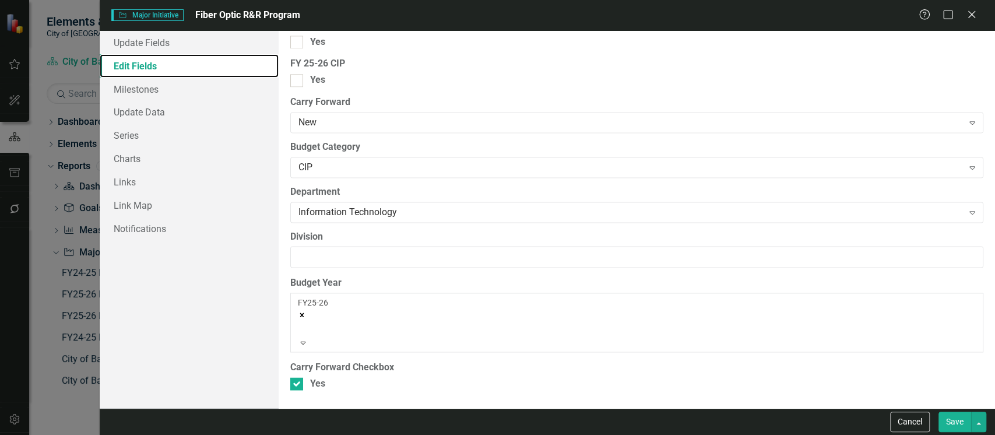
scroll to position [1305, 0]
click at [298, 385] on div at bounding box center [296, 383] width 13 height 13
click at [298, 385] on input "Yes" at bounding box center [294, 381] width 8 height 8
checkbox input "false"
click at [949, 420] on button "Save" at bounding box center [954, 421] width 33 height 20
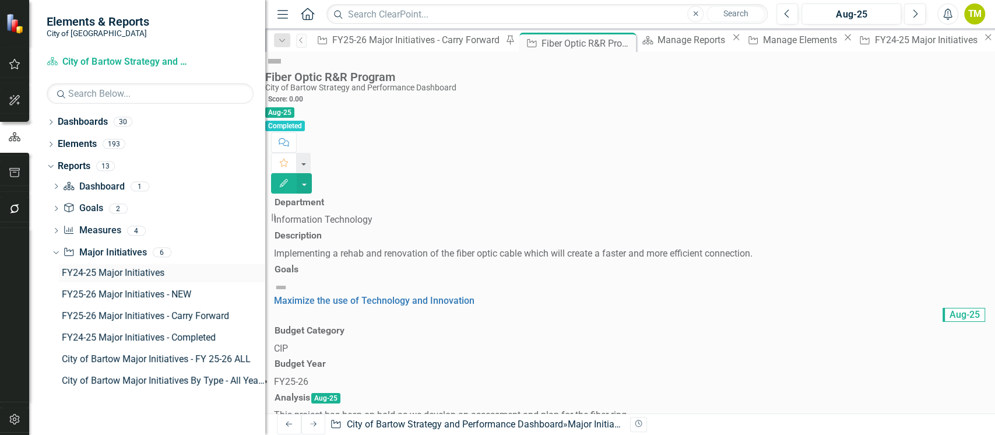
click at [81, 268] on div "FY24-25 Major Initiatives" at bounding box center [163, 273] width 203 height 10
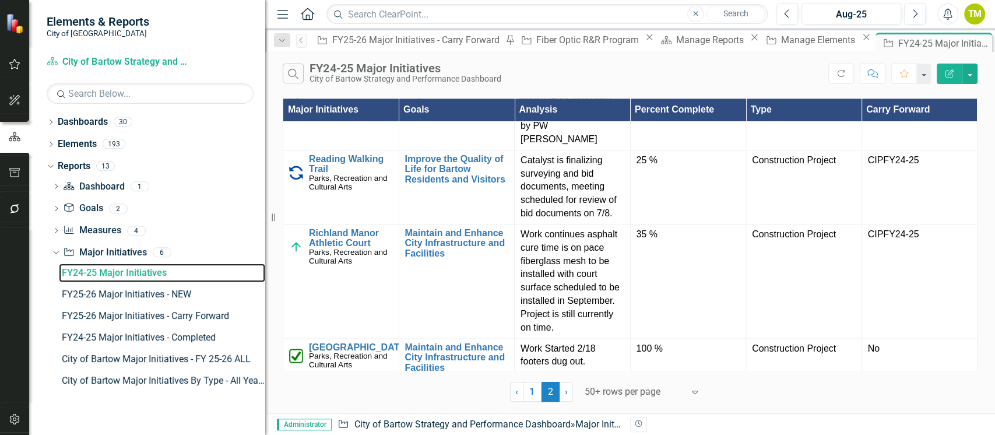
scroll to position [1088, 0]
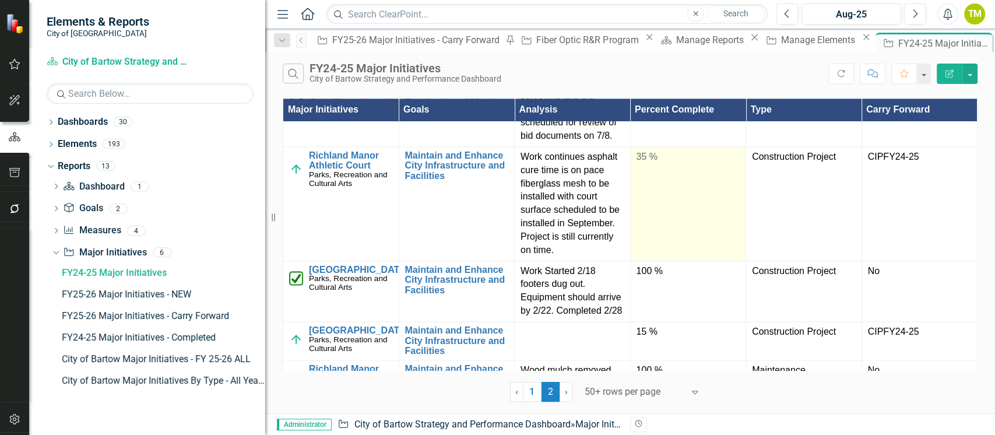
click at [666, 255] on td "35 %" at bounding box center [688, 203] width 116 height 114
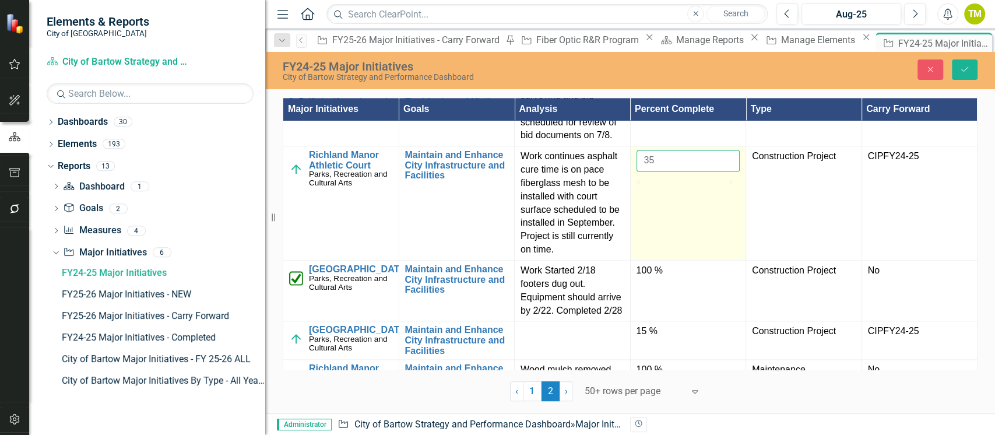
drag, startPoint x: 671, startPoint y: 205, endPoint x: 628, endPoint y: 207, distance: 43.8
click at [630, 207] on td "35" at bounding box center [688, 203] width 116 height 114
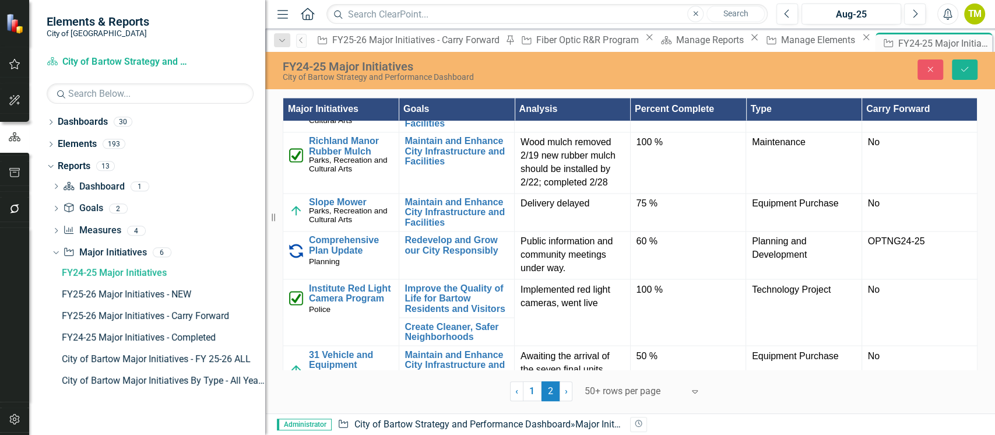
scroll to position [1237, 0]
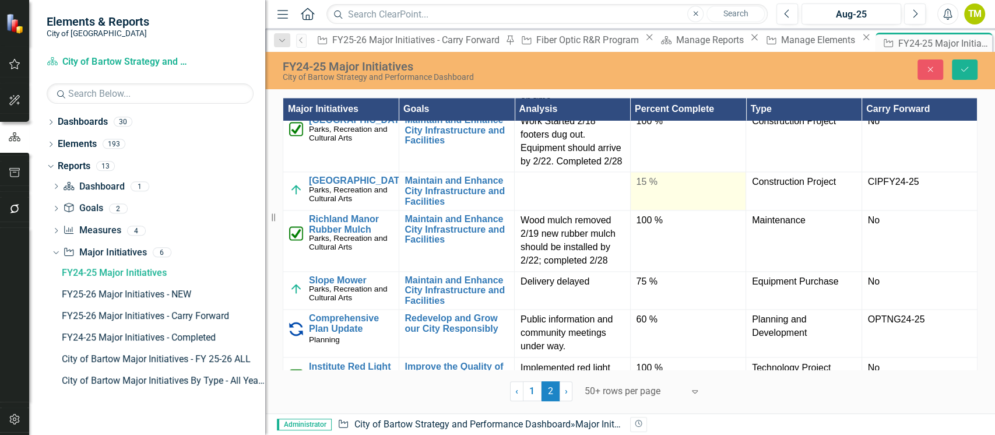
type input "80"
click at [683, 210] on td "15 %" at bounding box center [688, 191] width 116 height 38
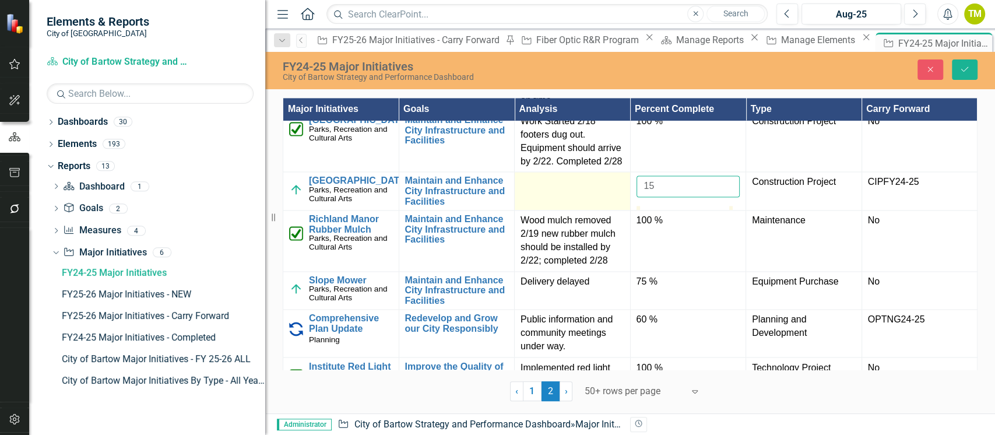
drag, startPoint x: 666, startPoint y: 234, endPoint x: 622, endPoint y: 230, distance: 43.9
click at [622, 210] on tr "Richland Manor Restrooms Parks, Recreation and Cultural Arts Link Map View Link…" at bounding box center [630, 191] width 694 height 38
type input "35"
click at [530, 210] on td at bounding box center [573, 191] width 116 height 38
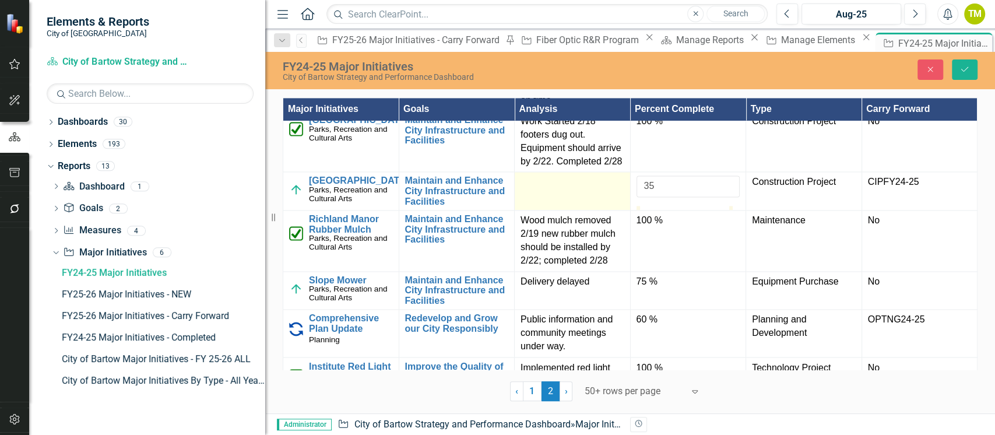
click at [531, 210] on td at bounding box center [573, 191] width 116 height 38
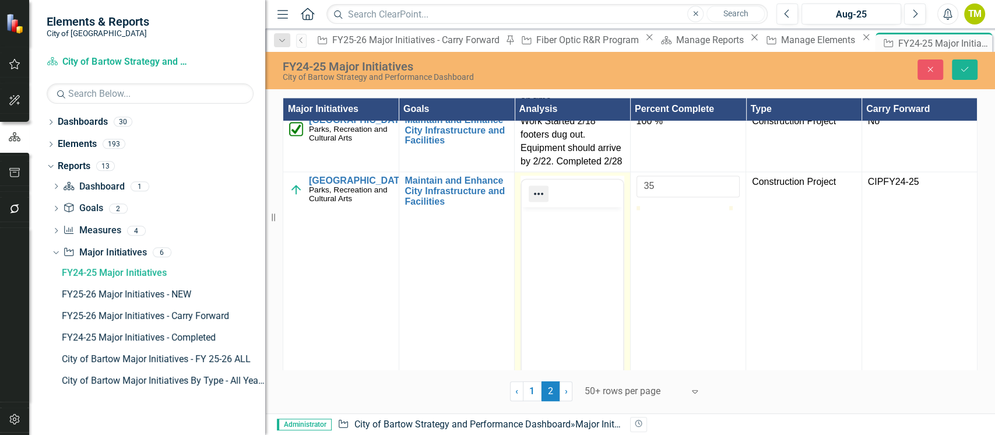
scroll to position [0, 0]
click at [537, 227] on body "Rich Text Area. Press ALT-0 for help." at bounding box center [572, 294] width 101 height 175
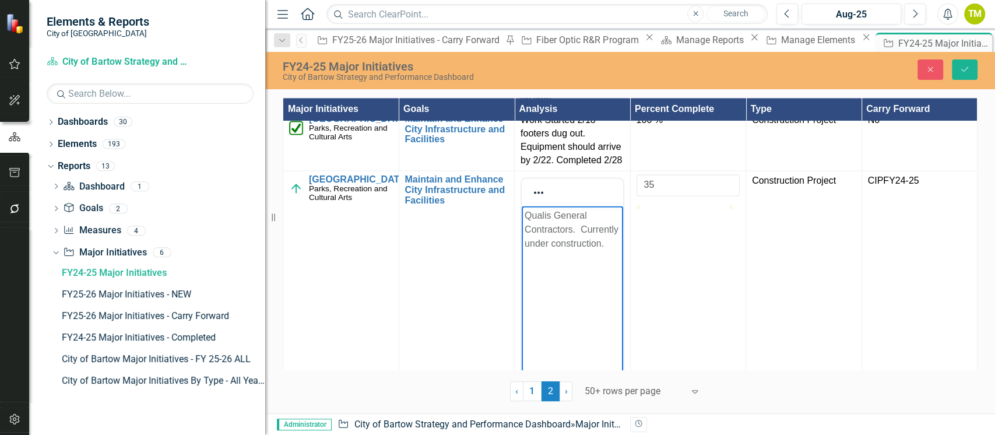
scroll to position [1237, 0]
click at [608, 247] on p "Qualis General Contractors. Currently under construction." at bounding box center [573, 231] width 96 height 42
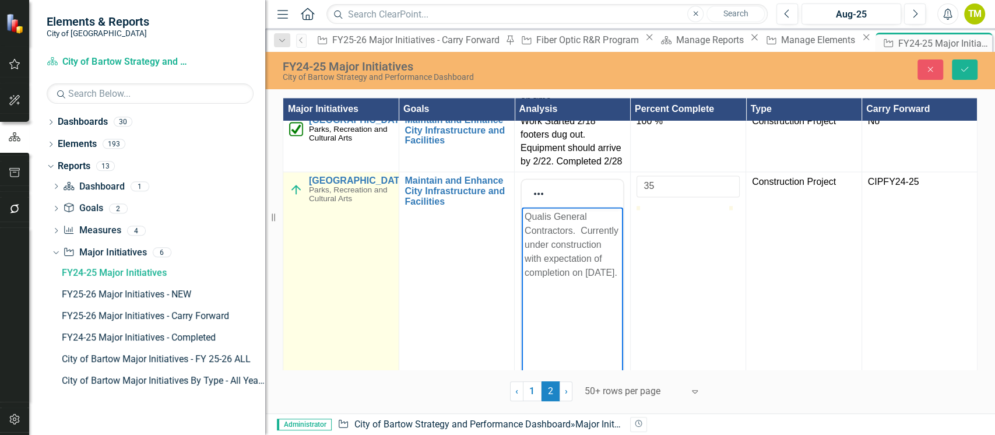
click at [294, 196] on img at bounding box center [296, 189] width 14 height 14
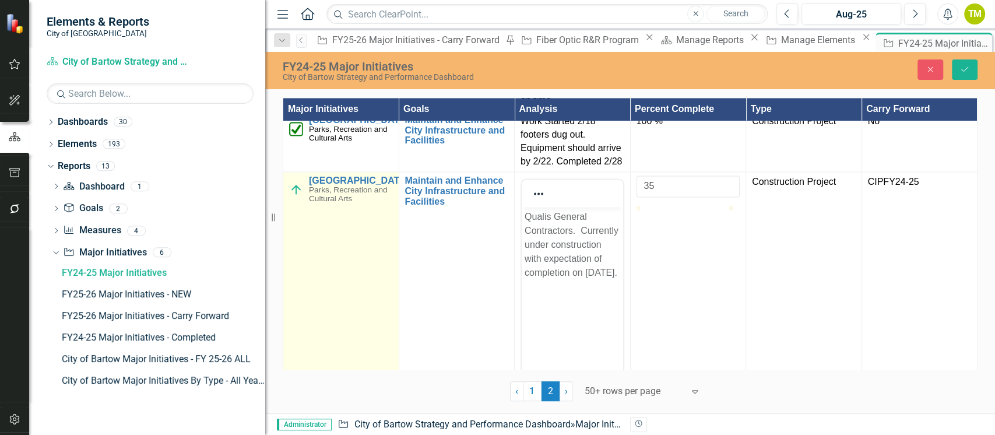
click at [294, 196] on img at bounding box center [296, 189] width 14 height 14
click at [294, 195] on div "On Target" at bounding box center [299, 187] width 17 height 16
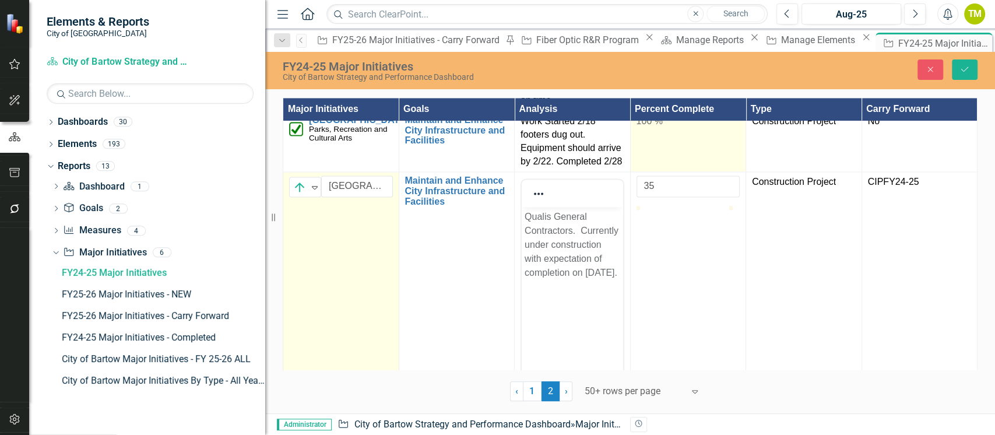
drag, startPoint x: 311, startPoint y: 332, endPoint x: 735, endPoint y: 181, distance: 450.1
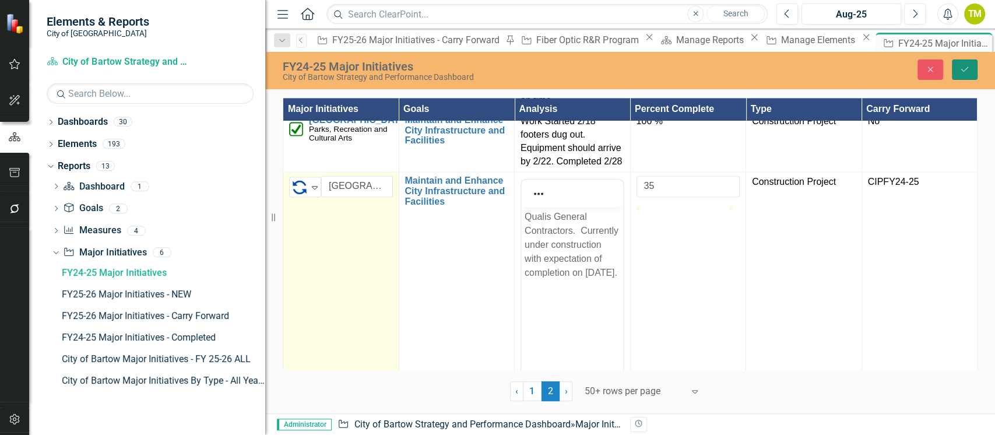
click at [969, 70] on icon "Save" at bounding box center [964, 69] width 10 height 8
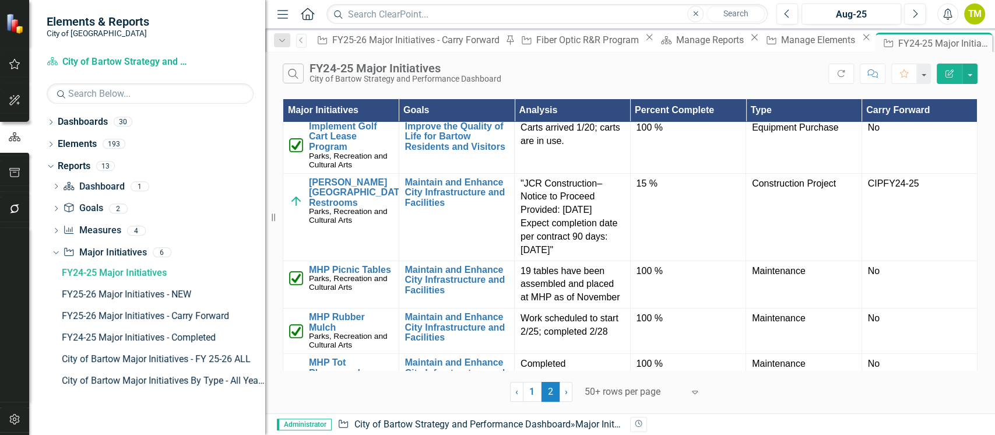
scroll to position [0, 0]
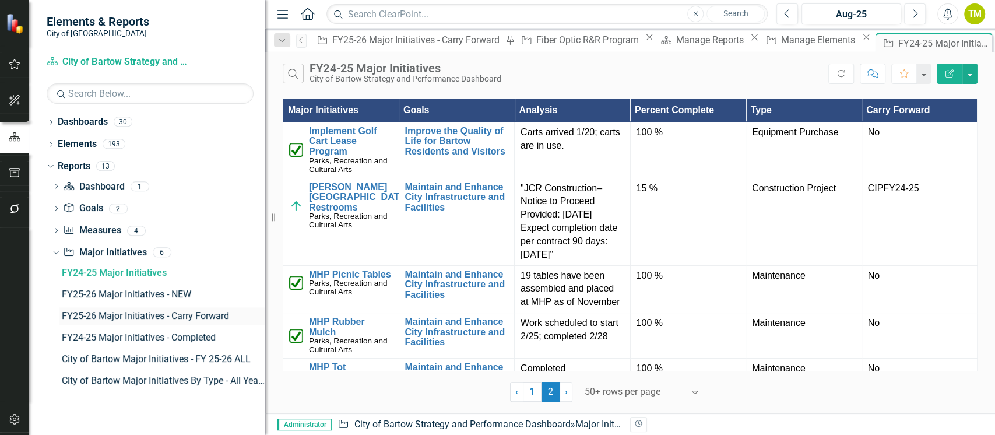
click at [112, 318] on div "FY25-26 Major Initiatives - Carry Forward" at bounding box center [163, 316] width 203 height 10
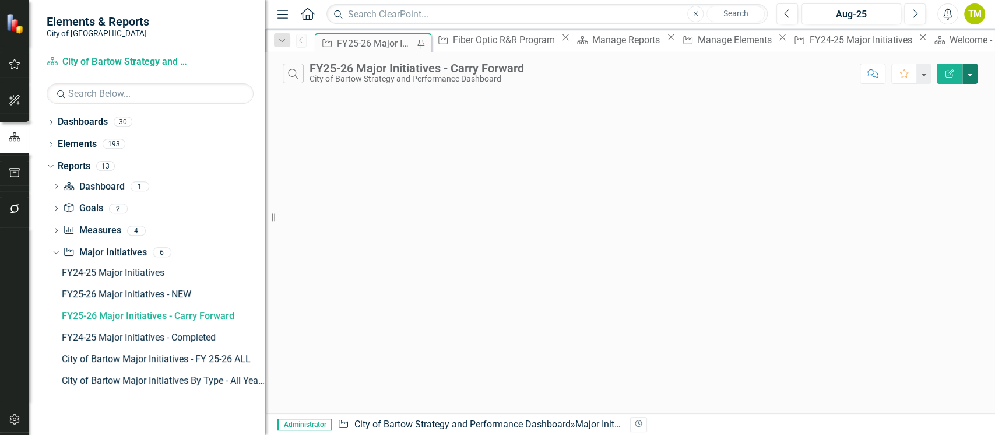
click at [970, 76] on button "button" at bounding box center [969, 74] width 15 height 20
click at [958, 90] on link "Edit Report Edit Report" at bounding box center [931, 96] width 92 height 22
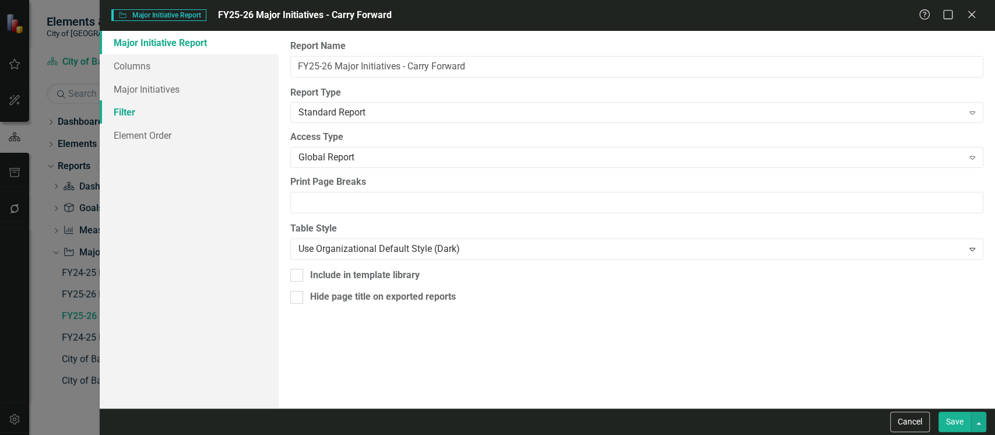
click at [170, 115] on link "Filter" at bounding box center [189, 111] width 179 height 23
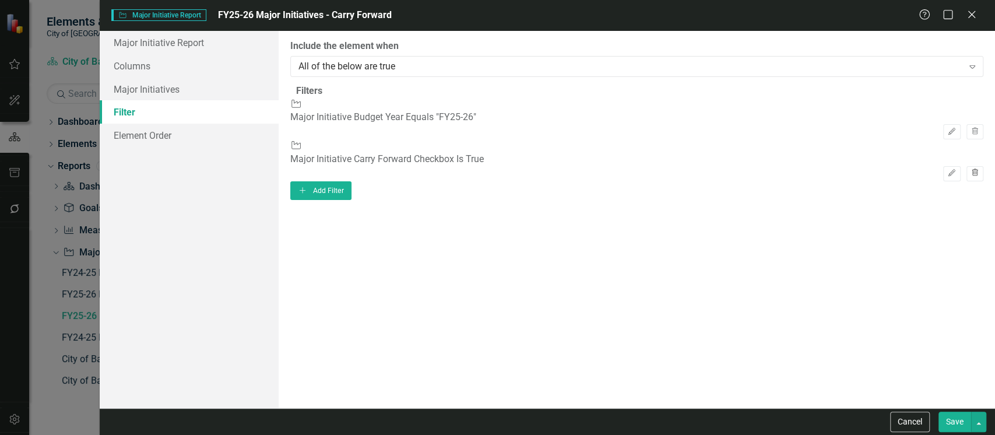
click at [970, 170] on icon "Trash" at bounding box center [974, 173] width 9 height 7
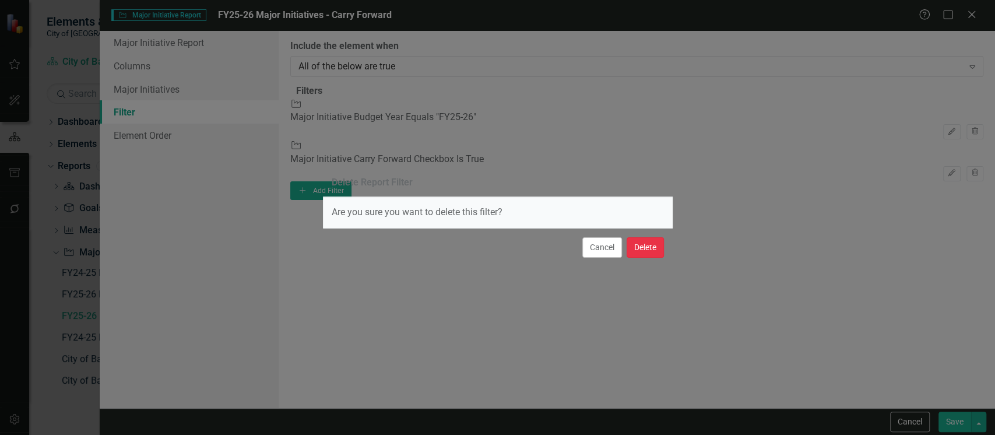
click at [648, 253] on button "Delete" at bounding box center [645, 247] width 37 height 20
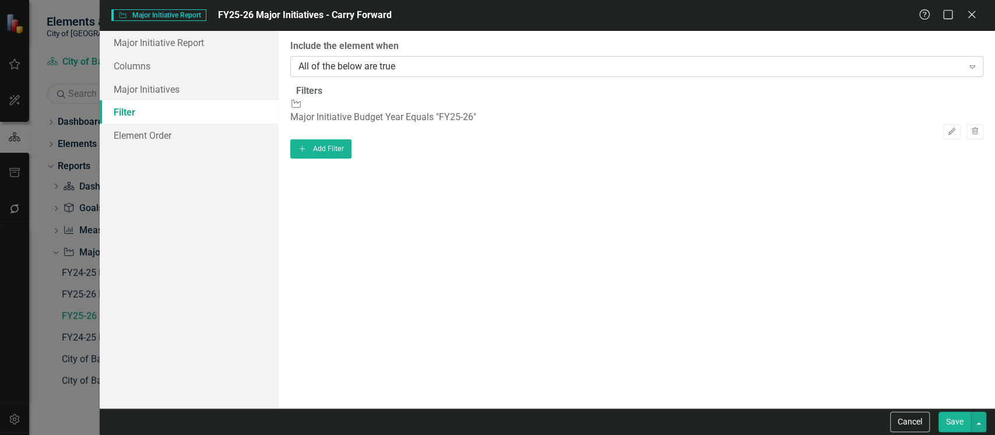
click at [505, 64] on div "All of the below are true" at bounding box center [630, 65] width 664 height 13
click at [522, 192] on div "ClearPoint Can Do More! How ClearPoint Can Help Close Enterprise or Professiona…" at bounding box center [637, 219] width 716 height 377
click at [351, 148] on button "Add Add Filter" at bounding box center [320, 148] width 61 height 19
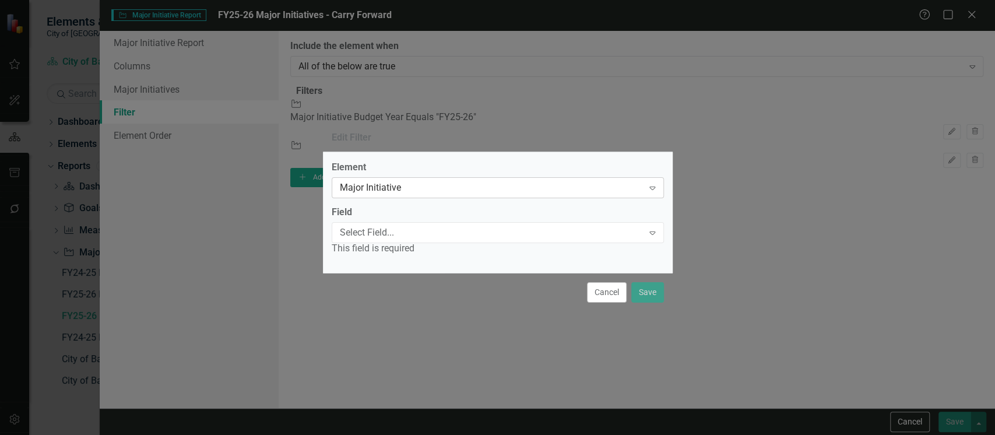
click at [465, 184] on div "Major Initiative" at bounding box center [492, 187] width 304 height 13
click at [425, 234] on div "Select Field..." at bounding box center [492, 232] width 304 height 13
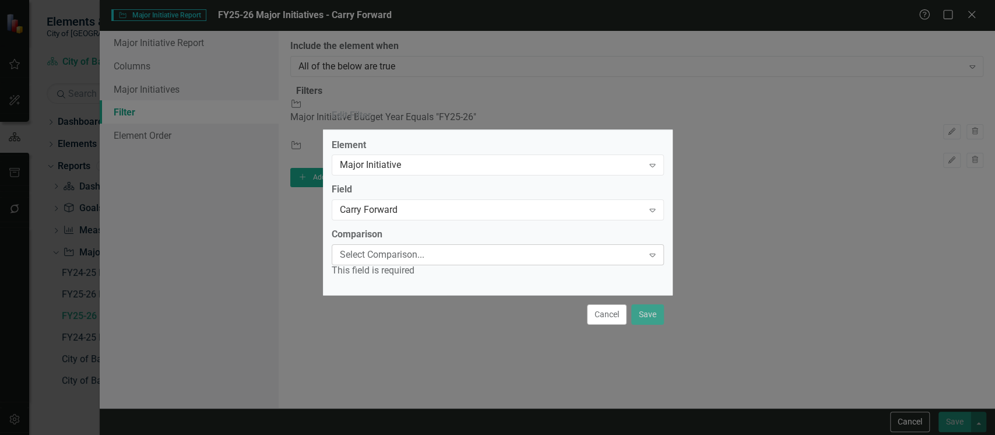
click at [403, 251] on div "Select Comparison..." at bounding box center [492, 254] width 304 height 13
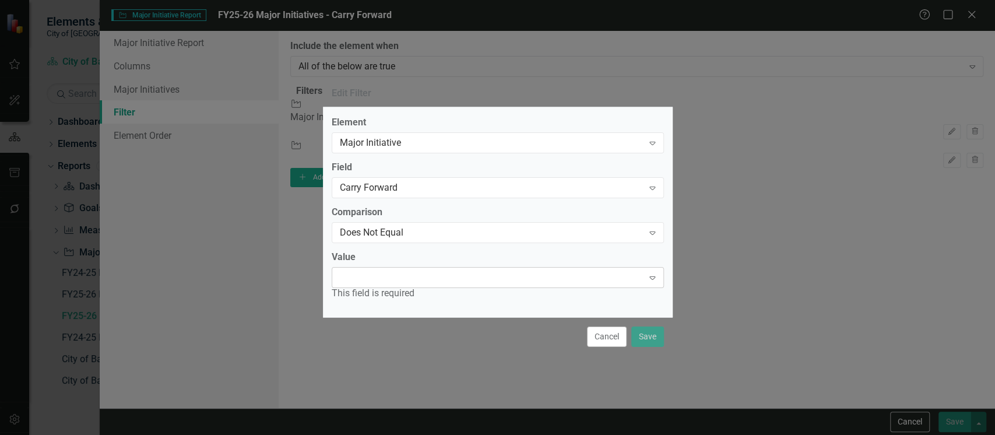
click at [402, 277] on div at bounding box center [488, 277] width 308 height 2
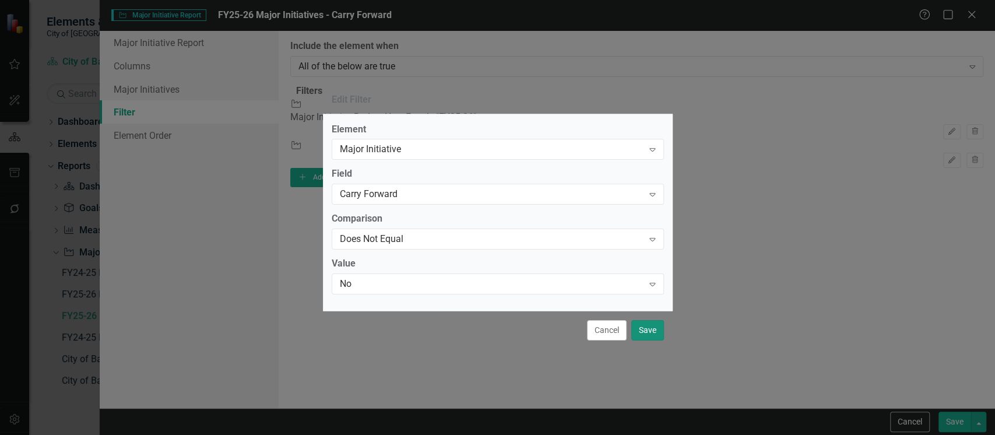
click at [646, 329] on button "Save" at bounding box center [647, 330] width 33 height 20
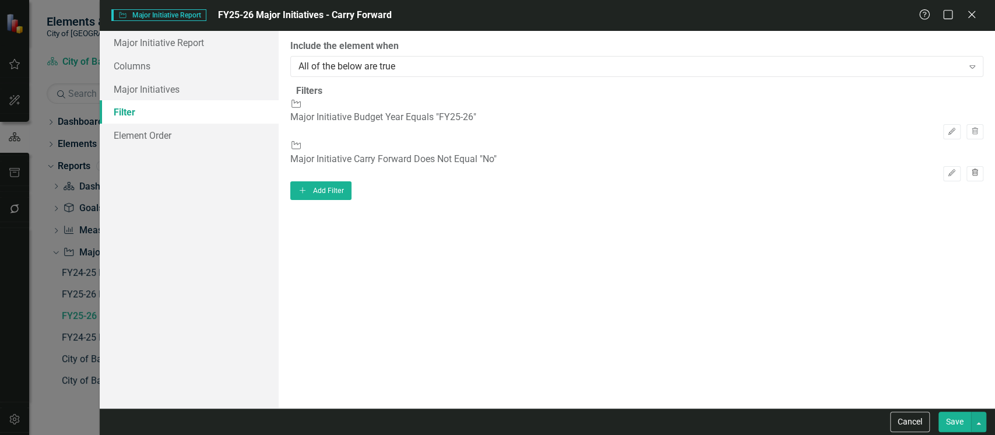
click at [972, 169] on icon "button" at bounding box center [975, 172] width 6 height 7
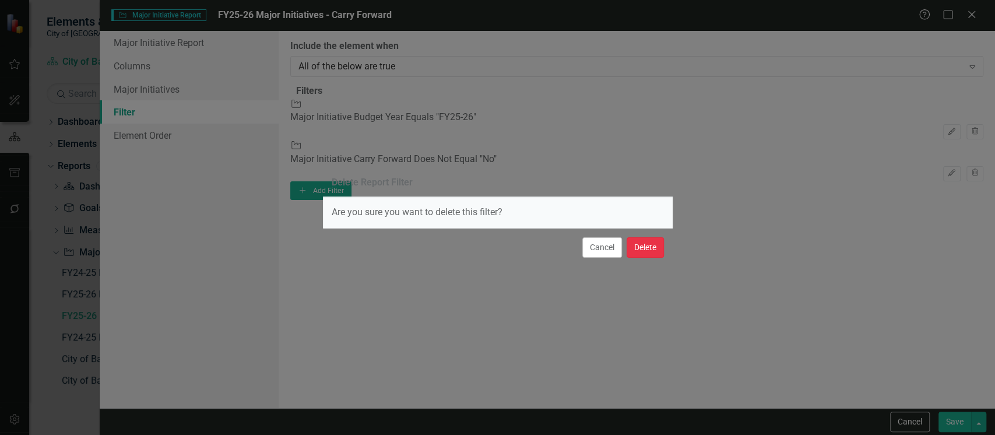
click at [637, 245] on button "Delete" at bounding box center [645, 247] width 37 height 20
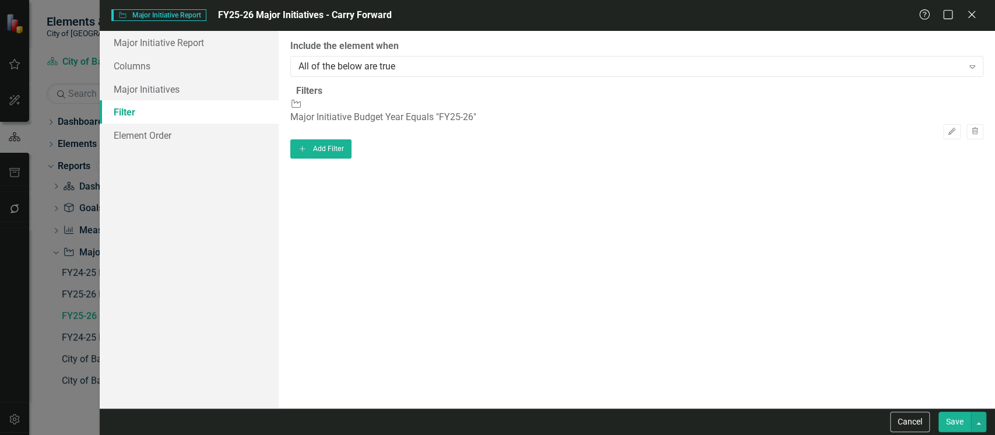
click at [946, 417] on button "Save" at bounding box center [954, 421] width 33 height 20
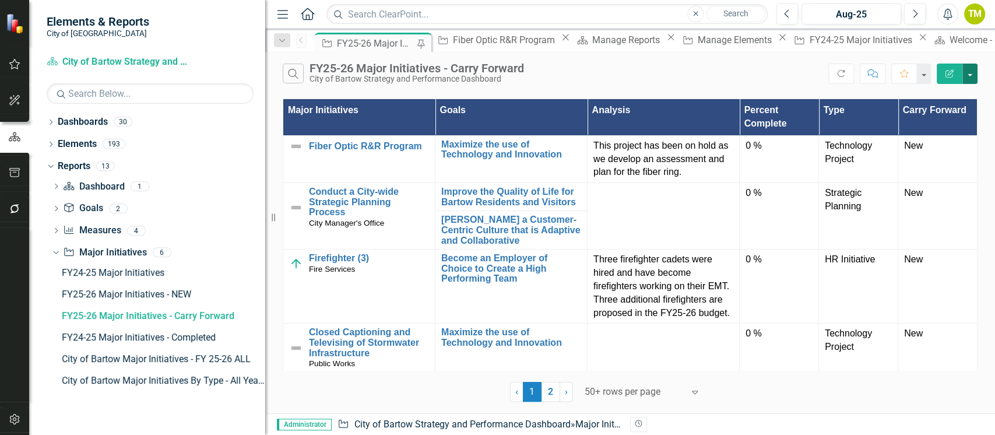
click at [968, 73] on button "button" at bounding box center [969, 74] width 15 height 20
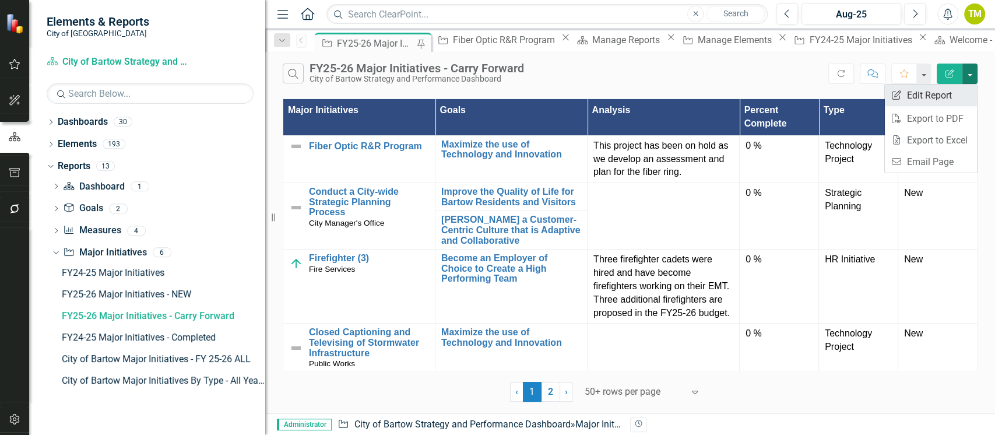
click at [944, 93] on link "Edit Report Edit Report" at bounding box center [931, 96] width 92 height 22
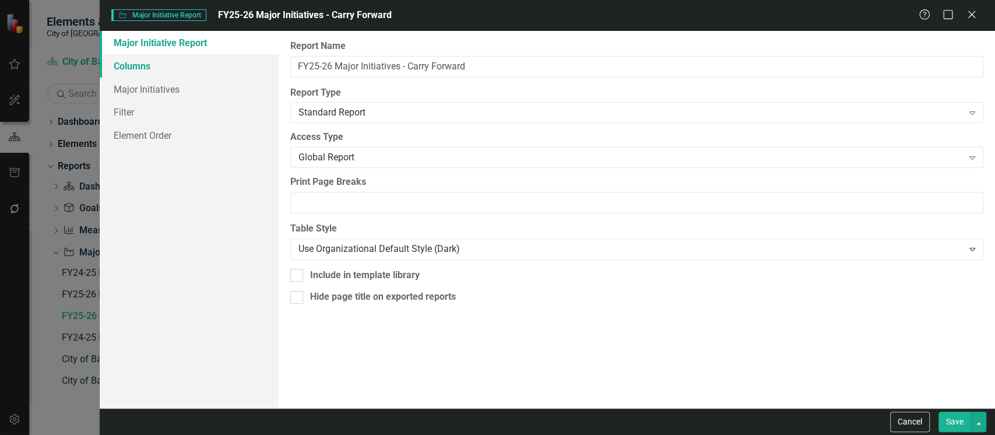
click at [121, 72] on link "Columns" at bounding box center [189, 65] width 179 height 23
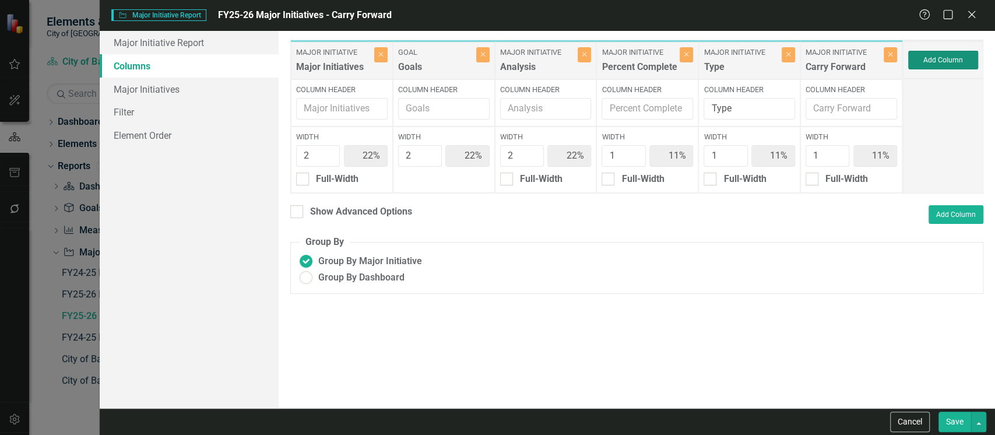
click at [930, 58] on button "Add Column" at bounding box center [943, 60] width 70 height 19
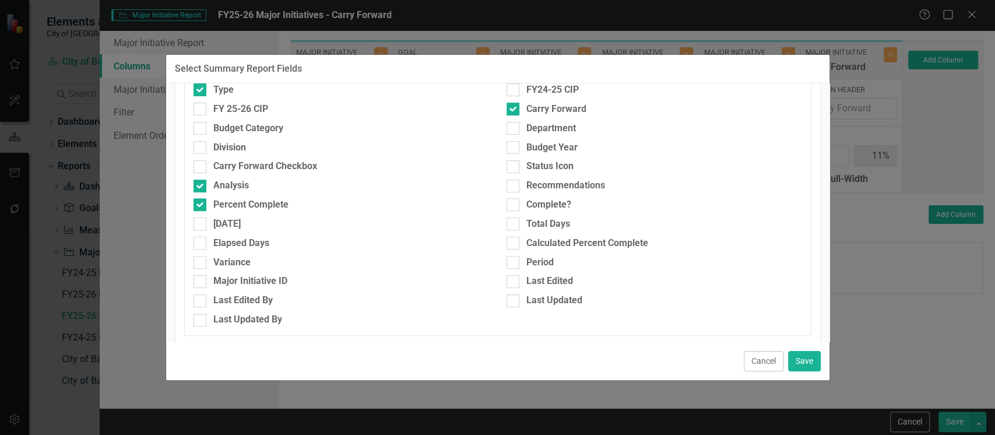
scroll to position [191, 0]
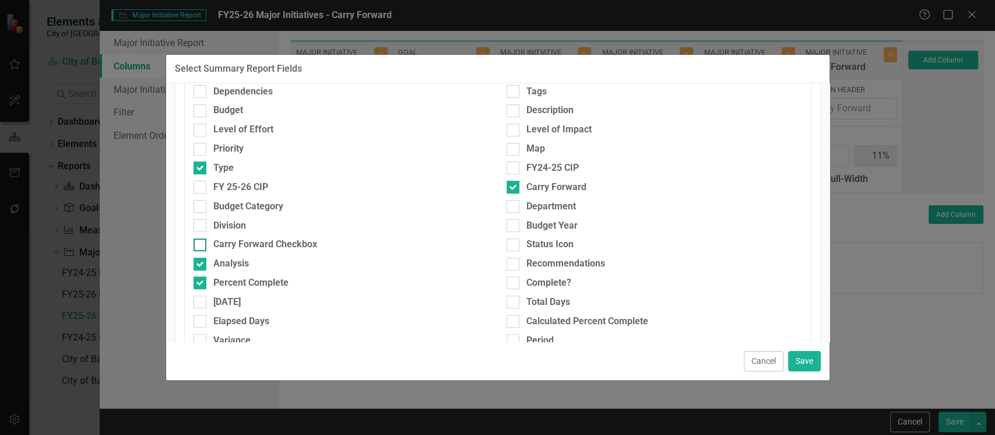
click at [276, 244] on div "Carry Forward Checkbox" at bounding box center [265, 244] width 104 height 13
click at [201, 244] on input "Carry Forward Checkbox" at bounding box center [197, 242] width 8 height 8
checkbox input "true"
click at [807, 361] on button "Save" at bounding box center [804, 361] width 33 height 20
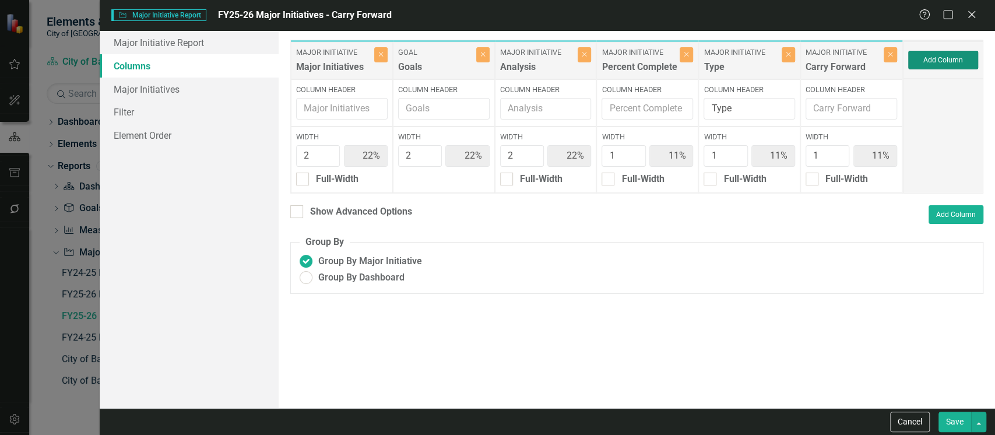
type input "20%"
type input "10%"
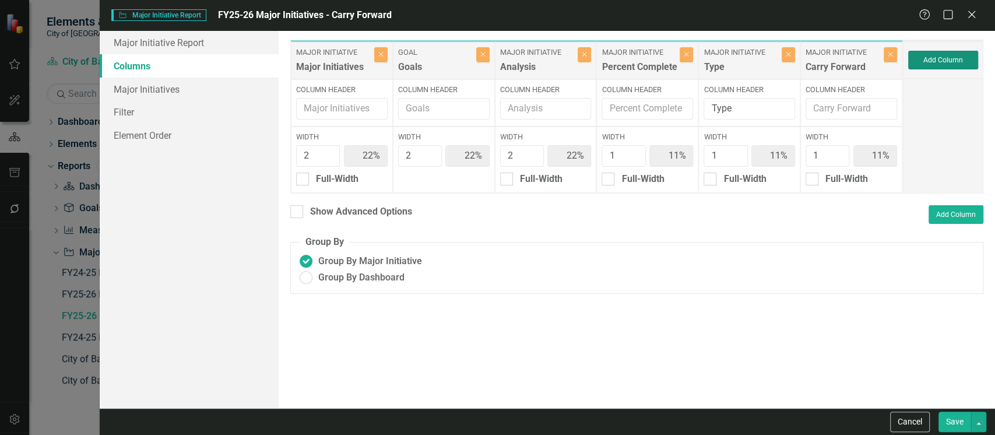
type input "10%"
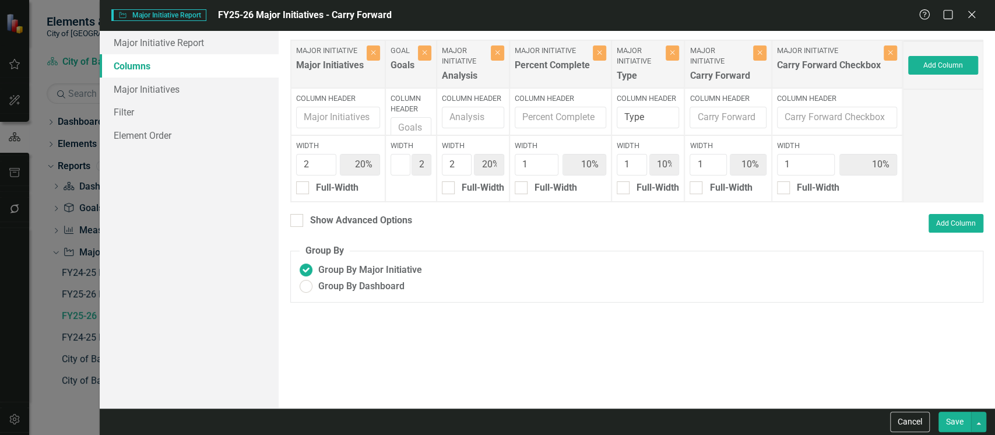
click at [956, 425] on button "Save" at bounding box center [954, 421] width 33 height 20
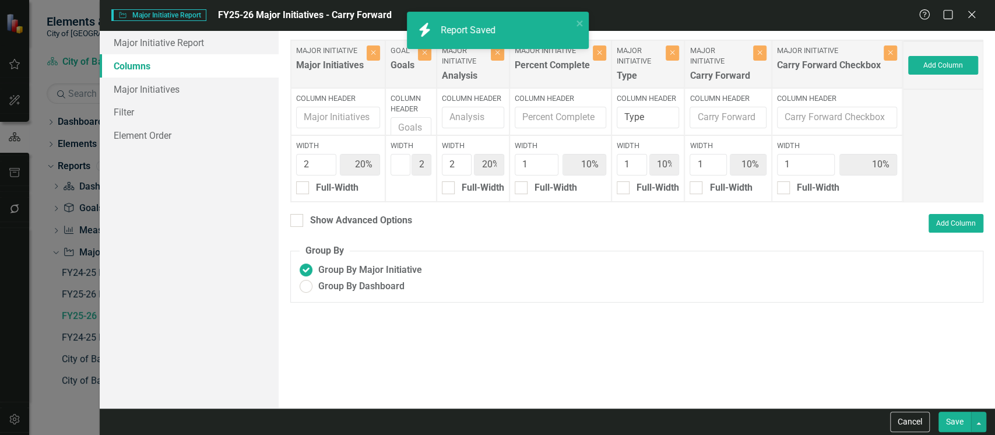
radio input "false"
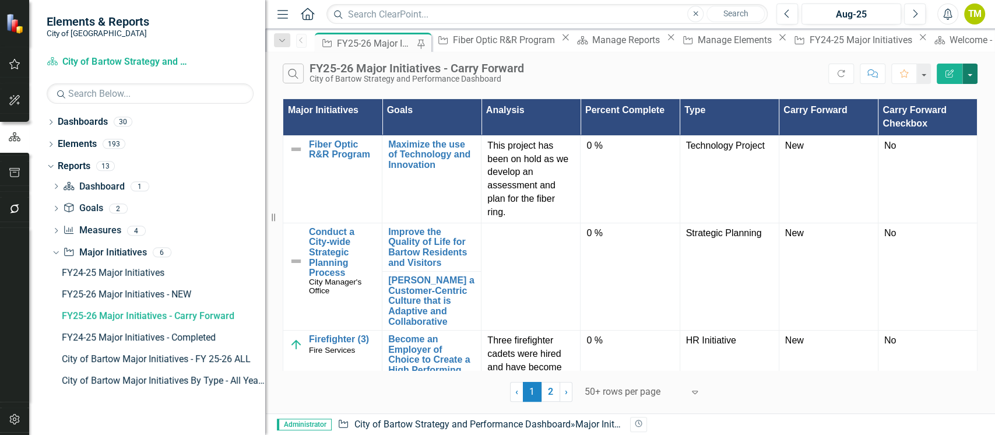
click at [970, 74] on button "button" at bounding box center [969, 74] width 15 height 20
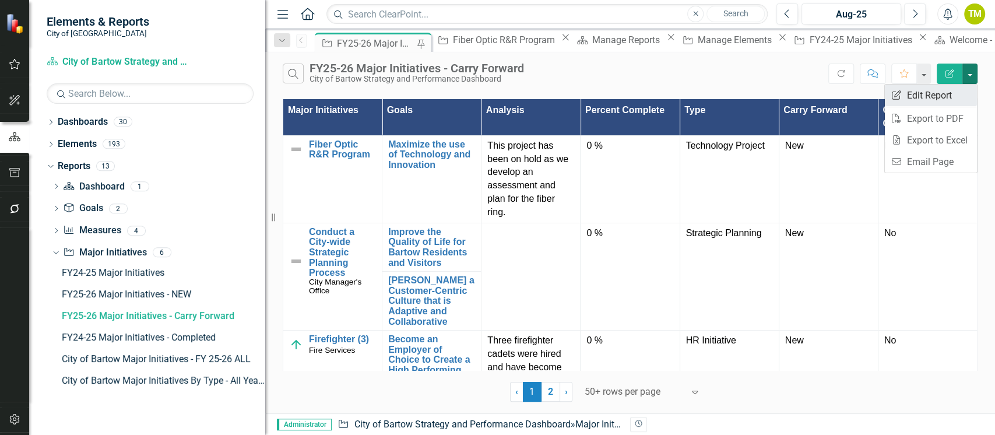
click at [915, 93] on link "Edit Report Edit Report" at bounding box center [931, 96] width 92 height 22
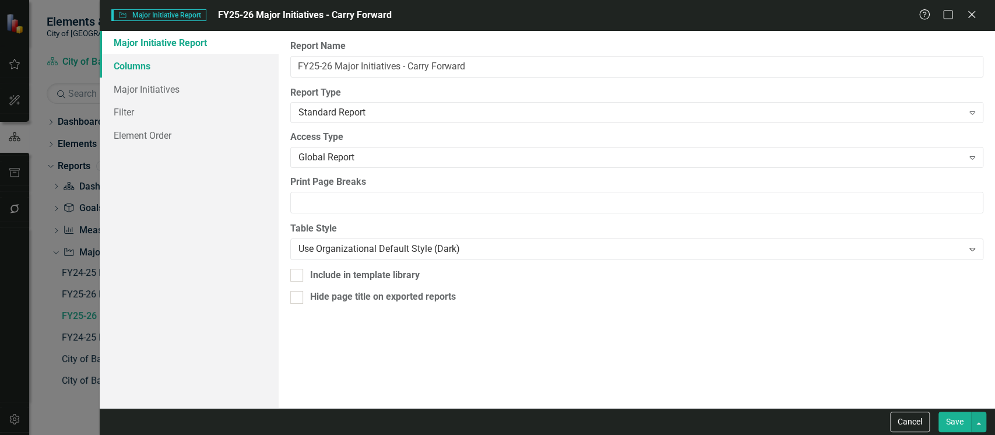
click at [136, 66] on link "Columns" at bounding box center [189, 65] width 179 height 23
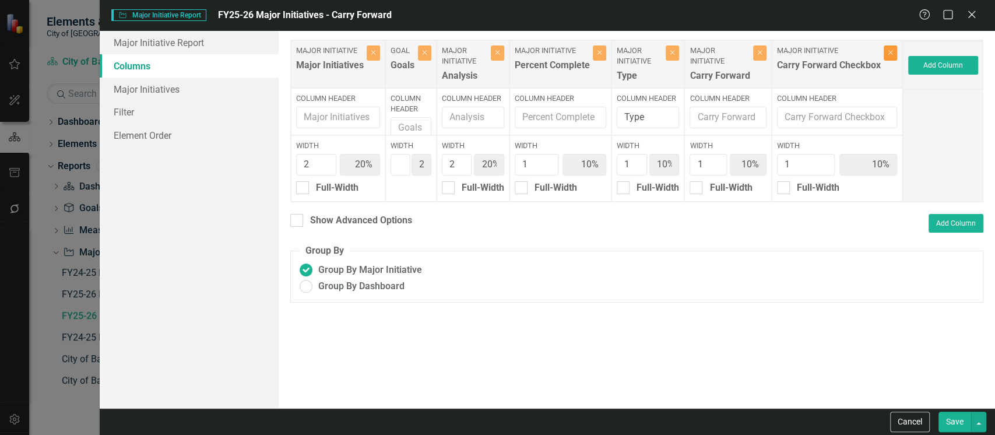
click at [897, 51] on button "Close" at bounding box center [890, 52] width 13 height 15
type input "22%"
type input "11%"
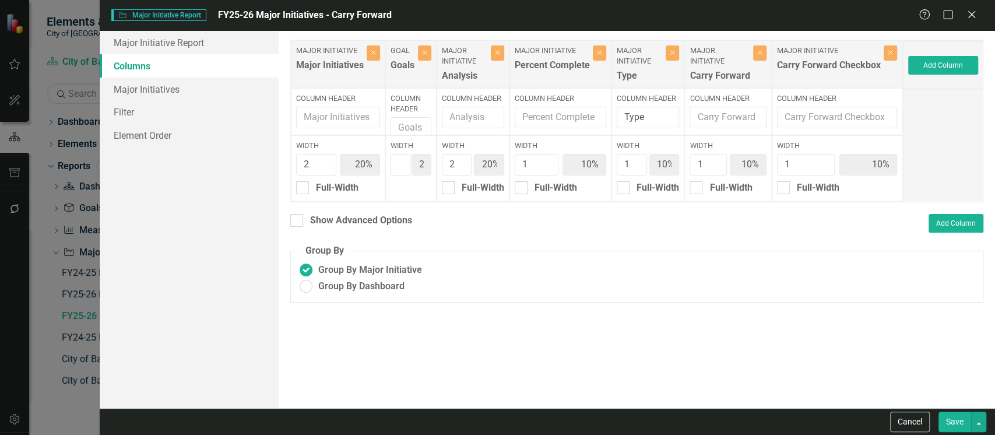
type input "11%"
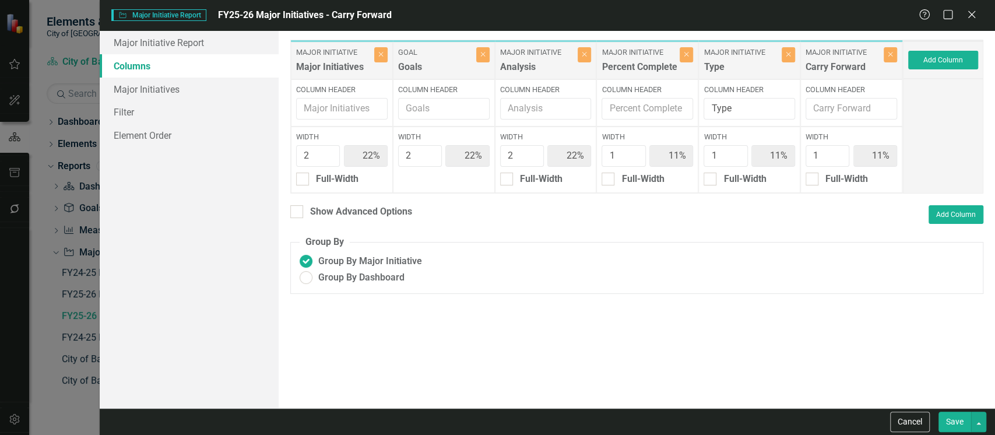
click at [951, 418] on button "Save" at bounding box center [954, 421] width 33 height 20
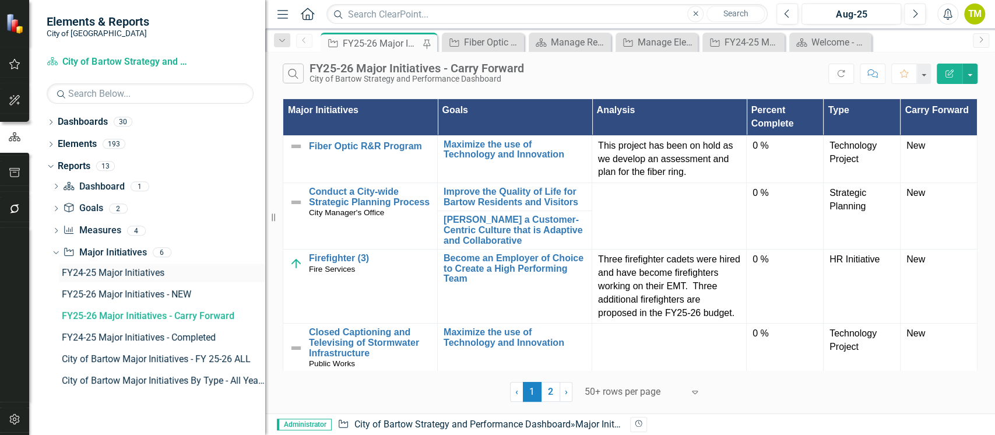
click at [82, 273] on div "FY24-25 Major Initiatives" at bounding box center [163, 273] width 203 height 10
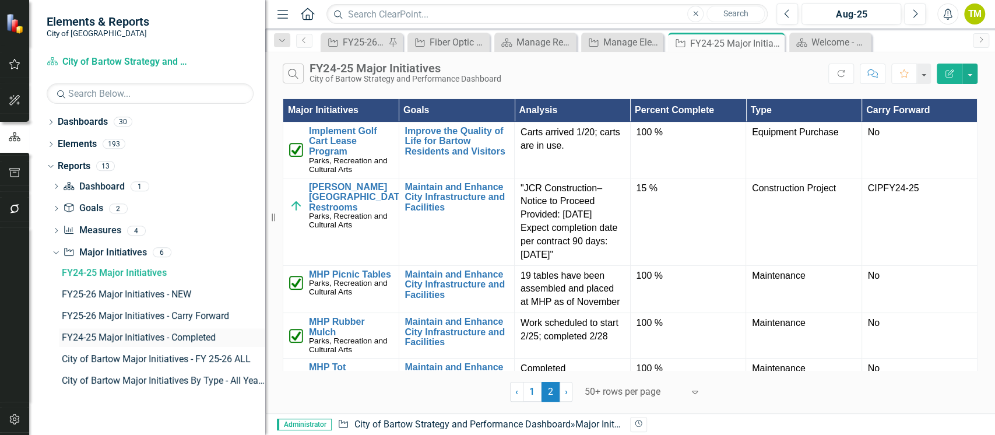
click at [83, 335] on div "FY24-25 Major Initiatives - Completed" at bounding box center [163, 337] width 203 height 10
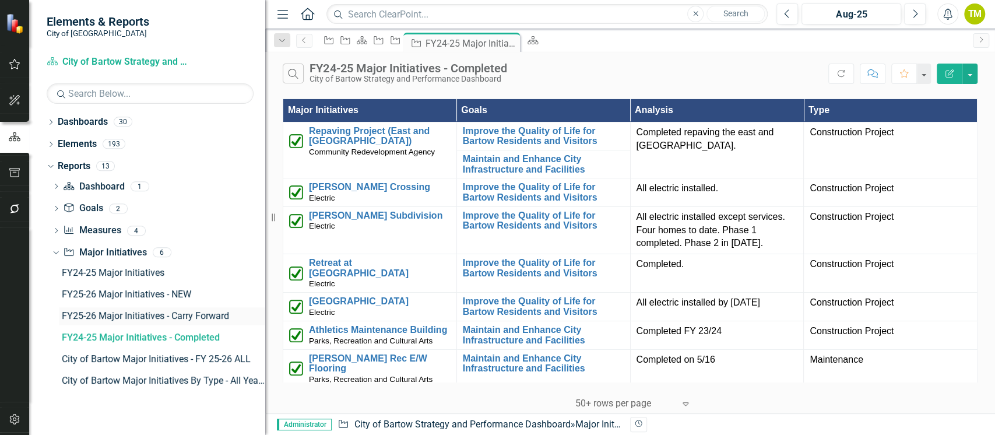
click at [87, 305] on div "FY24-25 Major Initiatives FY25-26 Major Initiatives - NEW FY25-26 Major Initiat…" at bounding box center [158, 326] width 213 height 126
click at [84, 311] on div "FY25-26 Major Initiatives - Carry Forward" at bounding box center [163, 316] width 203 height 10
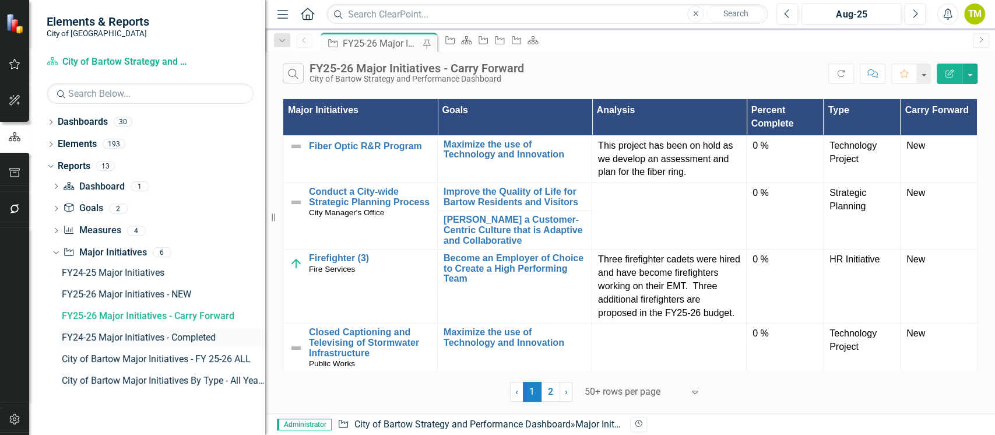
click at [85, 332] on div "FY24-25 Major Initiatives - Completed" at bounding box center [163, 337] width 203 height 10
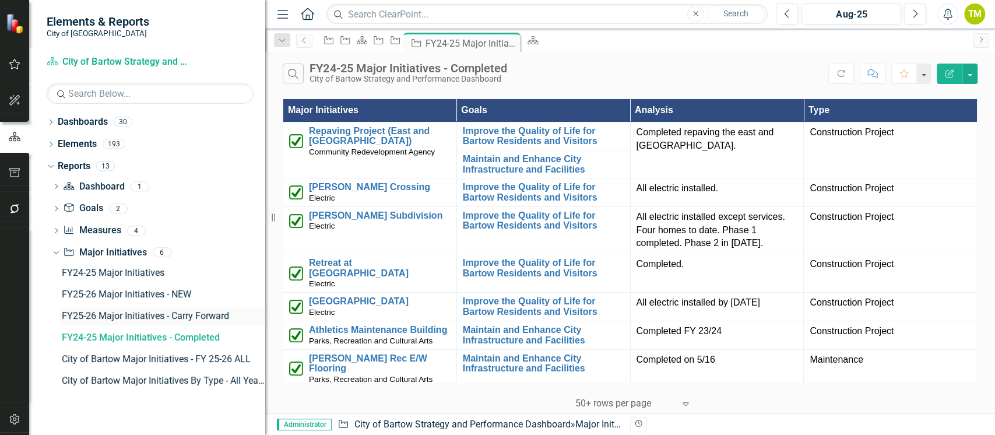
click at [89, 315] on div "FY25-26 Major Initiatives - Carry Forward" at bounding box center [163, 316] width 203 height 10
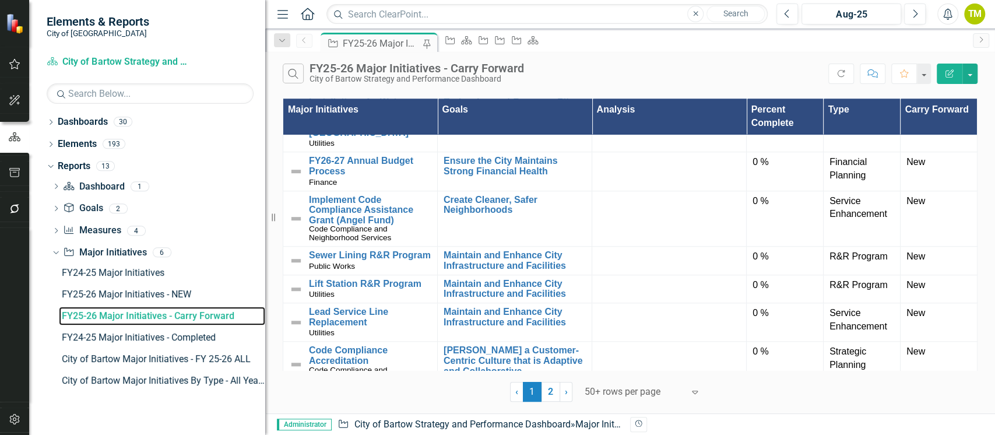
scroll to position [699, 0]
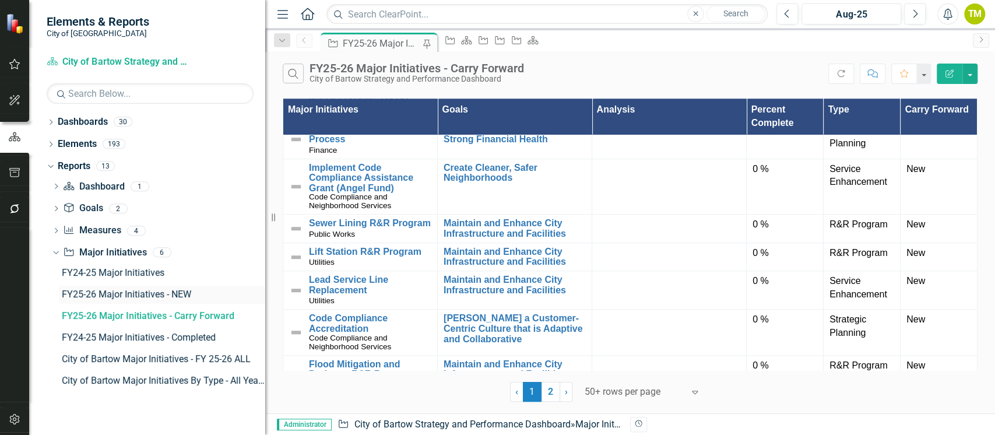
click at [147, 290] on div "FY25-26 Major Initiatives - NEW" at bounding box center [163, 294] width 203 height 10
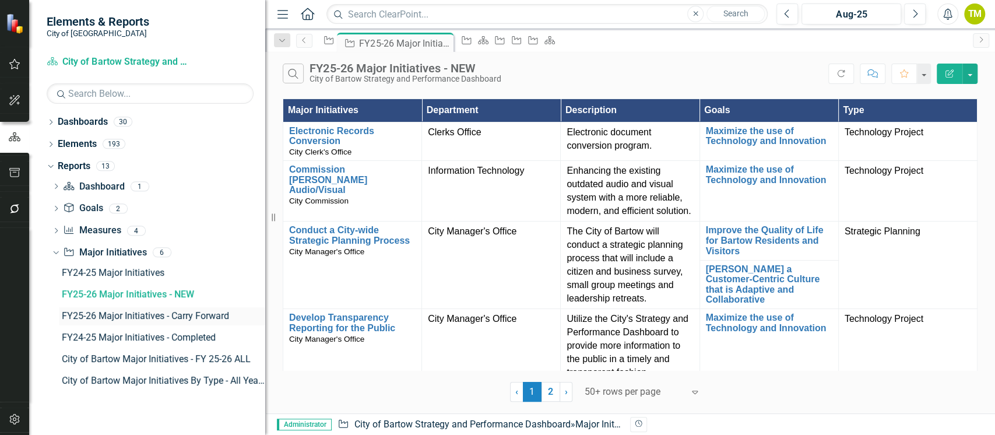
click at [140, 318] on div "FY25-26 Major Initiatives - Carry Forward" at bounding box center [163, 316] width 203 height 10
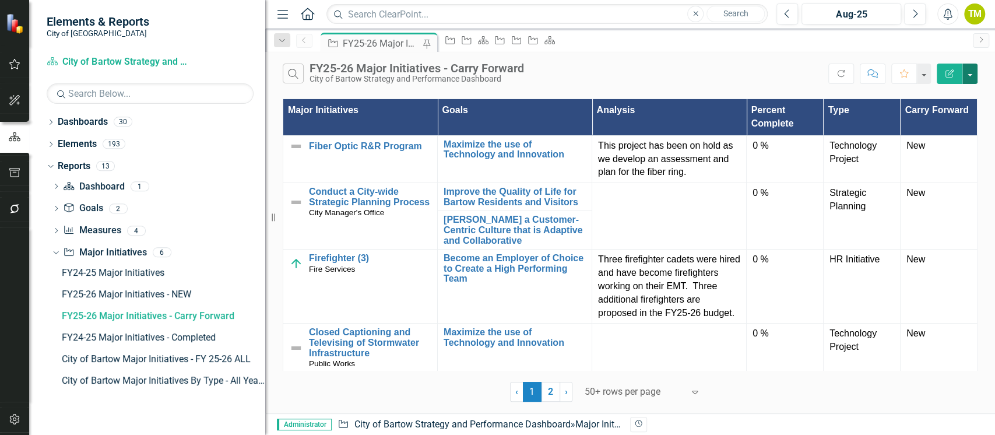
click at [968, 76] on button "button" at bounding box center [969, 74] width 15 height 20
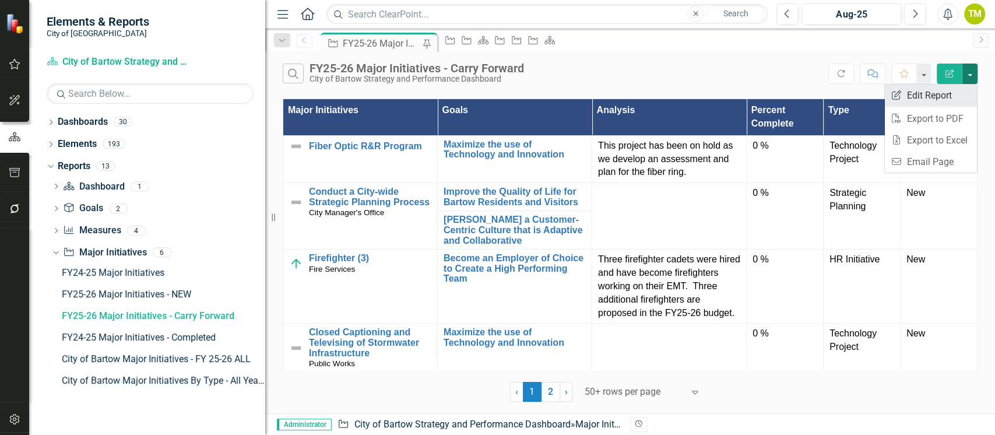
click at [932, 92] on link "Edit Report Edit Report" at bounding box center [931, 96] width 92 height 22
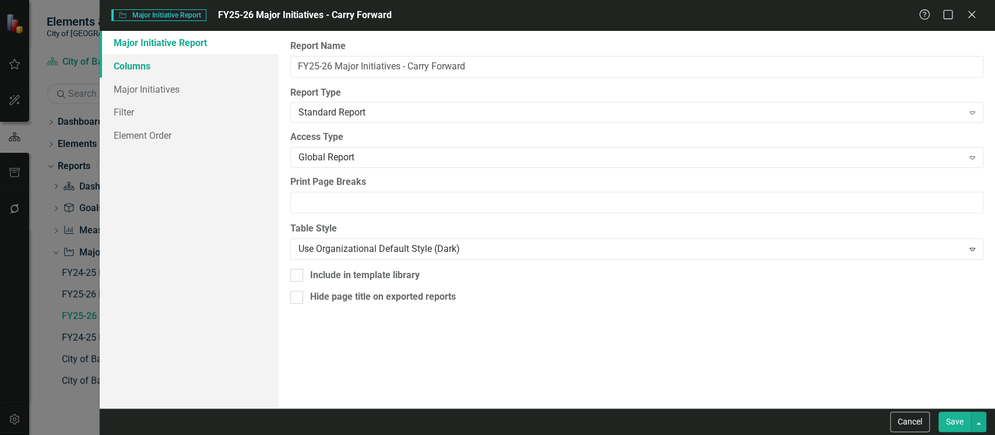
click at [133, 64] on link "Columns" at bounding box center [189, 65] width 179 height 23
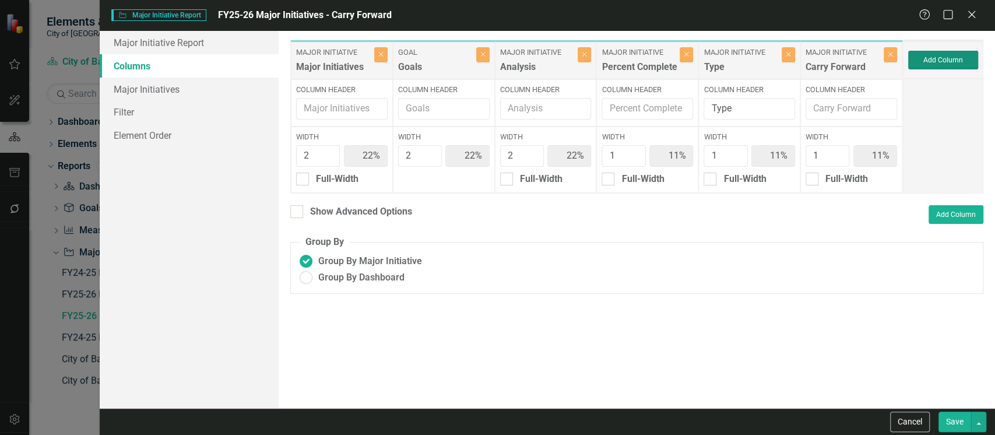
click at [936, 59] on button "Add Column" at bounding box center [943, 60] width 70 height 19
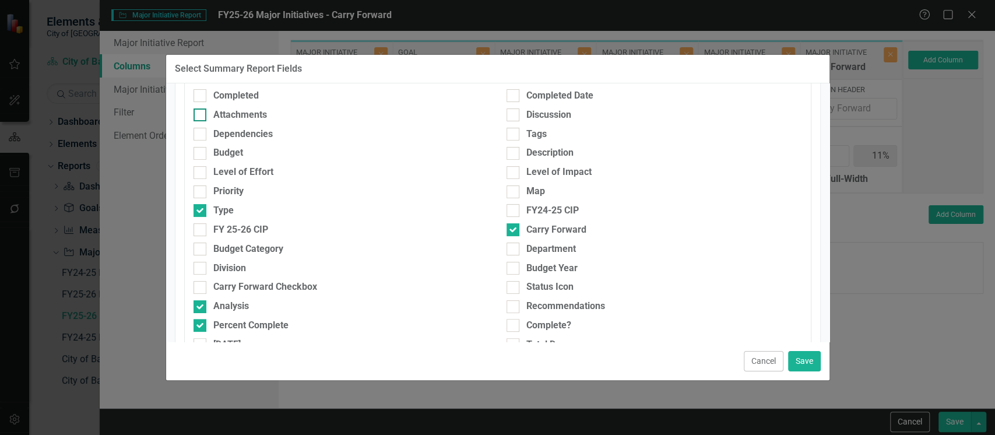
scroll to position [155, 0]
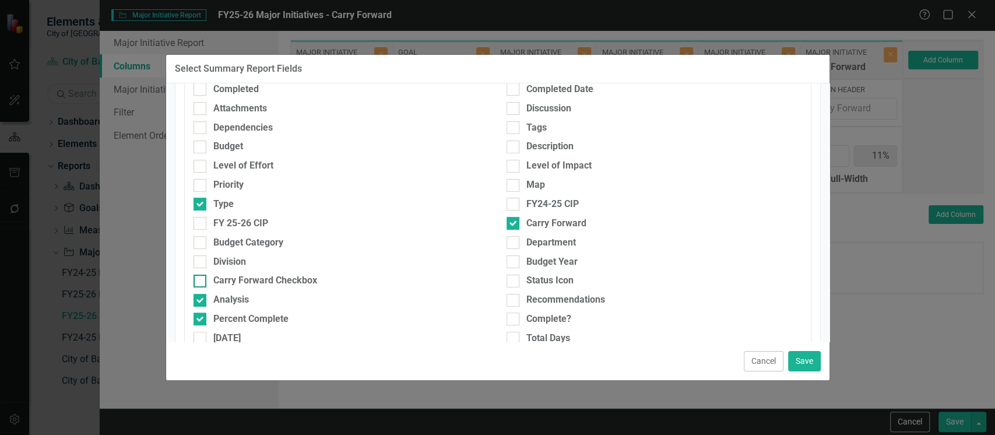
click at [308, 278] on div "Carry Forward Checkbox" at bounding box center [265, 280] width 104 height 13
click at [201, 278] on input "Carry Forward Checkbox" at bounding box center [197, 279] width 8 height 8
checkbox input "true"
click at [808, 358] on button "Save" at bounding box center [804, 361] width 33 height 20
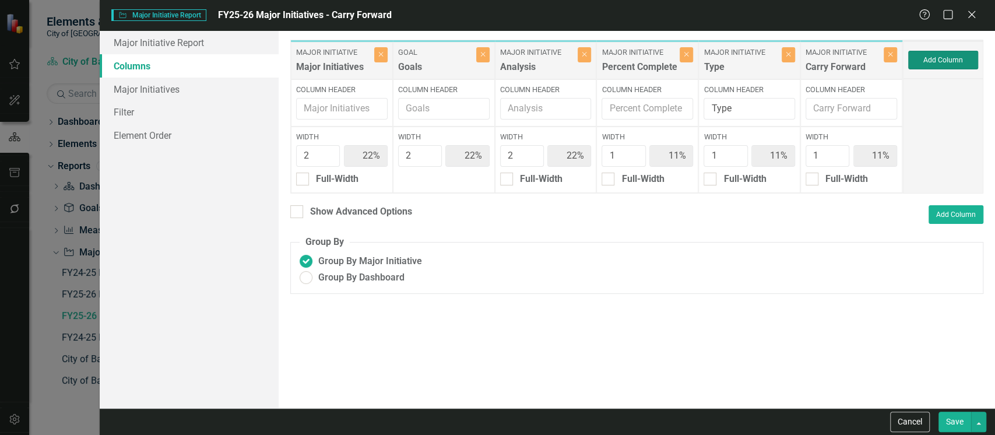
type input "20%"
type input "10%"
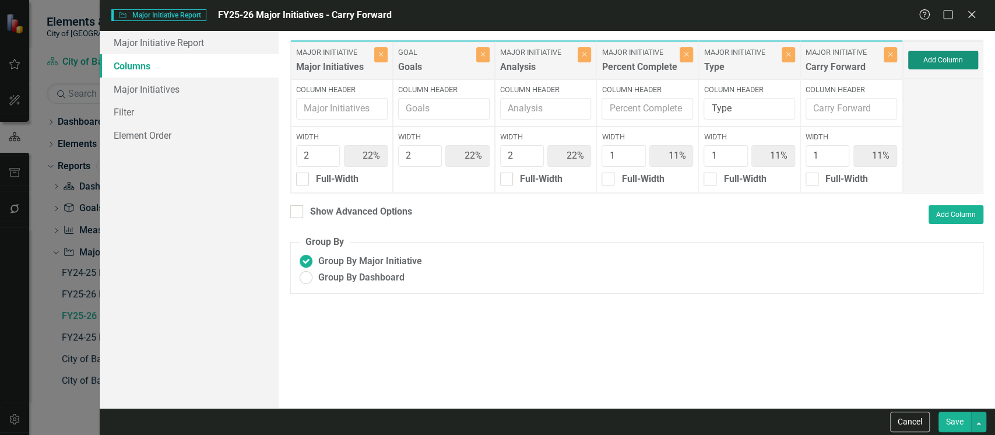
type input "10%"
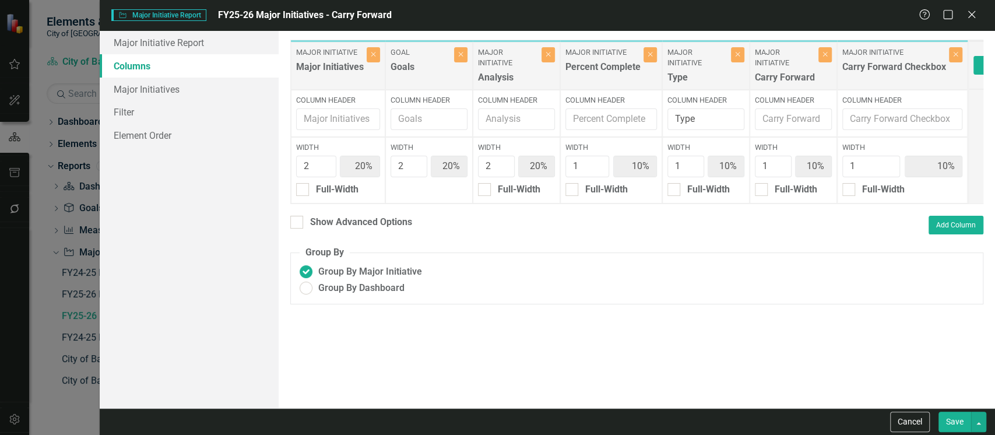
drag, startPoint x: 945, startPoint y: 418, endPoint x: 937, endPoint y: 416, distance: 7.9
click at [944, 417] on button "Save" at bounding box center [954, 421] width 33 height 20
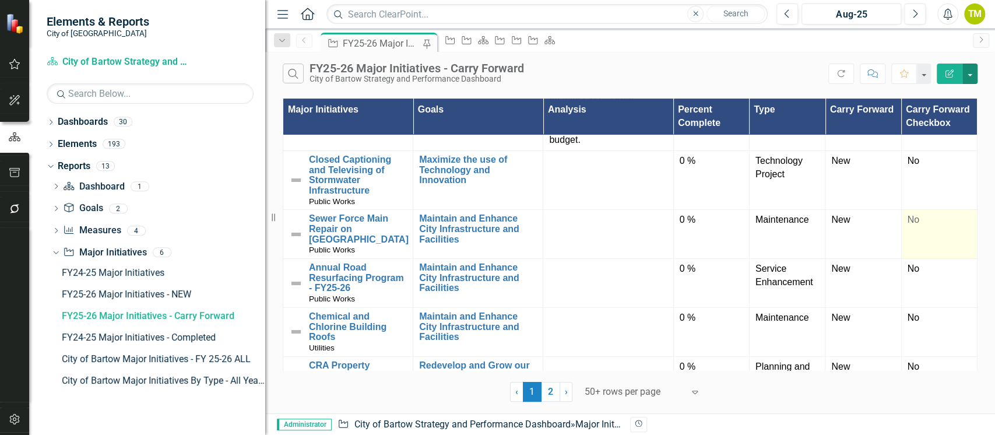
scroll to position [0, 0]
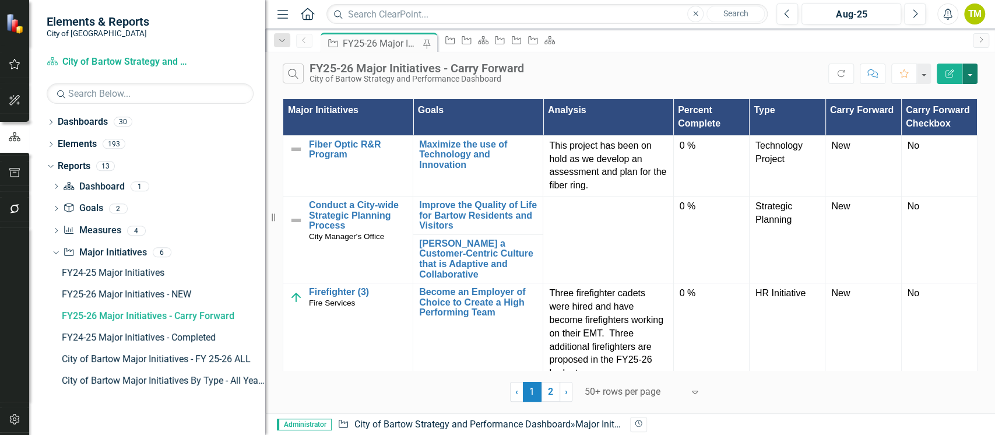
click at [972, 73] on button "button" at bounding box center [969, 74] width 15 height 20
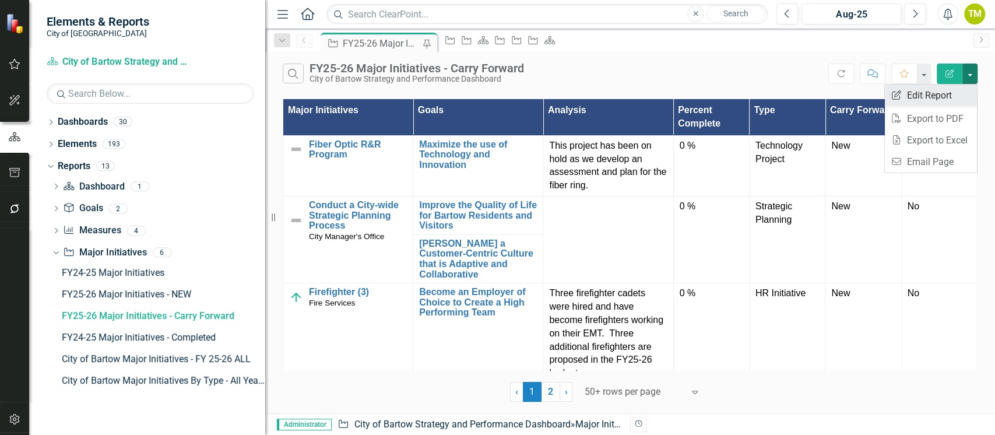
click at [927, 97] on link "Edit Report Edit Report" at bounding box center [931, 96] width 92 height 22
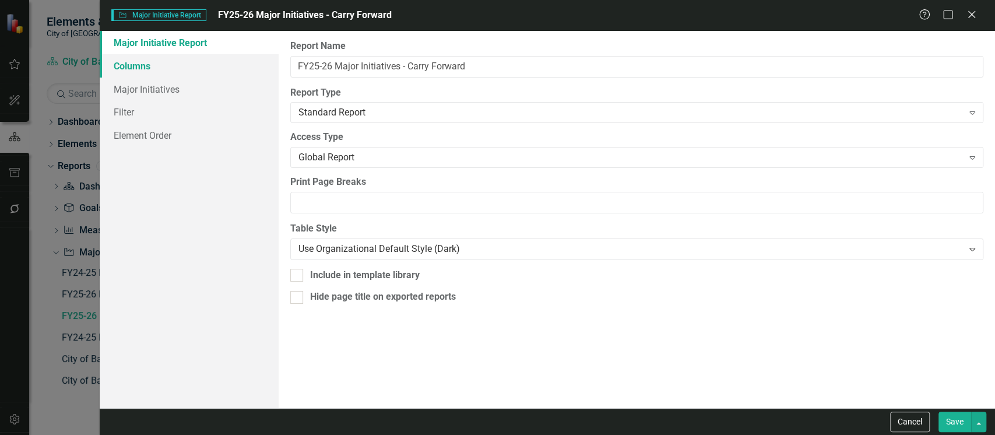
click at [142, 64] on link "Columns" at bounding box center [189, 65] width 179 height 23
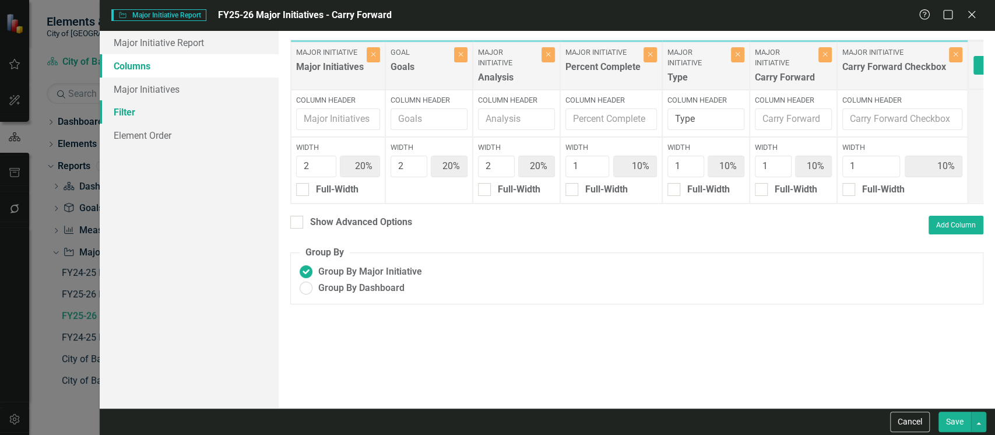
click at [147, 110] on link "Filter" at bounding box center [189, 111] width 179 height 23
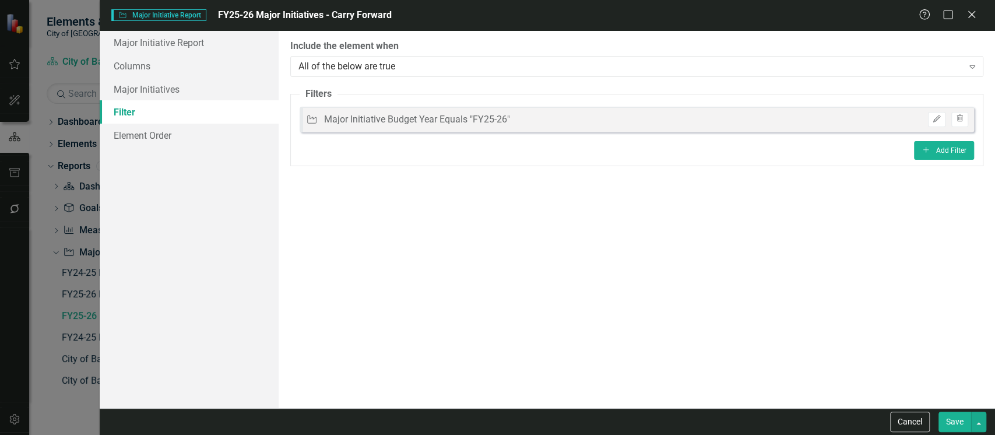
drag, startPoint x: 544, startPoint y: 23, endPoint x: 548, endPoint y: 186, distance: 163.2
click at [548, 186] on form "Major Initiative Major Initiative Report FY25-26 Major Initiatives - Carry Forw…" at bounding box center [547, 217] width 895 height 435
click at [910, 425] on button "Cancel" at bounding box center [910, 421] width 40 height 20
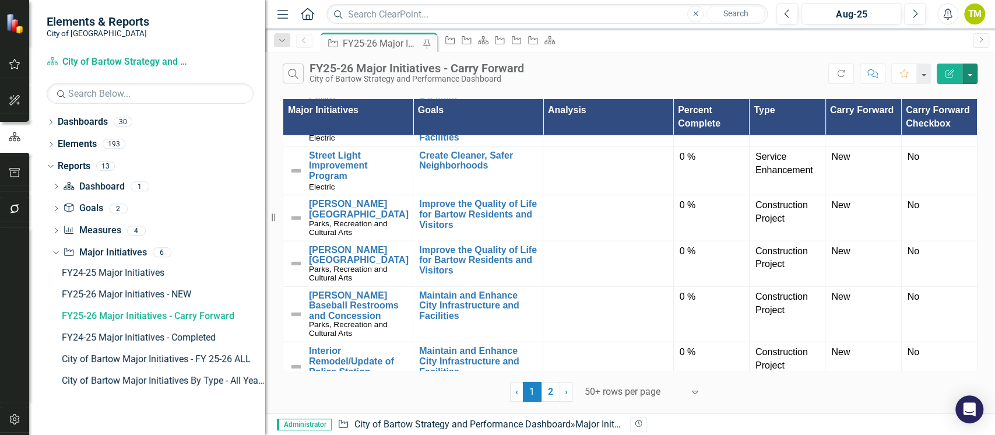
scroll to position [2105, 0]
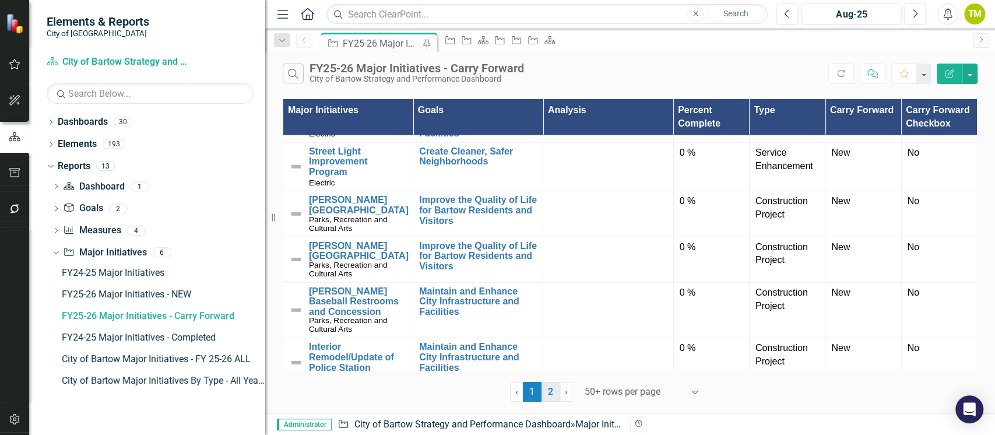
click at [554, 397] on link "2" at bounding box center [550, 392] width 19 height 20
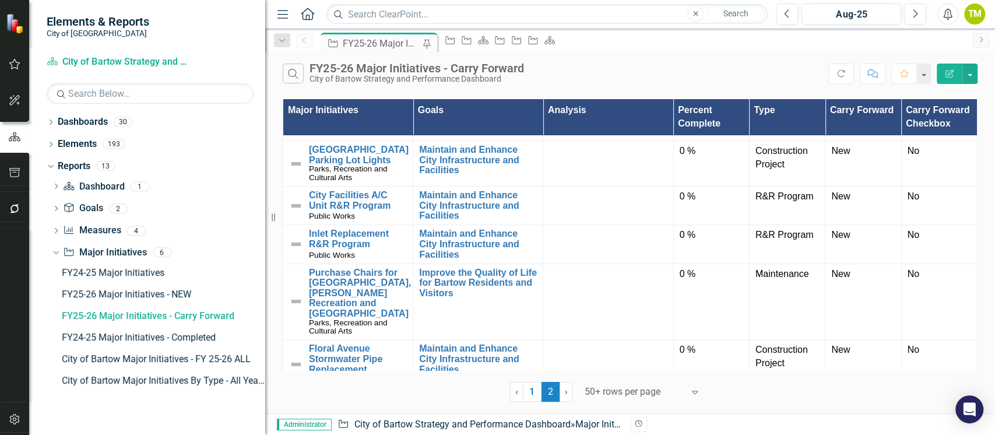
scroll to position [0, 0]
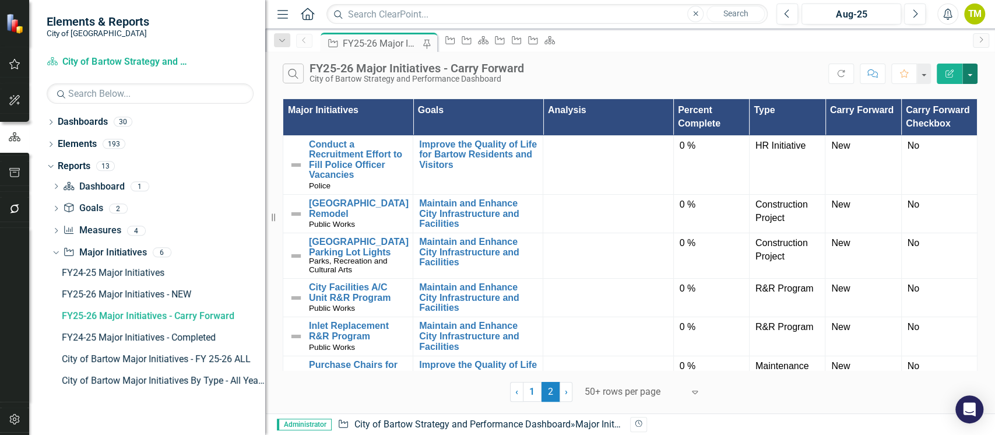
click at [972, 72] on button "button" at bounding box center [969, 74] width 15 height 20
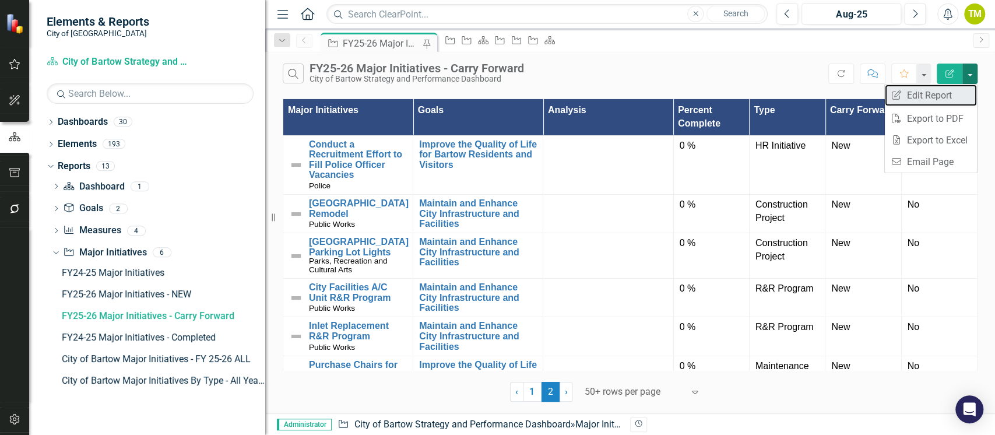
click at [952, 89] on link "Edit Report Edit Report" at bounding box center [931, 96] width 92 height 22
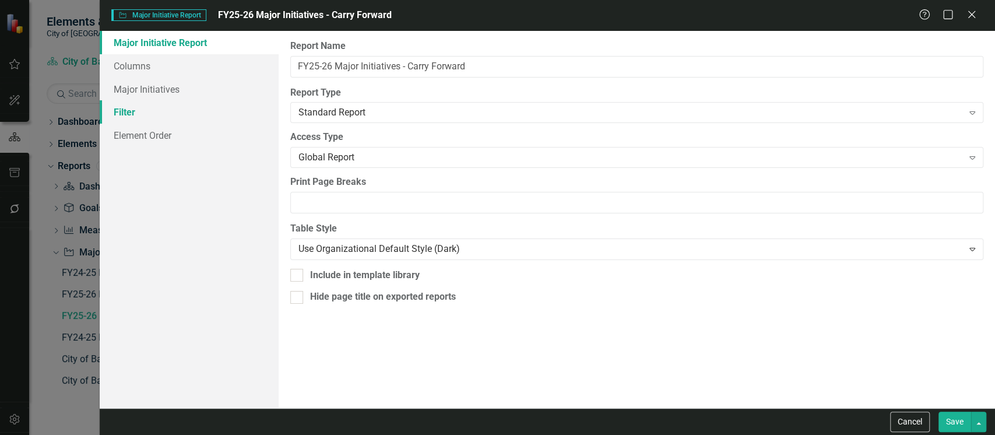
click at [110, 115] on link "Filter" at bounding box center [189, 111] width 179 height 23
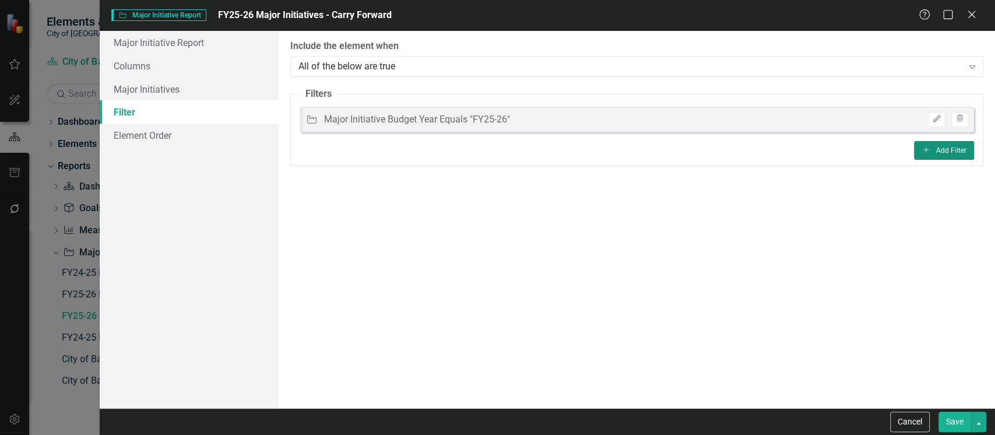
click at [937, 150] on button "Add Add Filter" at bounding box center [944, 150] width 60 height 19
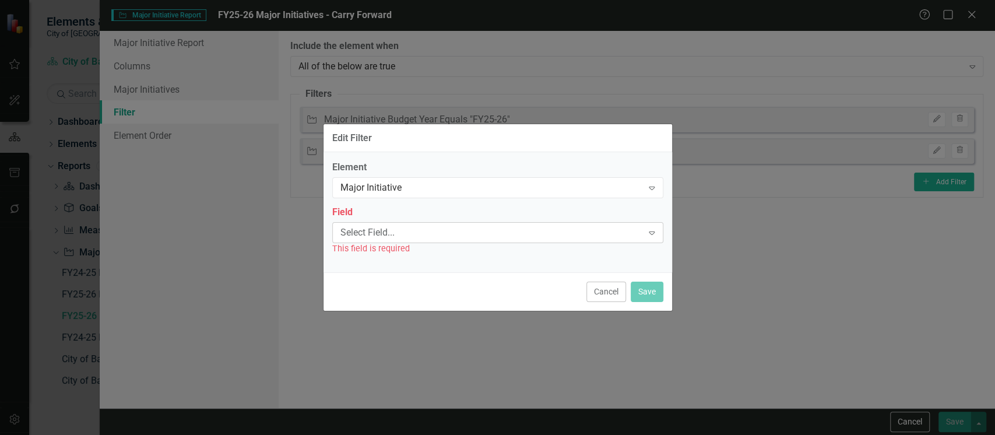
click at [431, 231] on div "Select Field..." at bounding box center [491, 232] width 302 height 13
click at [627, 92] on div "Edit Filter Element Major Initiative Expand Field Select Field... Expand This f…" at bounding box center [498, 217] width 350 height 435
drag, startPoint x: 610, startPoint y: 295, endPoint x: 723, endPoint y: 269, distance: 116.1
click at [610, 294] on button "Cancel" at bounding box center [606, 291] width 40 height 20
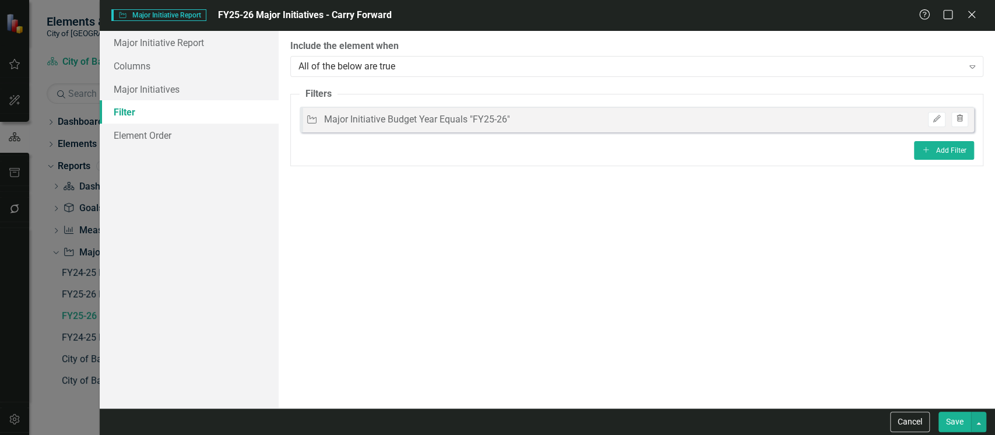
click at [964, 116] on button "Trash" at bounding box center [959, 119] width 17 height 15
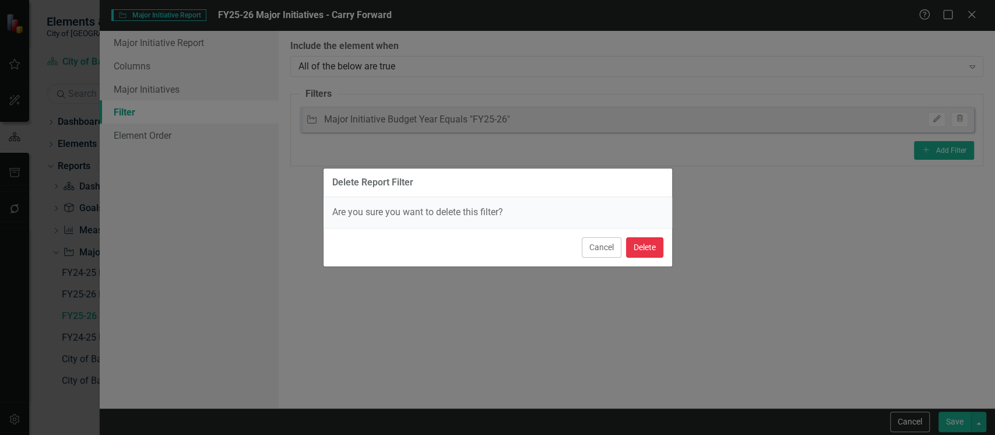
drag, startPoint x: 639, startPoint y: 245, endPoint x: 718, endPoint y: 342, distance: 125.5
click at [639, 245] on button "Delete" at bounding box center [644, 247] width 37 height 20
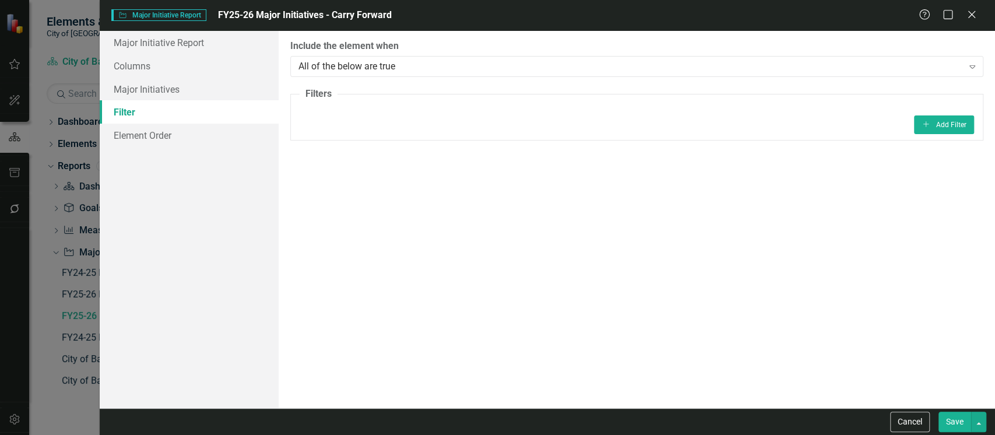
click at [951, 422] on button "Save" at bounding box center [954, 421] width 33 height 20
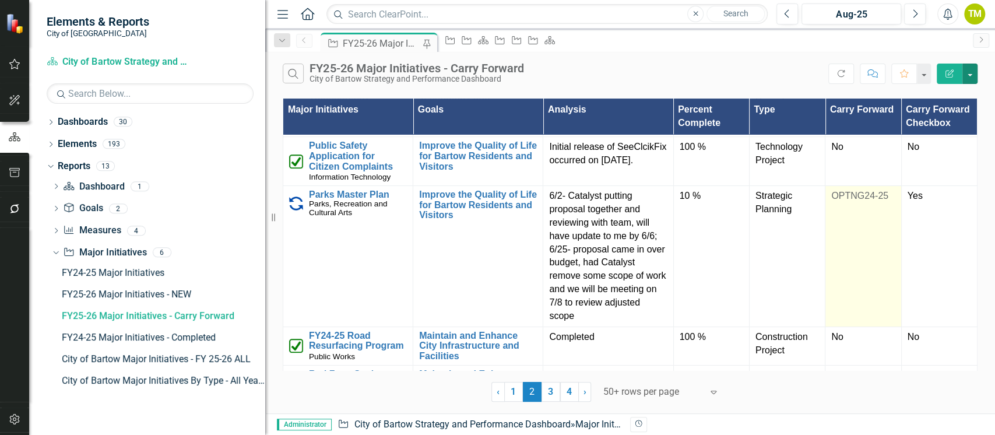
scroll to position [233, 0]
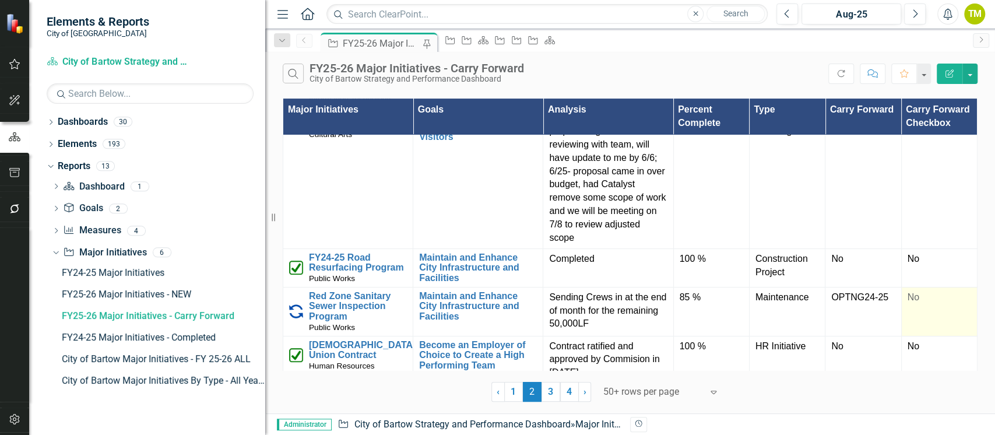
click at [915, 305] on td "No" at bounding box center [939, 311] width 76 height 49
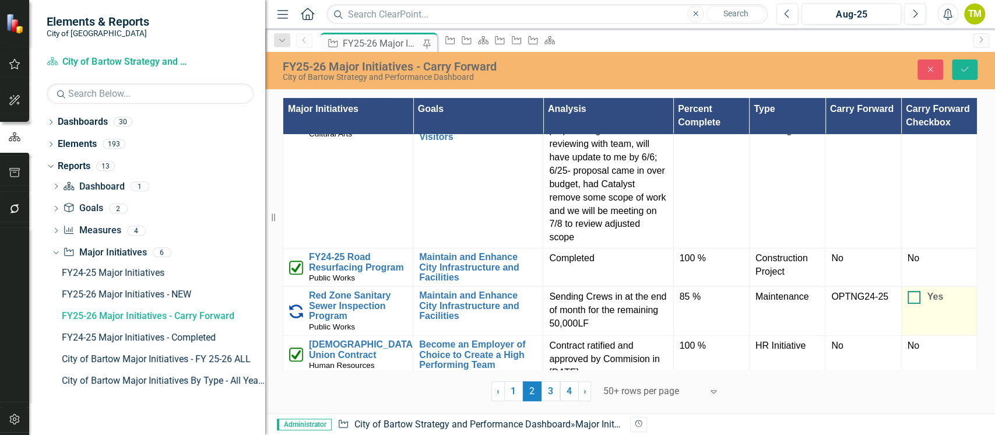
click at [909, 297] on div at bounding box center [913, 297] width 13 height 13
click at [909, 297] on input "Yes" at bounding box center [911, 295] width 8 height 8
checkbox input "true"
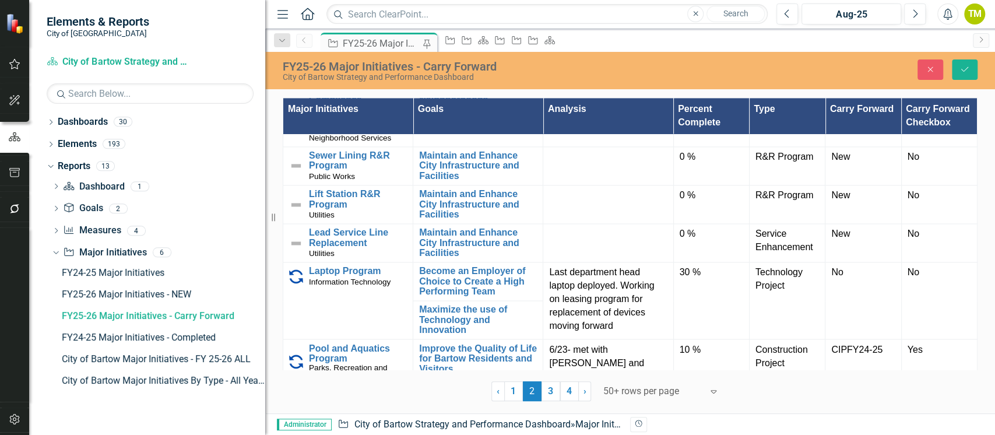
scroll to position [1321, 0]
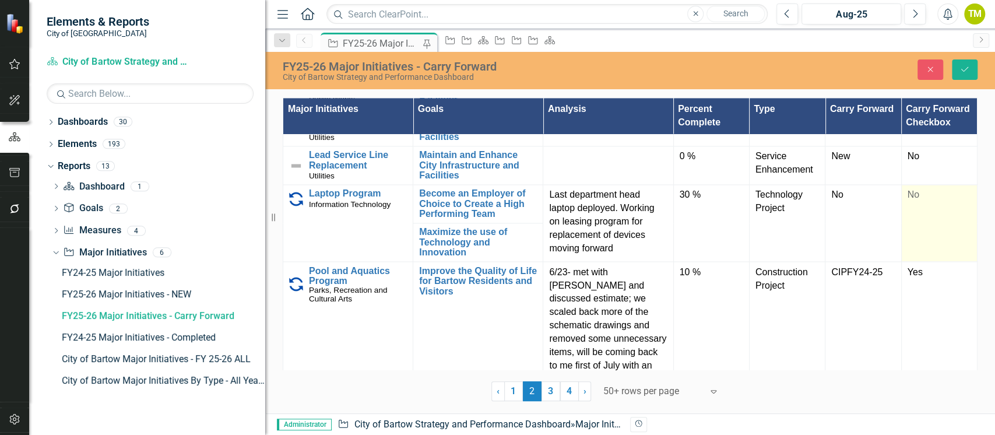
click at [910, 199] on span "No" at bounding box center [913, 194] width 12 height 10
click at [910, 202] on div at bounding box center [913, 195] width 13 height 13
click at [910, 196] on input "Yes" at bounding box center [911, 193] width 8 height 8
checkbox input "true"
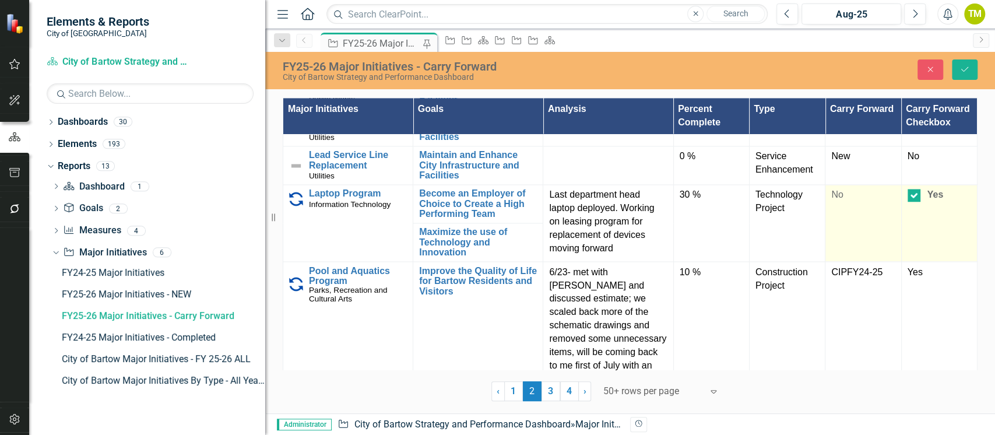
click at [835, 199] on span "No" at bounding box center [837, 194] width 12 height 10
click at [839, 206] on div "No" at bounding box center [856, 198] width 35 height 13
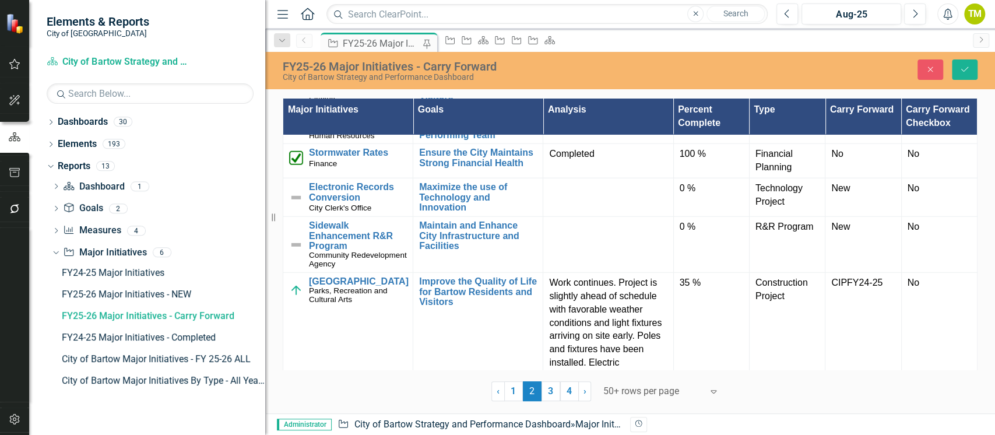
scroll to position [2098, 0]
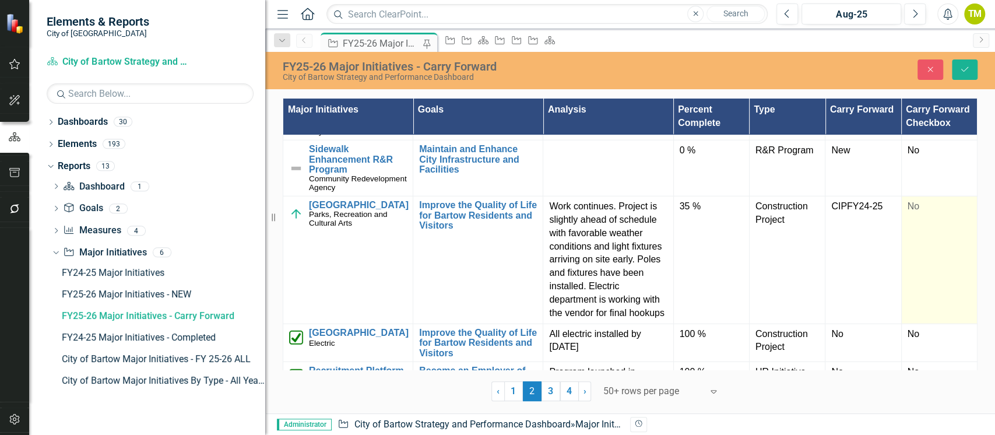
click at [910, 213] on div "No" at bounding box center [939, 206] width 64 height 13
click at [907, 207] on input "Yes" at bounding box center [911, 204] width 8 height 8
checkbox input "true"
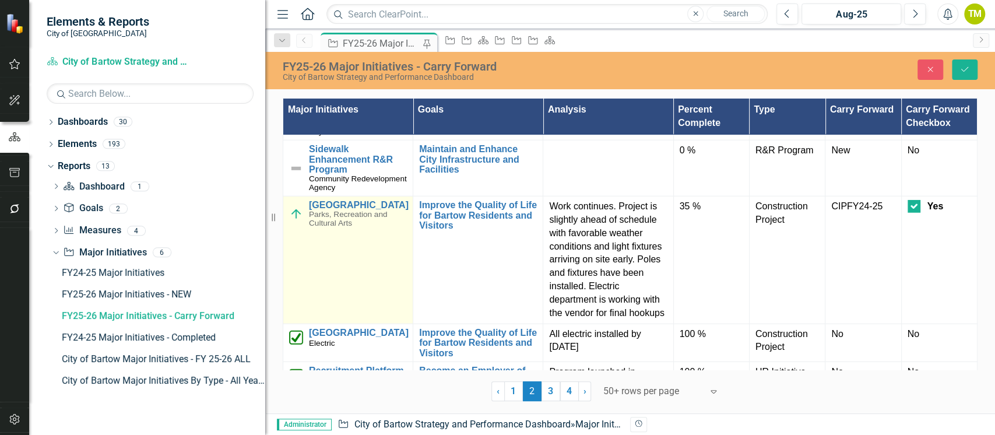
click at [298, 221] on img at bounding box center [296, 214] width 14 height 14
click at [298, 218] on img at bounding box center [300, 211] width 14 height 14
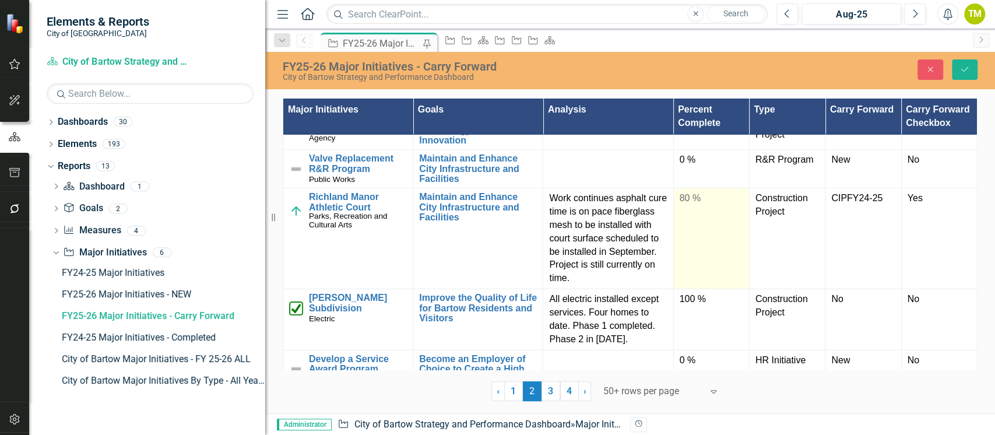
scroll to position [2515, 0]
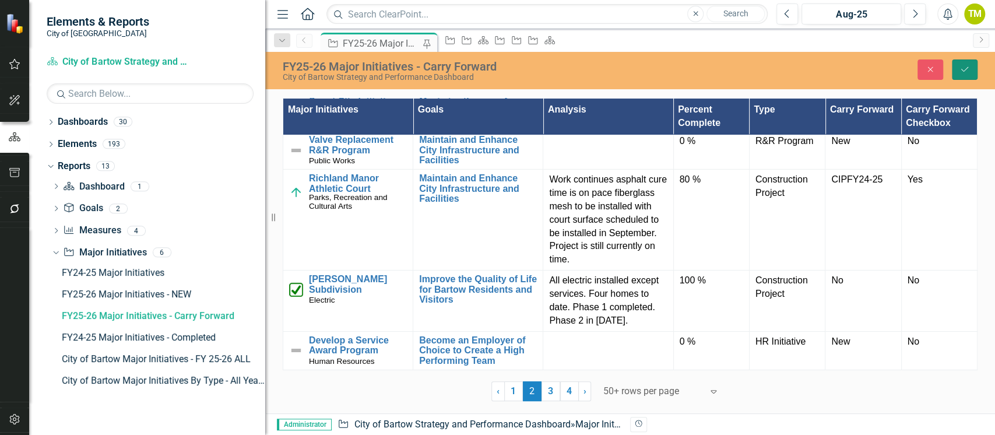
click at [960, 73] on icon "Save" at bounding box center [964, 69] width 10 height 8
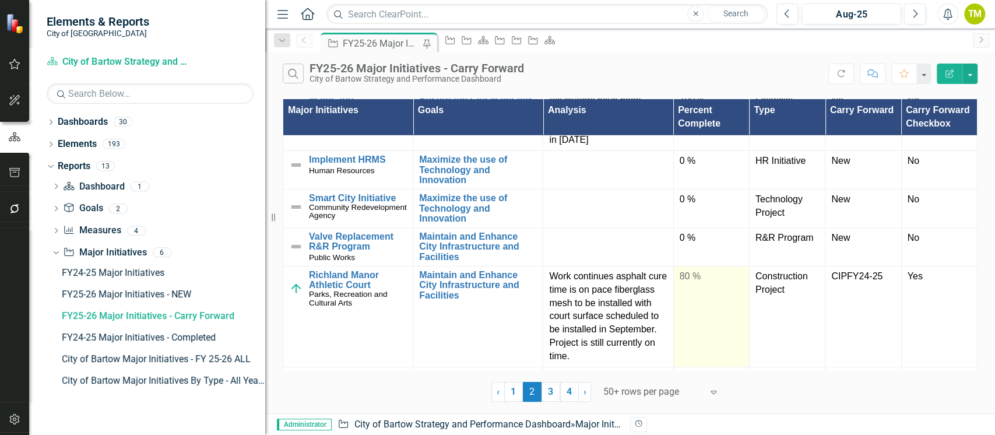
scroll to position [2486, 0]
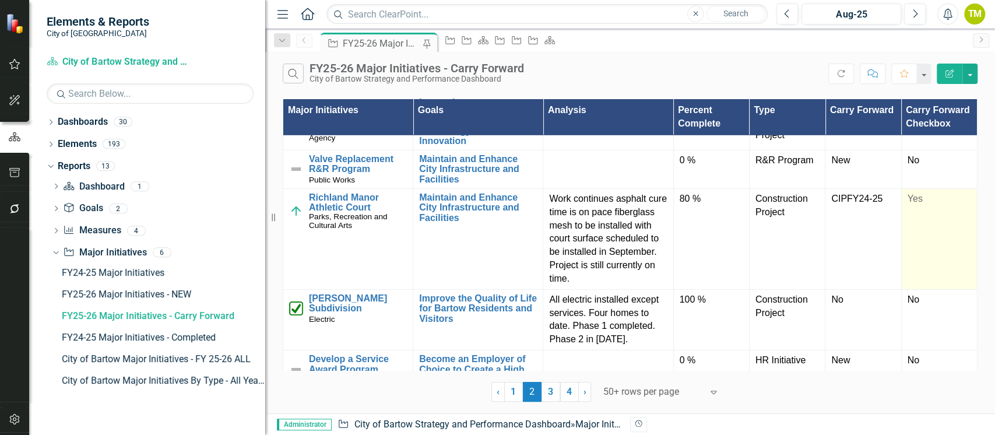
click at [924, 206] on div "Yes" at bounding box center [939, 199] width 64 height 14
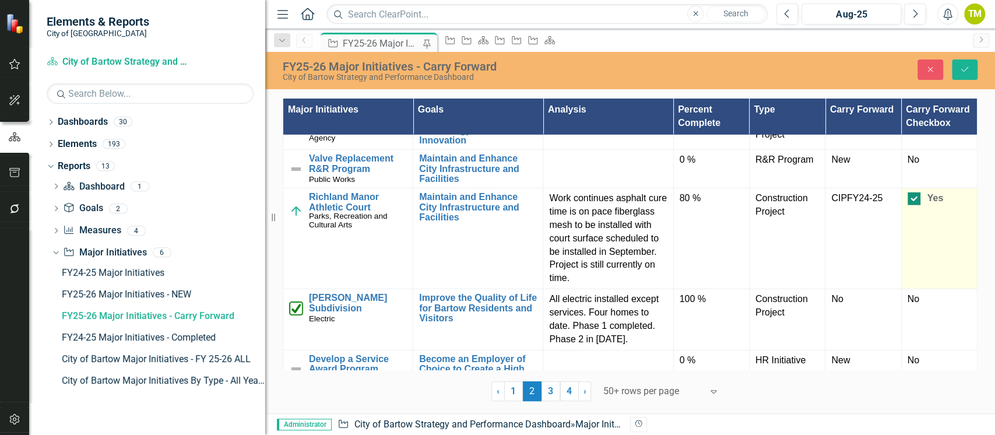
click at [908, 205] on div at bounding box center [913, 198] width 13 height 13
click at [908, 200] on input "Yes" at bounding box center [911, 196] width 8 height 8
checkbox input "false"
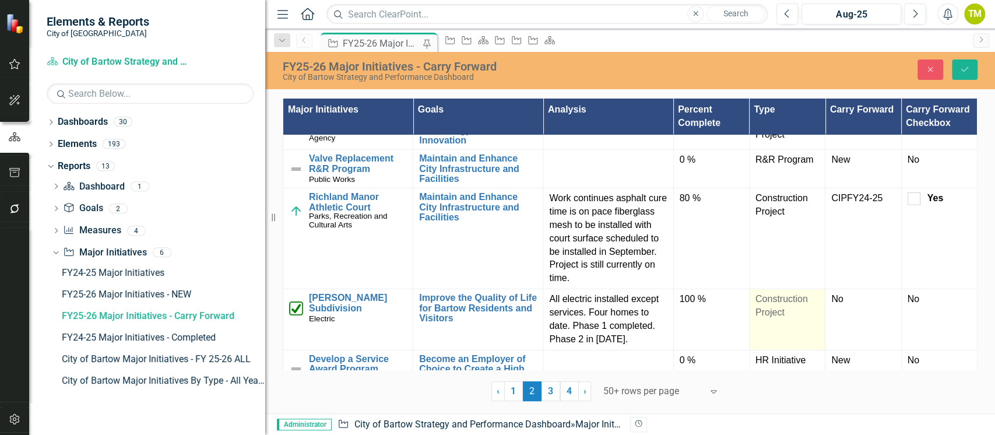
scroll to position [2515, 0]
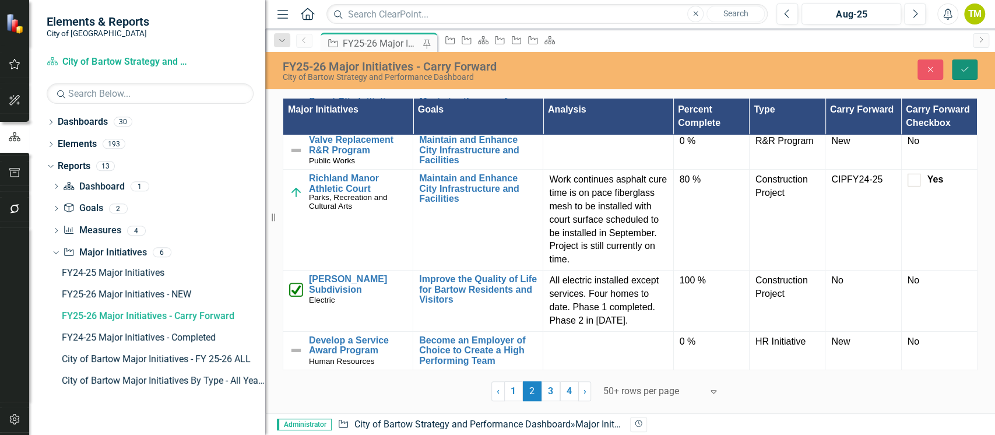
click at [961, 66] on icon "Save" at bounding box center [964, 69] width 10 height 8
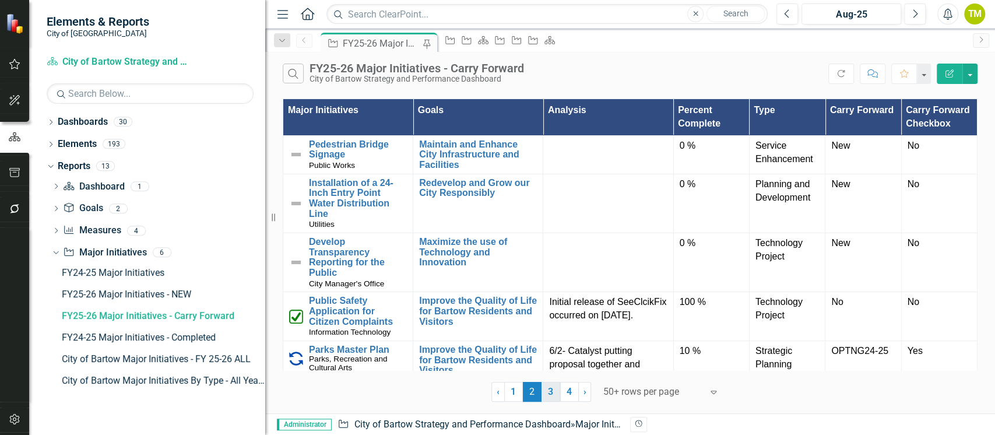
click at [554, 390] on link "3" at bounding box center [550, 392] width 19 height 20
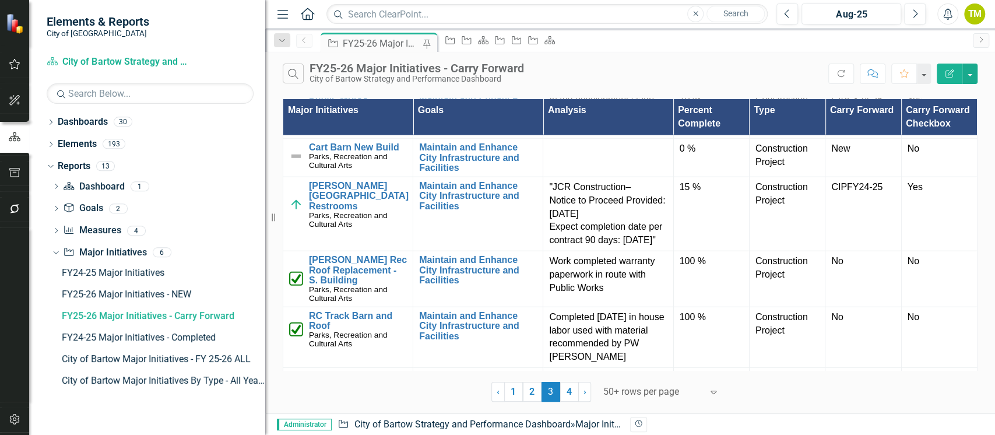
scroll to position [2020, 0]
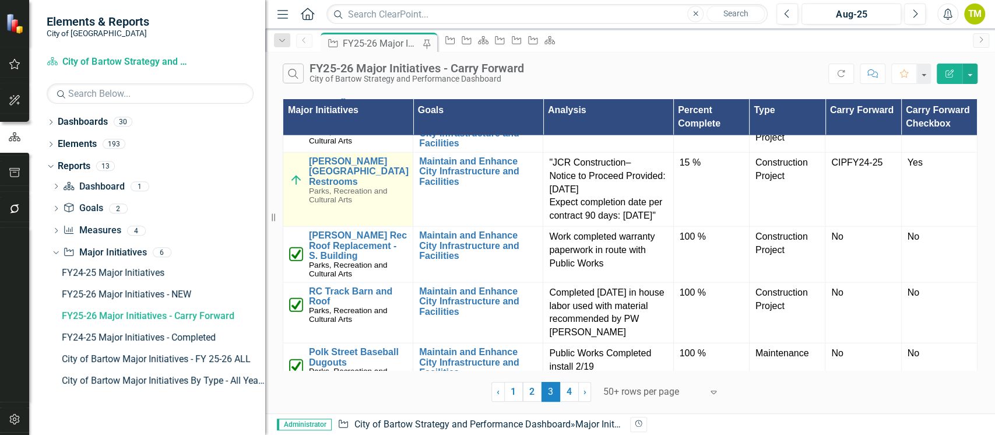
click at [297, 186] on img at bounding box center [296, 180] width 14 height 14
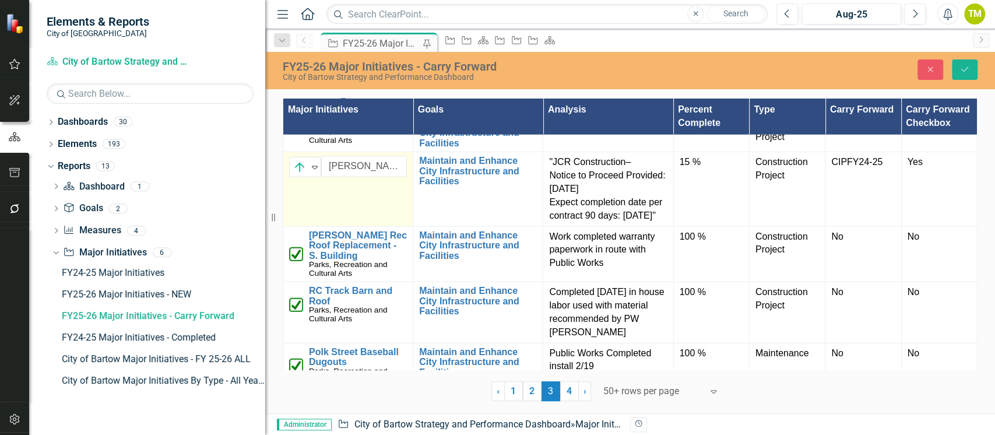
click at [297, 174] on img at bounding box center [300, 167] width 14 height 14
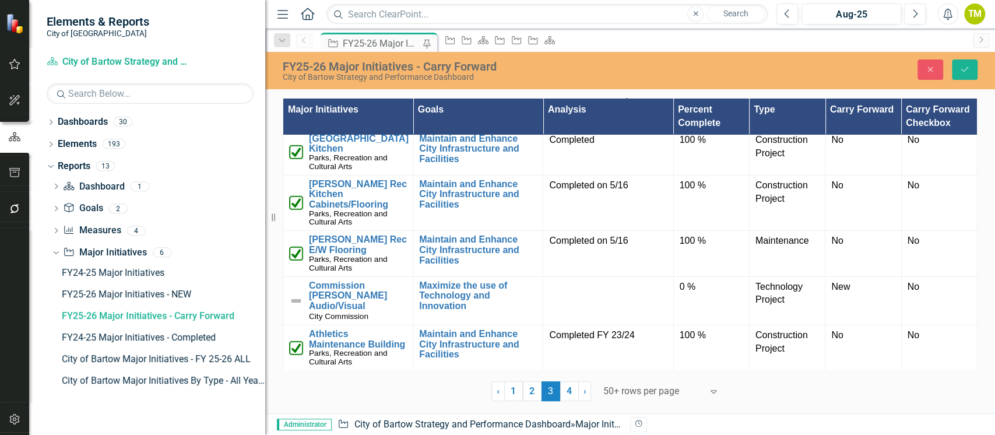
scroll to position [2291, 0]
click at [572, 395] on link "4" at bounding box center [569, 391] width 19 height 20
click at [969, 73] on button "Save" at bounding box center [965, 69] width 26 height 20
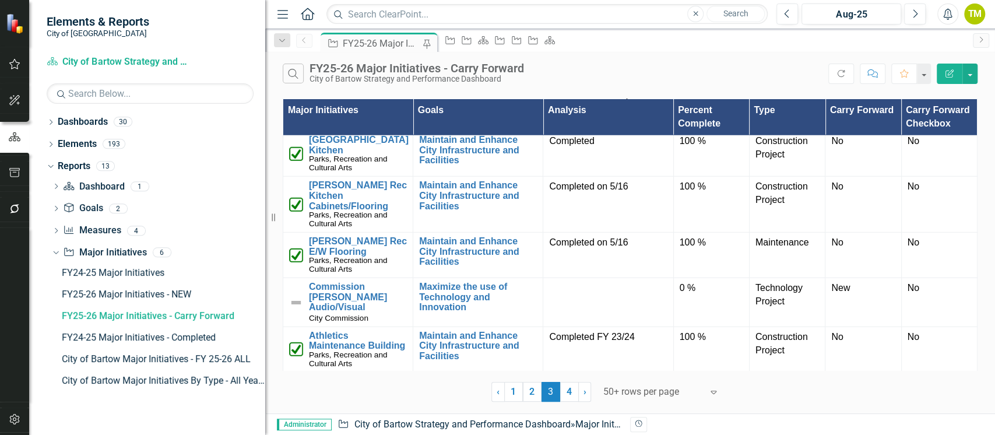
scroll to position [2290, 0]
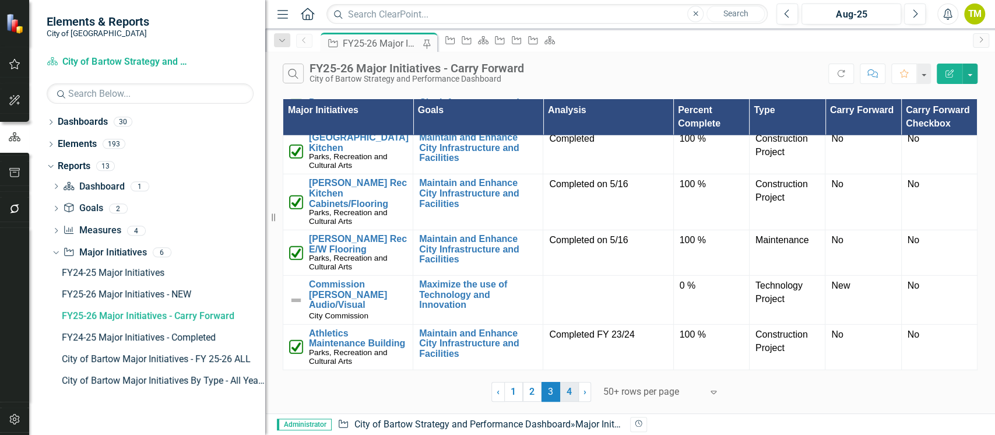
click at [566, 394] on link "4" at bounding box center [569, 392] width 19 height 20
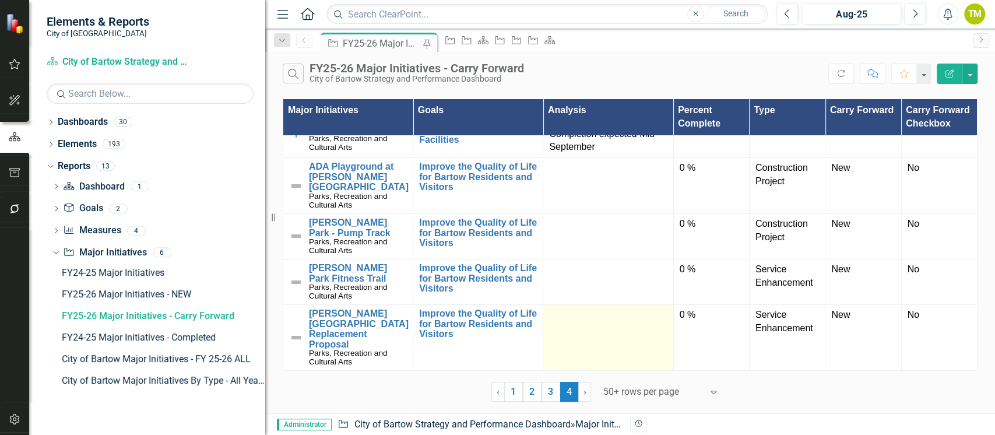
scroll to position [63, 0]
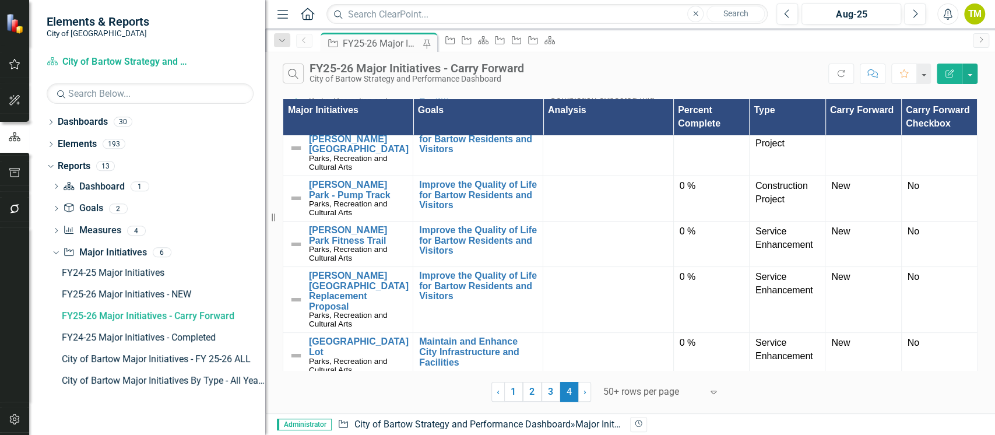
click at [951, 74] on icon "Edit Report" at bounding box center [949, 73] width 10 height 8
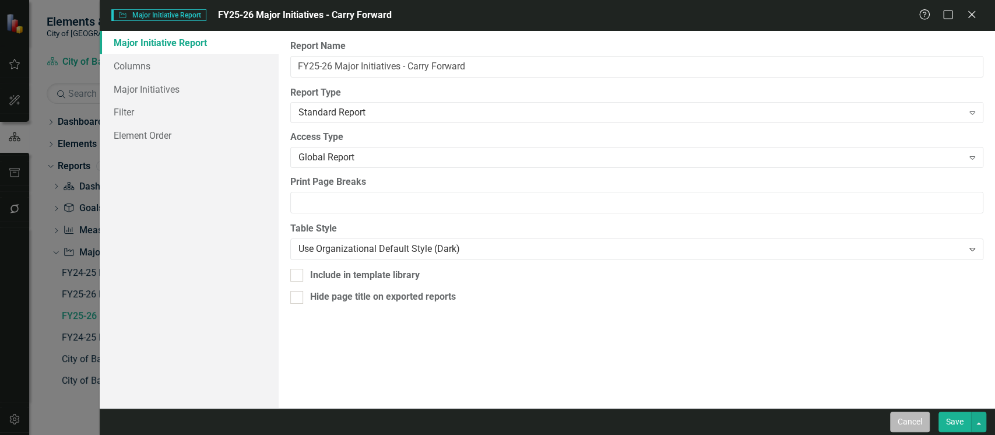
click at [899, 423] on button "Cancel" at bounding box center [910, 421] width 40 height 20
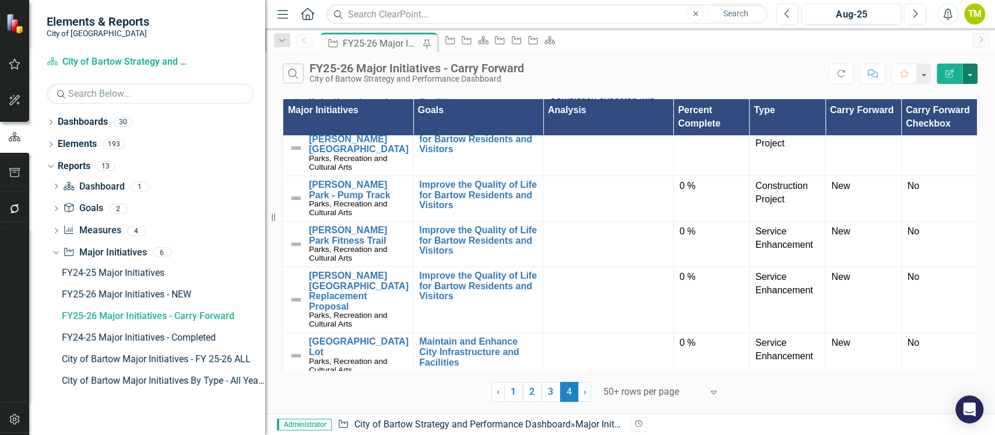
click at [973, 76] on button "button" at bounding box center [969, 74] width 15 height 20
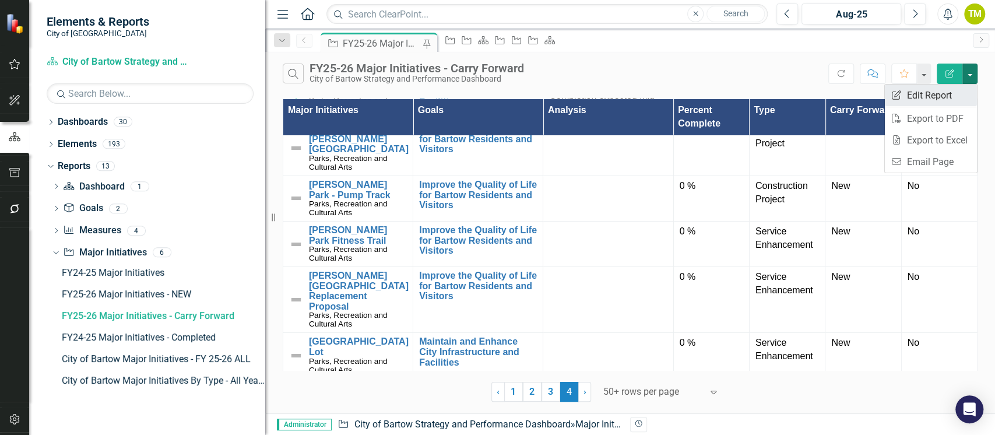
click at [931, 99] on link "Edit Report Edit Report" at bounding box center [931, 96] width 92 height 22
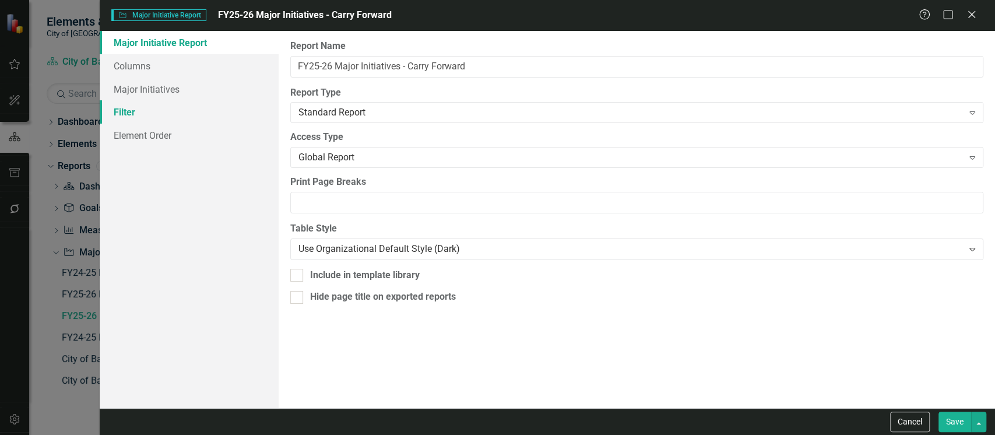
click at [202, 105] on link "Filter" at bounding box center [189, 111] width 179 height 23
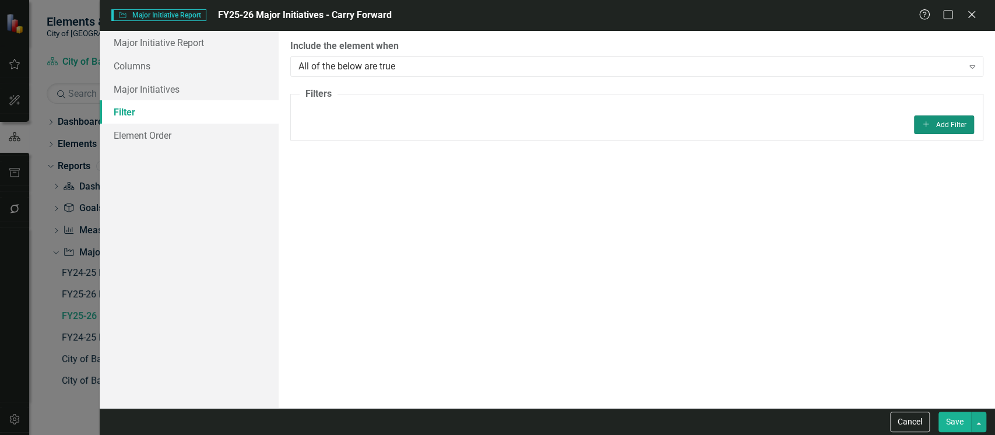
click at [939, 122] on button "Add Add Filter" at bounding box center [944, 124] width 60 height 19
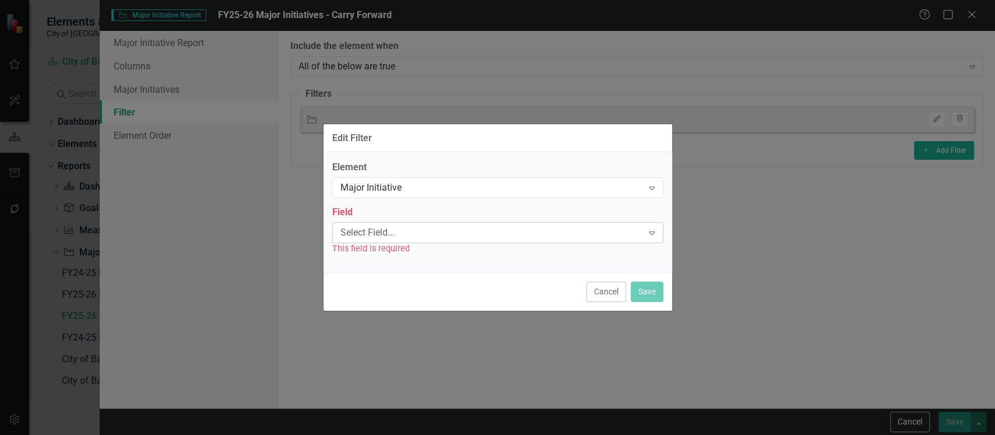
click at [488, 226] on div "Select Field..." at bounding box center [491, 232] width 302 height 13
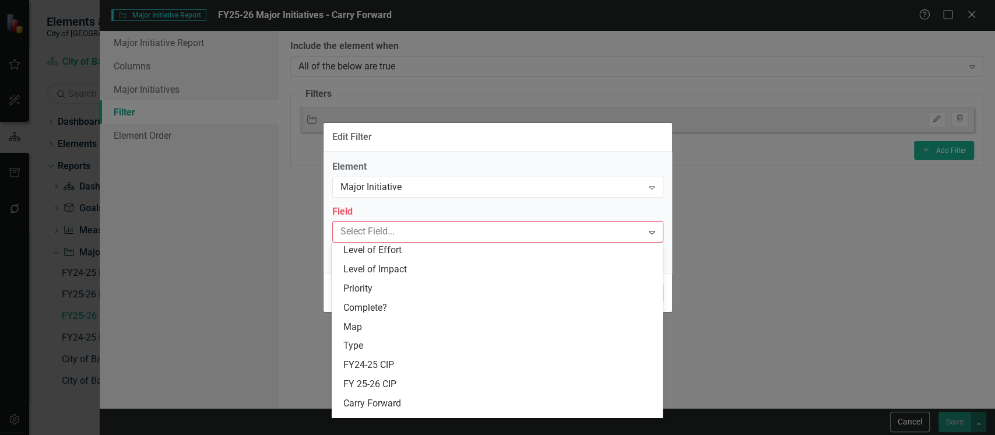
scroll to position [456, 0]
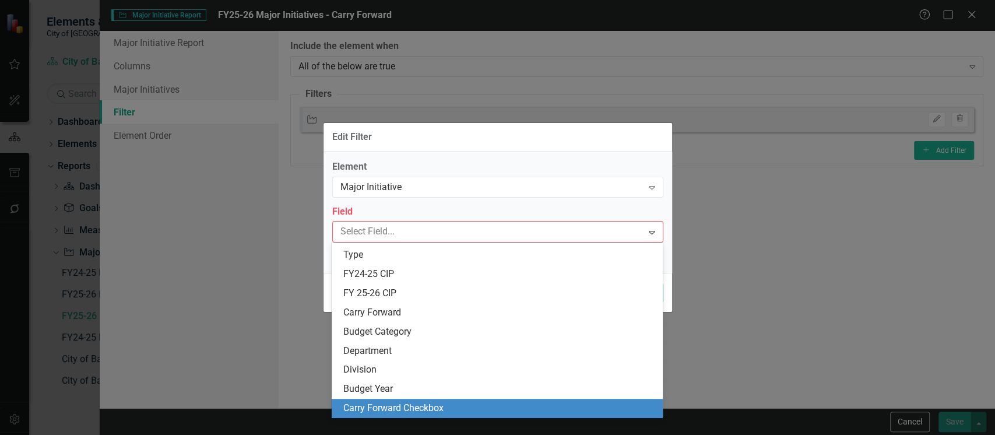
click at [403, 404] on div "Carry Forward Checkbox" at bounding box center [499, 408] width 312 height 13
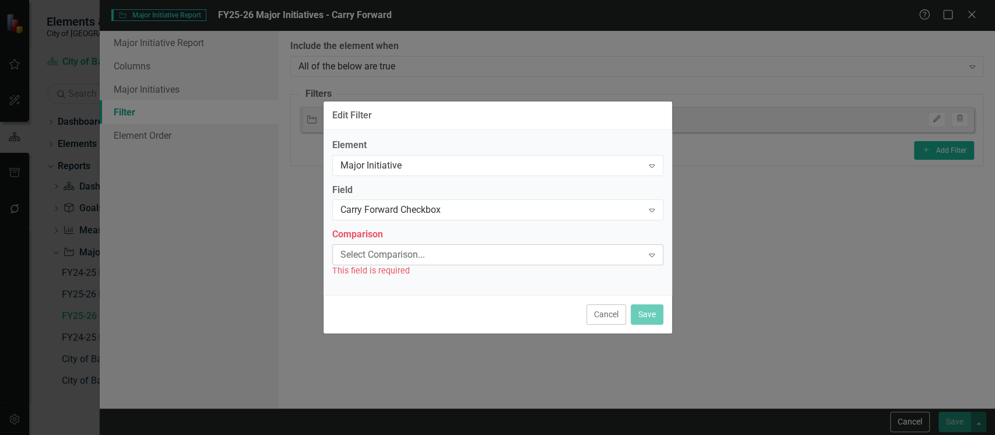
click at [381, 259] on div "Select Comparison..." at bounding box center [491, 254] width 302 height 13
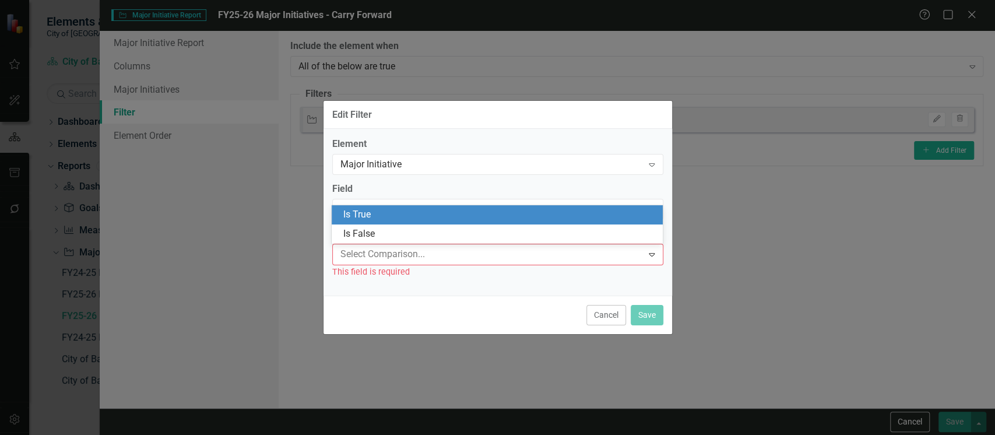
click at [365, 214] on div "Is True" at bounding box center [499, 214] width 312 height 13
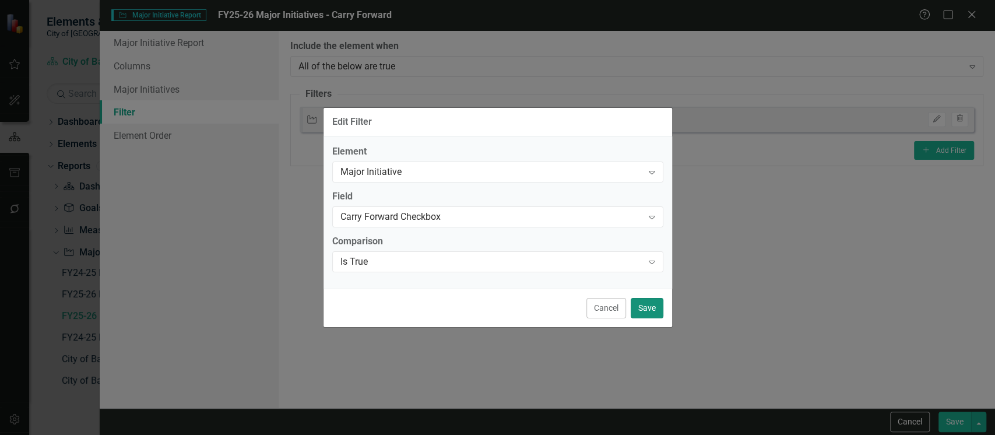
click at [653, 309] on button "Save" at bounding box center [647, 308] width 33 height 20
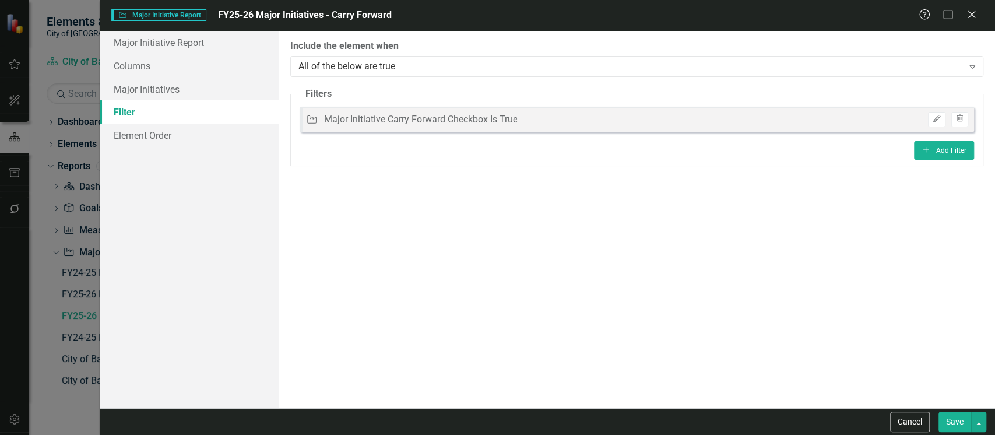
click at [965, 422] on button "Save" at bounding box center [954, 421] width 33 height 20
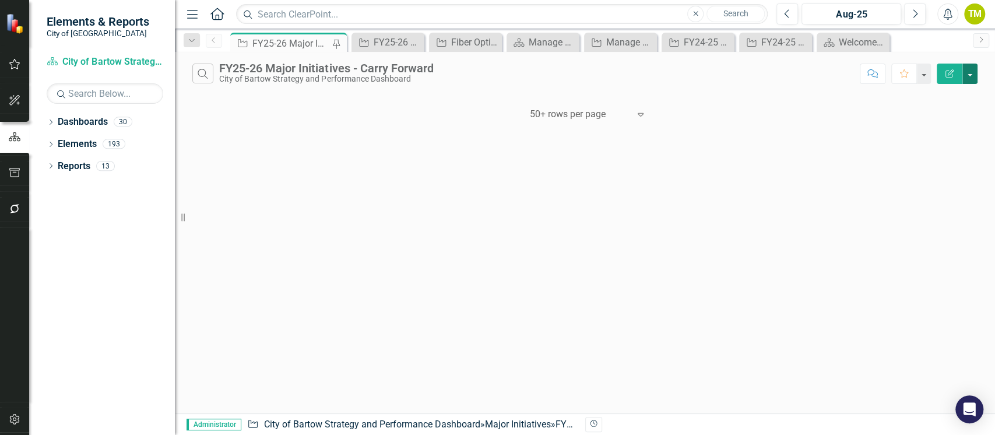
click at [971, 73] on button "button" at bounding box center [969, 74] width 15 height 20
click at [953, 91] on link "Edit Report Edit Report" at bounding box center [931, 96] width 92 height 22
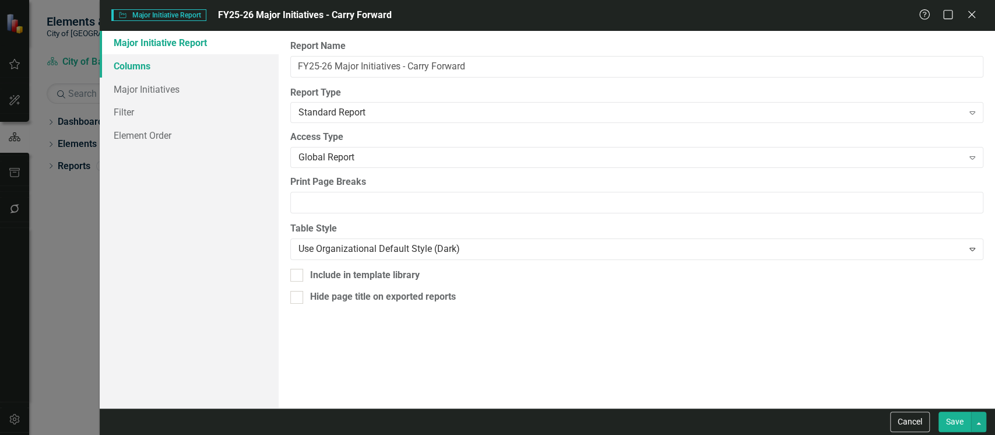
click at [132, 68] on link "Columns" at bounding box center [189, 65] width 179 height 23
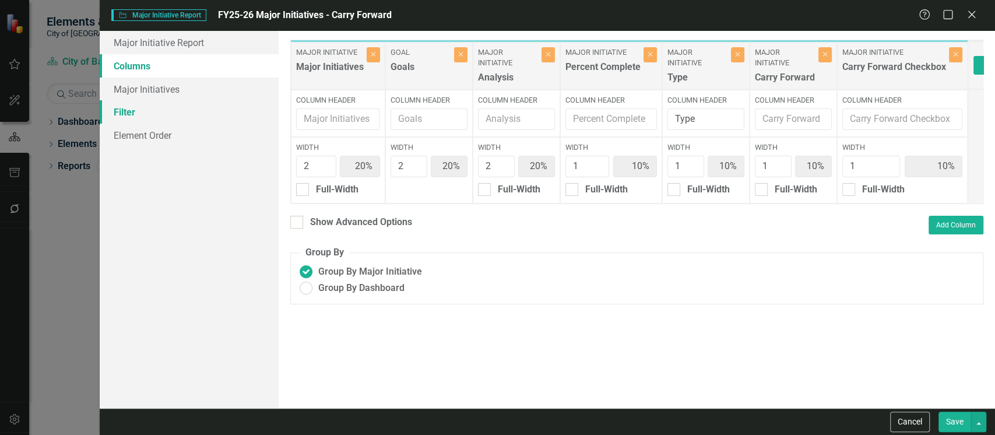
click at [133, 112] on link "Filter" at bounding box center [189, 111] width 179 height 23
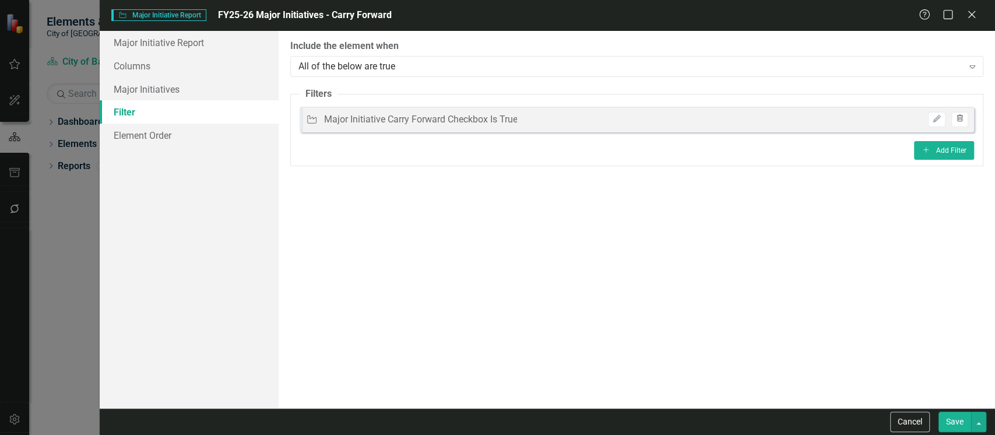
click at [956, 118] on icon "Trash" at bounding box center [959, 118] width 9 height 7
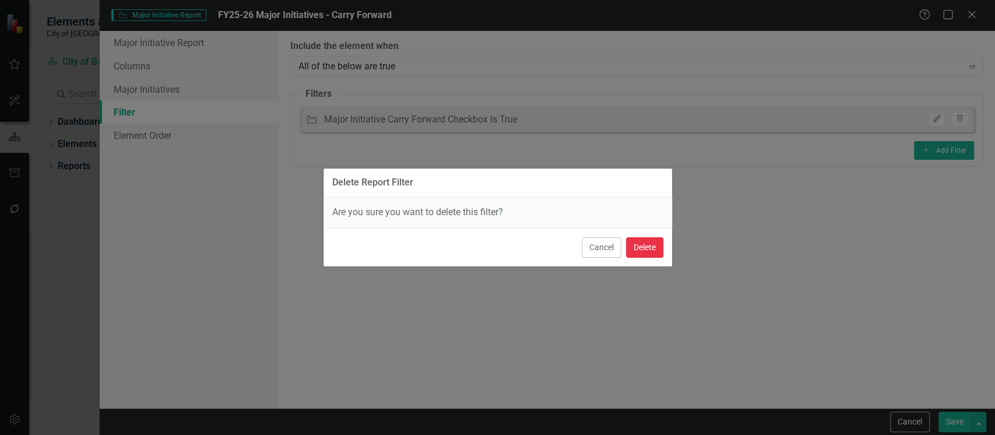
click at [638, 241] on button "Delete" at bounding box center [644, 247] width 37 height 20
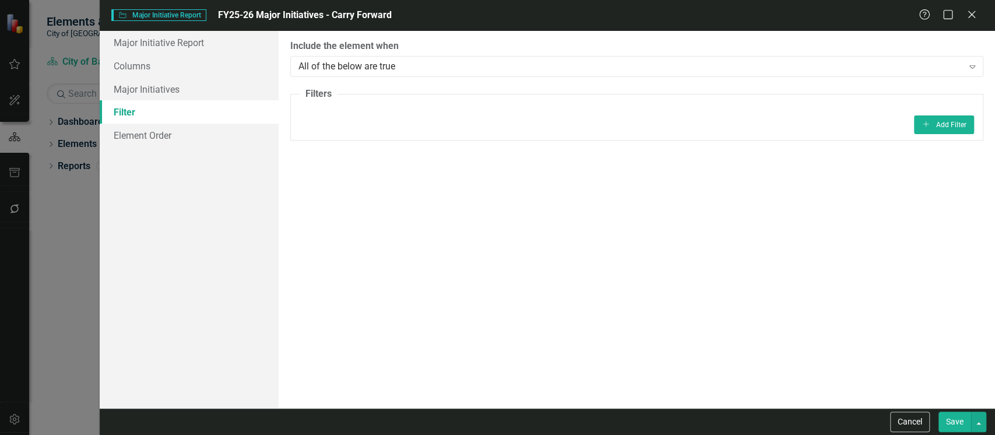
click at [956, 425] on button "Save" at bounding box center [954, 421] width 33 height 20
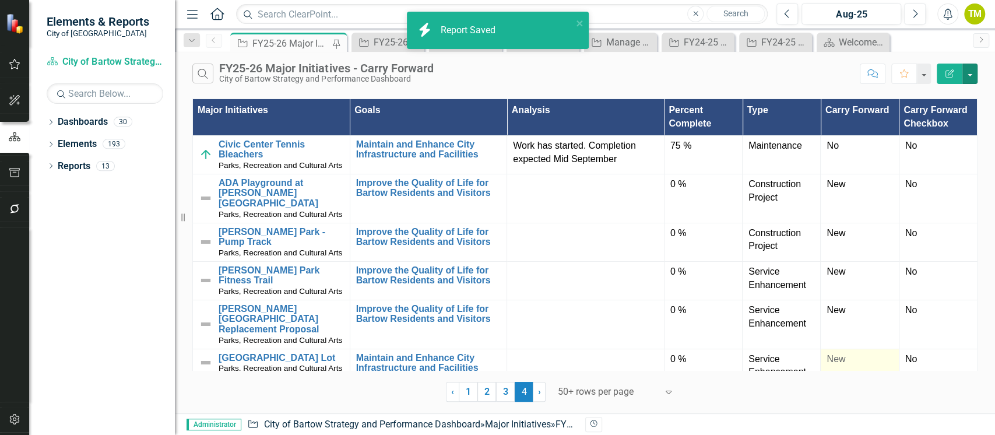
scroll to position [1, 0]
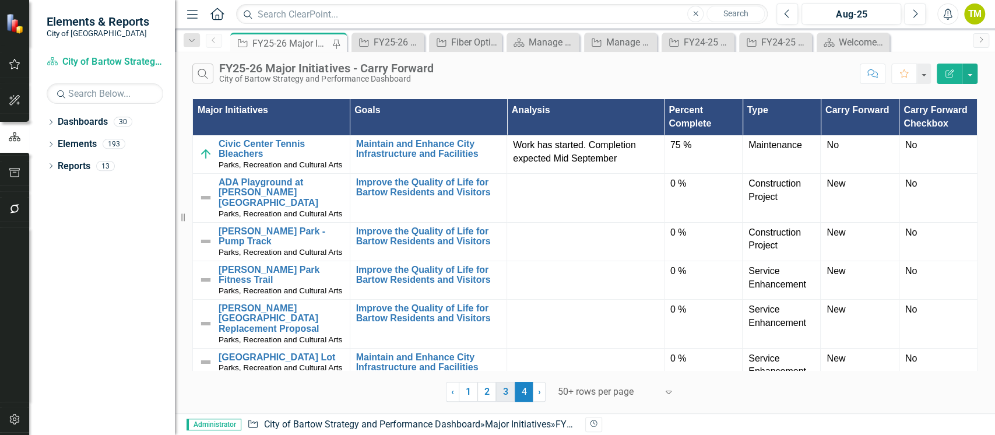
click at [505, 389] on link "3" at bounding box center [505, 392] width 19 height 20
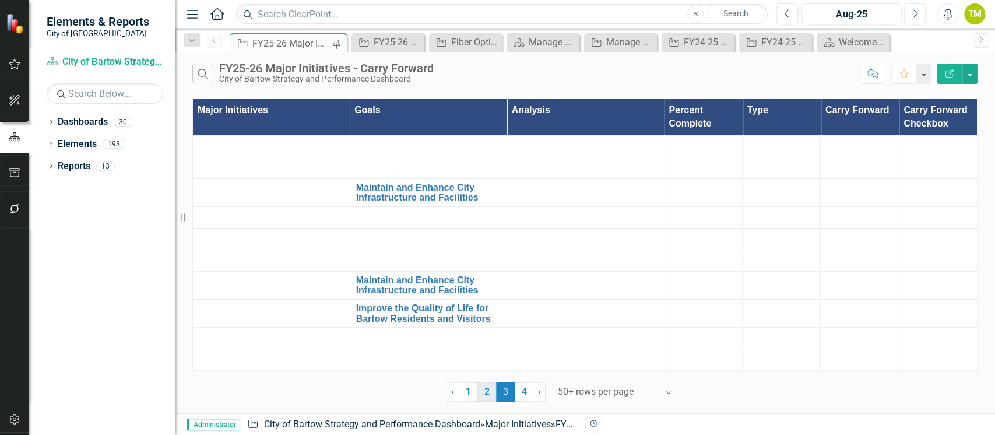
click at [550, 394] on span "50+ rows per page Expand" at bounding box center [613, 390] width 134 height 11
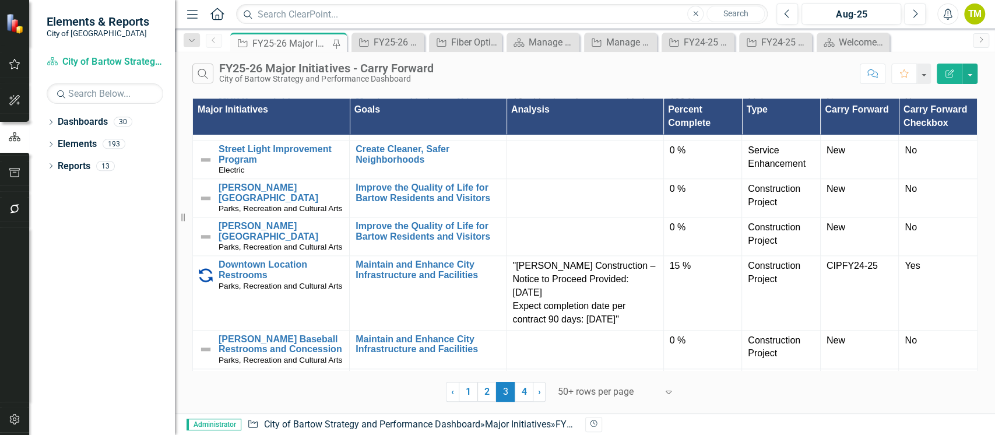
scroll to position [777, 0]
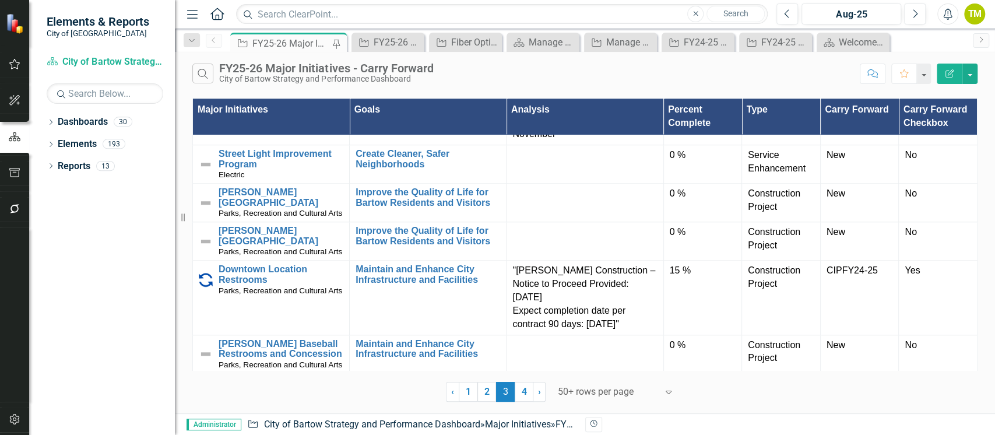
click at [953, 72] on icon "Edit Report" at bounding box center [949, 73] width 10 height 8
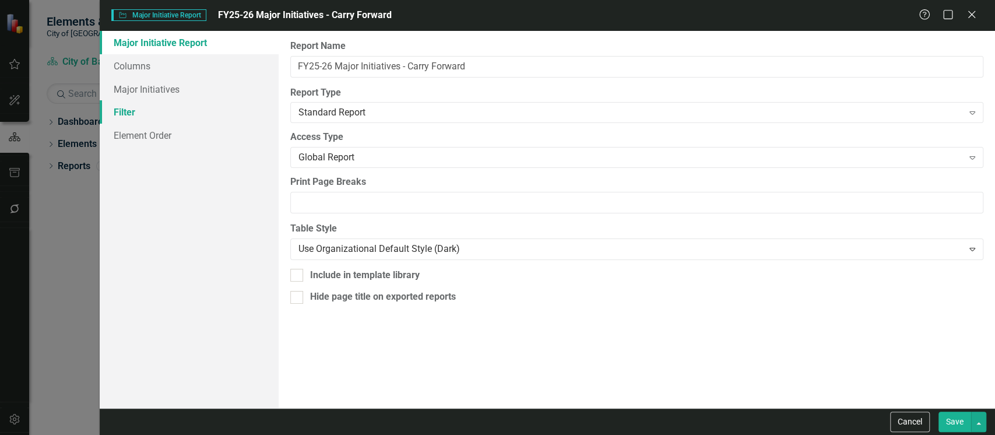
click at [140, 110] on link "Filter" at bounding box center [189, 111] width 179 height 23
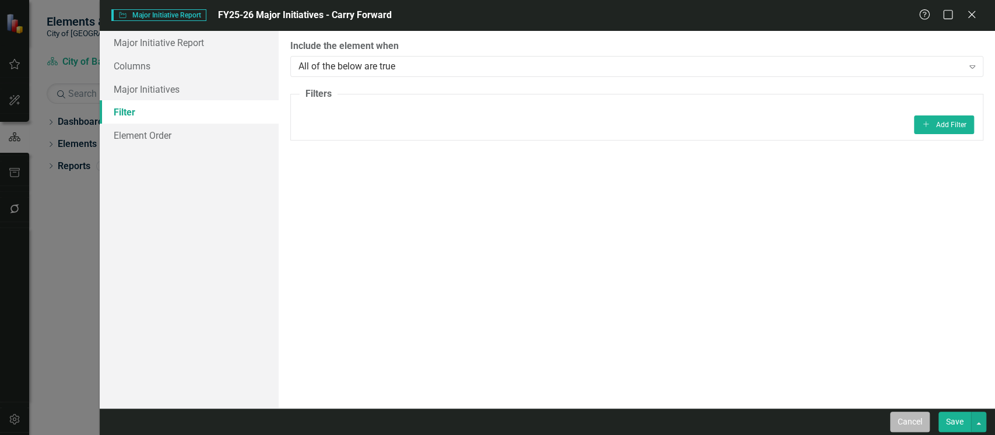
click at [914, 422] on button "Cancel" at bounding box center [910, 421] width 40 height 20
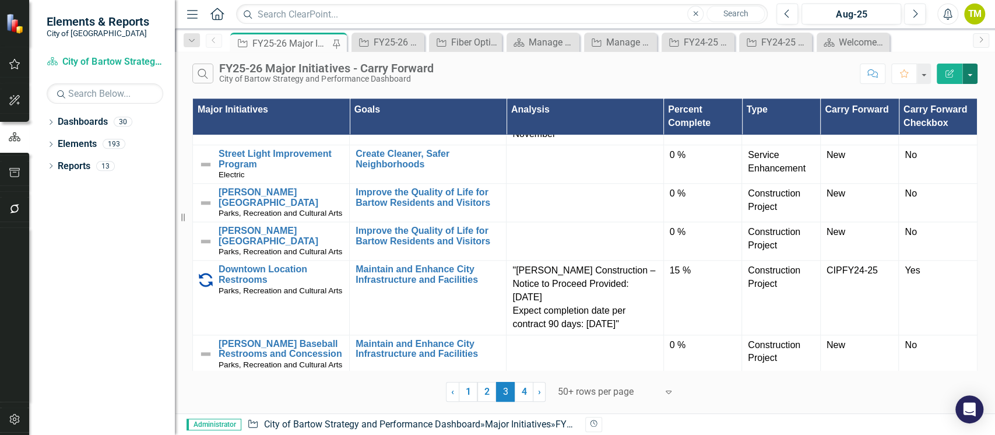
click at [965, 72] on button "button" at bounding box center [969, 74] width 15 height 20
click at [905, 100] on link "Edit Report Edit Report" at bounding box center [931, 96] width 92 height 22
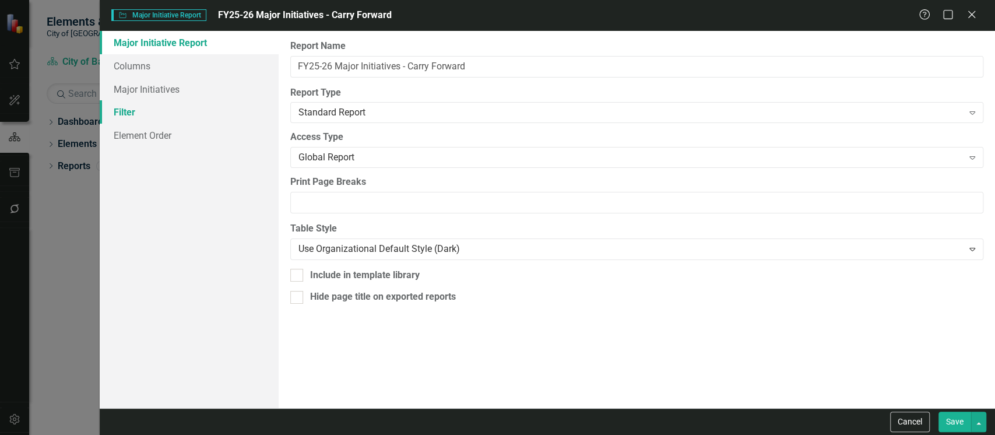
click at [140, 113] on link "Filter" at bounding box center [189, 111] width 179 height 23
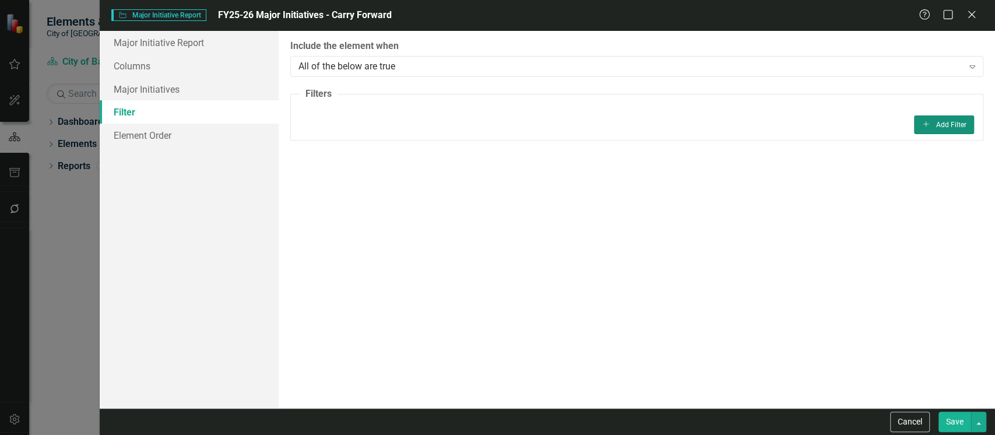
click at [938, 122] on button "Add Add Filter" at bounding box center [944, 124] width 60 height 19
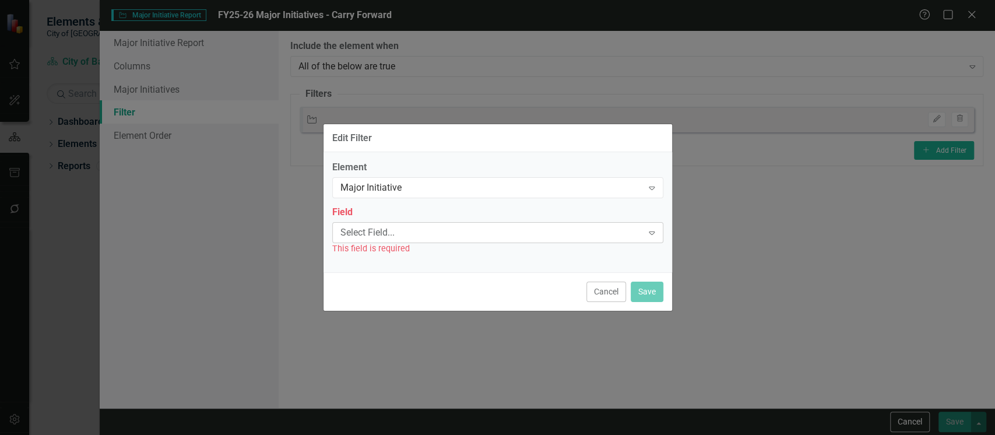
click at [457, 234] on div "Select Field..." at bounding box center [491, 232] width 302 height 13
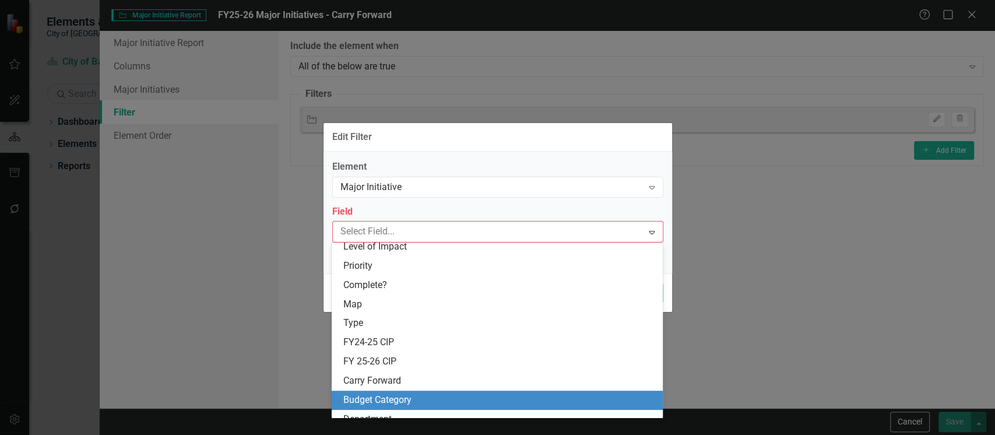
scroll to position [456, 0]
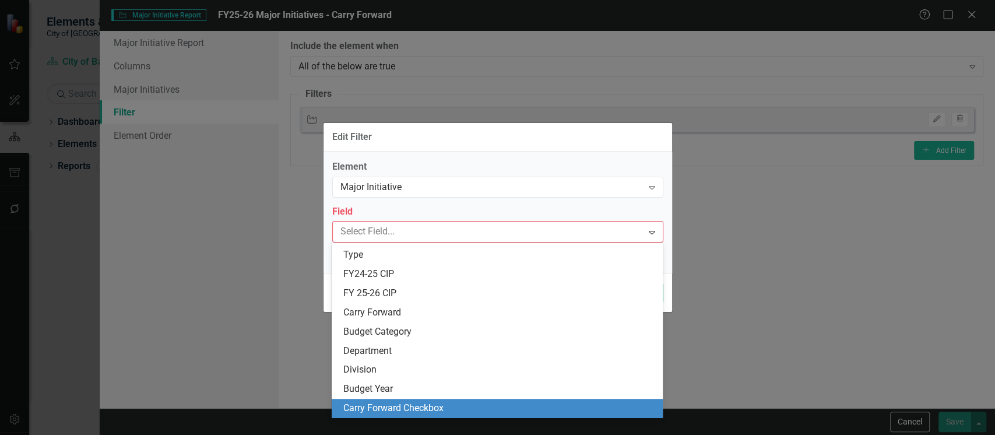
click at [443, 406] on div "Carry Forward Checkbox" at bounding box center [499, 408] width 312 height 13
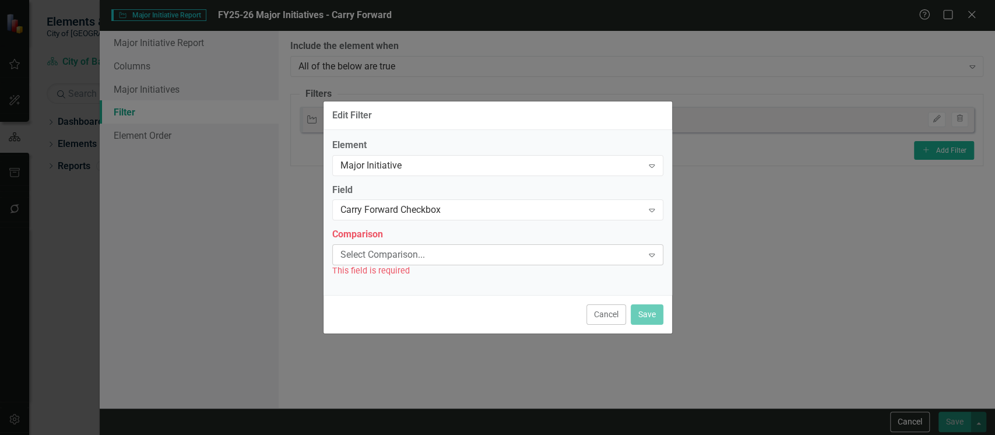
click at [419, 253] on div "Select Comparison..." at bounding box center [491, 254] width 302 height 13
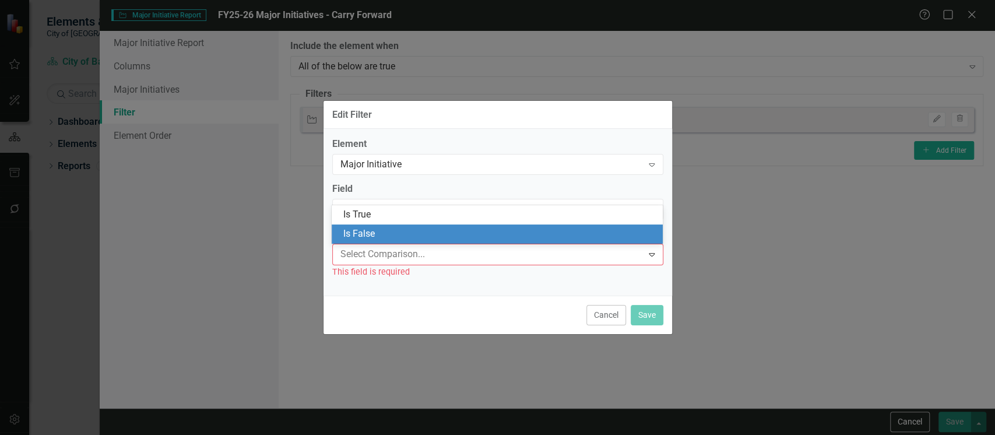
click at [378, 231] on div "Is False" at bounding box center [499, 233] width 312 height 13
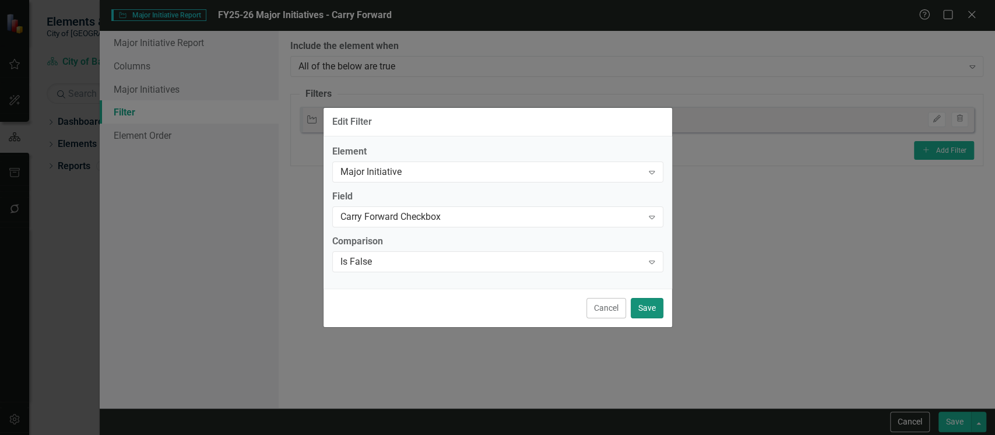
click at [650, 305] on button "Save" at bounding box center [647, 308] width 33 height 20
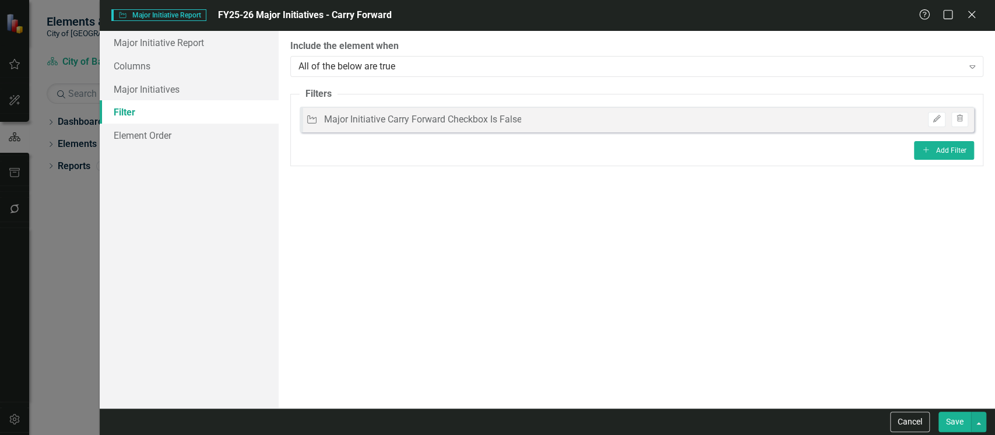
click at [952, 419] on button "Save" at bounding box center [954, 421] width 33 height 20
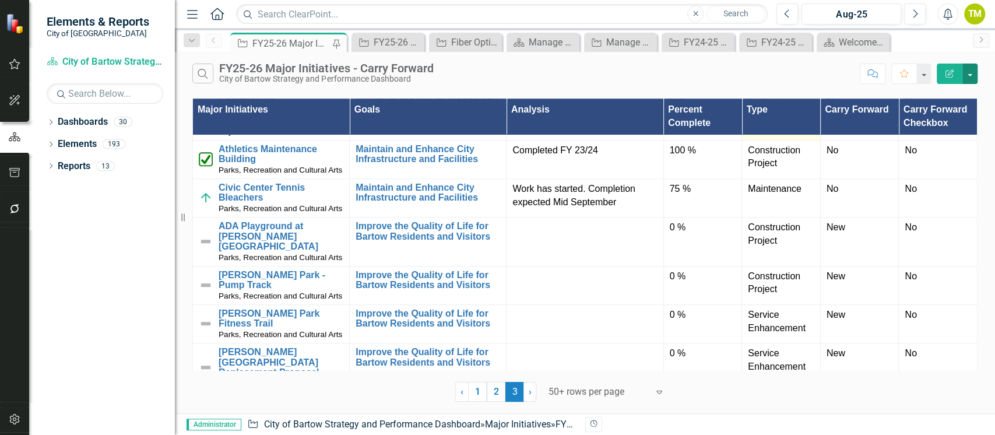
scroll to position [545, 0]
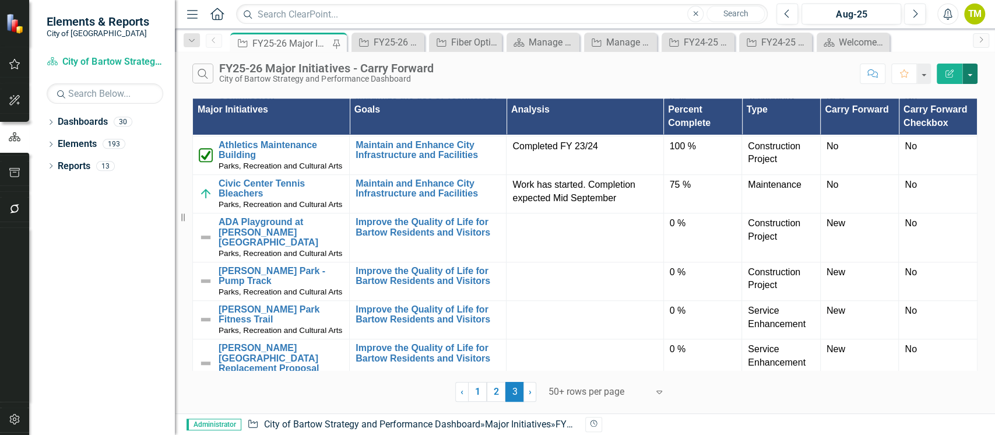
click at [968, 72] on button "button" at bounding box center [969, 74] width 15 height 20
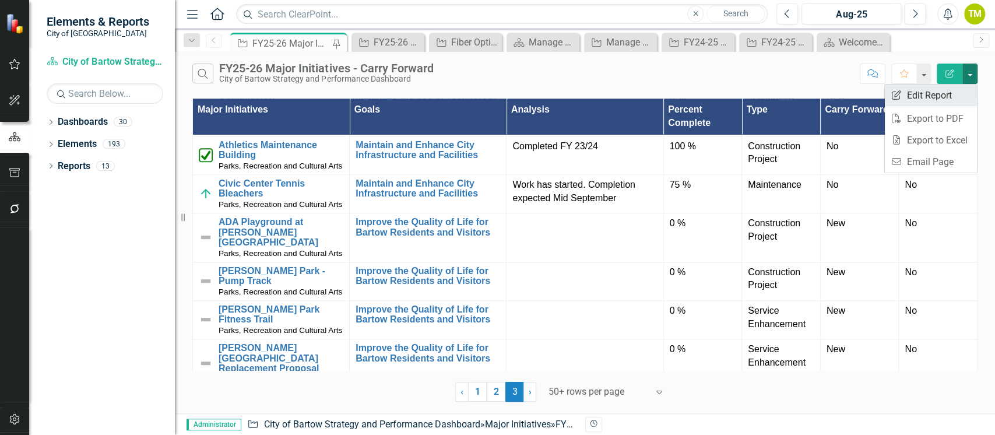
click at [944, 97] on link "Edit Report Edit Report" at bounding box center [931, 96] width 92 height 22
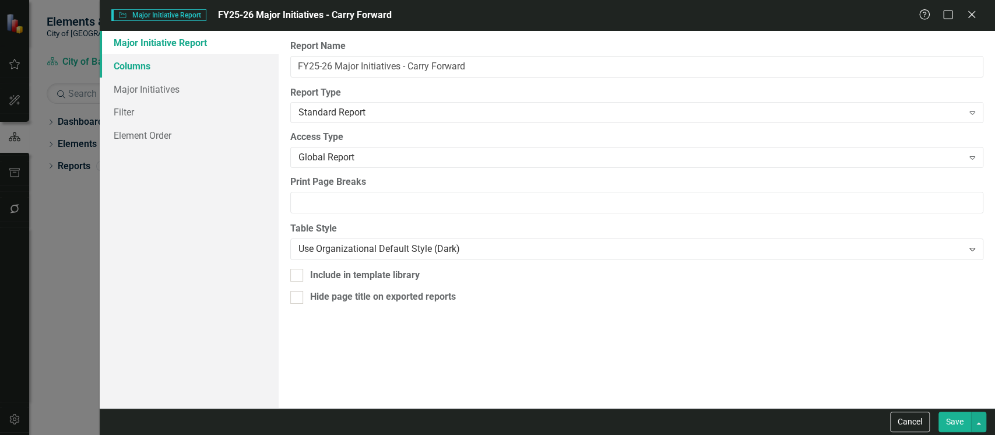
click at [149, 72] on link "Columns" at bounding box center [189, 65] width 179 height 23
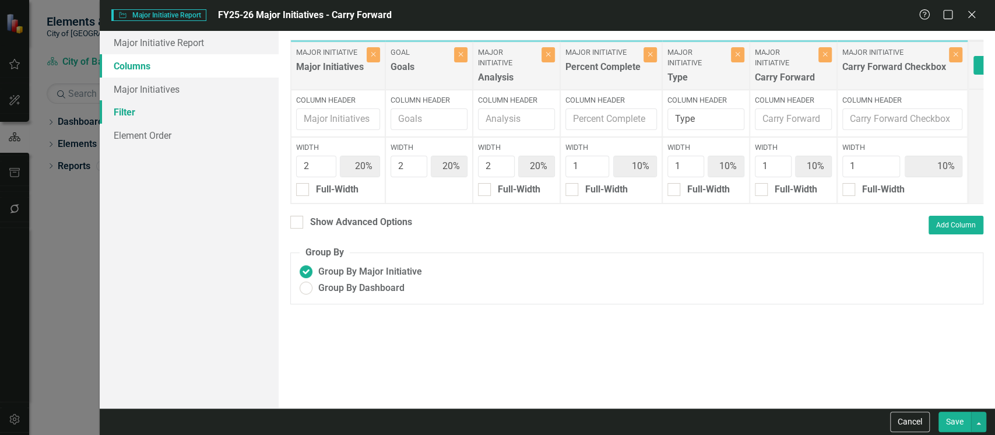
click at [126, 116] on link "Filter" at bounding box center [189, 111] width 179 height 23
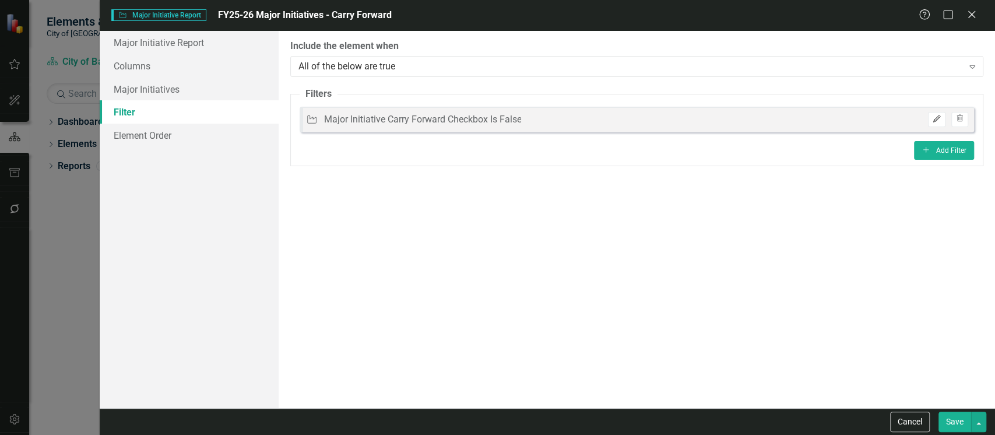
click at [935, 122] on icon "Edit" at bounding box center [936, 118] width 9 height 7
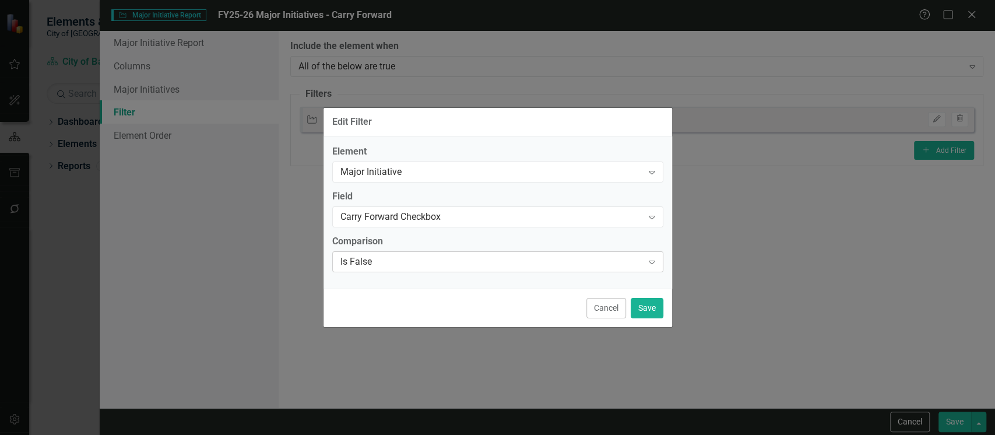
click at [431, 258] on div "Is False" at bounding box center [491, 261] width 302 height 13
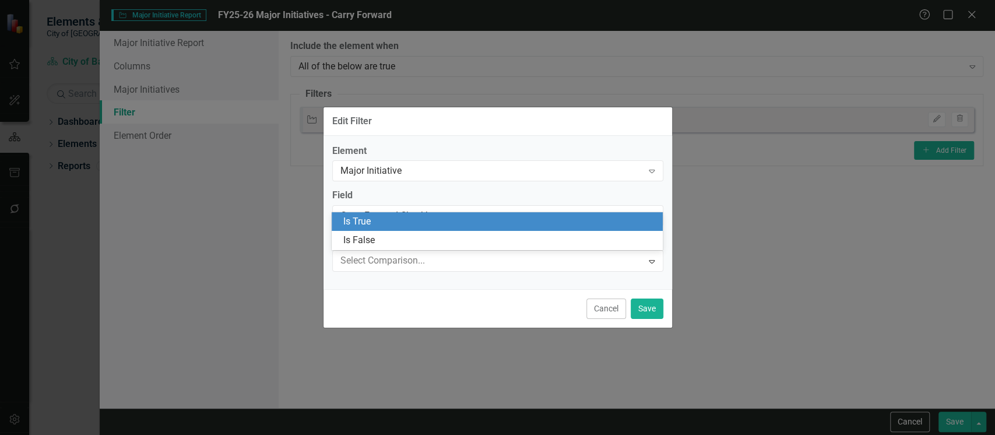
click at [383, 219] on div "Is True" at bounding box center [499, 221] width 312 height 13
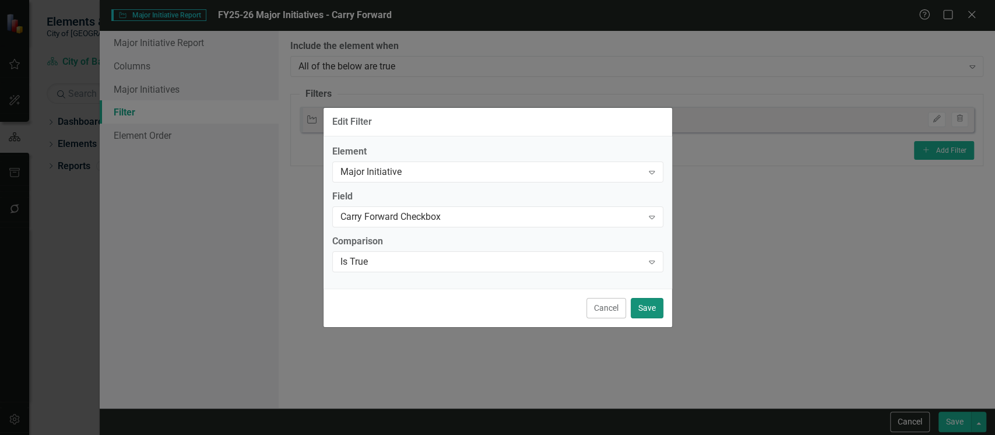
click at [646, 306] on button "Save" at bounding box center [647, 308] width 33 height 20
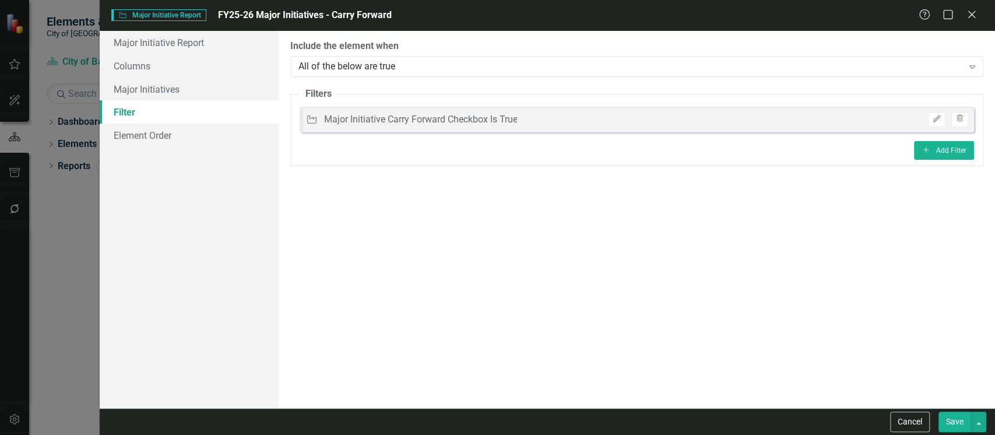
click at [949, 421] on button "Save" at bounding box center [954, 421] width 33 height 20
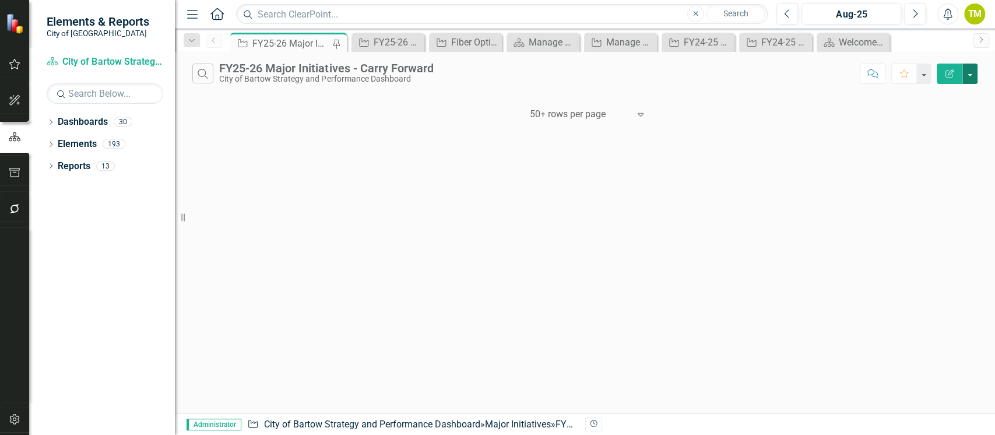
click at [966, 73] on button "button" at bounding box center [969, 74] width 15 height 20
click at [942, 96] on link "Edit Report Edit Report" at bounding box center [931, 96] width 92 height 22
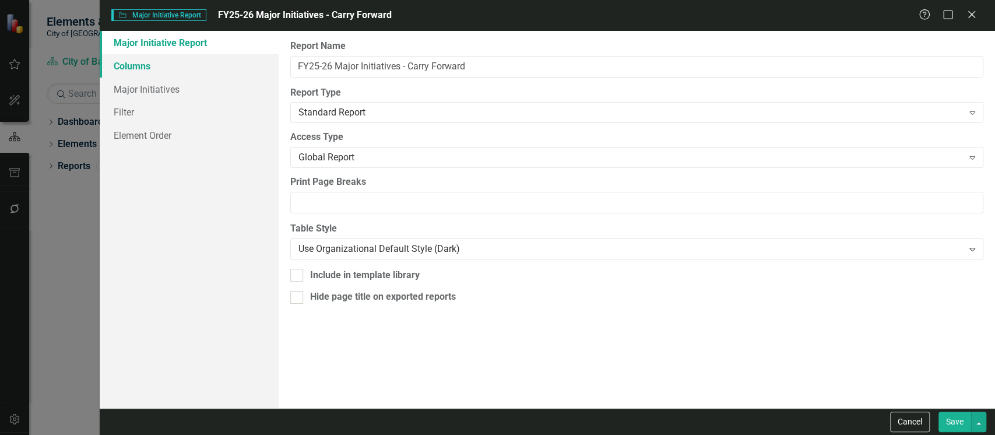
click at [123, 69] on link "Columns" at bounding box center [189, 65] width 179 height 23
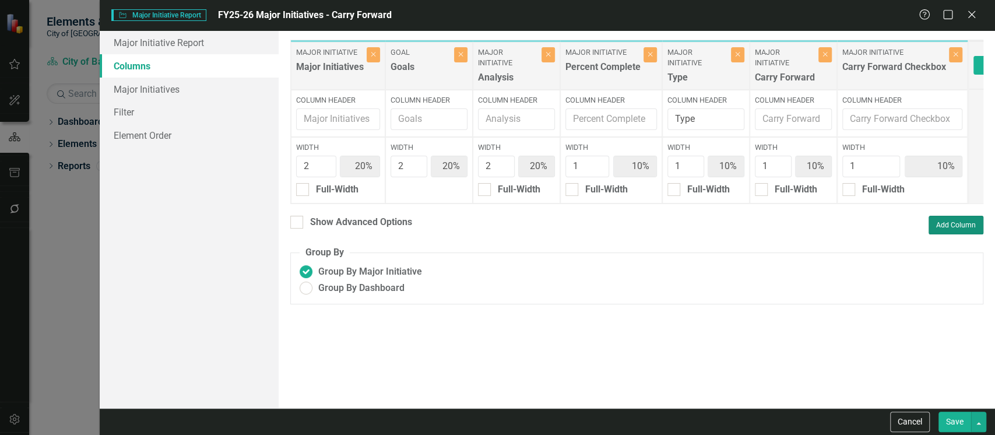
click at [960, 233] on button "Add Column" at bounding box center [955, 225] width 55 height 19
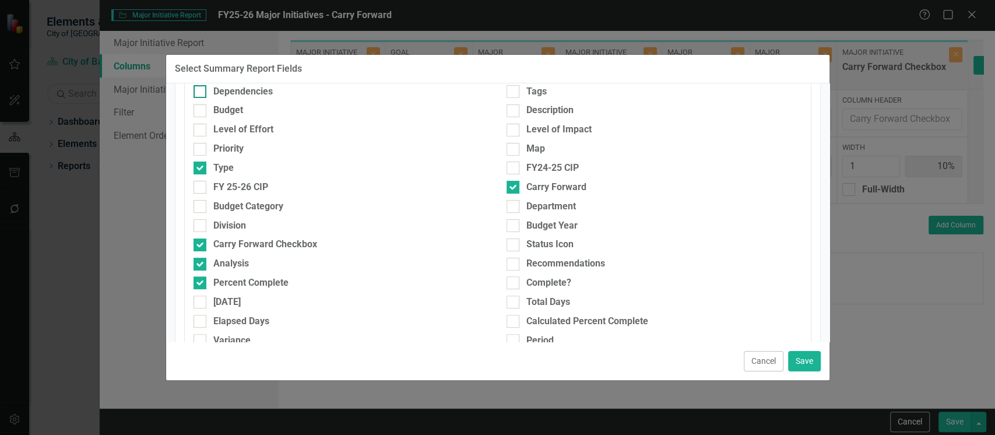
scroll to position [114, 0]
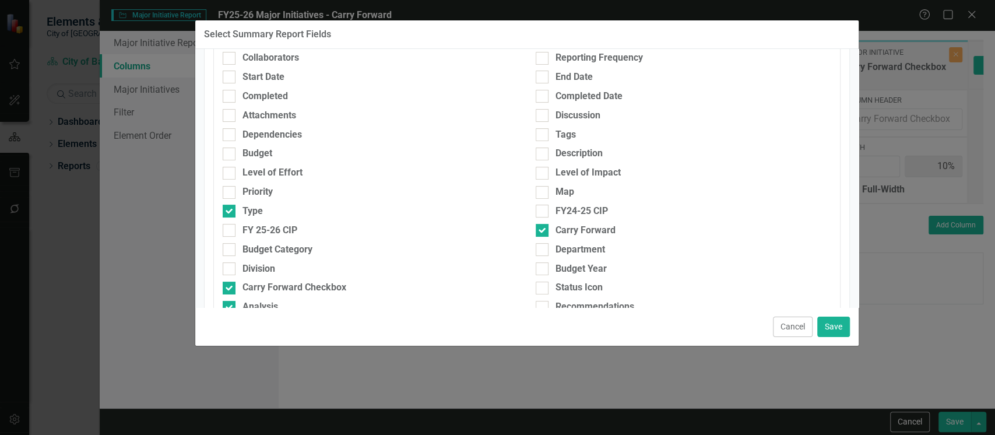
drag, startPoint x: 448, startPoint y: 75, endPoint x: 476, endPoint y: 38, distance: 46.2
click at [477, 40] on div "Select Summary Report Fields" at bounding box center [526, 34] width 663 height 29
click at [783, 326] on button "Cancel" at bounding box center [793, 326] width 40 height 20
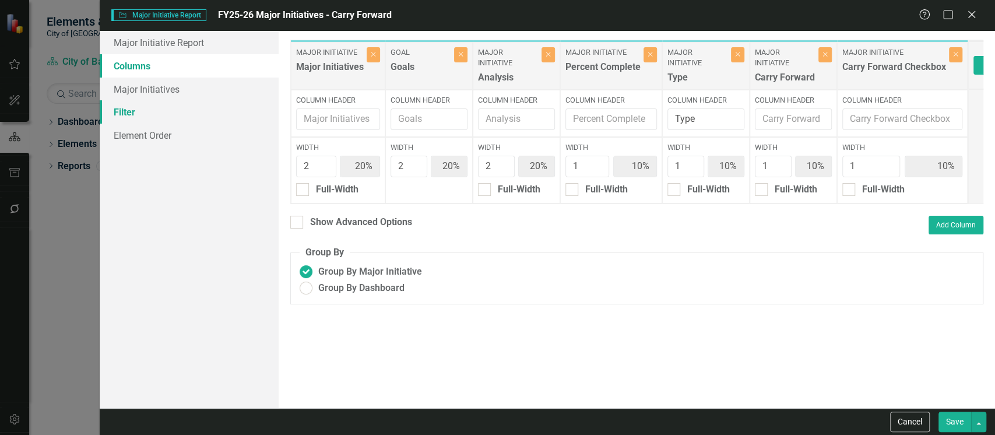
click at [129, 114] on link "Filter" at bounding box center [189, 111] width 179 height 23
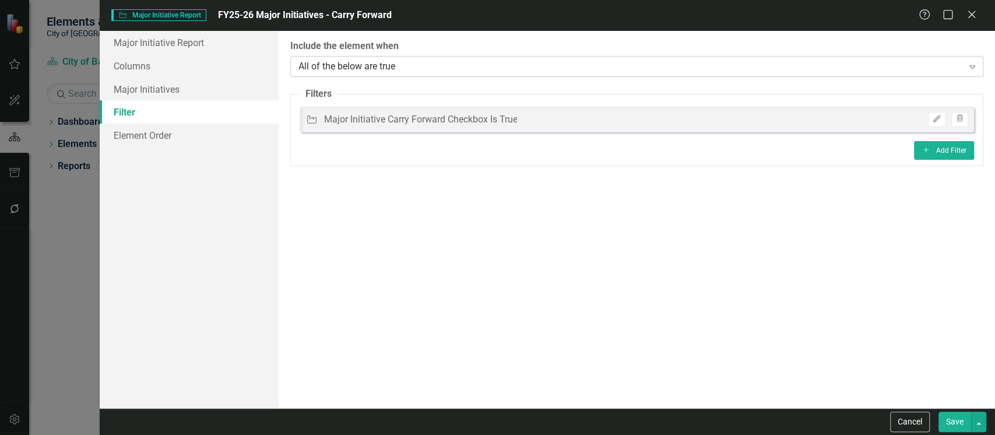
click at [407, 63] on div "All of the below are true" at bounding box center [630, 65] width 664 height 13
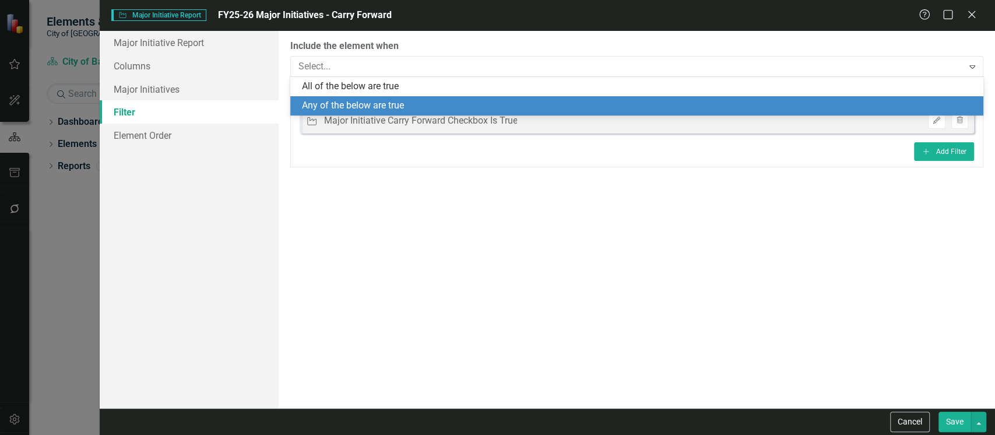
click at [408, 102] on div "Any of the below are true" at bounding box center [639, 105] width 674 height 13
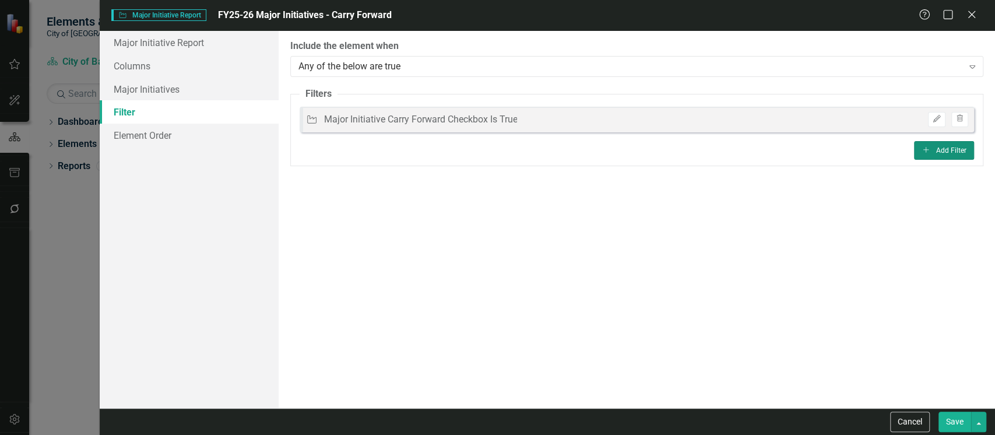
click at [936, 149] on button "Add Add Filter" at bounding box center [944, 150] width 60 height 19
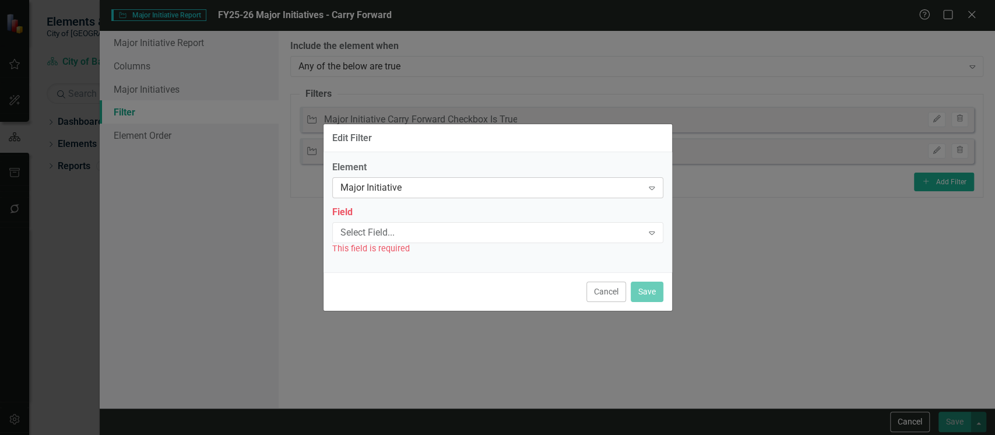
click at [464, 183] on div "Major Initiative" at bounding box center [491, 187] width 302 height 13
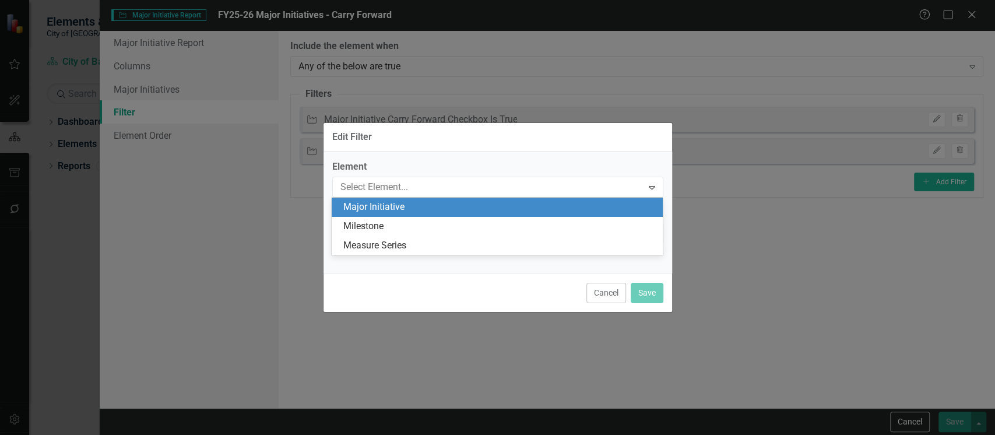
click at [421, 202] on div "Major Initiative" at bounding box center [499, 206] width 312 height 13
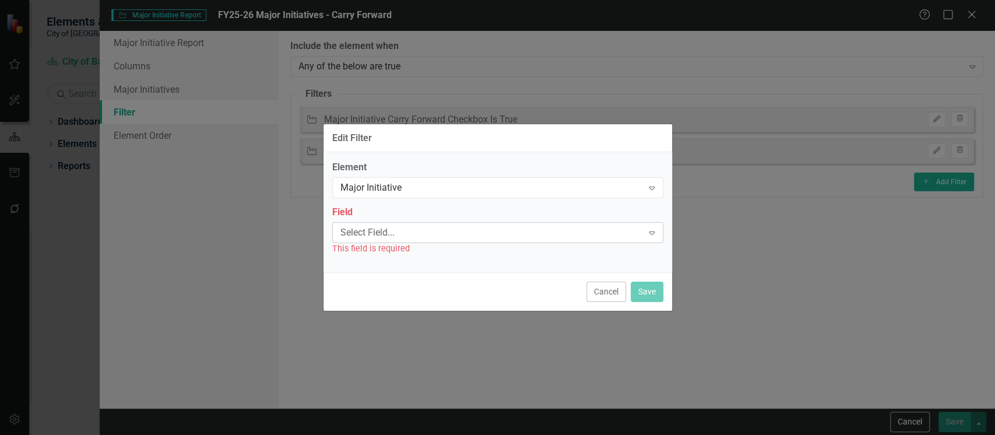
click at [398, 235] on div "Select Field..." at bounding box center [491, 232] width 302 height 13
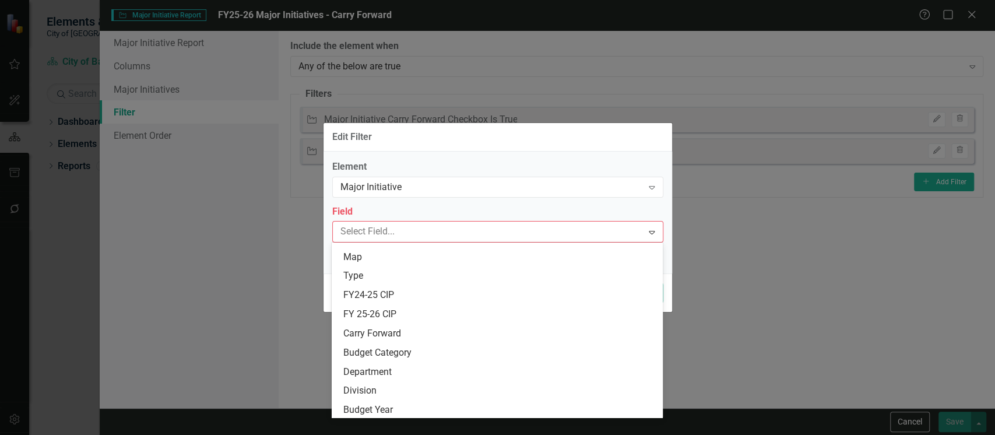
scroll to position [456, 0]
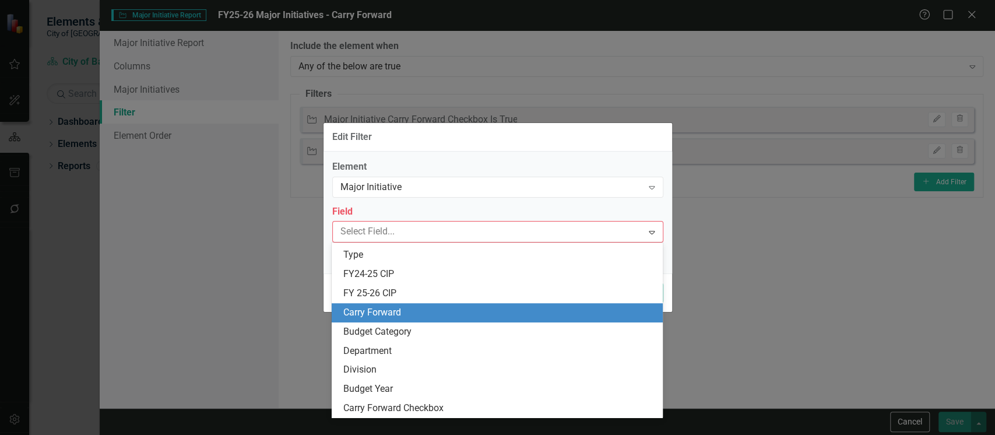
click at [384, 307] on div "Carry Forward" at bounding box center [499, 312] width 312 height 13
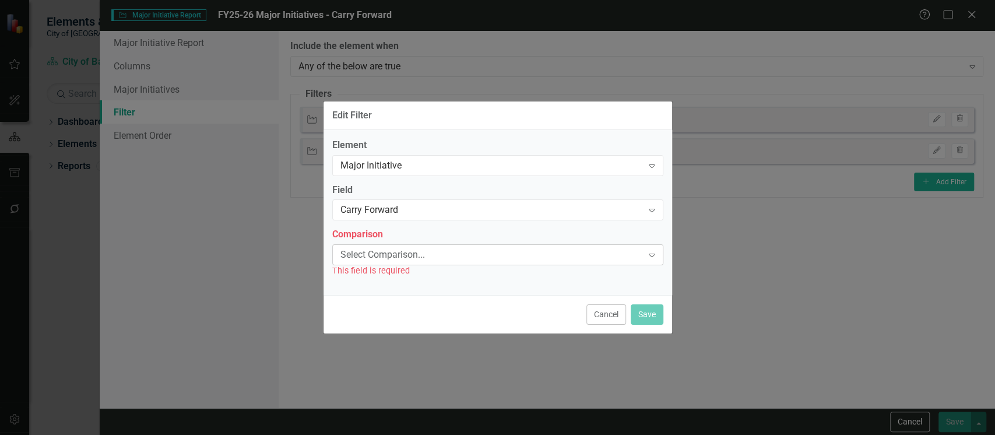
click at [364, 256] on div "Select Comparison..." at bounding box center [491, 254] width 302 height 13
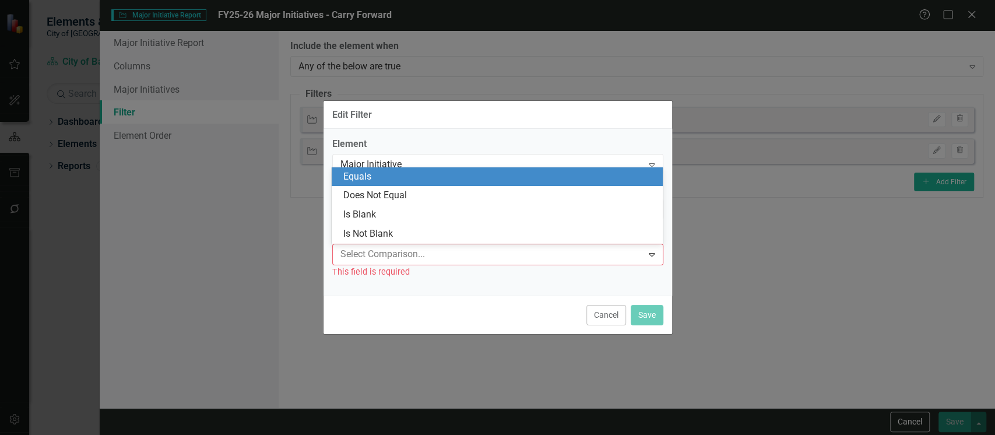
click at [356, 168] on div "Equals" at bounding box center [497, 176] width 331 height 19
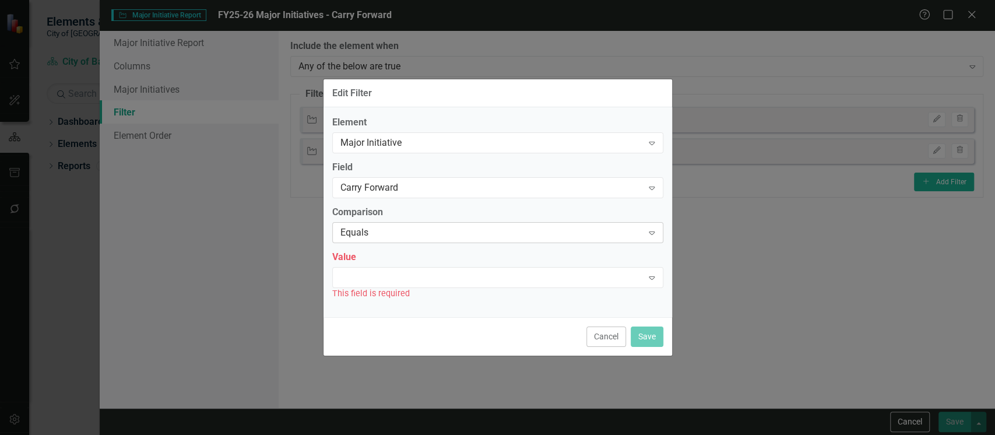
click at [366, 231] on div "Equals" at bounding box center [491, 232] width 302 height 13
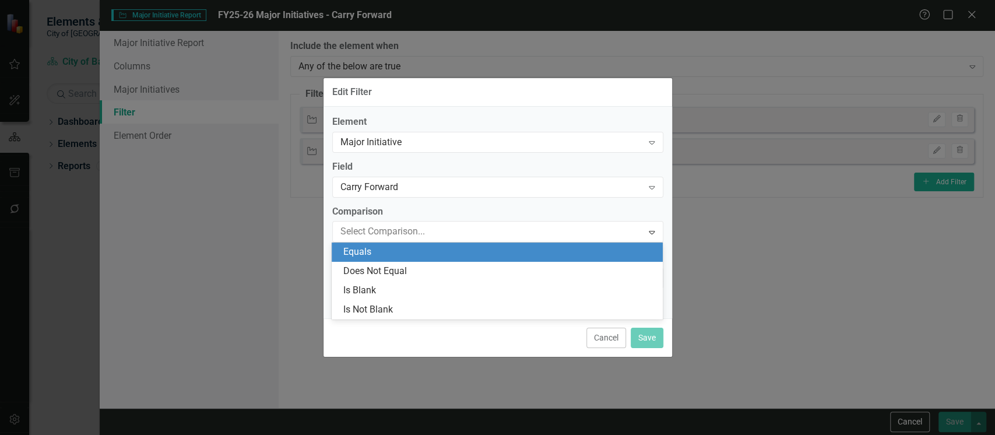
click at [366, 249] on div "Equals" at bounding box center [499, 251] width 312 height 13
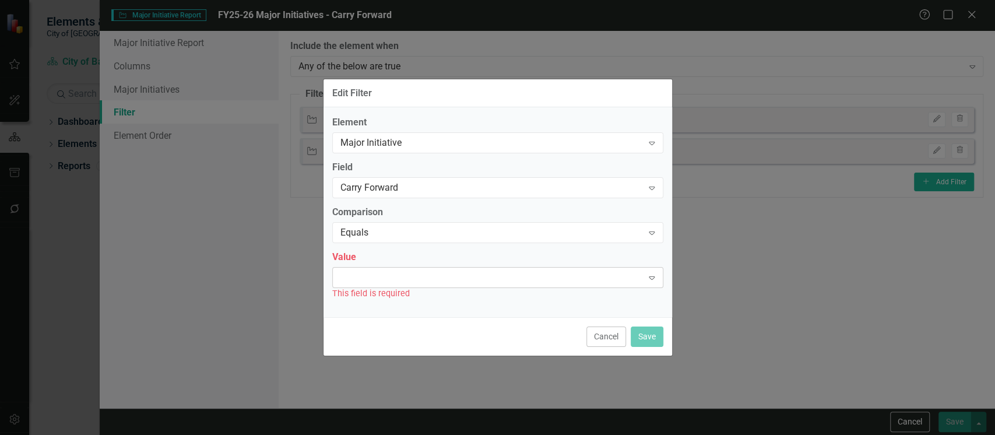
click at [368, 284] on div "Expand" at bounding box center [497, 277] width 331 height 21
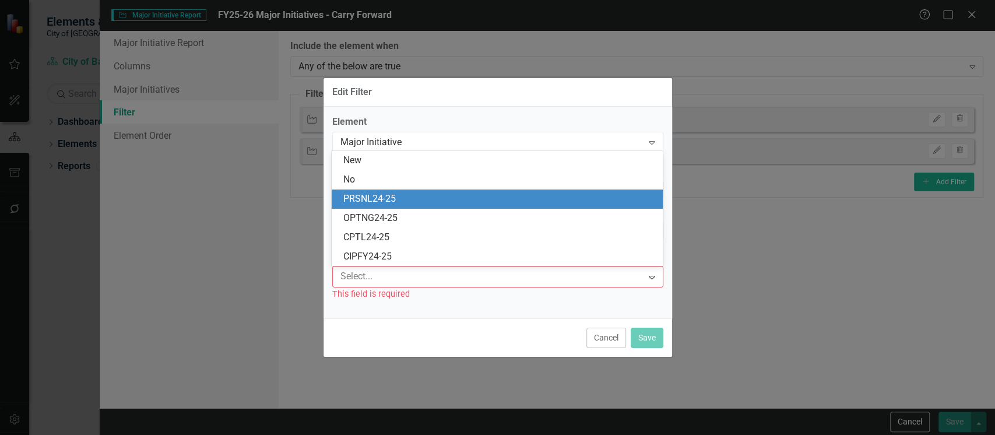
click at [368, 201] on div "PRSNL24-25" at bounding box center [499, 198] width 312 height 13
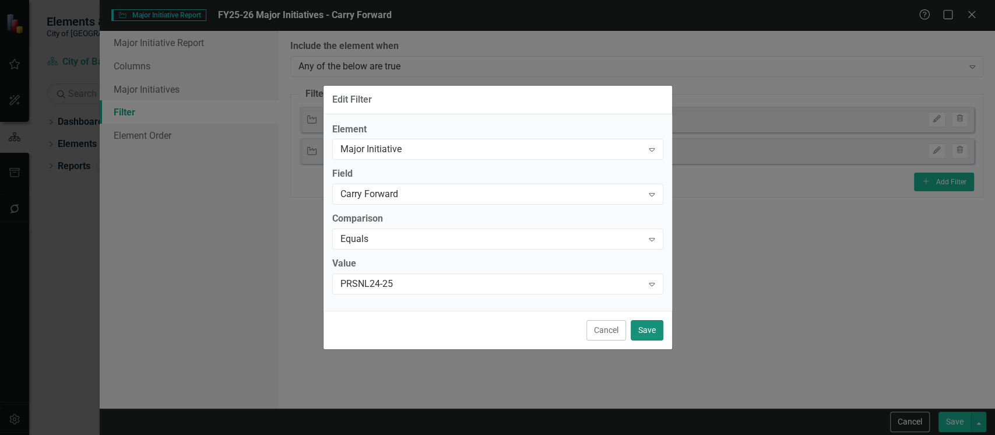
click at [645, 331] on button "Save" at bounding box center [647, 330] width 33 height 20
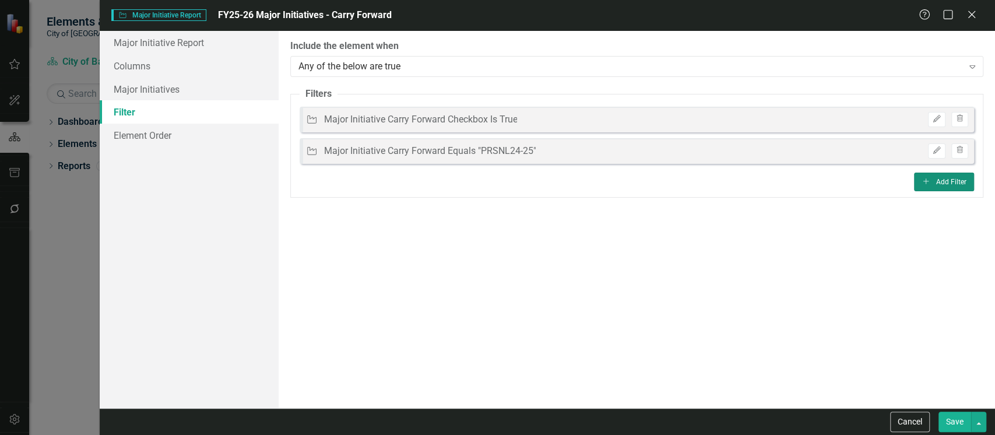
click at [945, 184] on button "Add Add Filter" at bounding box center [944, 182] width 60 height 19
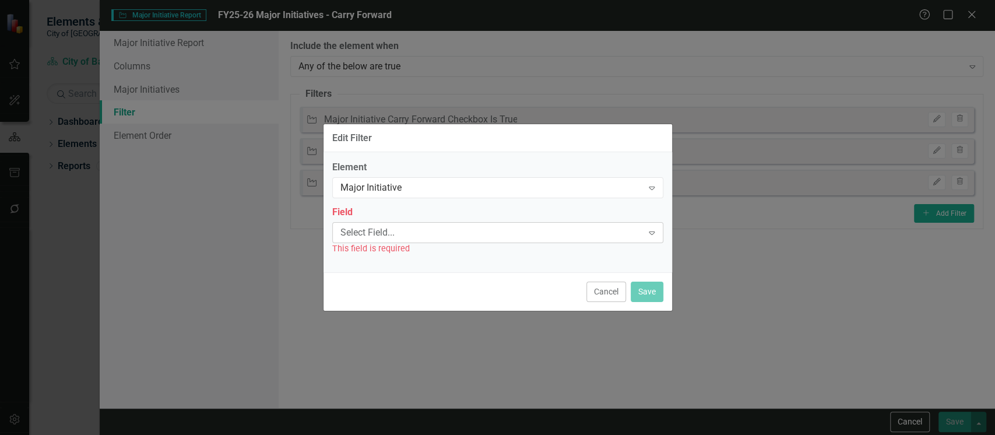
click at [413, 237] on div "Select Field... Expand" at bounding box center [497, 232] width 331 height 21
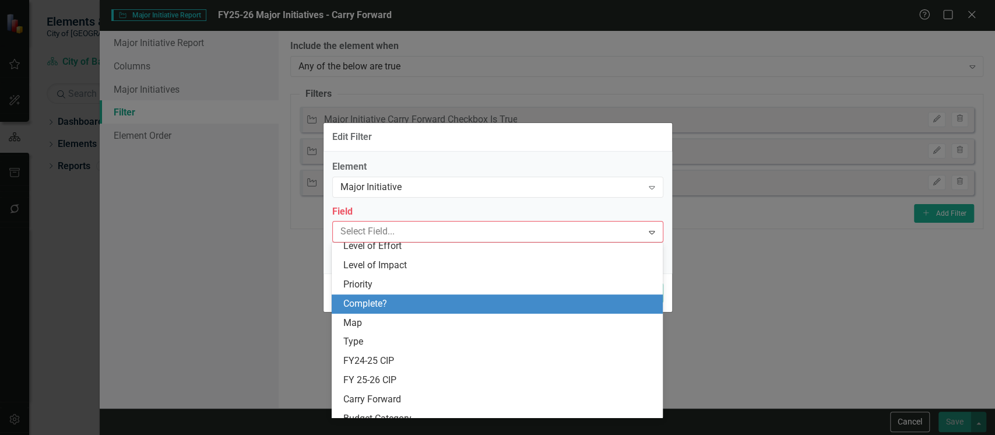
scroll to position [388, 0]
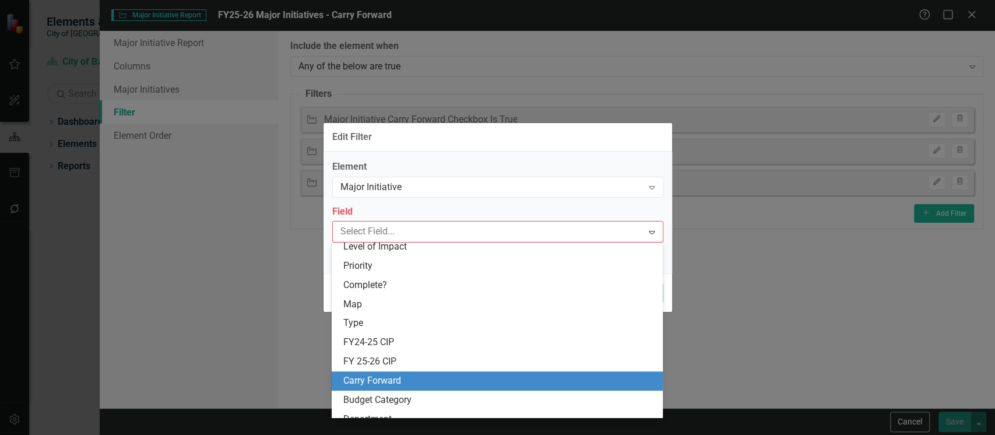
click at [404, 376] on div "Carry Forward" at bounding box center [499, 380] width 312 height 13
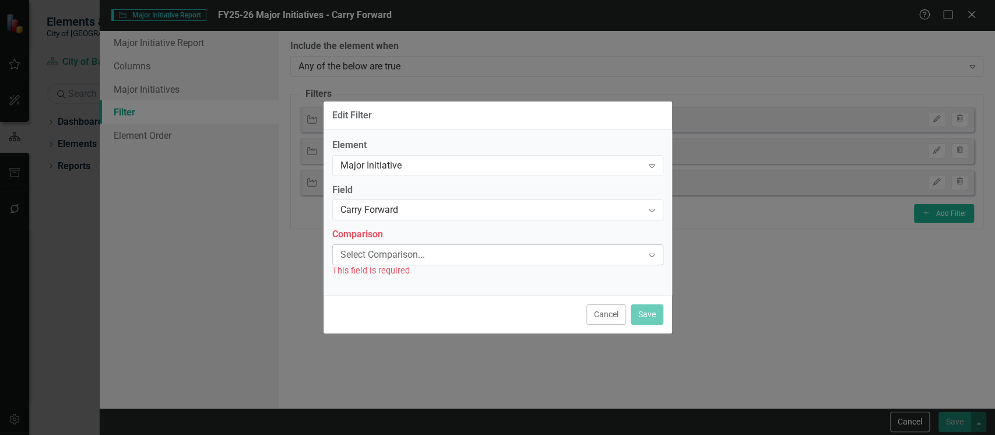
click at [388, 261] on div "Select Comparison..." at bounding box center [491, 254] width 302 height 13
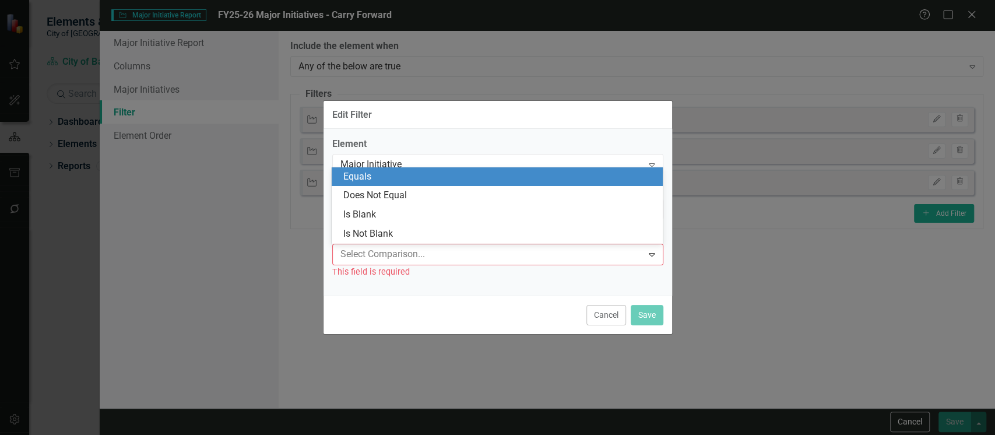
click at [382, 179] on div "Equals" at bounding box center [499, 176] width 312 height 13
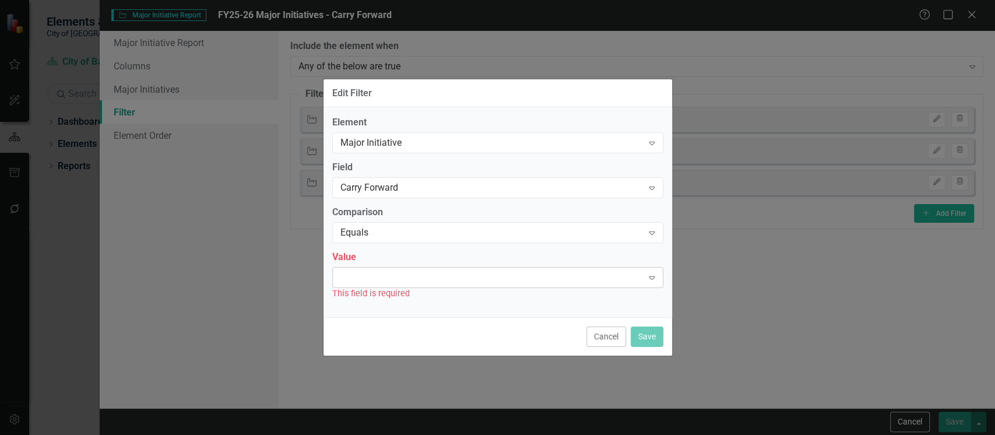
click at [402, 277] on div at bounding box center [488, 277] width 307 height 2
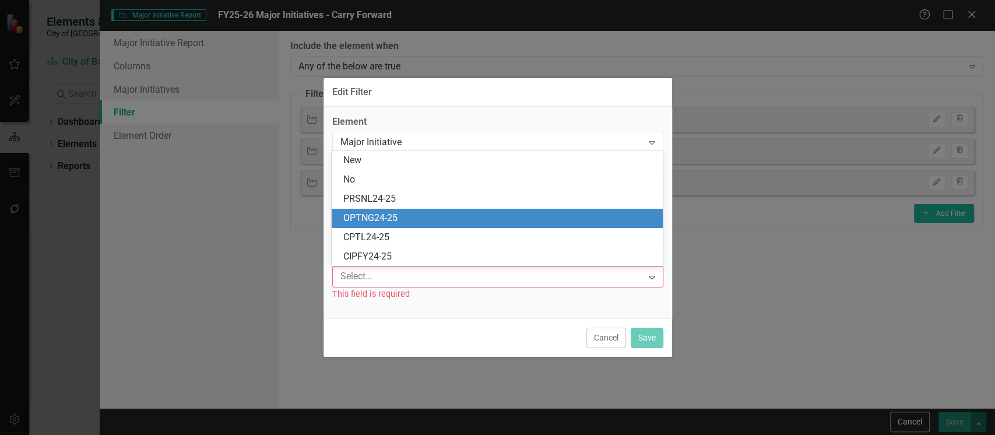
click at [387, 214] on div "OPTNG24-25" at bounding box center [499, 218] width 312 height 13
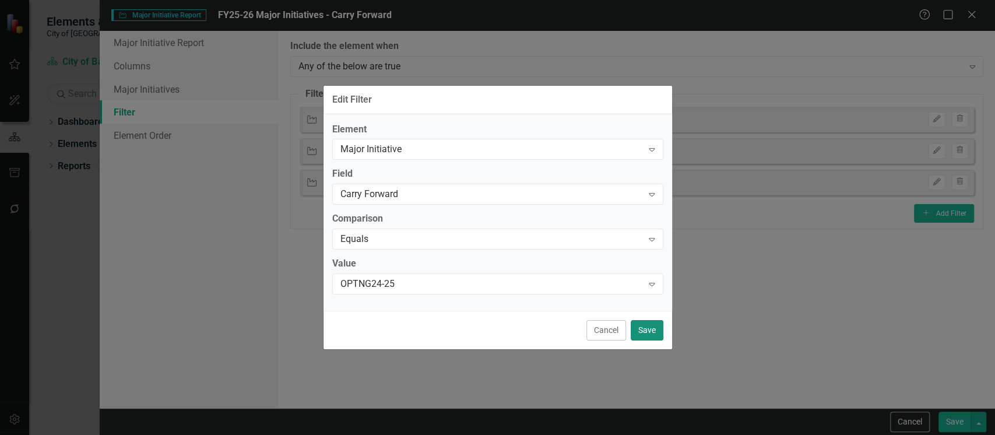
click at [651, 327] on button "Save" at bounding box center [647, 330] width 33 height 20
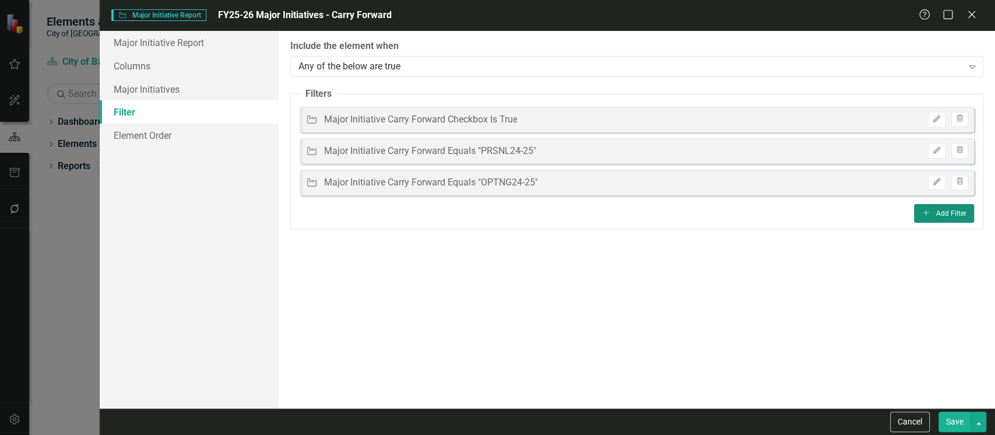
click at [937, 216] on button "Add Add Filter" at bounding box center [944, 213] width 60 height 19
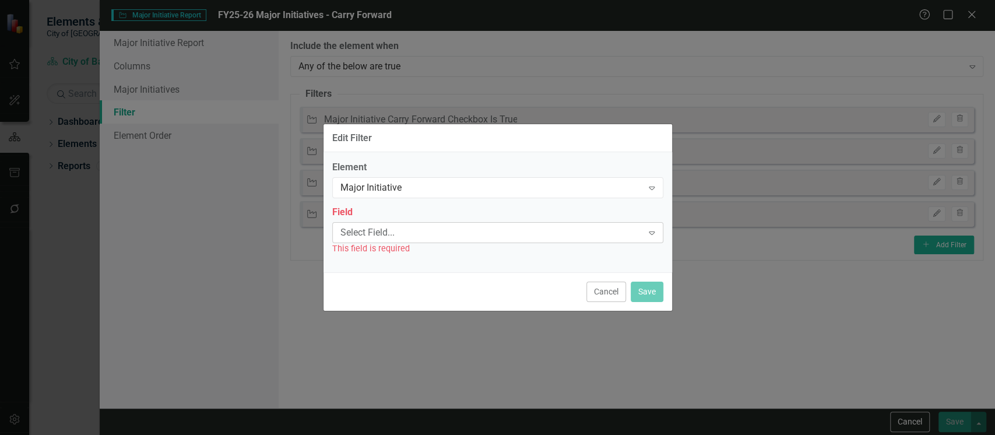
click at [463, 239] on div "Select Field... Expand" at bounding box center [497, 232] width 331 height 21
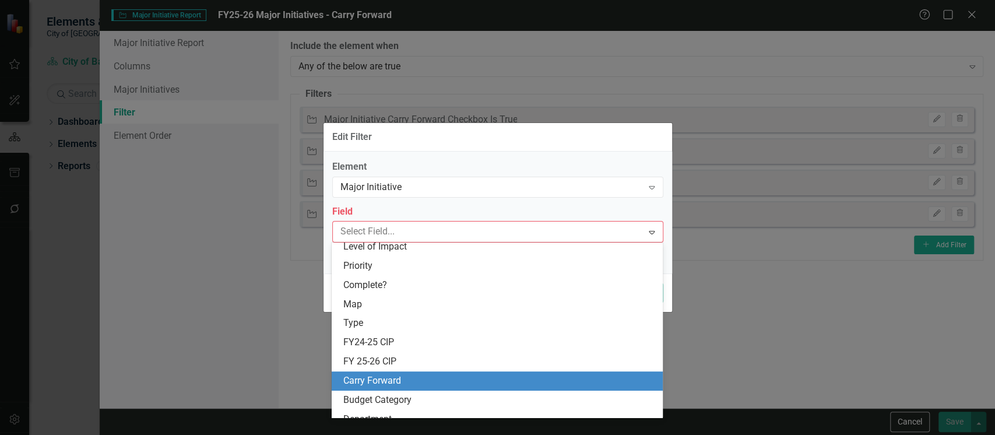
click at [415, 378] on div "Carry Forward" at bounding box center [499, 380] width 312 height 13
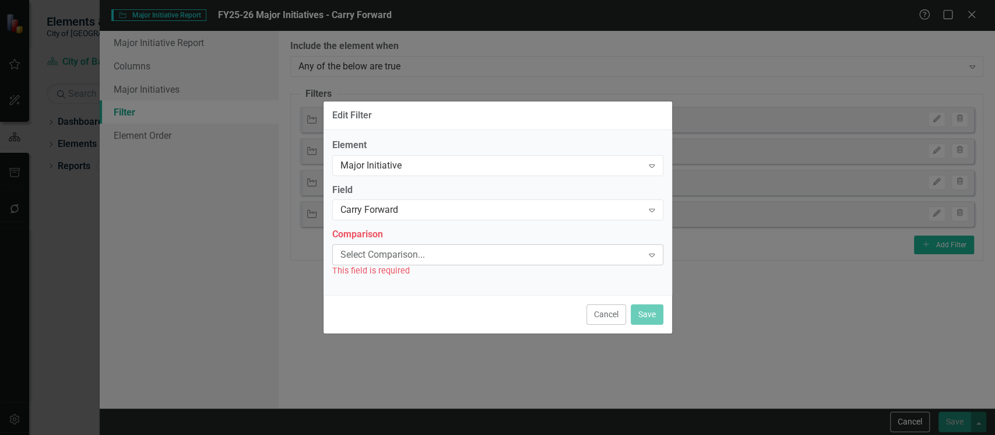
click at [403, 254] on div "Select Comparison..." at bounding box center [491, 254] width 302 height 13
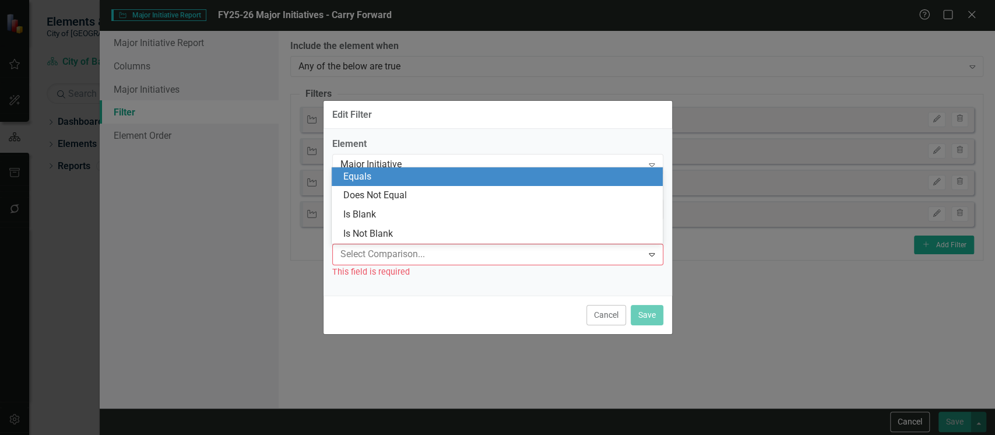
click at [378, 177] on div "Equals" at bounding box center [499, 176] width 312 height 13
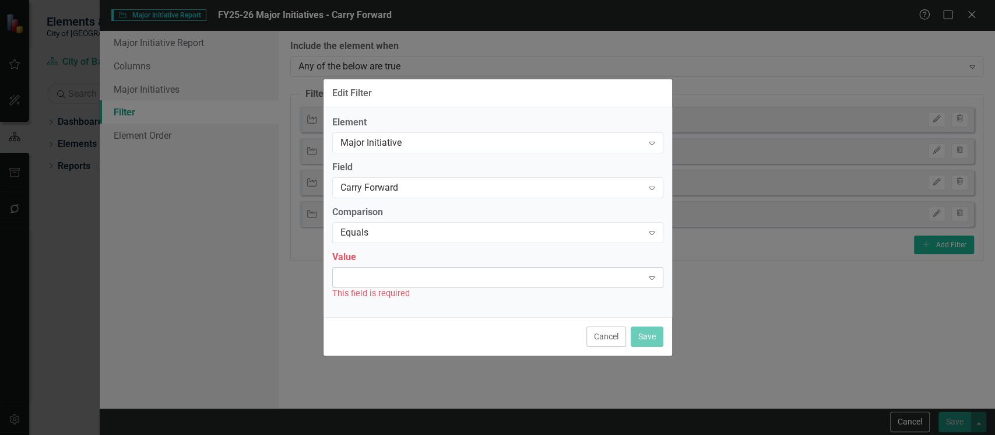
click at [385, 279] on div "Expand" at bounding box center [497, 277] width 331 height 21
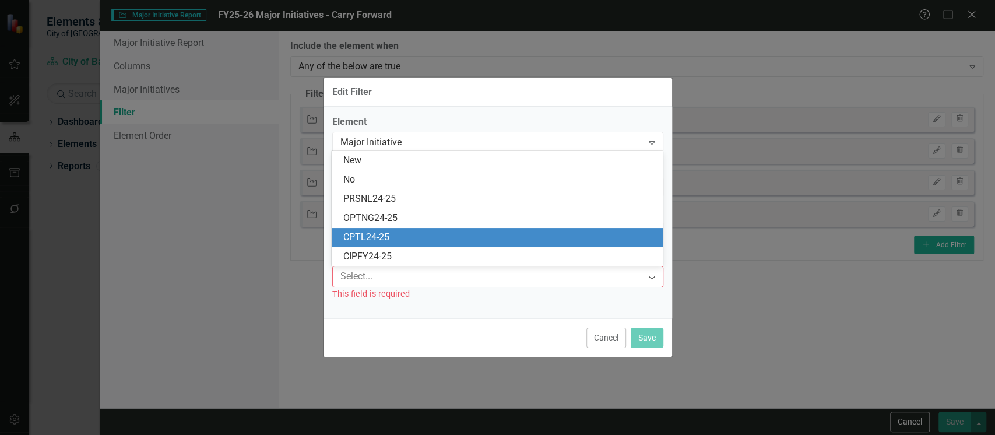
click at [385, 245] on div "CPTL24-25" at bounding box center [497, 237] width 331 height 19
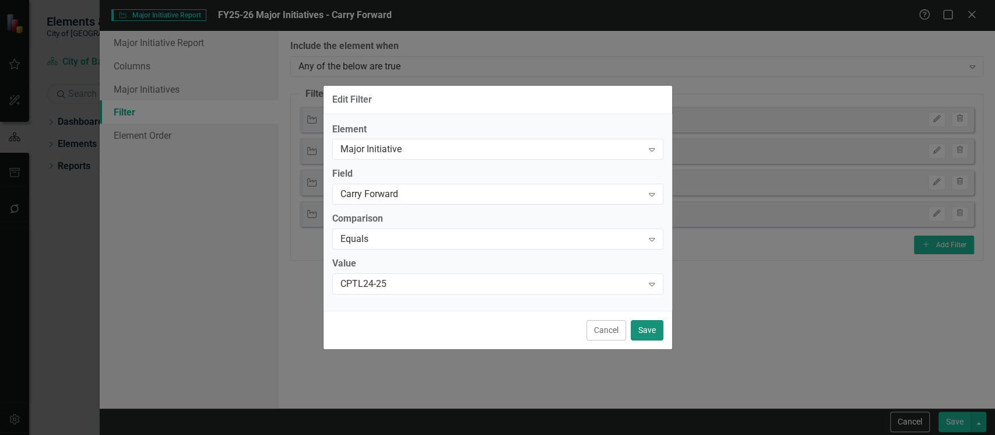
click at [648, 325] on button "Save" at bounding box center [647, 330] width 33 height 20
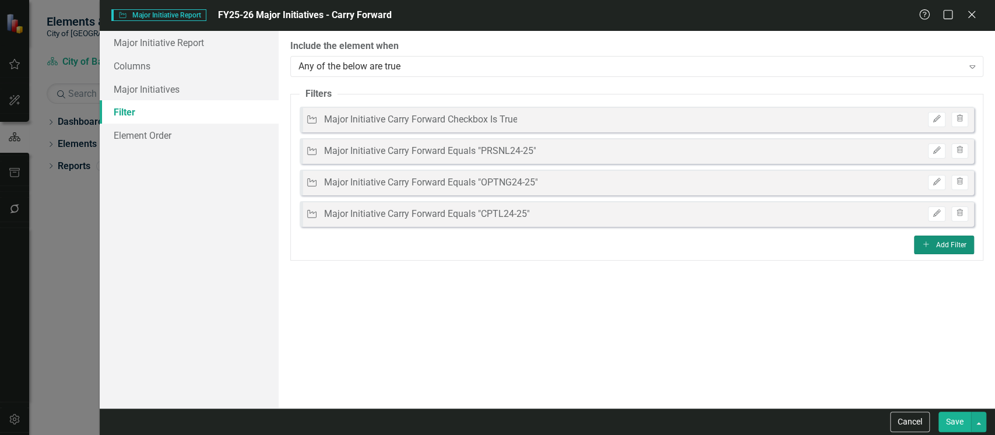
click at [929, 243] on icon "Add" at bounding box center [925, 244] width 9 height 7
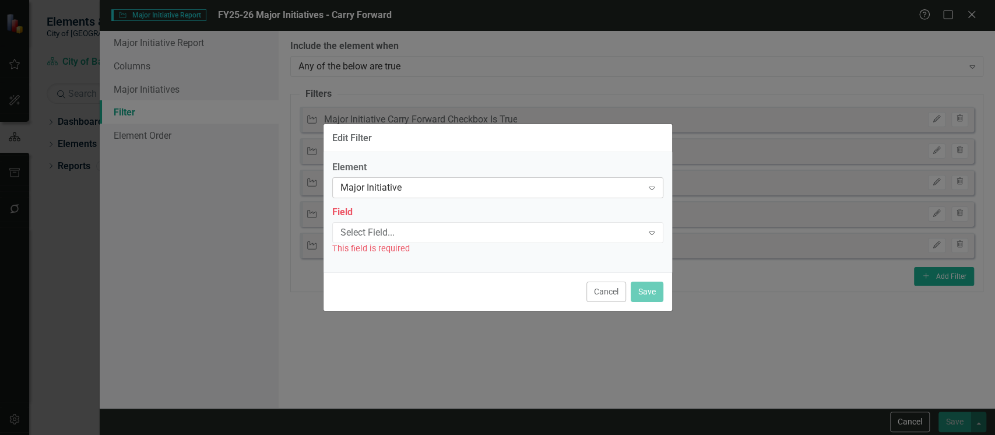
click at [383, 185] on div "Major Initiative" at bounding box center [491, 187] width 302 height 13
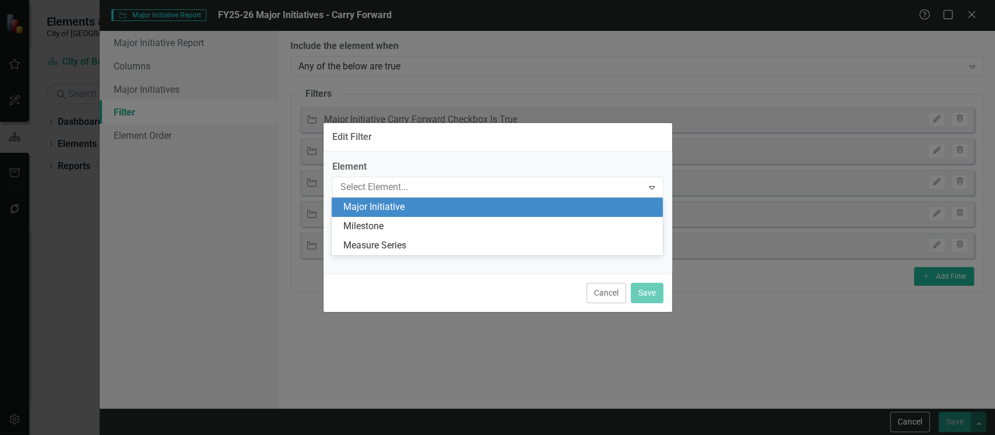
click at [368, 203] on div "Major Initiative" at bounding box center [499, 206] width 312 height 13
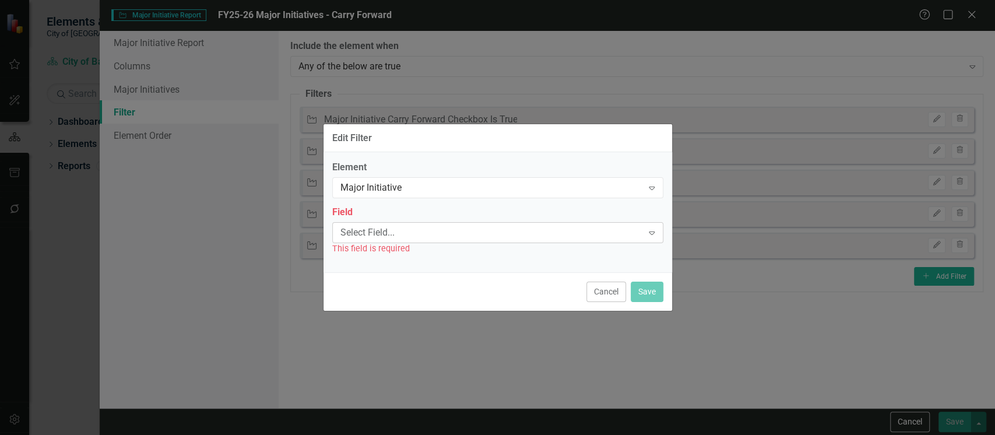
click at [385, 230] on div "Select Field..." at bounding box center [491, 232] width 302 height 13
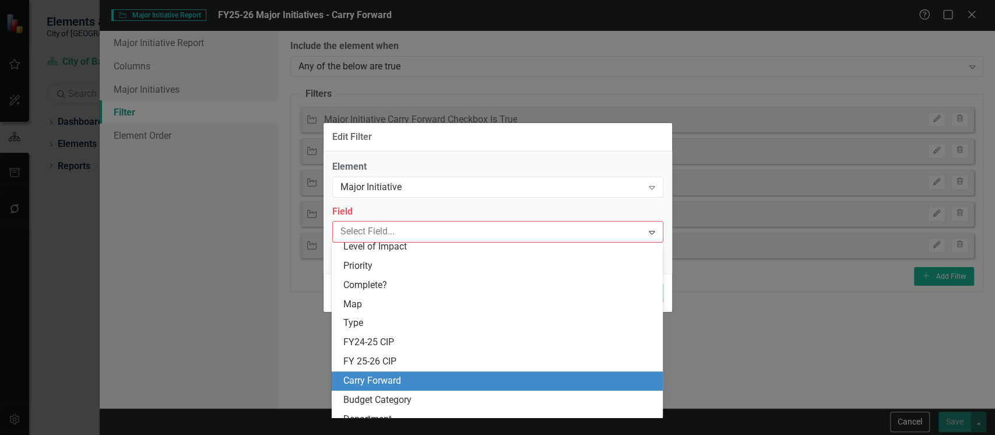
click at [419, 376] on div "Carry Forward" at bounding box center [499, 380] width 312 height 13
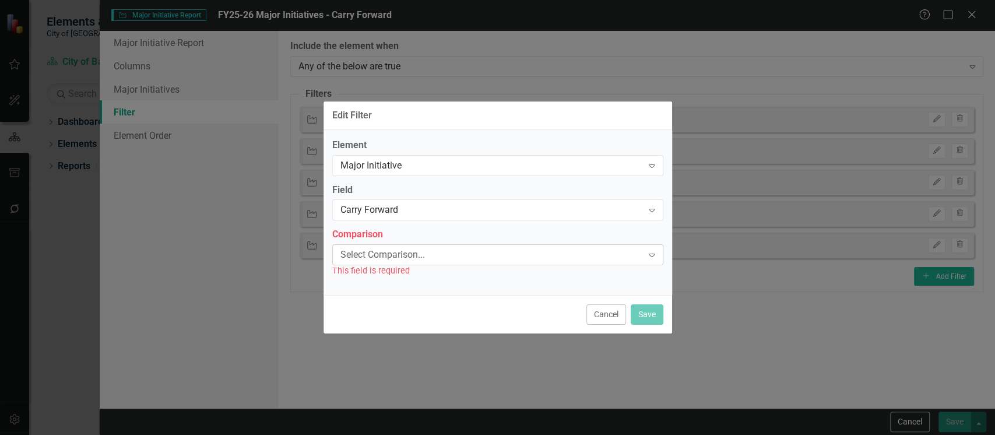
click at [364, 251] on div "Select Comparison..." at bounding box center [491, 254] width 302 height 13
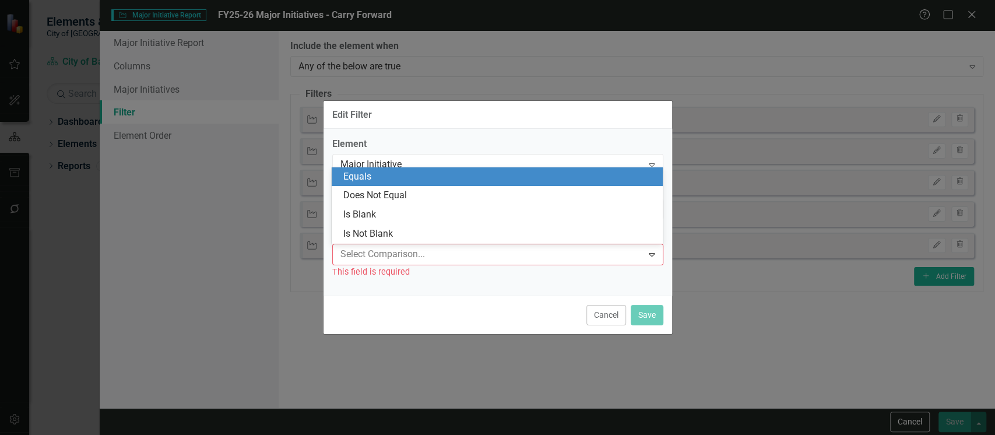
click at [360, 171] on div "Equals" at bounding box center [499, 176] width 312 height 13
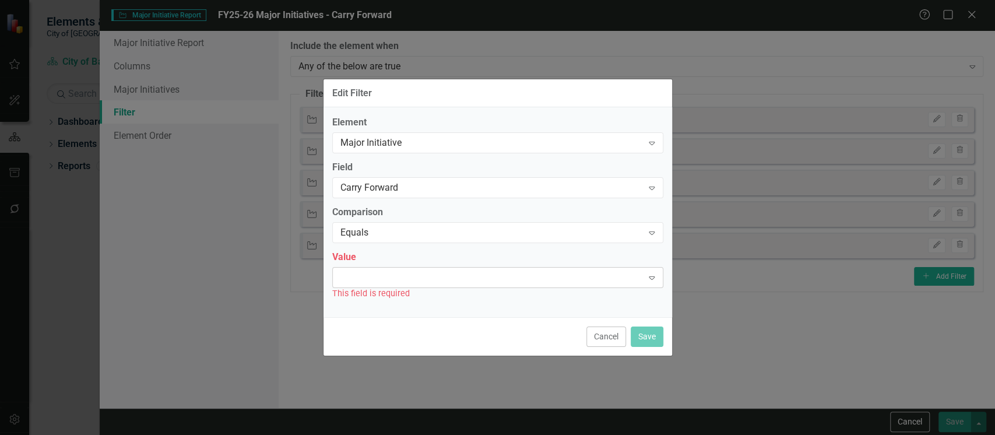
click at [370, 283] on div "Expand" at bounding box center [497, 277] width 331 height 21
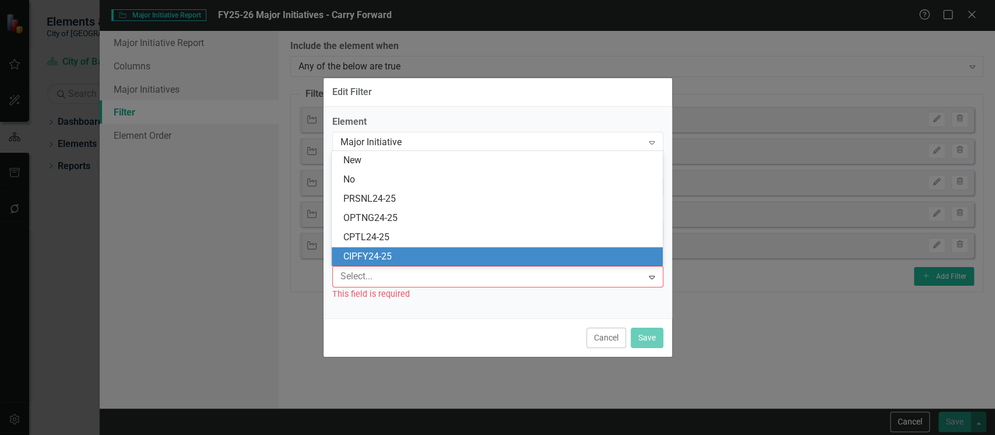
click at [368, 261] on div "CIPFY24-25" at bounding box center [499, 256] width 312 height 13
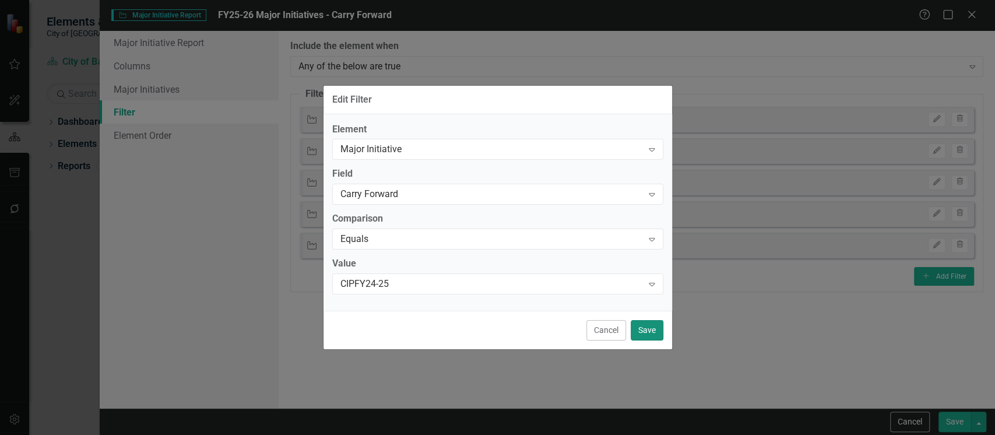
click at [646, 330] on button "Save" at bounding box center [647, 330] width 33 height 20
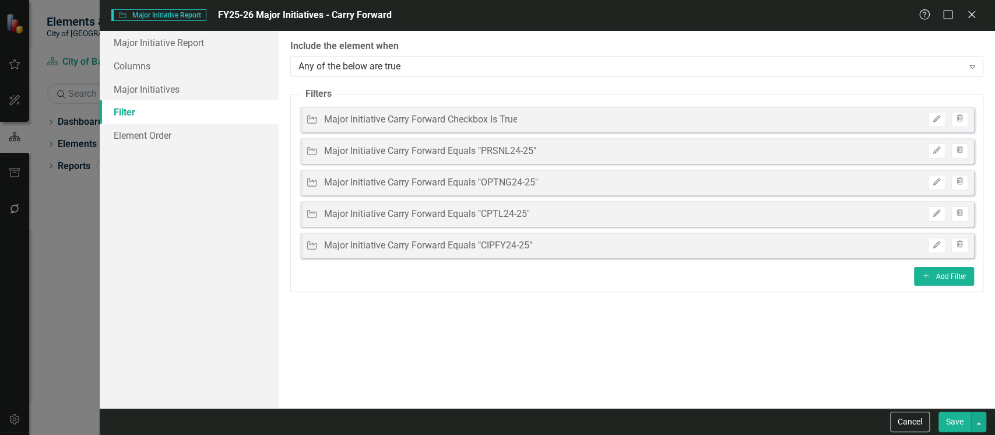
drag, startPoint x: 960, startPoint y: 428, endPoint x: 949, endPoint y: 428, distance: 11.1
click at [960, 428] on button "Save" at bounding box center [954, 421] width 33 height 20
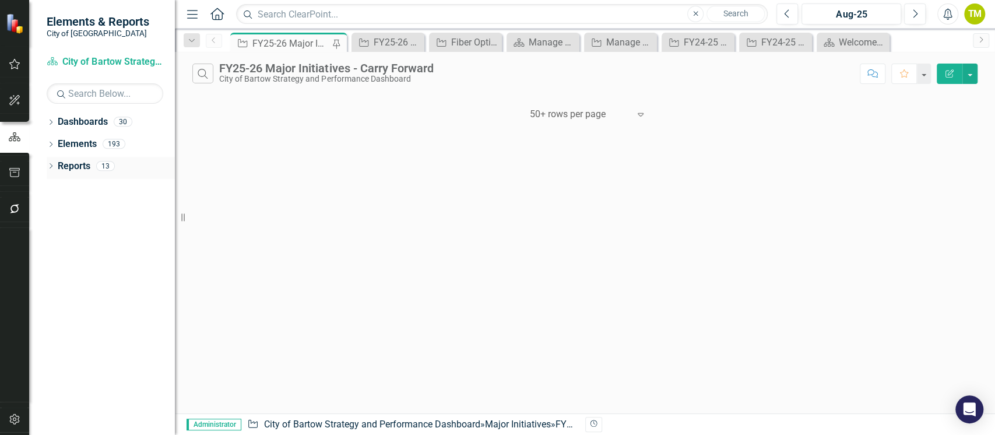
click at [51, 165] on icon "Dropdown" at bounding box center [51, 167] width 8 height 6
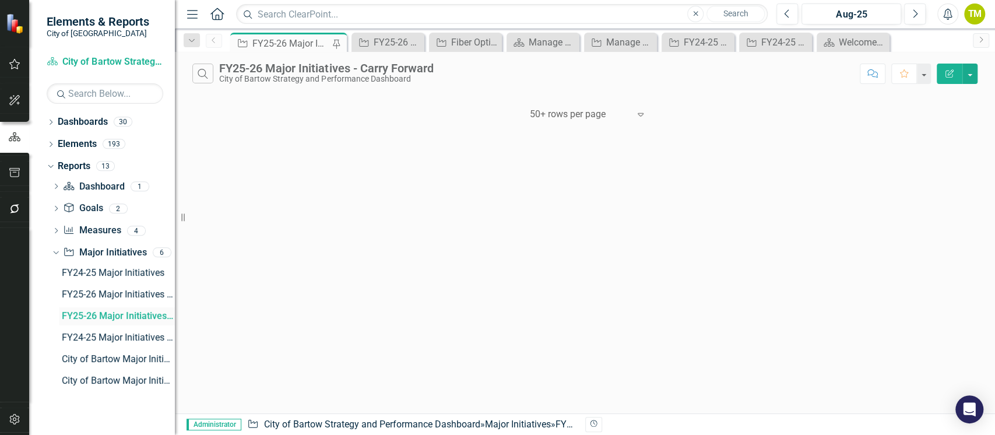
click at [93, 315] on div "FY25-26 Major Initiatives - Carry Forward" at bounding box center [118, 316] width 113 height 10
click at [93, 317] on div "FY25-26 Major Initiatives - Carry Forward" at bounding box center [118, 316] width 113 height 10
click at [72, 164] on link "Reports" at bounding box center [74, 166] width 33 height 13
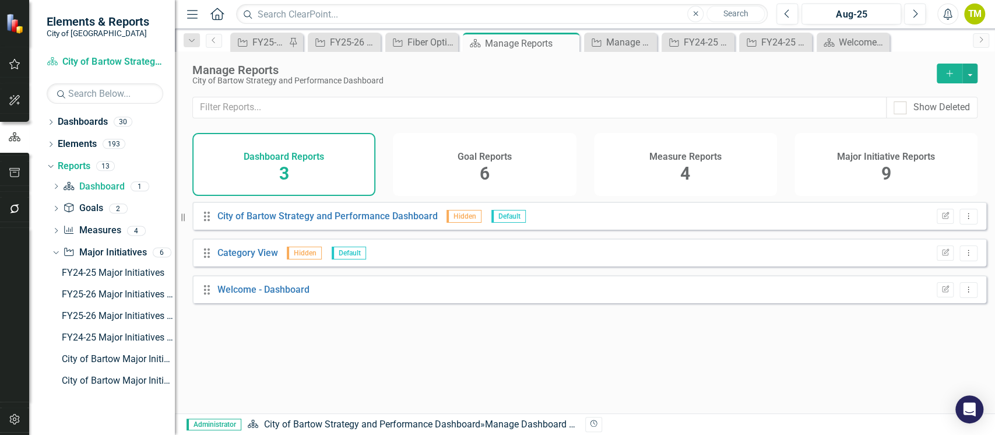
click at [878, 166] on div "Major Initiative Reports 9" at bounding box center [885, 164] width 183 height 63
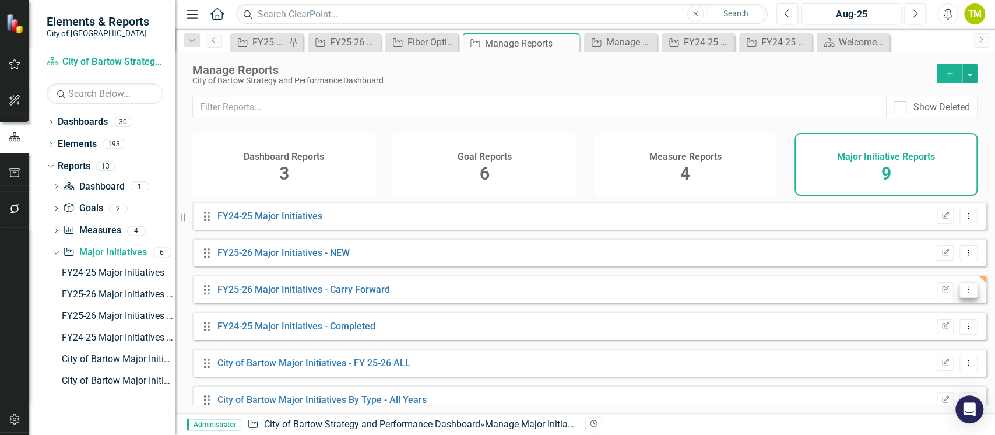
click at [963, 293] on icon "Dropdown Menu" at bounding box center [968, 290] width 10 height 8
click at [902, 378] on link "Trash Delete Report" at bounding box center [920, 382] width 96 height 22
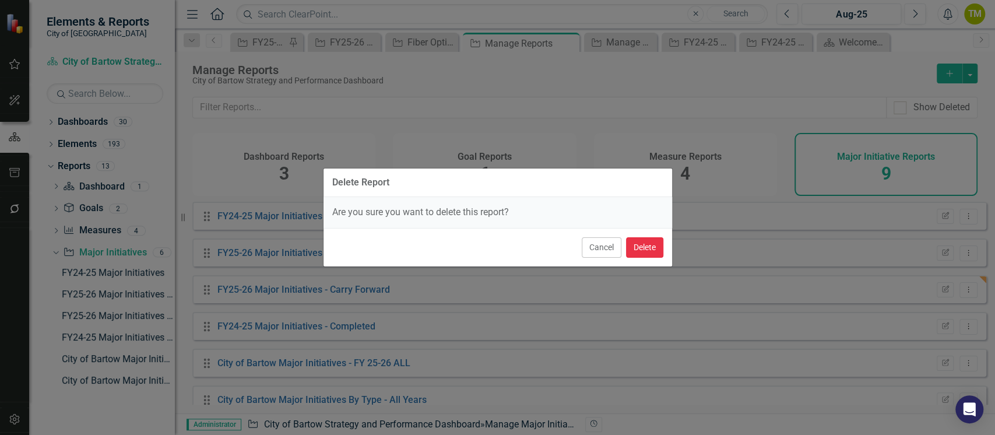
click at [634, 242] on button "Delete" at bounding box center [644, 247] width 37 height 20
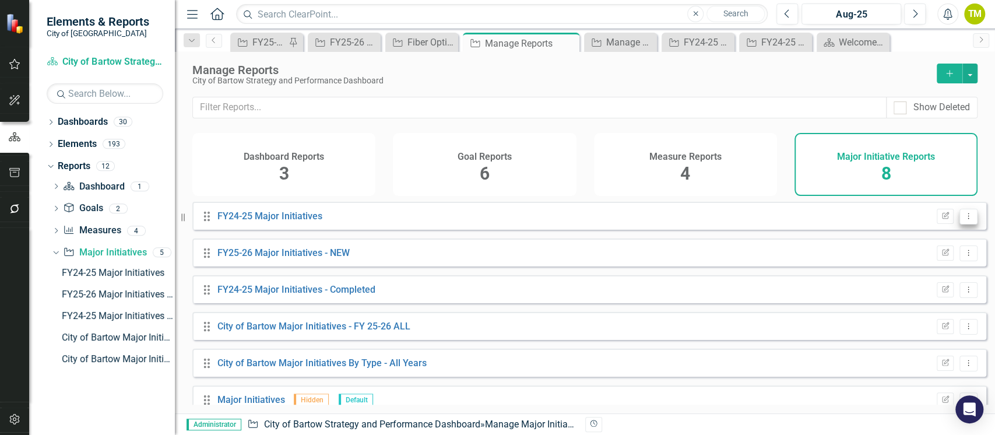
click at [963, 220] on icon "Dropdown Menu" at bounding box center [968, 216] width 10 height 8
click at [909, 286] on link "Copy Duplicate Report" at bounding box center [920, 287] width 96 height 22
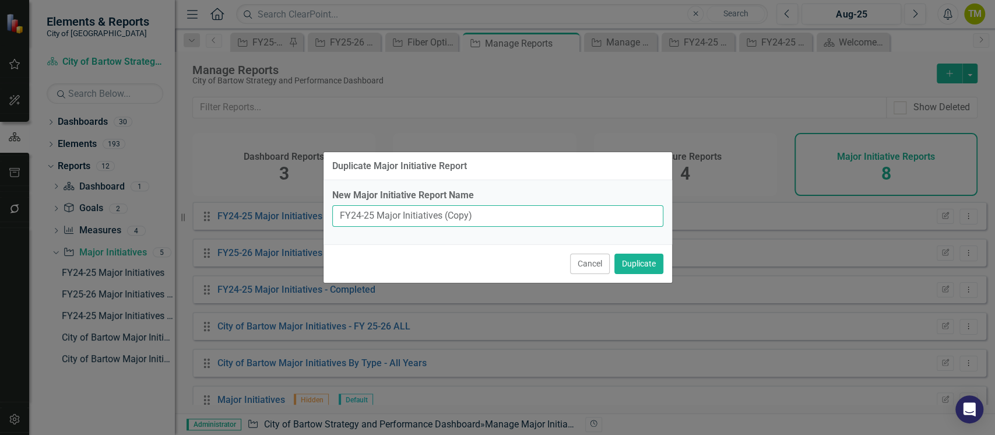
click at [501, 210] on input "FY24-25 Major Initiatives (Copy)" at bounding box center [497, 216] width 331 height 22
drag, startPoint x: 502, startPoint y: 212, endPoint x: 445, endPoint y: 217, distance: 57.3
click at [445, 217] on input "FY24-25 Major Initiatives (Copy)" at bounding box center [497, 216] width 331 height 22
type input "FY24-25 Major Initiatives - Carry Forward"
click at [636, 263] on button "Duplicate" at bounding box center [638, 264] width 49 height 20
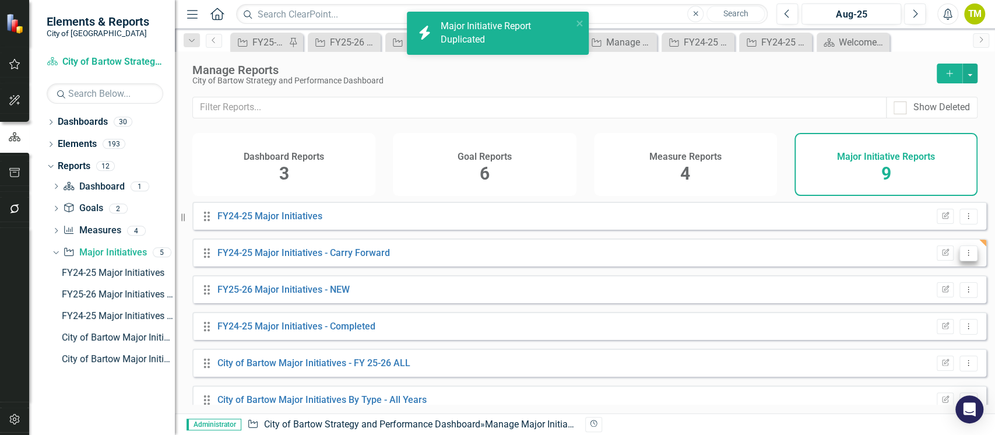
click at [963, 256] on icon "Dropdown Menu" at bounding box center [968, 253] width 10 height 8
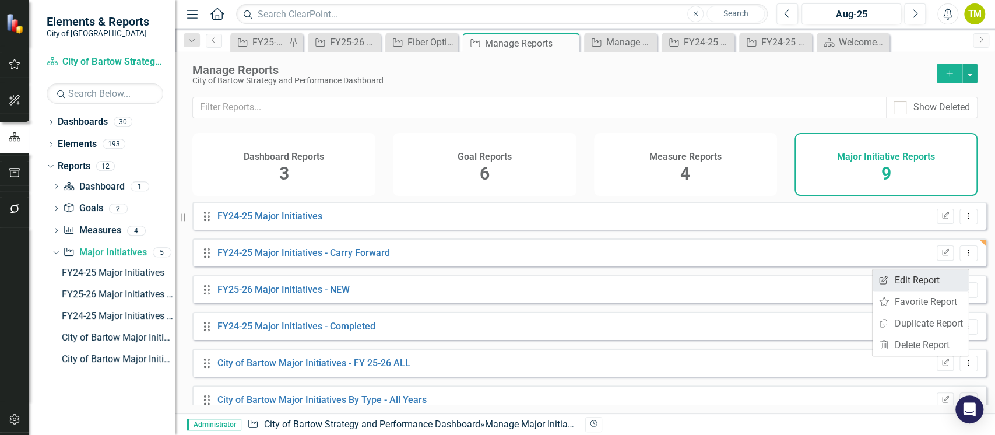
click at [900, 284] on link "Edit Report Edit Report" at bounding box center [920, 280] width 96 height 22
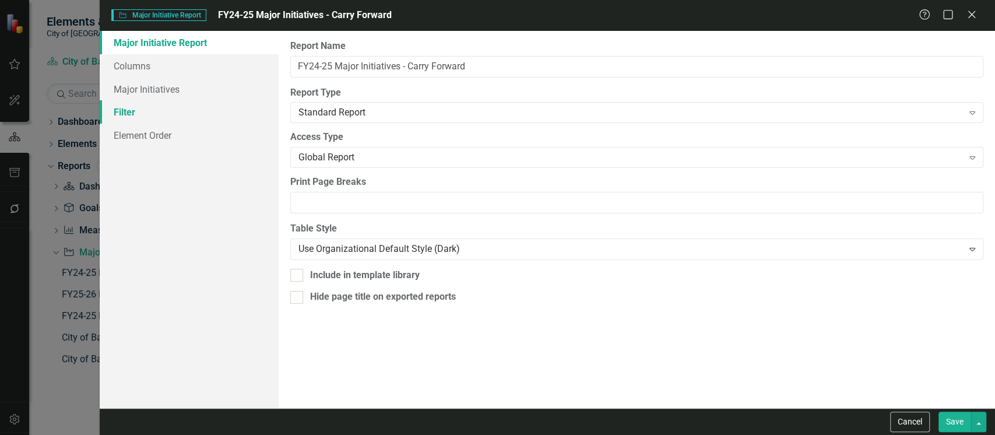
click at [132, 114] on link "Filter" at bounding box center [189, 111] width 179 height 23
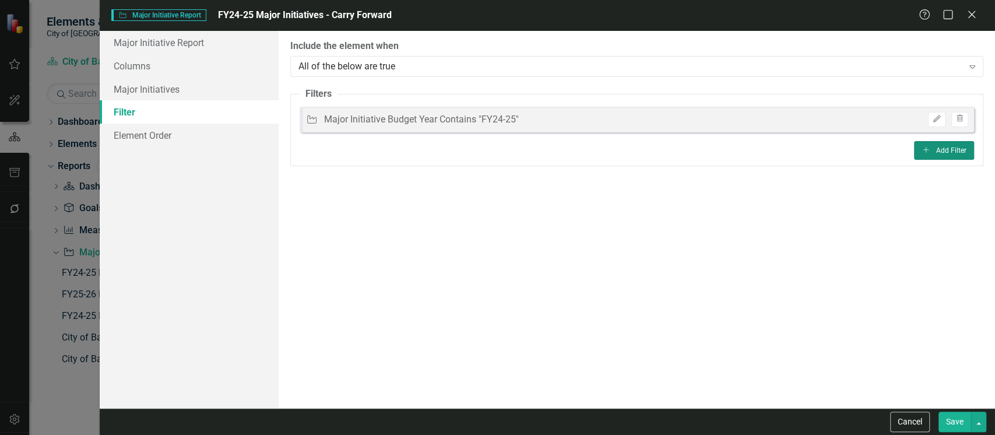
click at [932, 147] on button "Add Add Filter" at bounding box center [944, 150] width 60 height 19
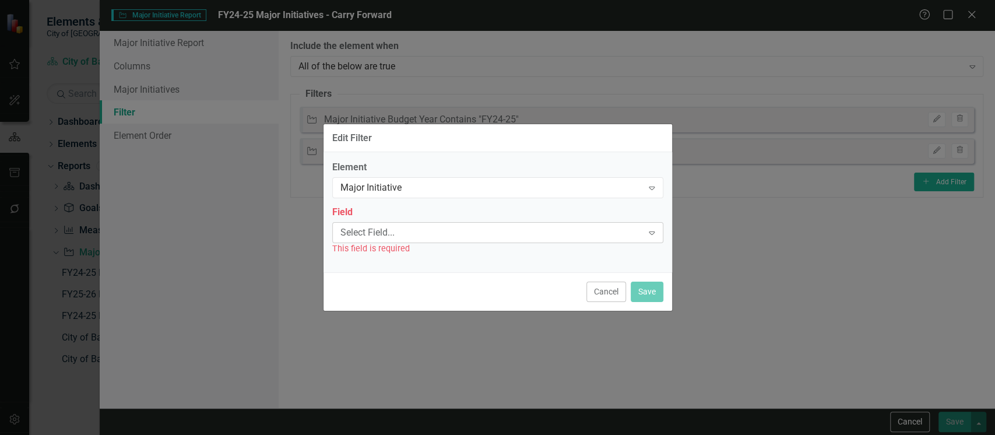
click at [414, 227] on div "Select Field..." at bounding box center [491, 232] width 302 height 13
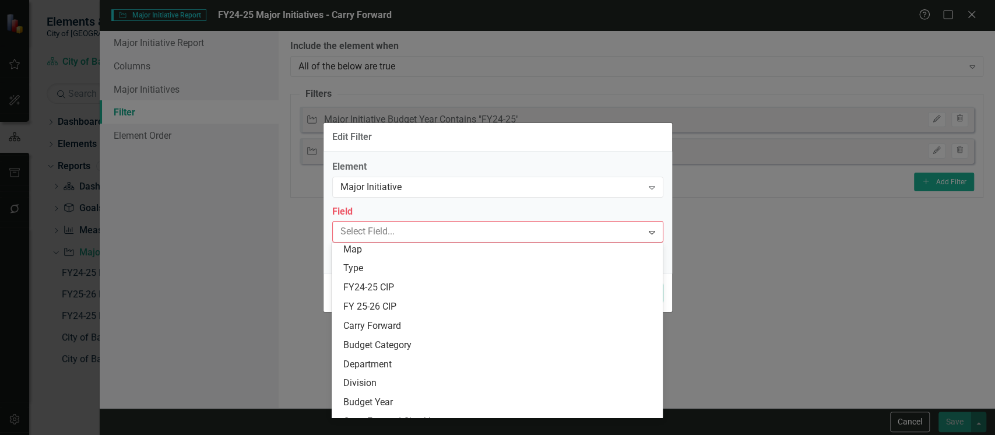
scroll to position [456, 0]
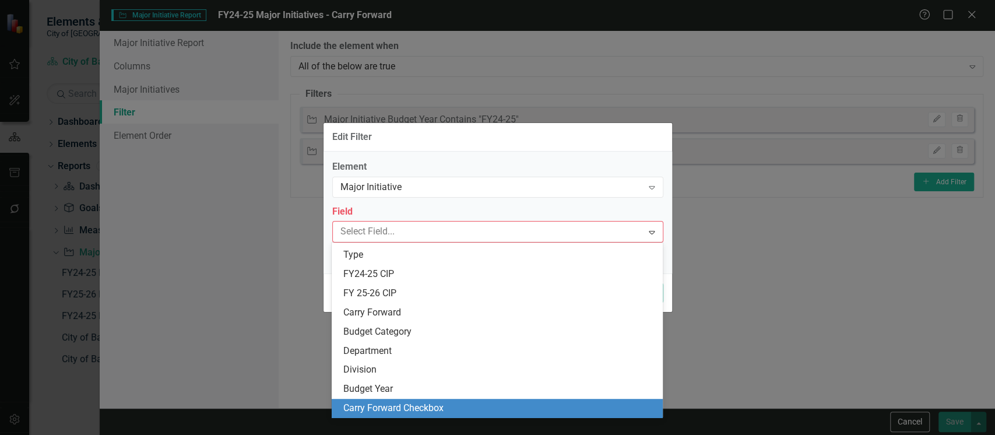
click at [418, 407] on div "Carry Forward Checkbox" at bounding box center [499, 408] width 312 height 13
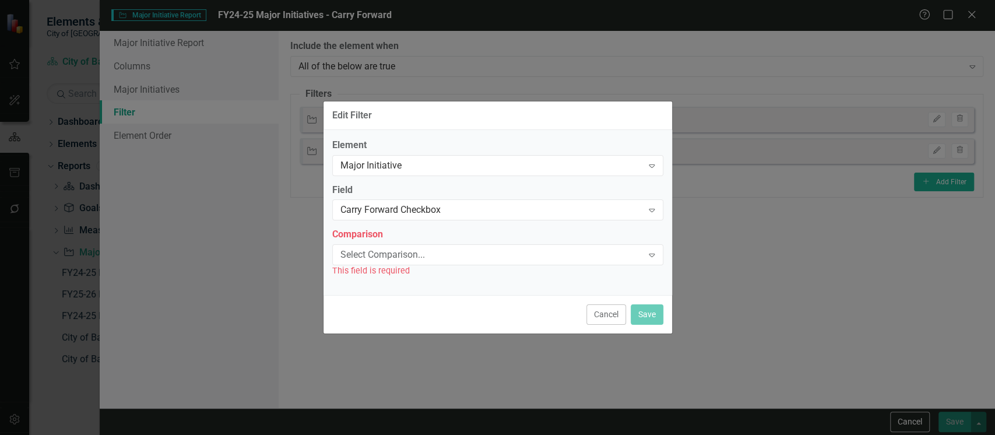
click at [396, 265] on div "This field is required" at bounding box center [497, 270] width 331 height 13
click at [395, 260] on div "Select Comparison..." at bounding box center [491, 254] width 302 height 13
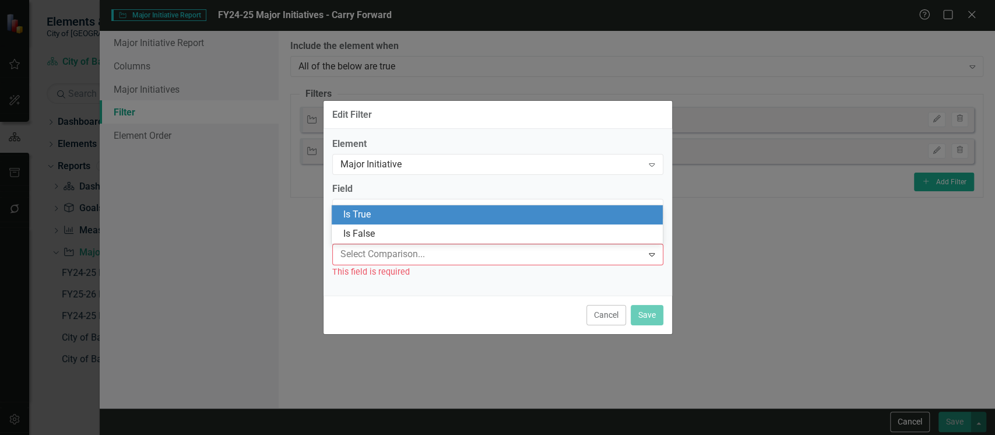
click at [385, 212] on div "Is True" at bounding box center [499, 214] width 312 height 13
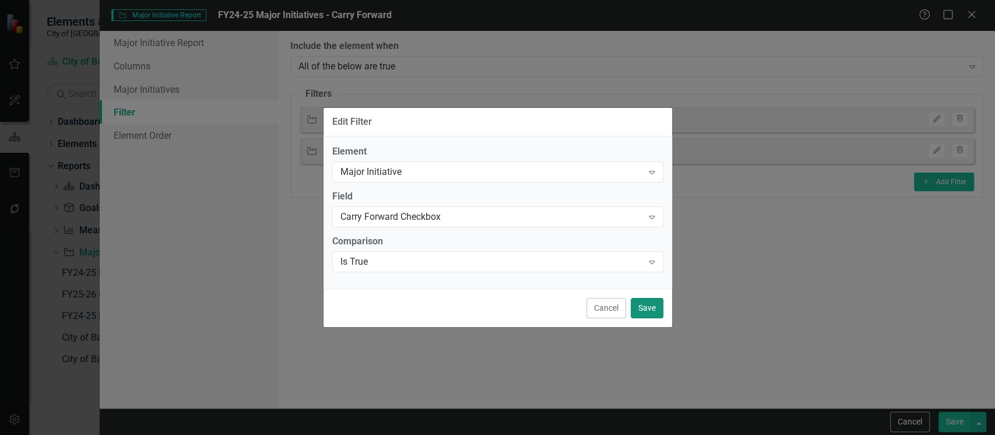
click at [647, 302] on button "Save" at bounding box center [647, 308] width 33 height 20
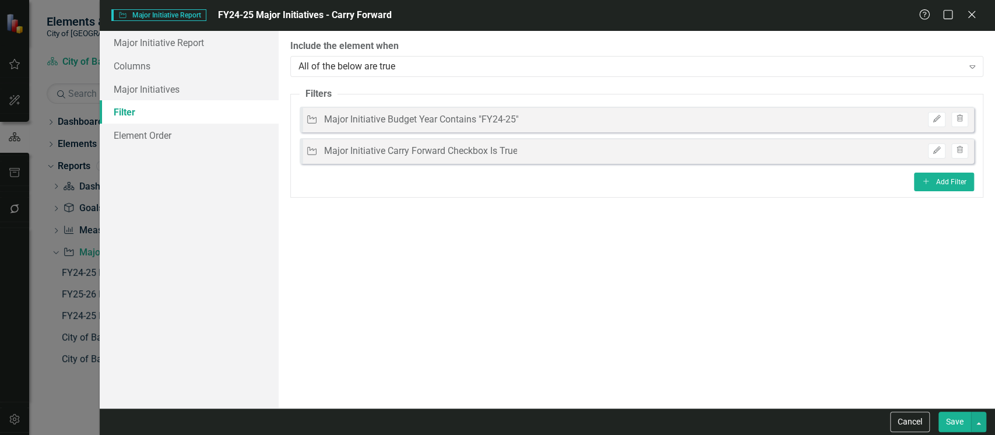
click at [954, 416] on button "Save" at bounding box center [954, 421] width 33 height 20
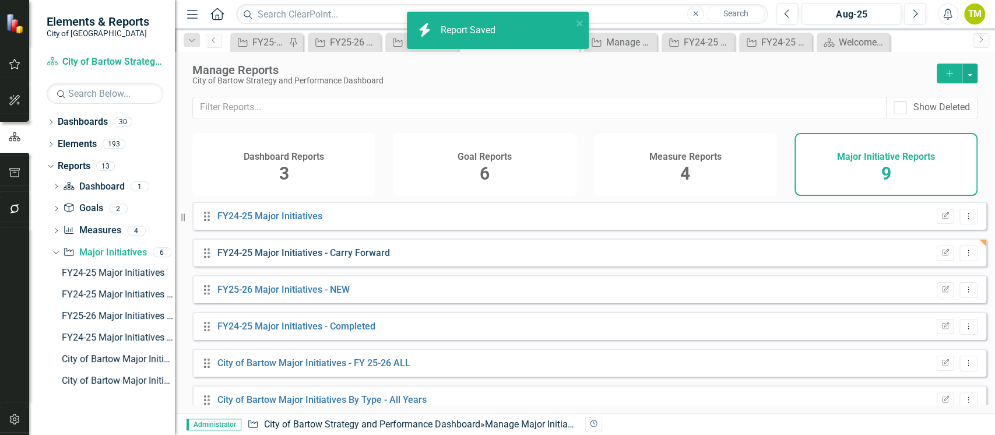
click at [339, 258] on link "FY24-25 Major Initiatives - Carry Forward" at bounding box center [303, 252] width 173 height 11
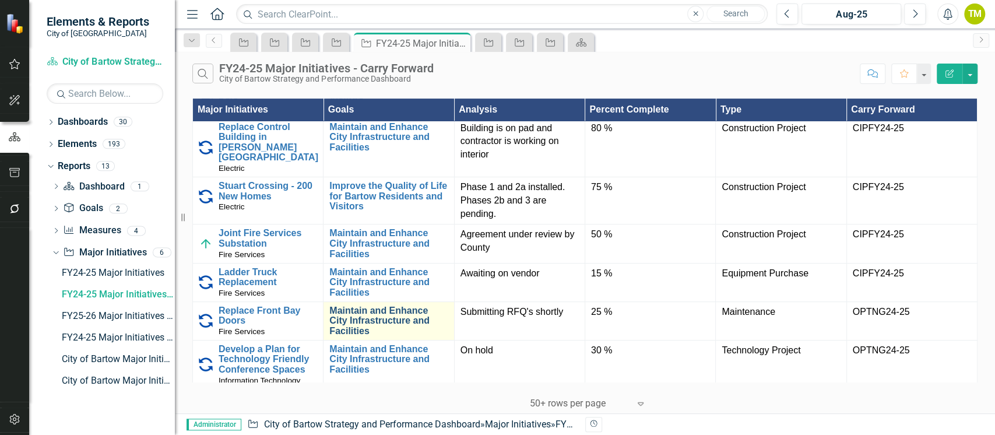
scroll to position [311, 0]
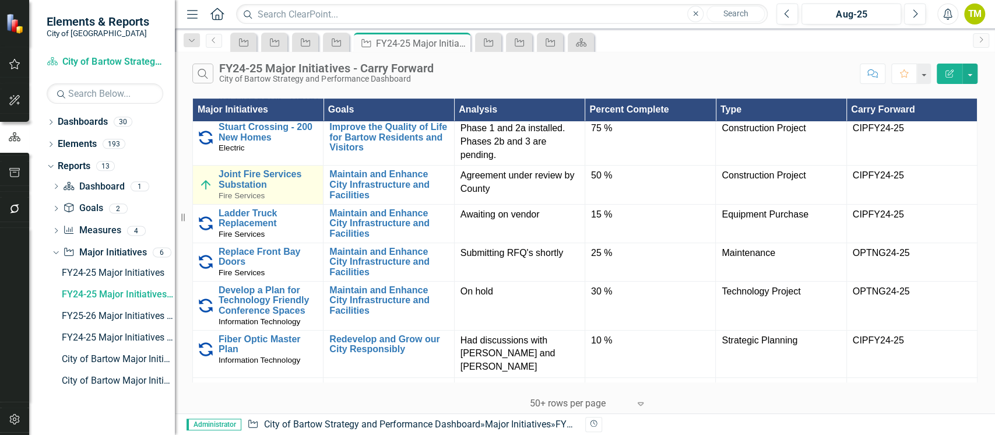
click at [205, 178] on img at bounding box center [206, 185] width 14 height 14
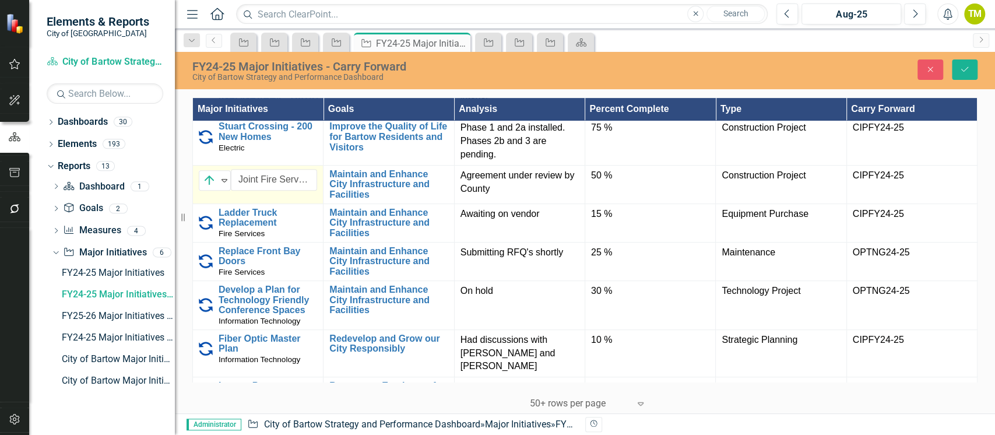
click at [205, 173] on img at bounding box center [209, 180] width 14 height 14
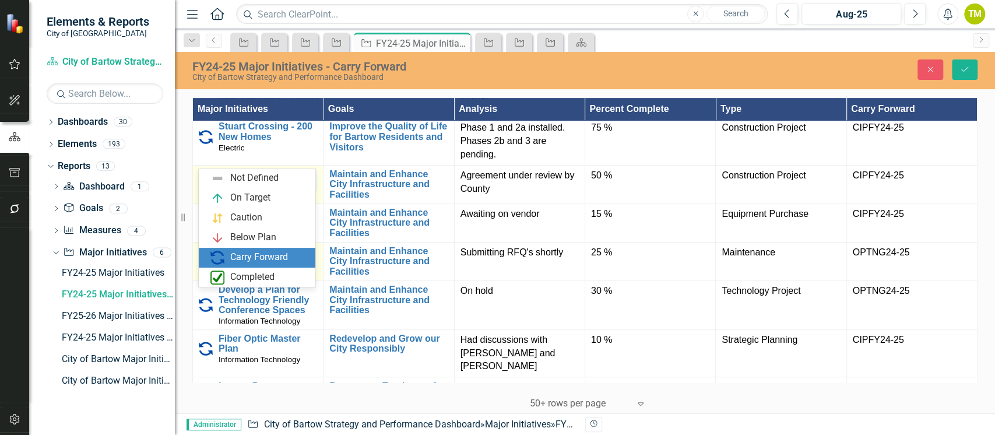
drag, startPoint x: 222, startPoint y: 252, endPoint x: 228, endPoint y: 249, distance: 6.3
click at [223, 252] on img at bounding box center [217, 258] width 14 height 14
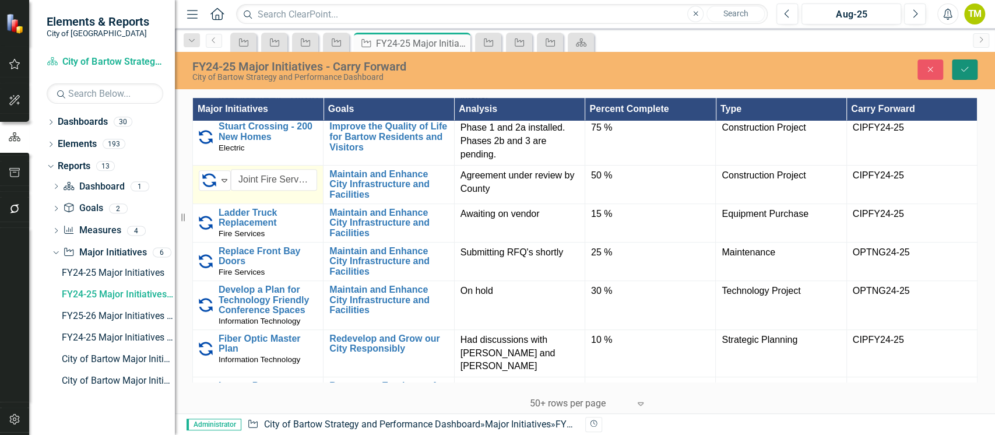
click at [969, 69] on icon "Save" at bounding box center [964, 69] width 10 height 8
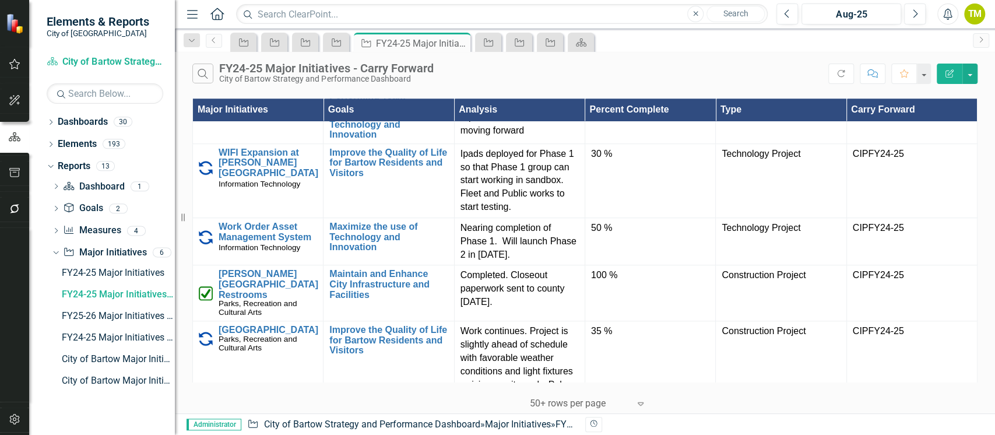
scroll to position [699, 0]
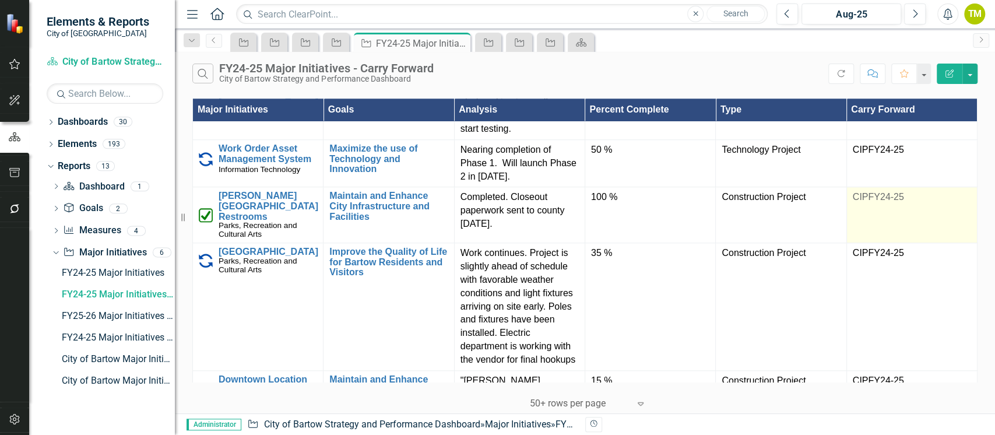
click at [879, 192] on span "CIPFY24-25" at bounding box center [878, 197] width 51 height 10
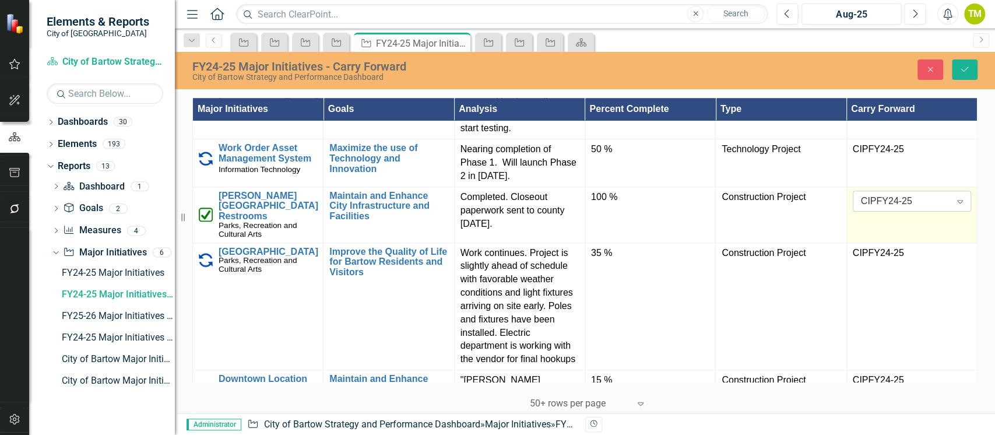
click at [921, 195] on div "CIPFY24-25" at bounding box center [906, 201] width 90 height 13
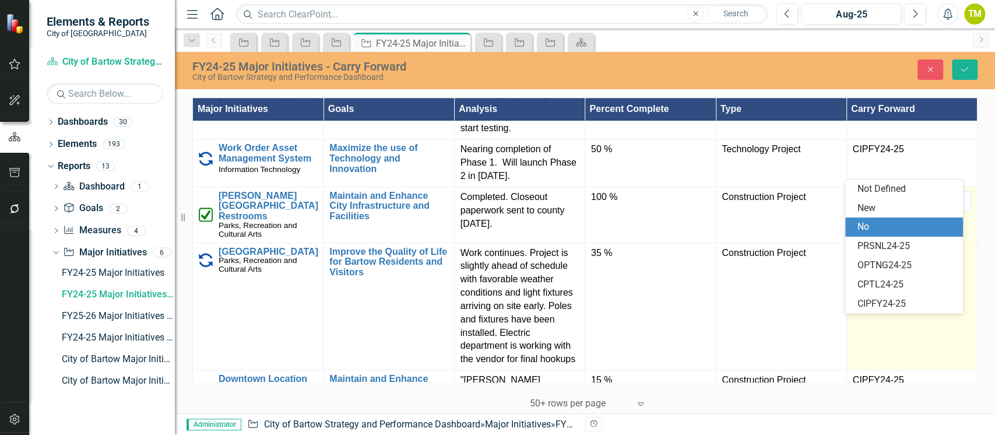
click at [889, 219] on div "No" at bounding box center [903, 226] width 117 height 19
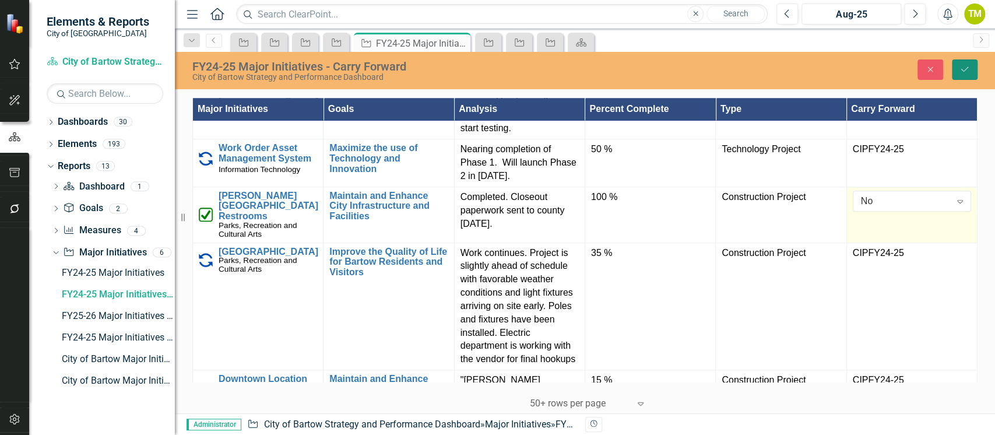
click at [963, 71] on icon "Save" at bounding box center [964, 69] width 10 height 8
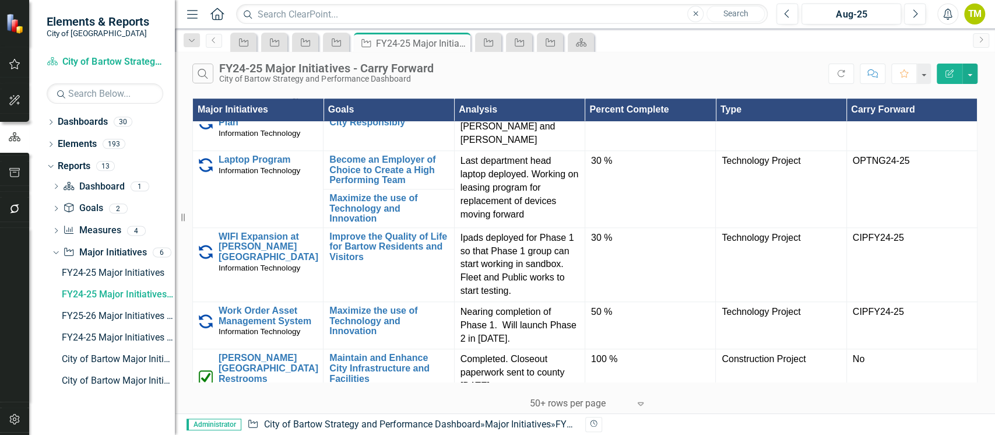
scroll to position [544, 0]
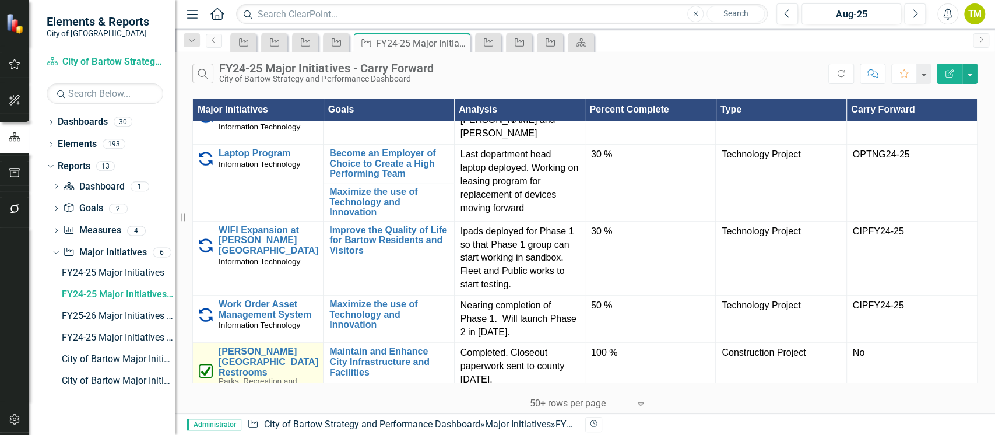
click at [279, 343] on td "[PERSON_NAME][GEOGRAPHIC_DATA] Restrooms Parks, Recreation and Cultural Arts Li…" at bounding box center [258, 371] width 131 height 56
click at [277, 346] on link "[PERSON_NAME][GEOGRAPHIC_DATA] Restrooms" at bounding box center [269, 361] width 100 height 31
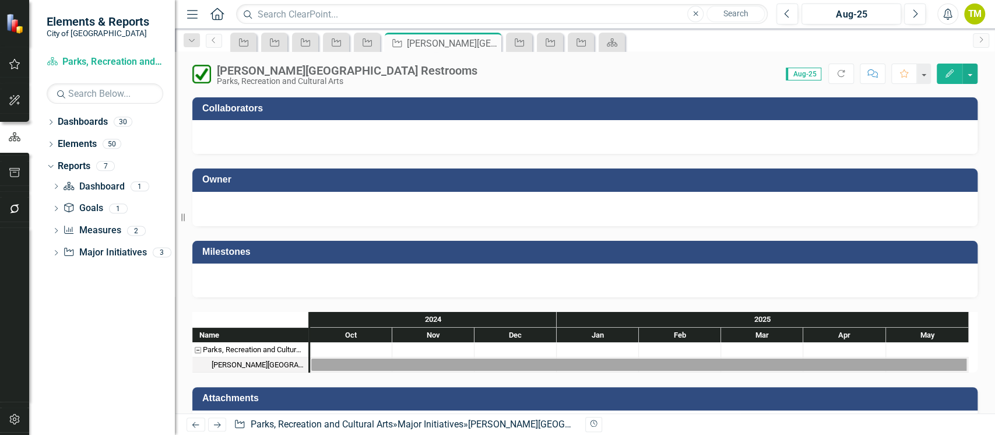
scroll to position [796, 0]
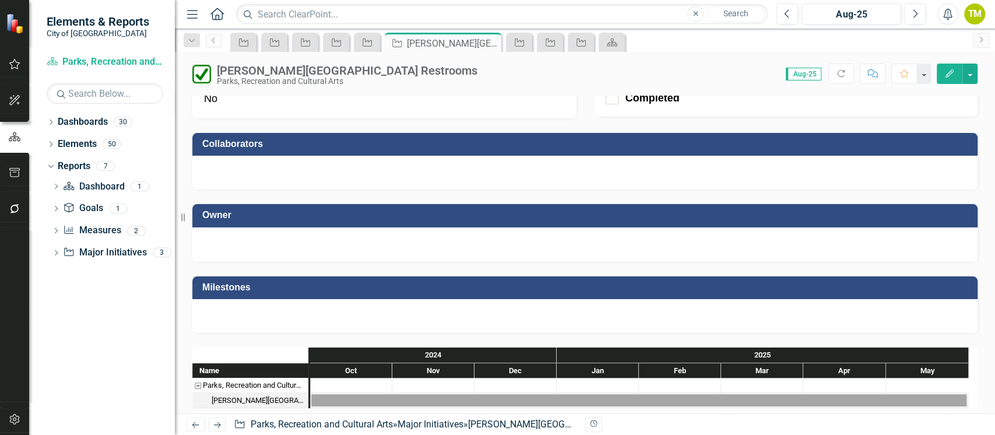
click at [941, 75] on button "Edit" at bounding box center [950, 74] width 26 height 20
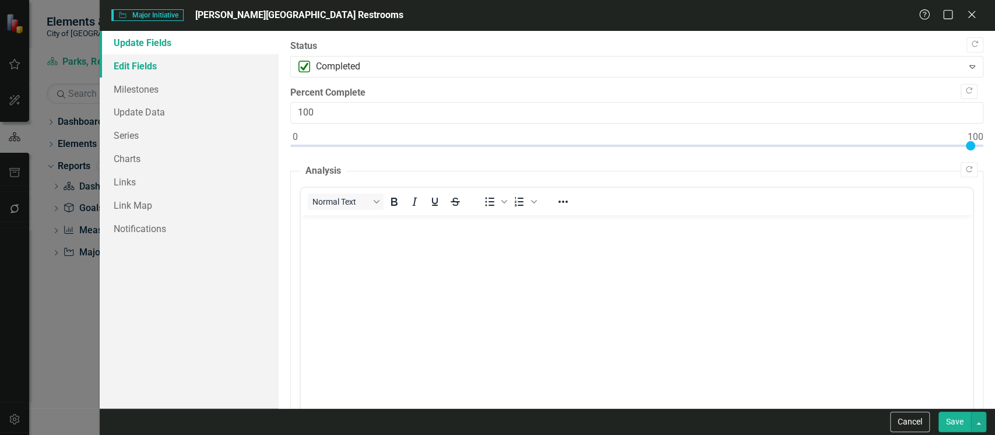
click at [135, 64] on link "Edit Fields" at bounding box center [189, 65] width 179 height 23
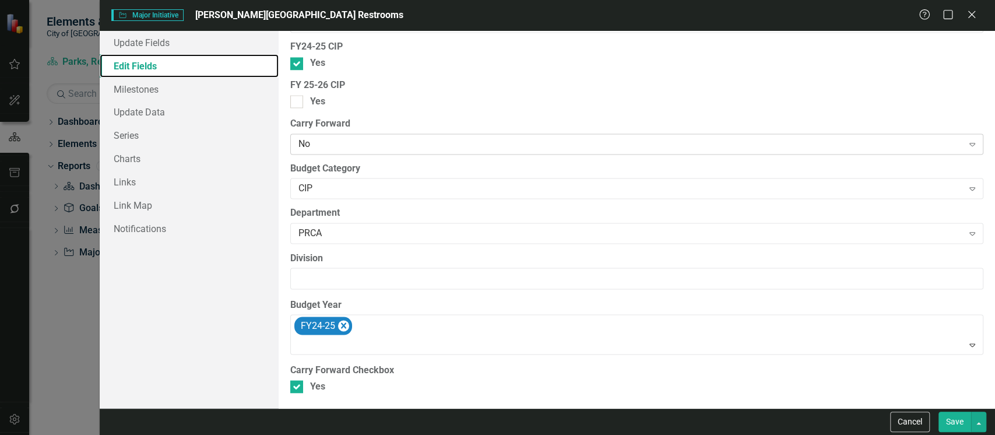
scroll to position [1305, 0]
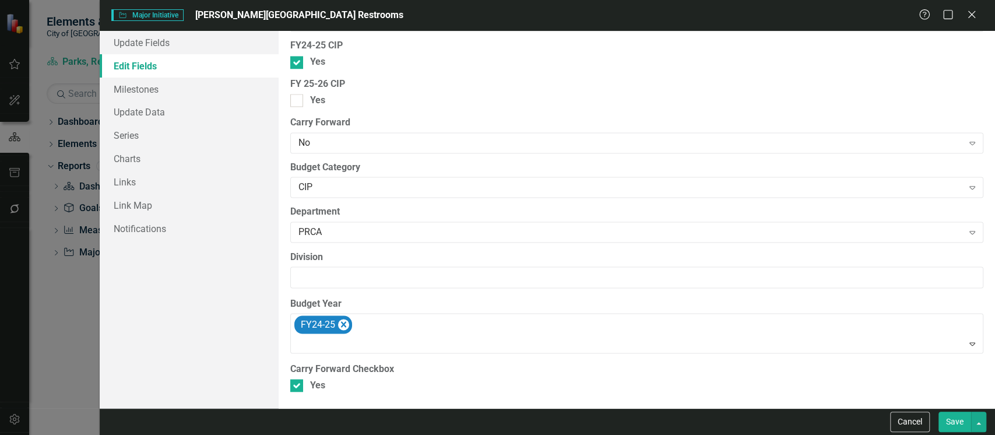
drag, startPoint x: 299, startPoint y: 381, endPoint x: 442, endPoint y: 375, distance: 143.5
click at [299, 380] on div at bounding box center [296, 385] width 13 height 13
click at [298, 380] on input "Yes" at bounding box center [294, 383] width 8 height 8
checkbox input "false"
click at [951, 420] on button "Save" at bounding box center [954, 421] width 33 height 20
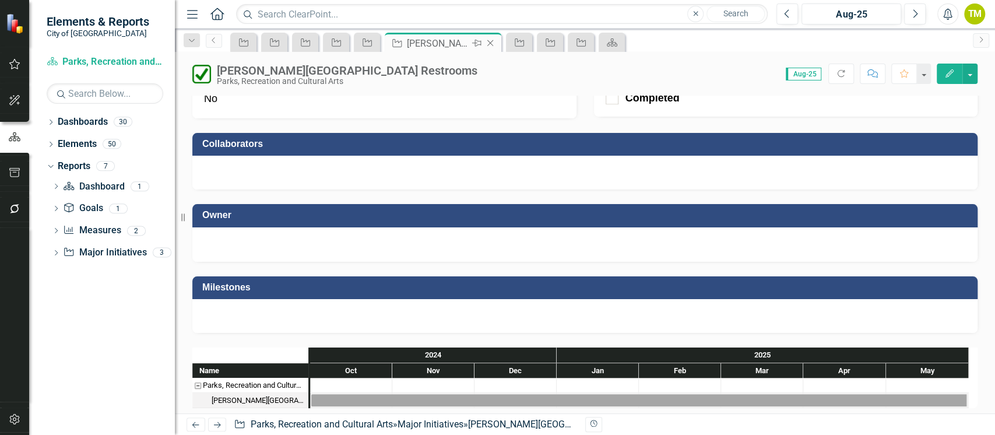
click at [494, 40] on icon "Close" at bounding box center [490, 42] width 12 height 9
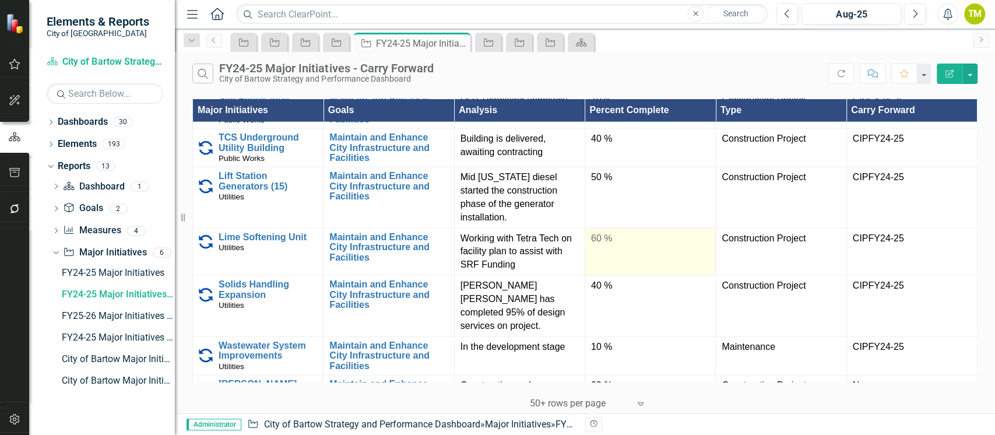
scroll to position [1855, 0]
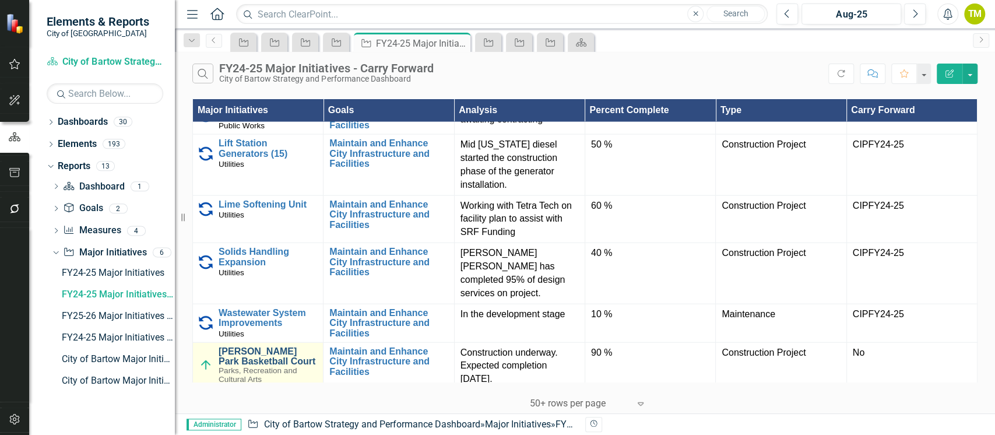
click at [247, 349] on link "[PERSON_NAME] Park Basketball Court" at bounding box center [268, 356] width 98 height 20
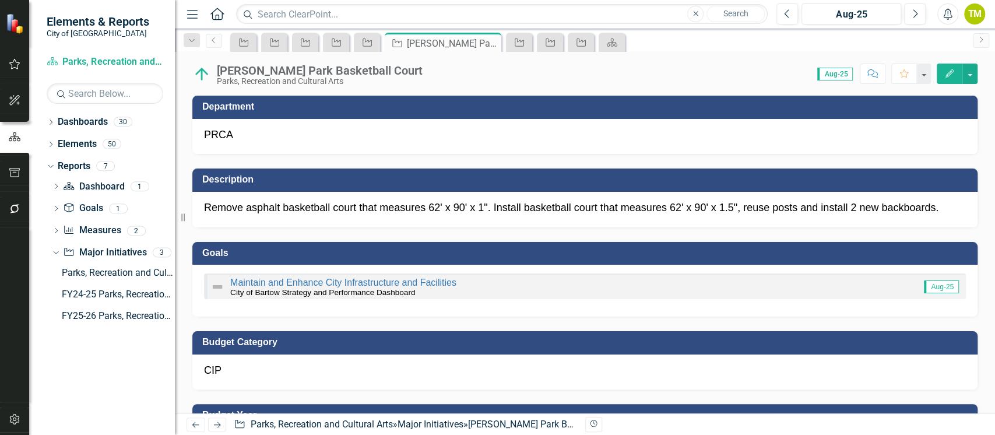
click at [947, 74] on icon "Edit" at bounding box center [949, 73] width 10 height 8
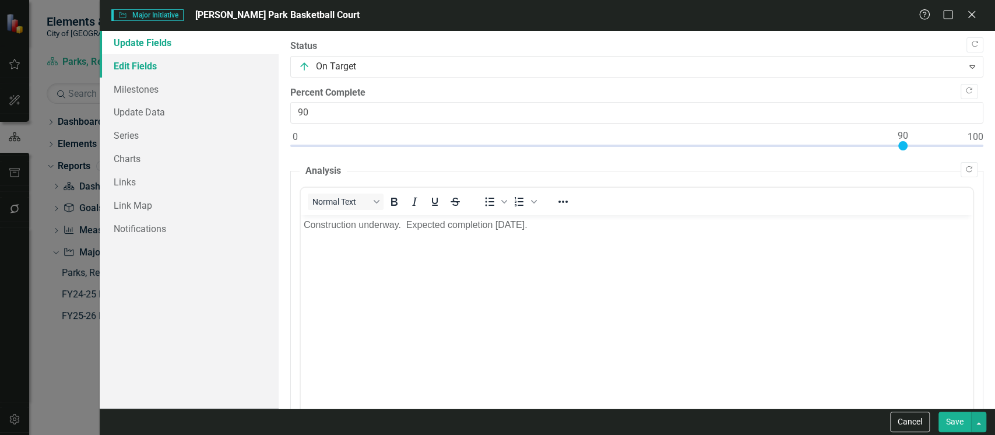
click at [132, 68] on link "Edit Fields" at bounding box center [189, 65] width 179 height 23
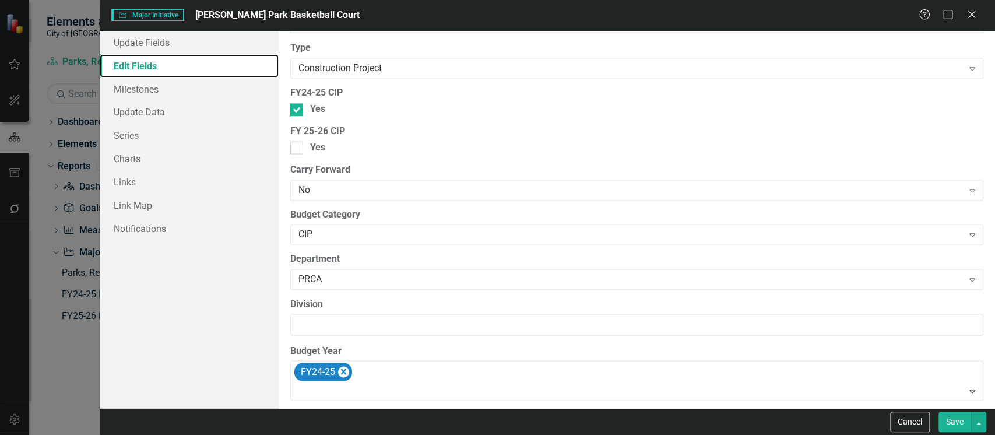
scroll to position [1305, 0]
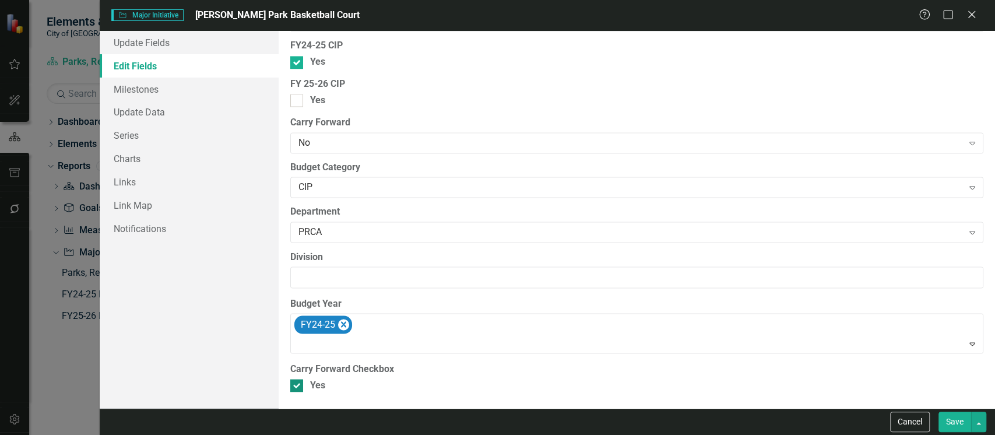
click at [293, 382] on input "Yes" at bounding box center [294, 383] width 8 height 8
checkbox input "false"
click at [951, 423] on button "Save" at bounding box center [954, 421] width 33 height 20
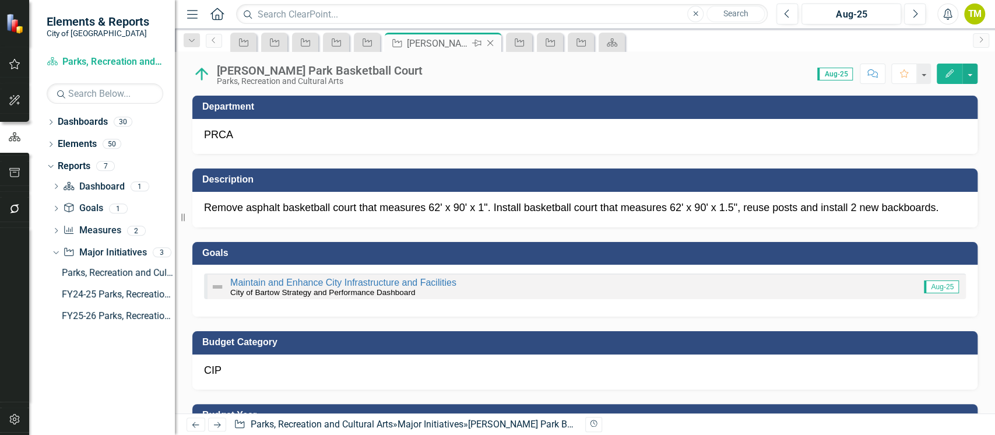
click at [492, 43] on icon "Close" at bounding box center [490, 42] width 12 height 9
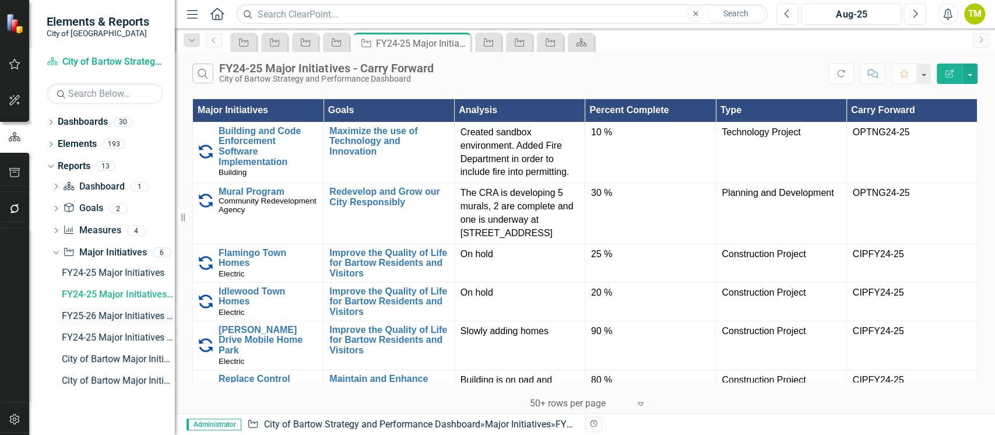
click at [81, 317] on div "FY25-26 Major Initiatives - NEW" at bounding box center [118, 316] width 113 height 10
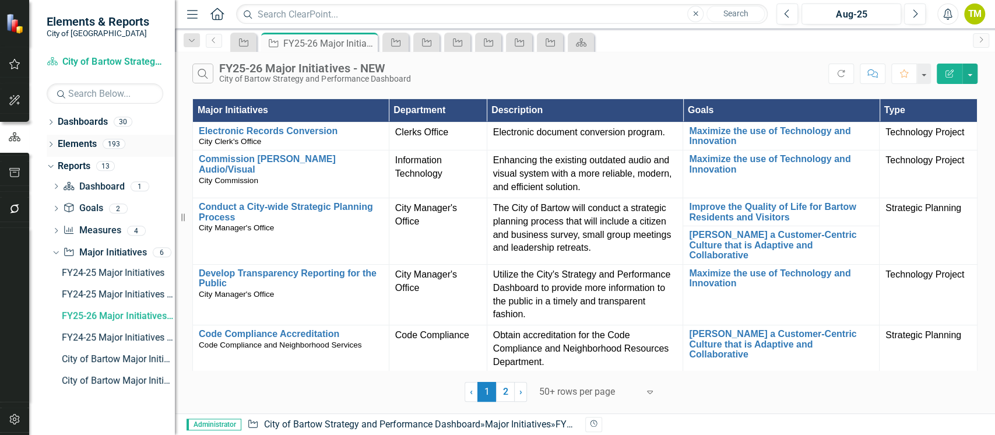
click at [76, 140] on link "Elements" at bounding box center [77, 144] width 39 height 13
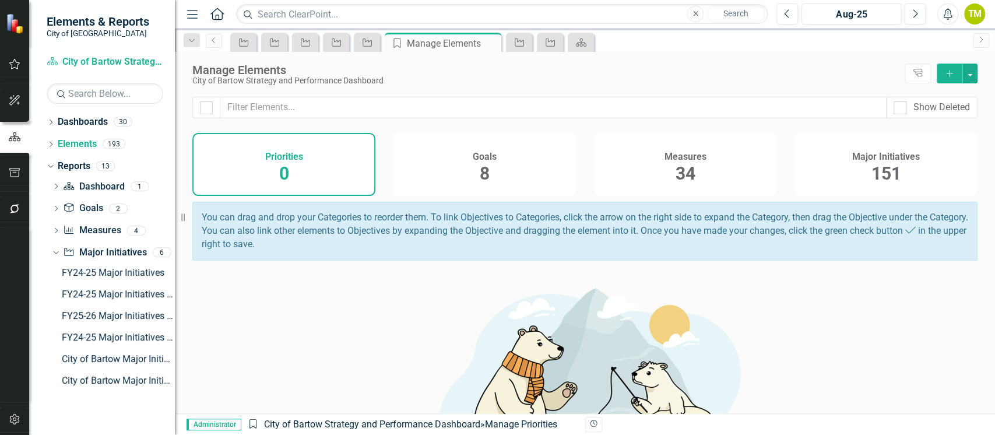
click at [888, 168] on span "151" at bounding box center [886, 173] width 30 height 20
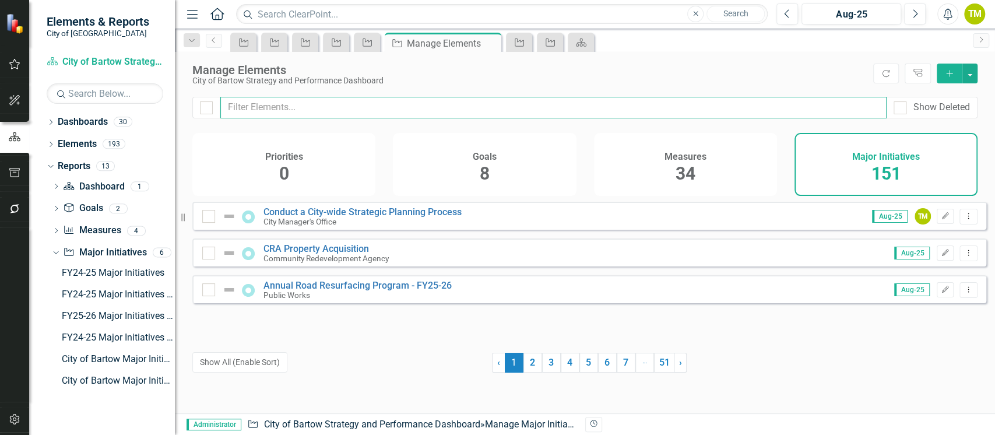
click at [270, 107] on input "text" at bounding box center [553, 108] width 666 height 22
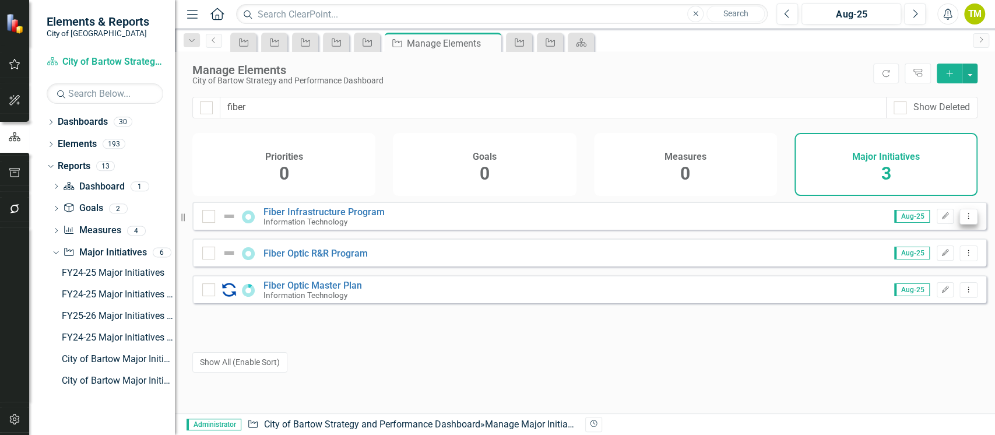
click at [968, 219] on icon at bounding box center [968, 216] width 1 height 6
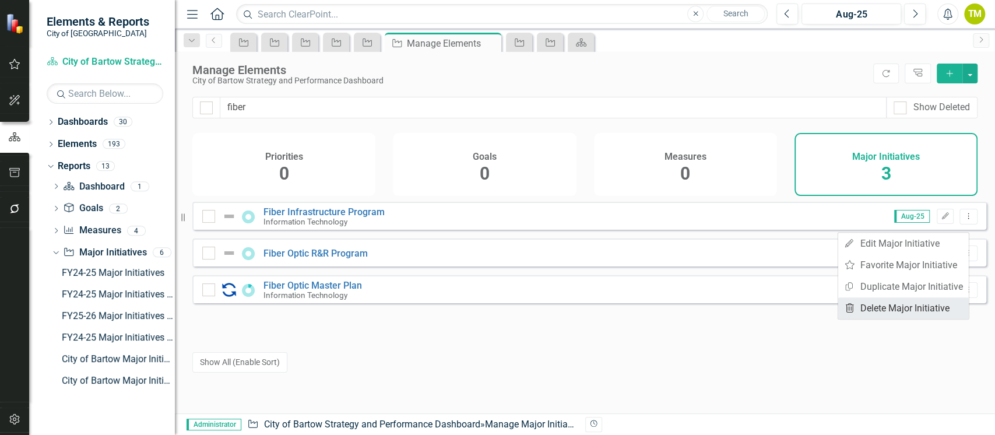
click at [900, 304] on link "Trash Delete Major Initiative" at bounding box center [903, 308] width 131 height 22
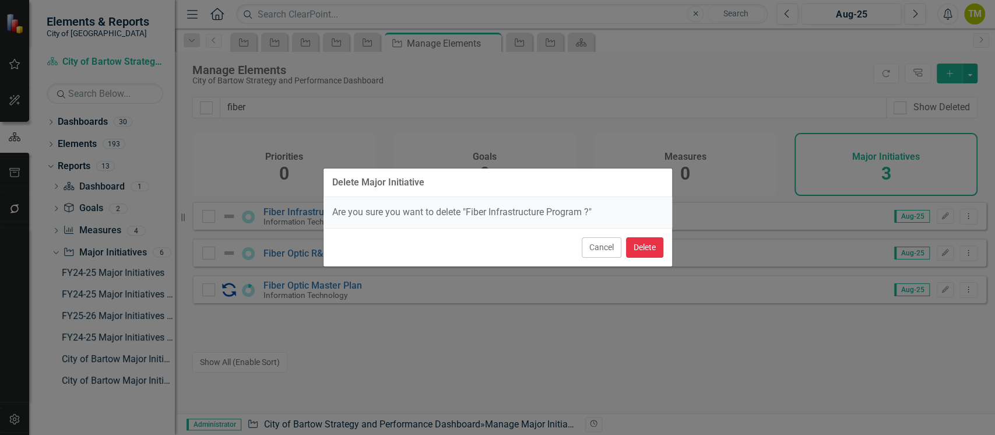
click at [648, 240] on button "Delete" at bounding box center [644, 247] width 37 height 20
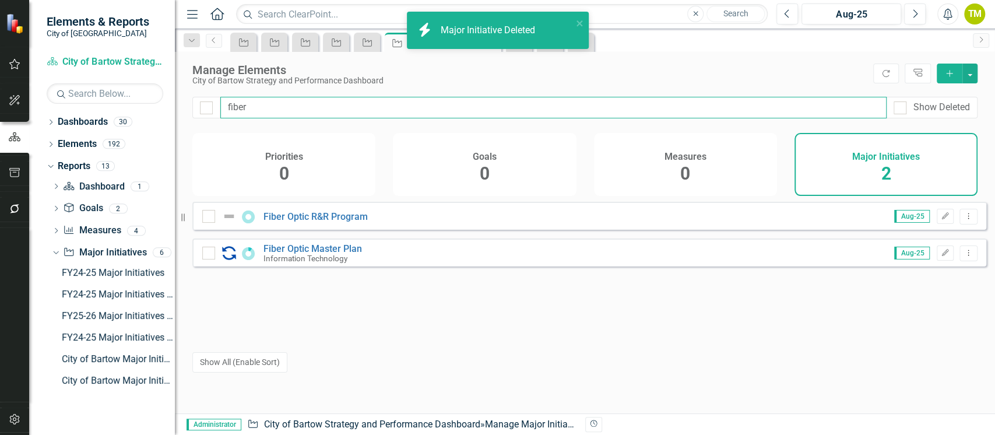
drag, startPoint x: 318, startPoint y: 105, endPoint x: 215, endPoint y: 104, distance: 103.2
click at [227, 101] on input "fiber" at bounding box center [553, 108] width 666 height 22
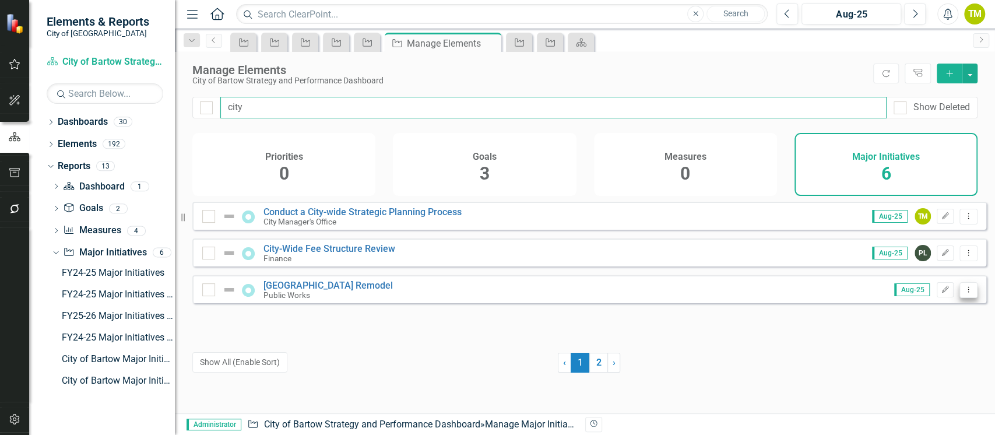
type input "city"
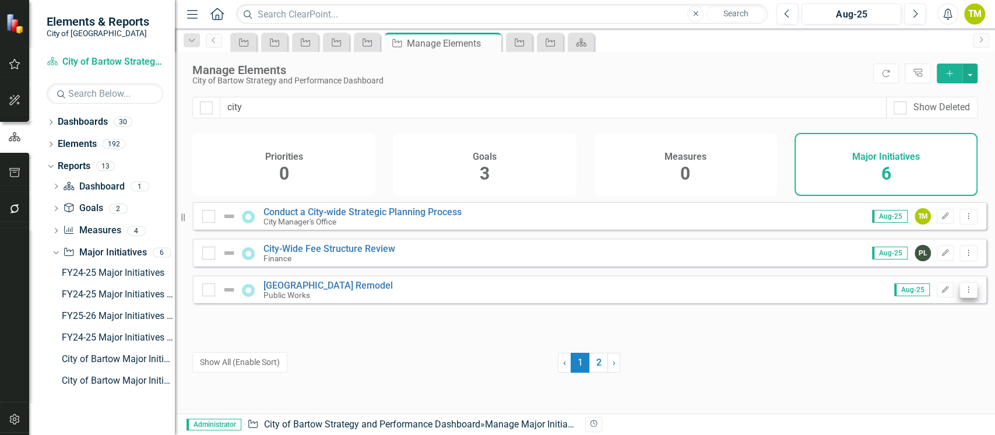
click at [963, 293] on icon "Dropdown Menu" at bounding box center [968, 290] width 10 height 8
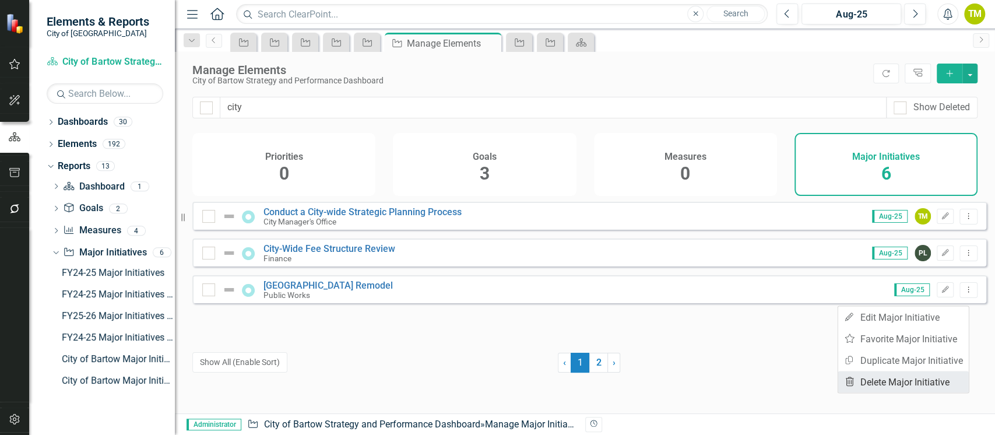
click at [881, 375] on link "Trash Delete Major Initiative" at bounding box center [903, 382] width 131 height 22
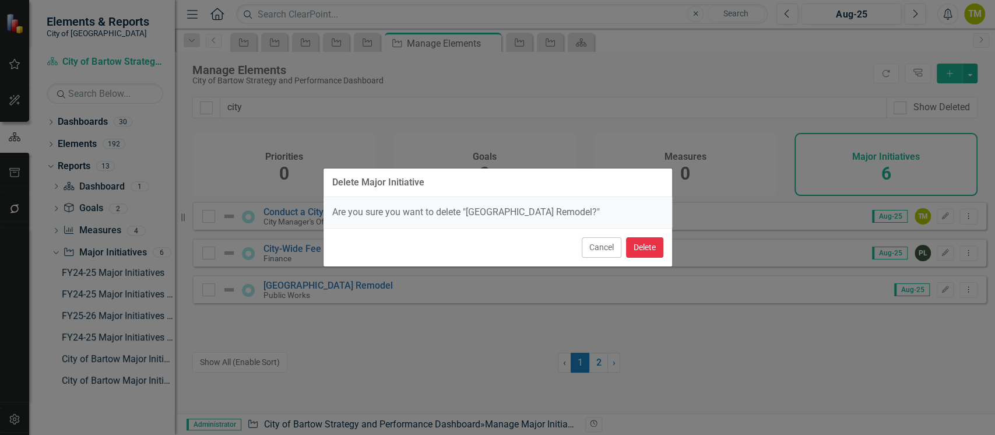
drag, startPoint x: 637, startPoint y: 245, endPoint x: 634, endPoint y: 273, distance: 28.2
click at [639, 245] on button "Delete" at bounding box center [644, 247] width 37 height 20
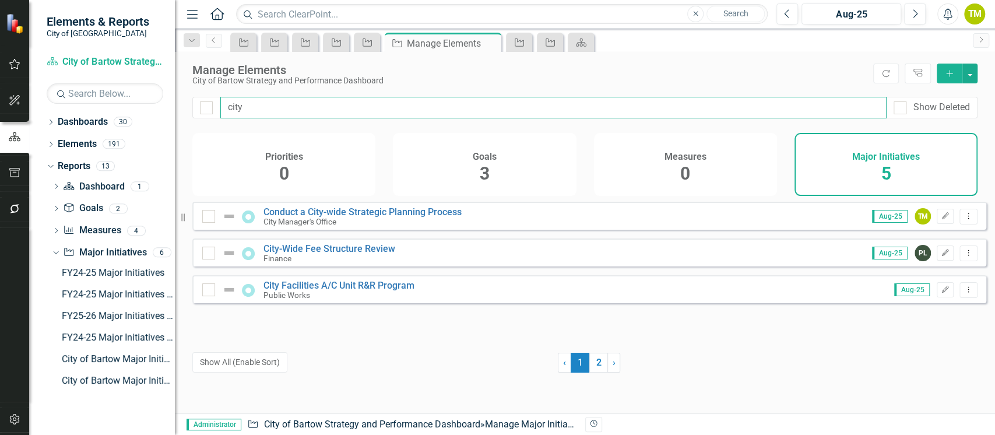
drag, startPoint x: 256, startPoint y: 105, endPoint x: 174, endPoint y: 104, distance: 82.8
click at [177, 104] on div "Elements & Reports City of Bartow Dashboard City of Bartow Strategy and Perform…" at bounding box center [497, 217] width 995 height 435
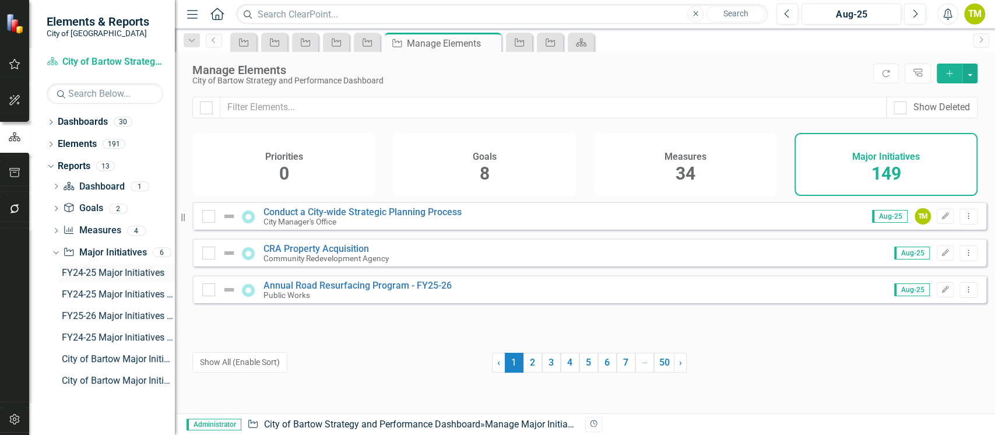
click at [74, 277] on div "FY24-25 Major Initiatives" at bounding box center [118, 273] width 113 height 10
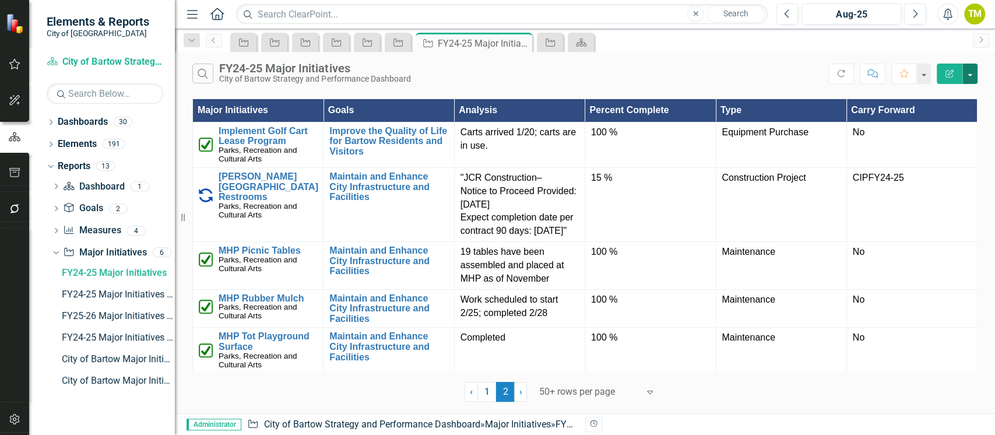
click at [969, 72] on button "button" at bounding box center [969, 74] width 15 height 20
click at [944, 92] on link "Edit Report Edit Report" at bounding box center [931, 96] width 92 height 22
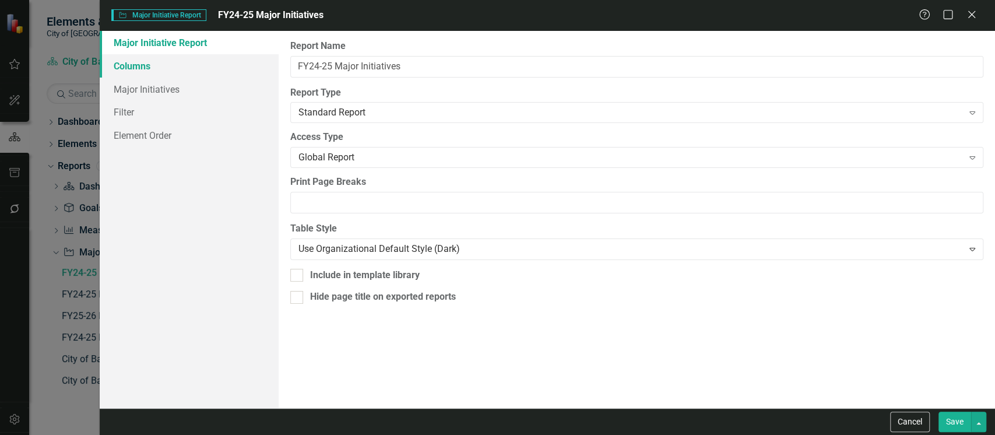
click at [150, 65] on link "Columns" at bounding box center [189, 65] width 179 height 23
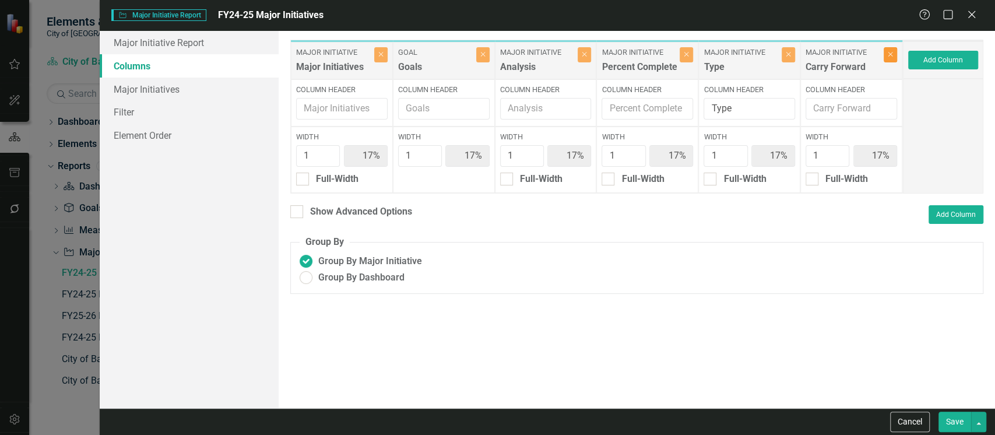
drag, startPoint x: 888, startPoint y: 61, endPoint x: 863, endPoint y: 111, distance: 56.8
click at [888, 60] on button "Close" at bounding box center [890, 54] width 13 height 15
type input "20%"
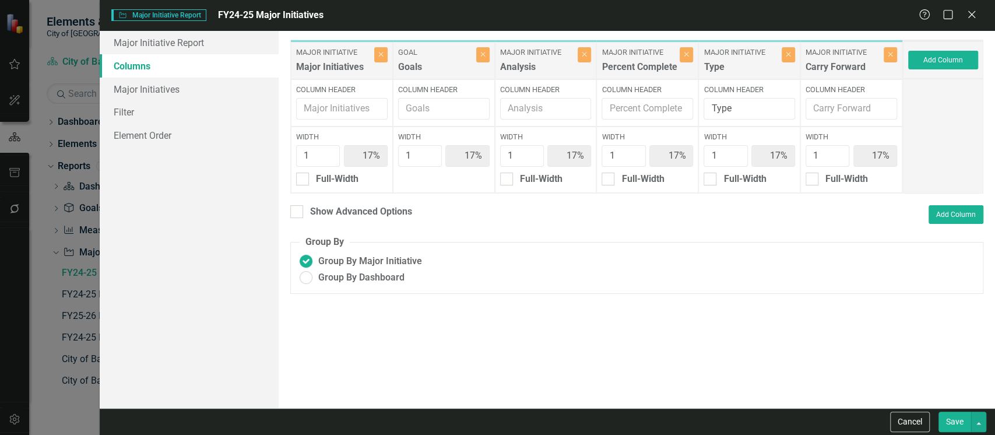
type input "20%"
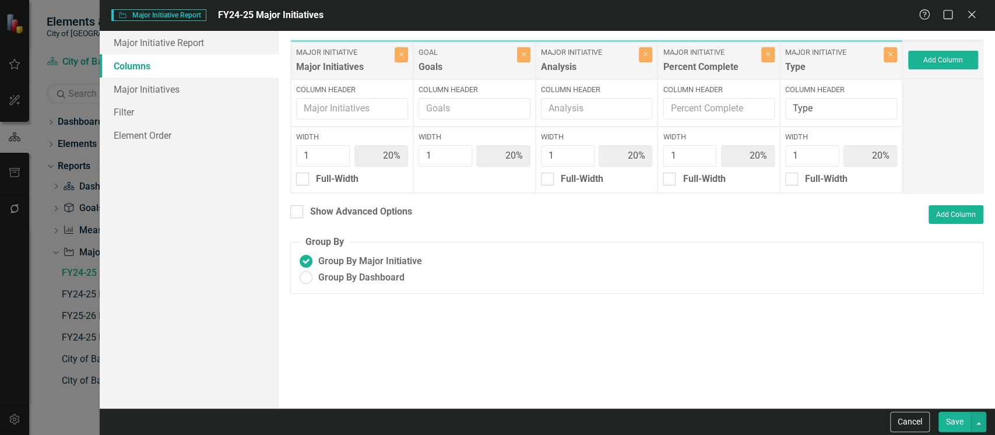
click at [959, 418] on button "Save" at bounding box center [954, 421] width 33 height 20
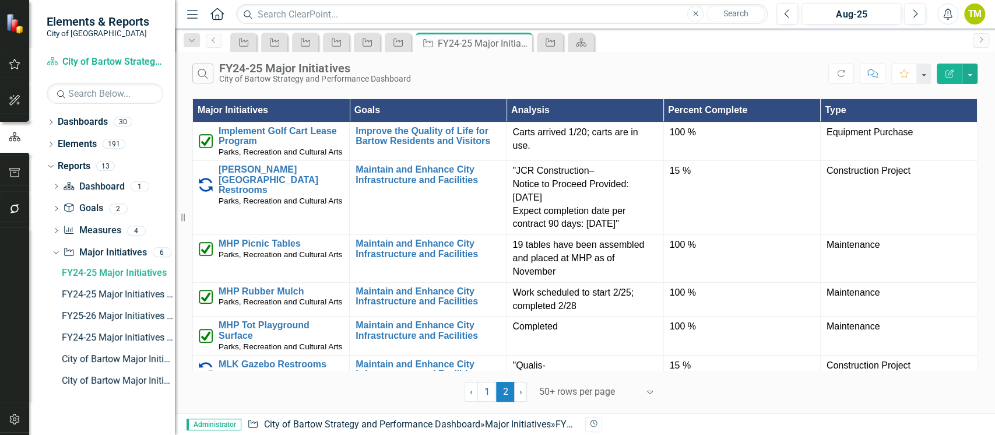
click at [487, 390] on link "1" at bounding box center [486, 392] width 19 height 20
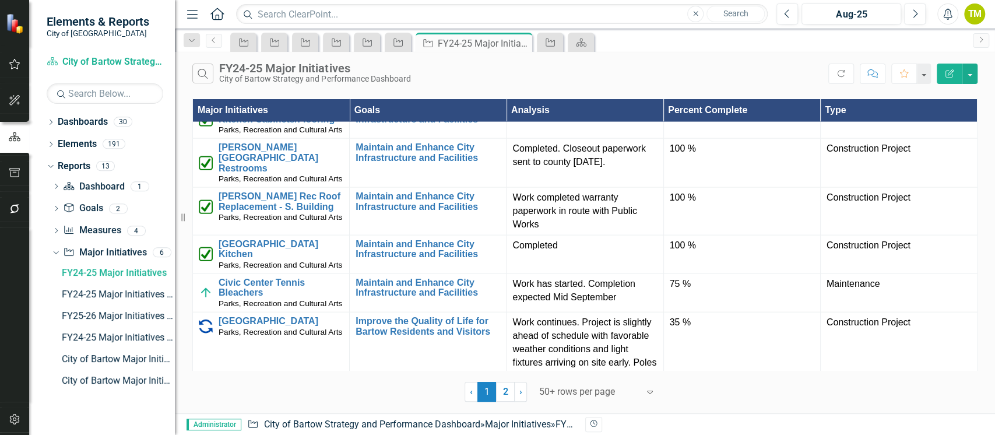
scroll to position [1865, 0]
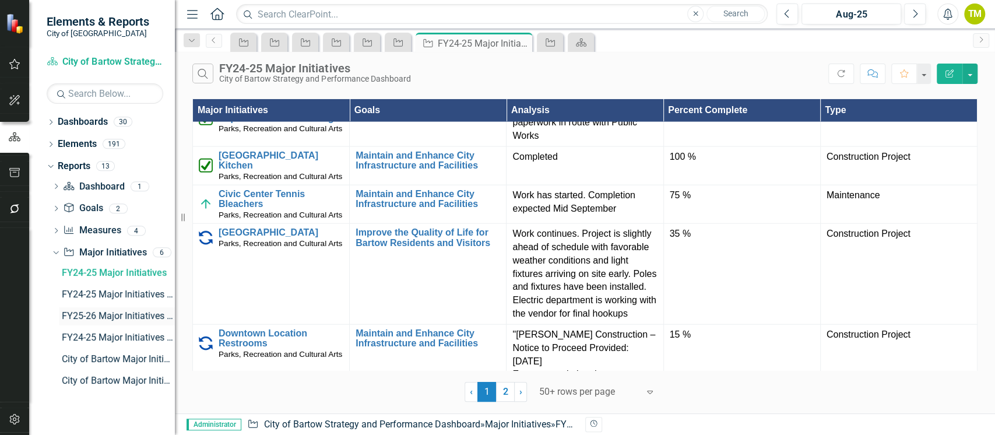
click at [83, 318] on div "FY25-26 Major Initiatives - NEW" at bounding box center [118, 316] width 113 height 10
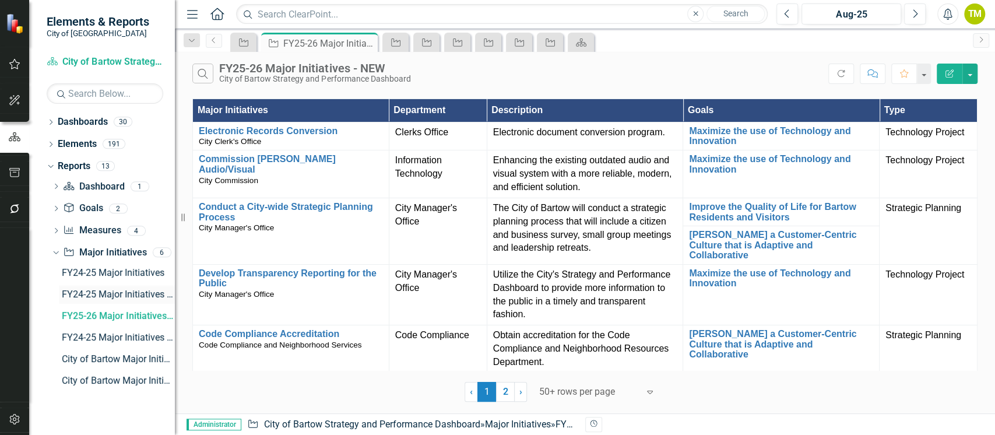
click at [103, 297] on div "FY24-25 Major Initiatives - Carry Forward" at bounding box center [118, 294] width 113 height 10
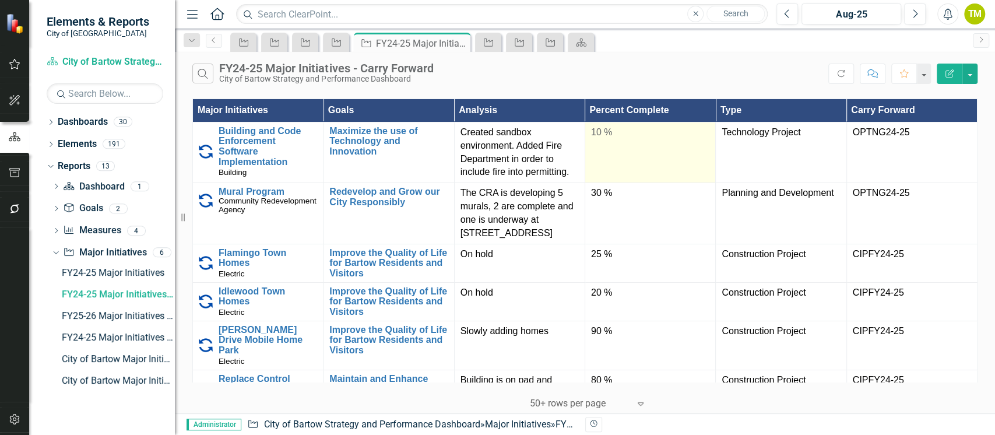
click at [615, 150] on td "10 %" at bounding box center [650, 152] width 131 height 61
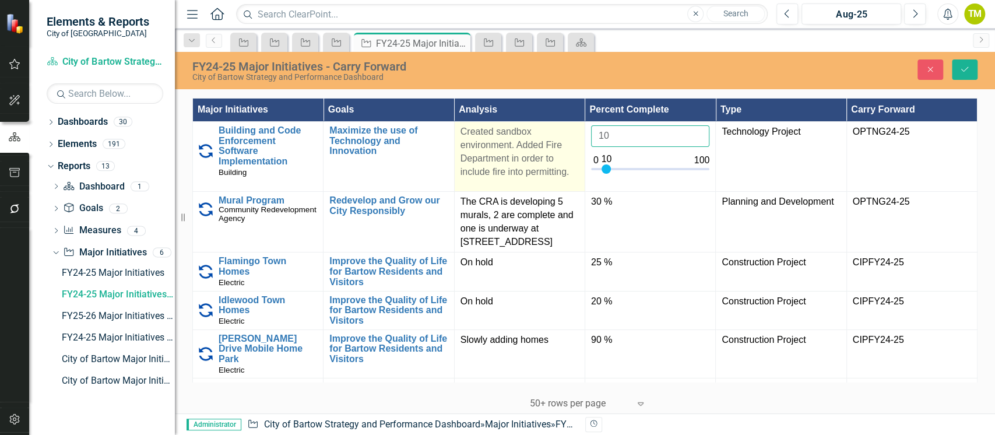
drag, startPoint x: 612, startPoint y: 133, endPoint x: 555, endPoint y: 133, distance: 57.1
click at [555, 133] on tr "Building and Code Enforcement Software Implementation Building Link Map View Li…" at bounding box center [585, 157] width 784 height 70
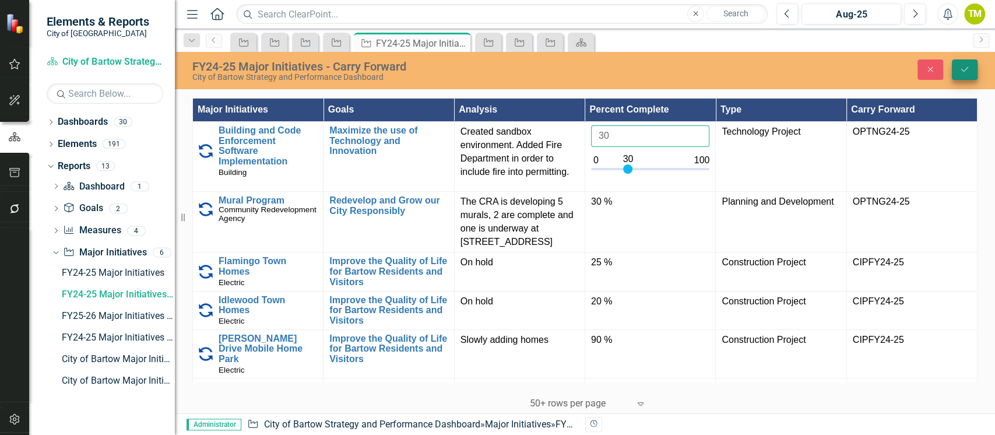
type input "30"
click at [965, 68] on icon "Save" at bounding box center [964, 69] width 10 height 8
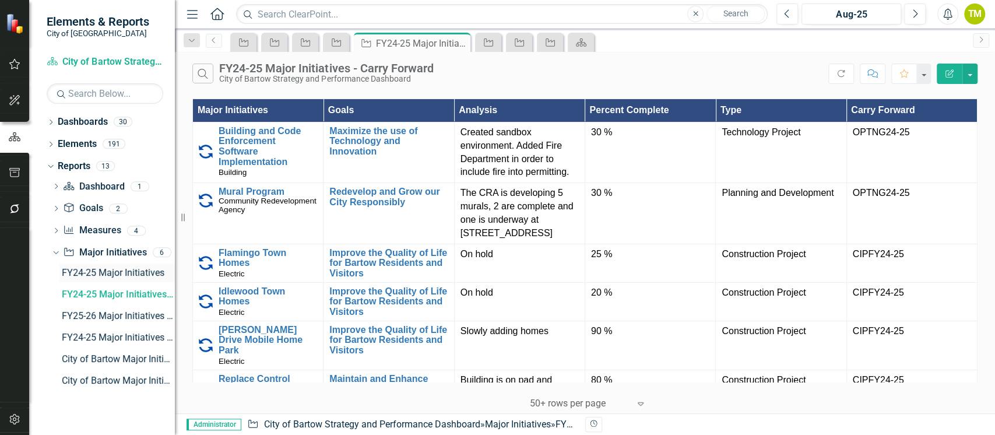
click at [95, 268] on div "FY24-25 Major Initiatives" at bounding box center [118, 273] width 113 height 10
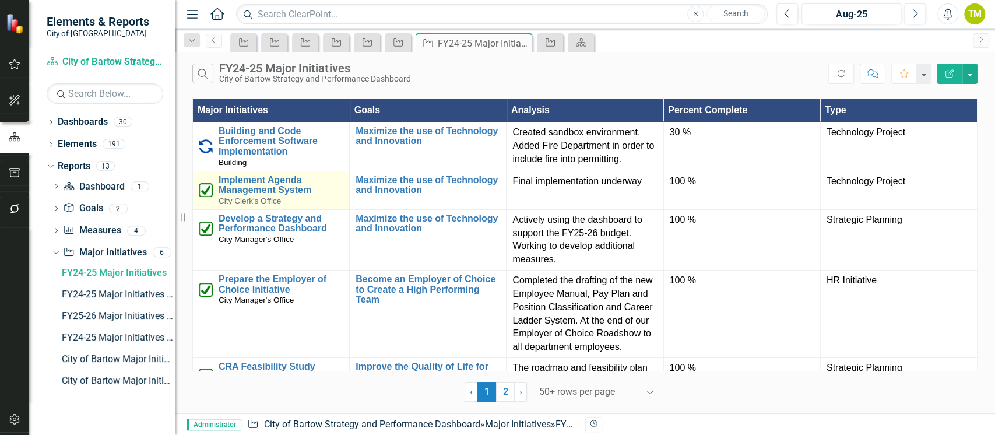
click at [207, 191] on img at bounding box center [206, 190] width 14 height 14
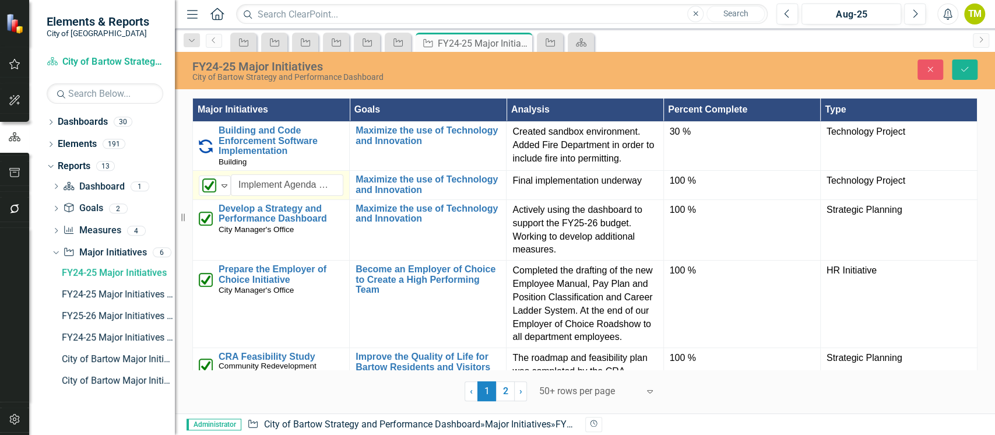
click at [207, 191] on img at bounding box center [209, 185] width 14 height 14
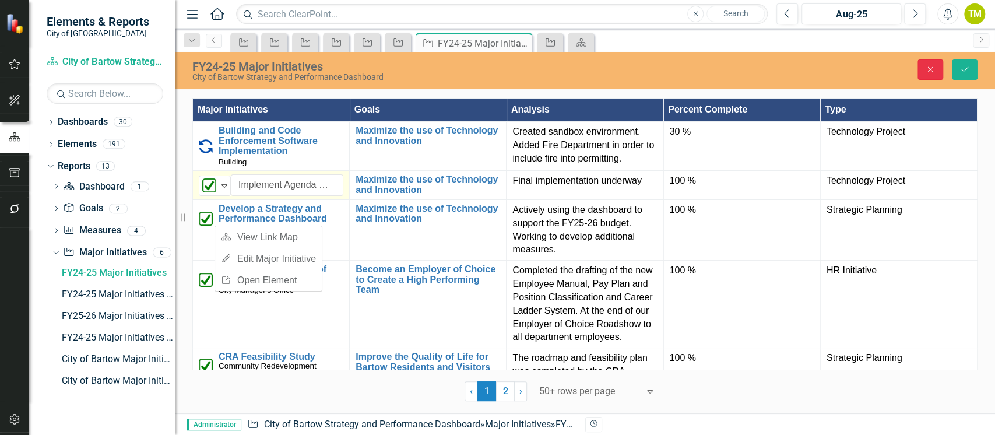
click at [925, 65] on icon "Close" at bounding box center [930, 69] width 10 height 8
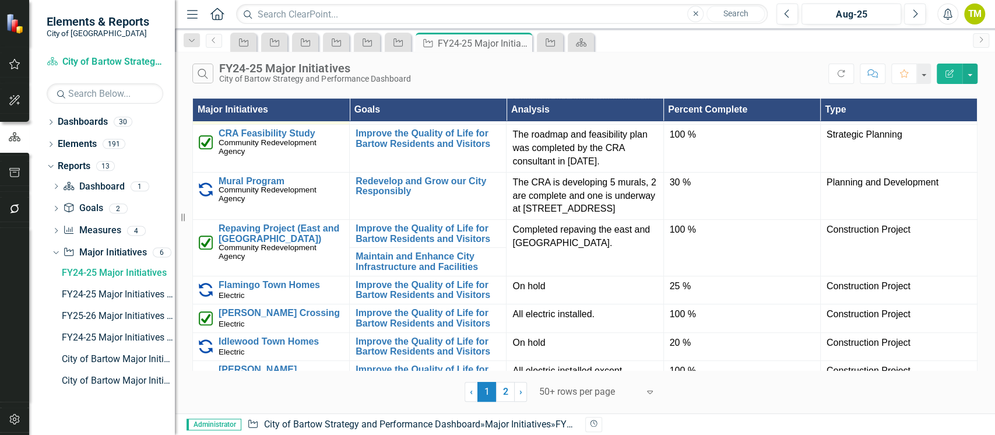
scroll to position [311, 0]
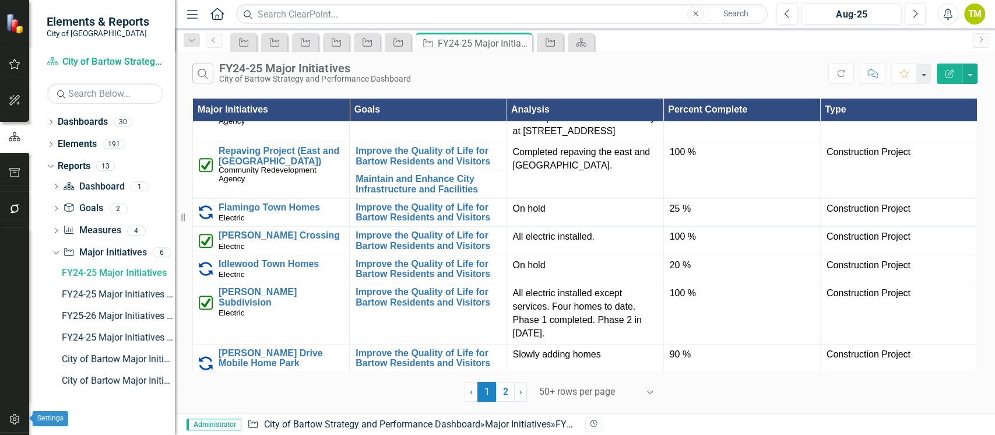
click at [9, 420] on icon "button" at bounding box center [14, 419] width 10 height 10
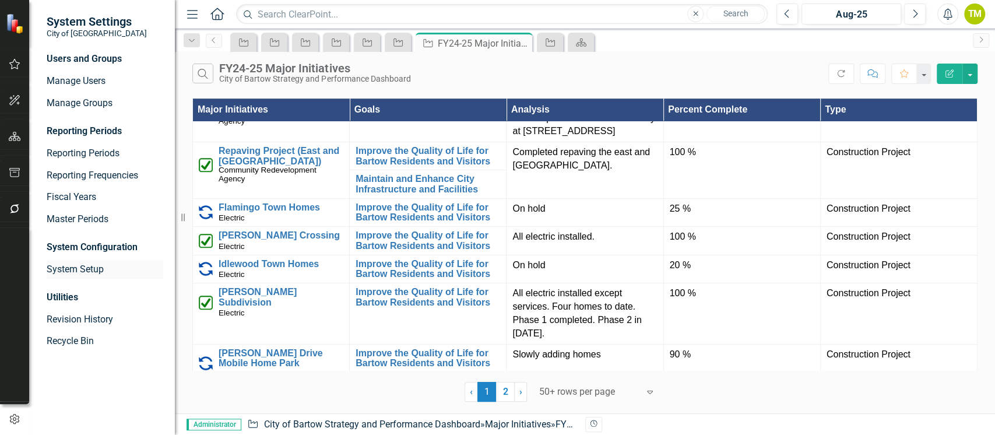
click at [69, 267] on link "System Setup" at bounding box center [105, 269] width 117 height 13
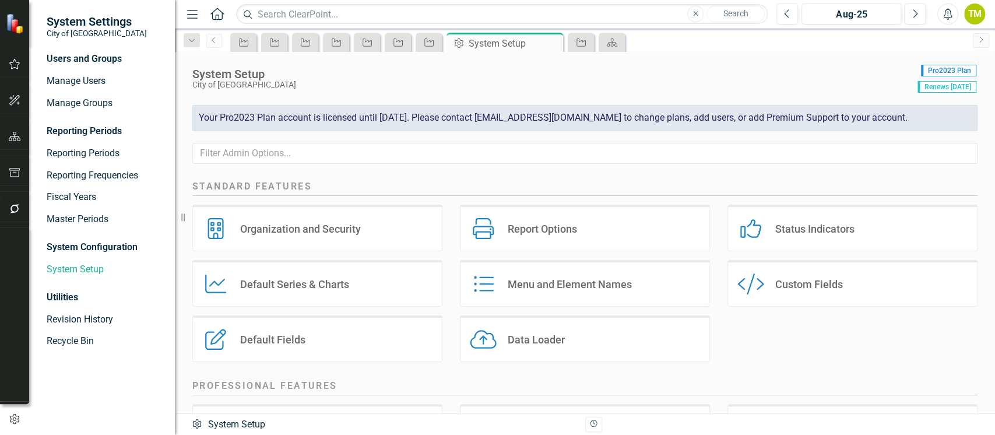
click at [806, 224] on div "Status Indicators" at bounding box center [814, 228] width 79 height 13
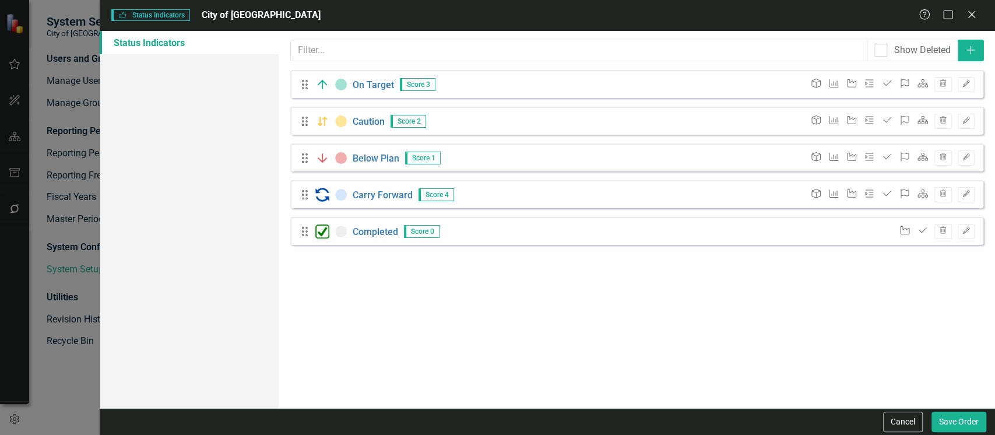
drag, startPoint x: 897, startPoint y: 425, endPoint x: 863, endPoint y: 418, distance: 35.1
click at [895, 423] on button "Cancel" at bounding box center [903, 421] width 40 height 20
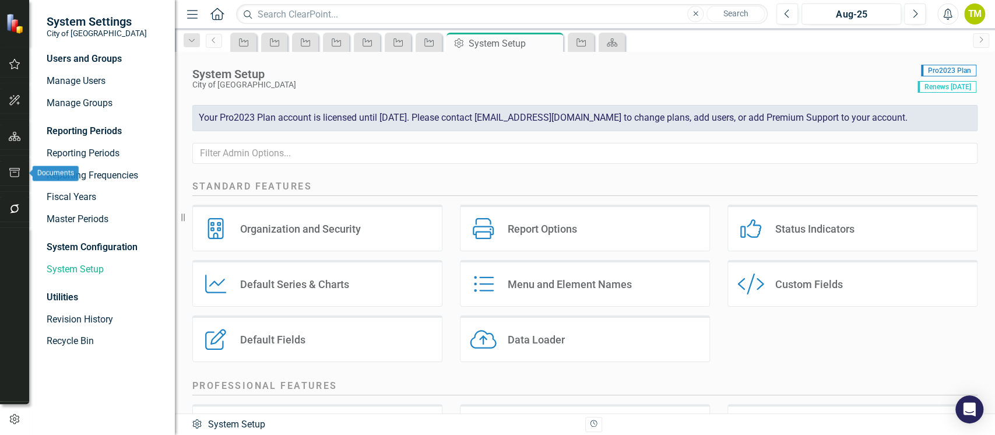
click at [14, 168] on icon "button" at bounding box center [15, 172] width 12 height 9
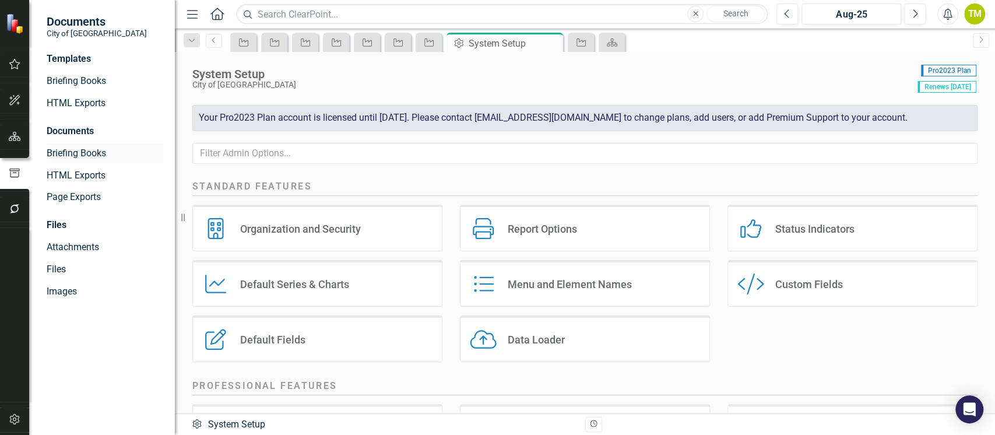
click at [65, 145] on div "Briefing Books" at bounding box center [105, 153] width 117 height 19
click at [95, 152] on link "Briefing Books" at bounding box center [105, 153] width 117 height 13
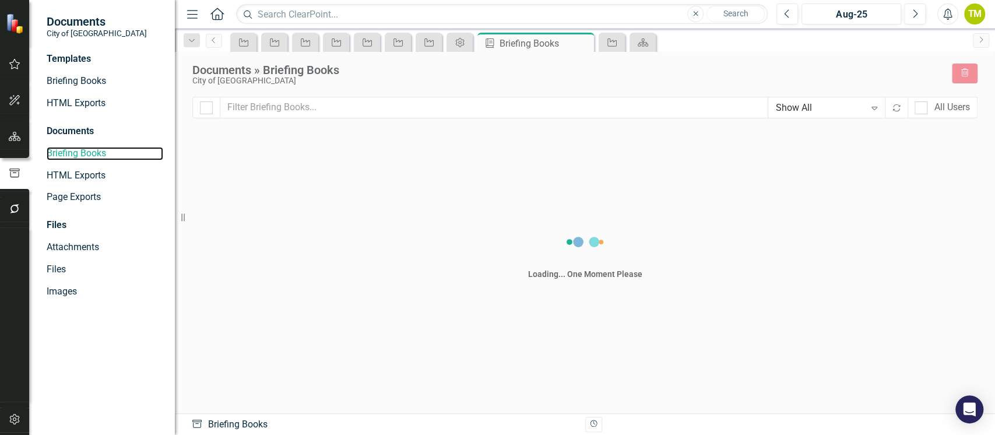
checkbox input "false"
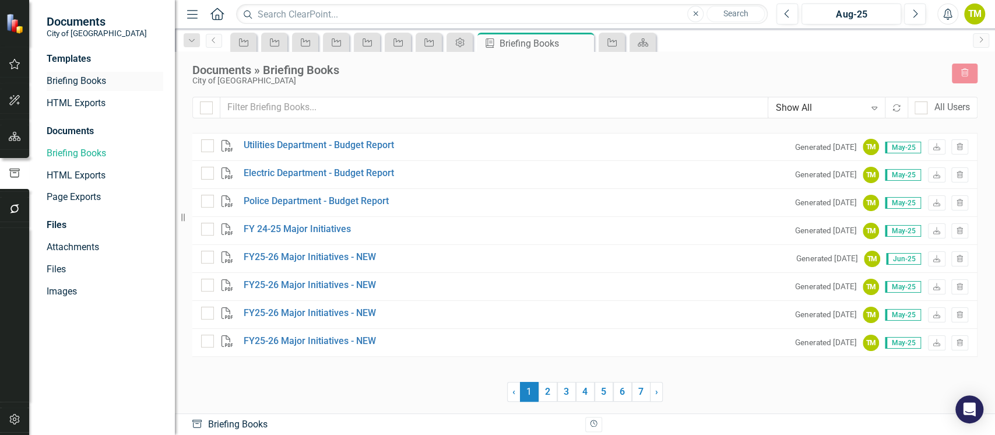
click at [73, 88] on div "Templates Briefing Books HTML Exports Documents Briefing Books HTML Exports Pag…" at bounding box center [102, 243] width 146 height 382
click at [73, 77] on link "Briefing Books" at bounding box center [105, 81] width 117 height 13
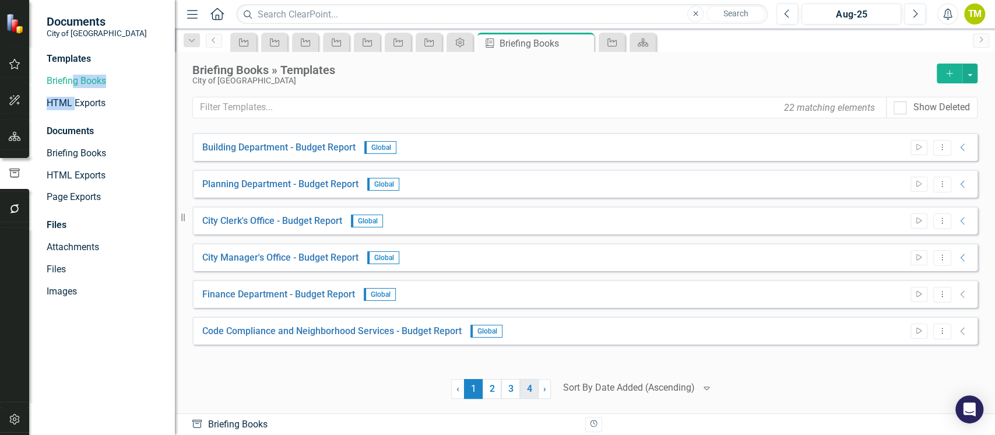
click at [528, 390] on link "4" at bounding box center [529, 389] width 19 height 20
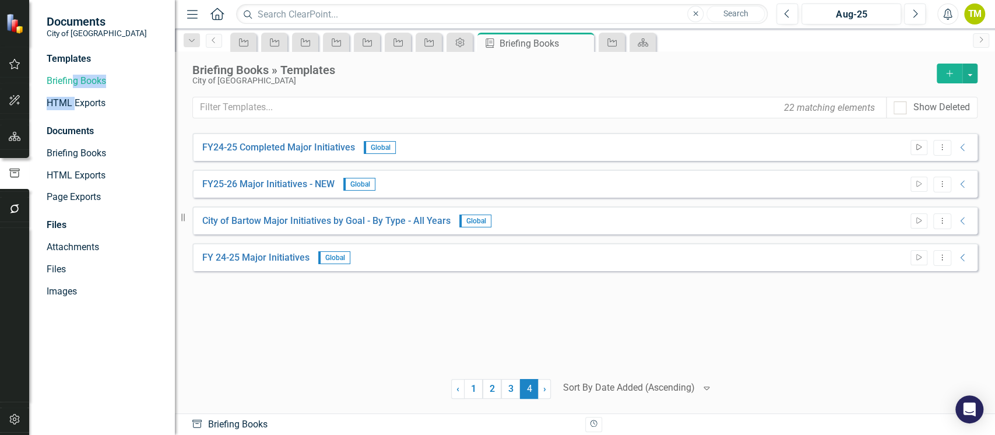
click at [919, 147] on icon "Start" at bounding box center [918, 147] width 9 height 7
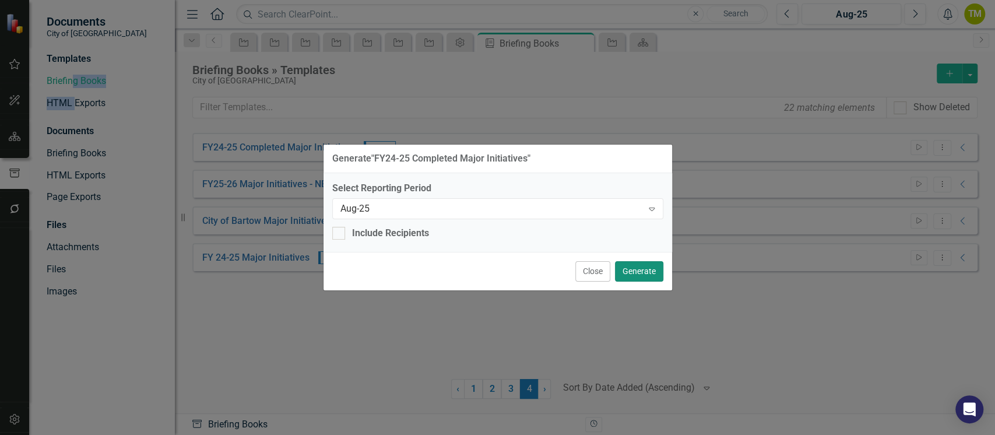
click at [642, 272] on button "Generate" at bounding box center [639, 271] width 48 height 20
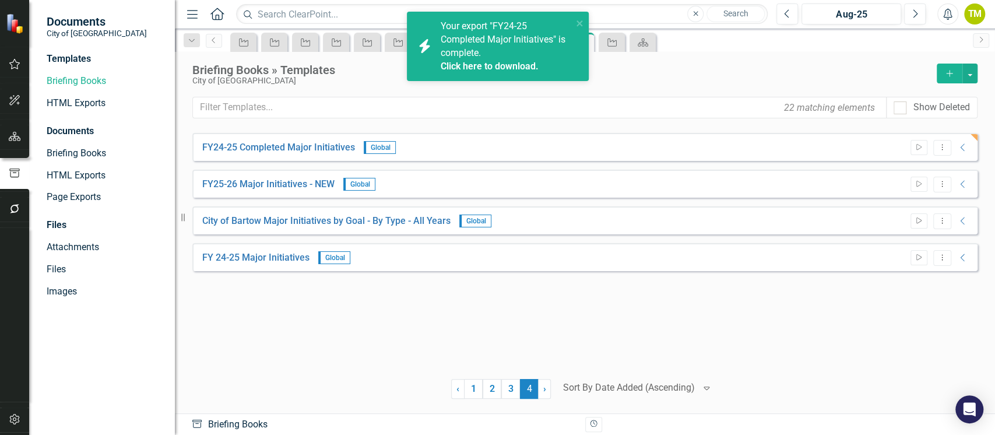
click at [491, 64] on link "Click here to download." at bounding box center [490, 66] width 98 height 11
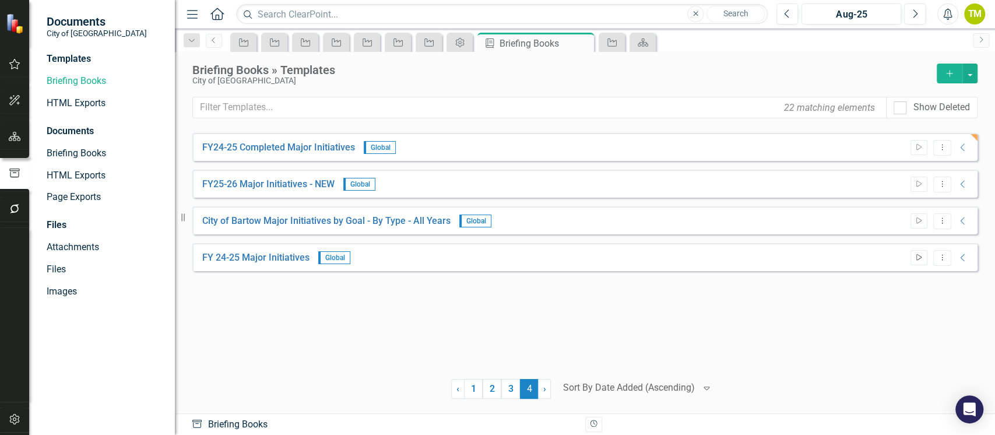
click at [916, 258] on icon "Start" at bounding box center [918, 257] width 9 height 7
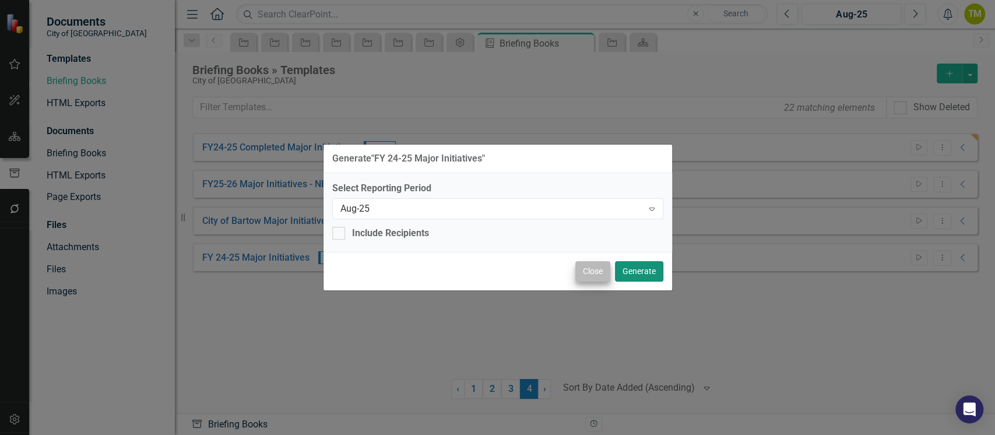
drag, startPoint x: 627, startPoint y: 268, endPoint x: 610, endPoint y: 268, distance: 16.9
click at [627, 268] on button "Generate" at bounding box center [639, 271] width 48 height 20
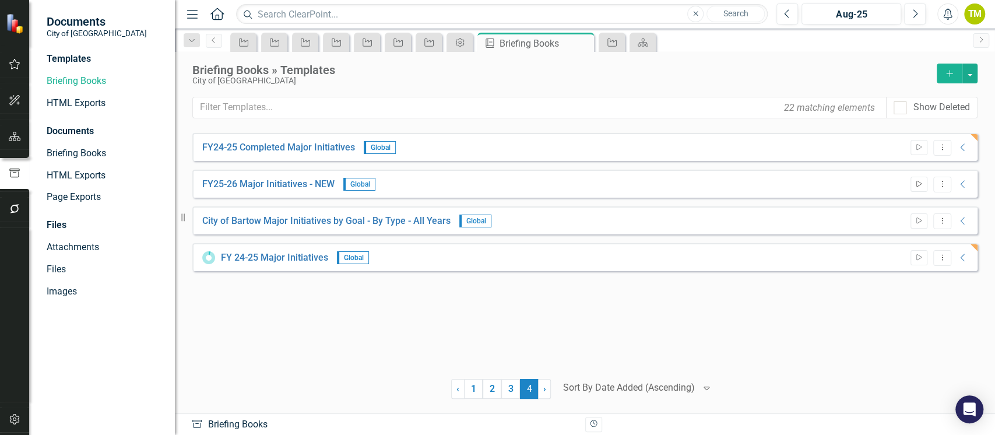
click at [920, 187] on icon "Start" at bounding box center [918, 184] width 9 height 7
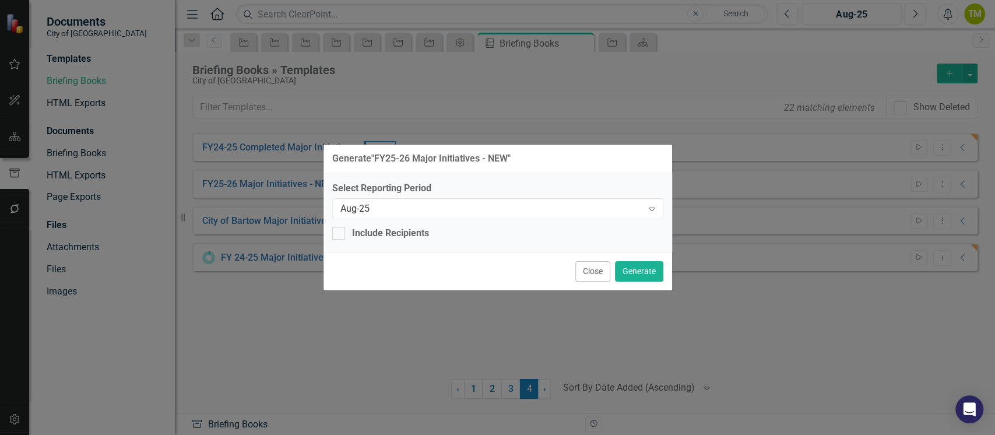
click at [592, 271] on button "Close" at bounding box center [592, 271] width 35 height 20
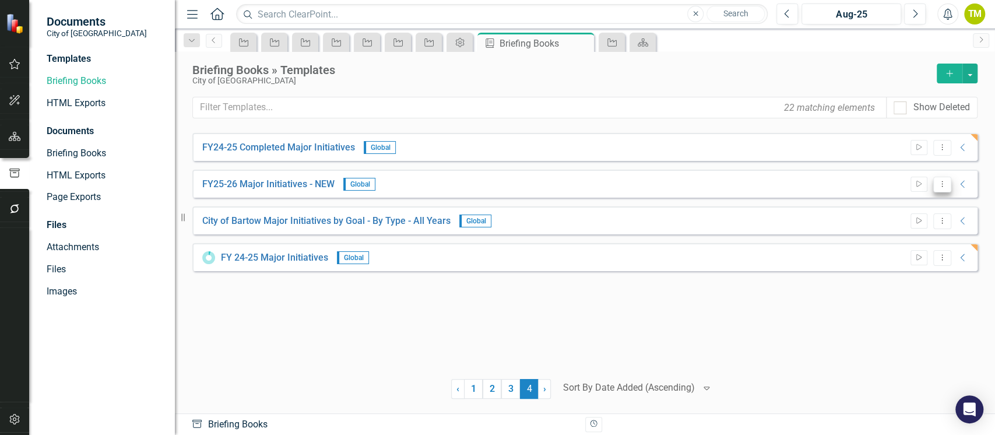
click at [941, 183] on icon "Dropdown Menu" at bounding box center [942, 184] width 10 height 8
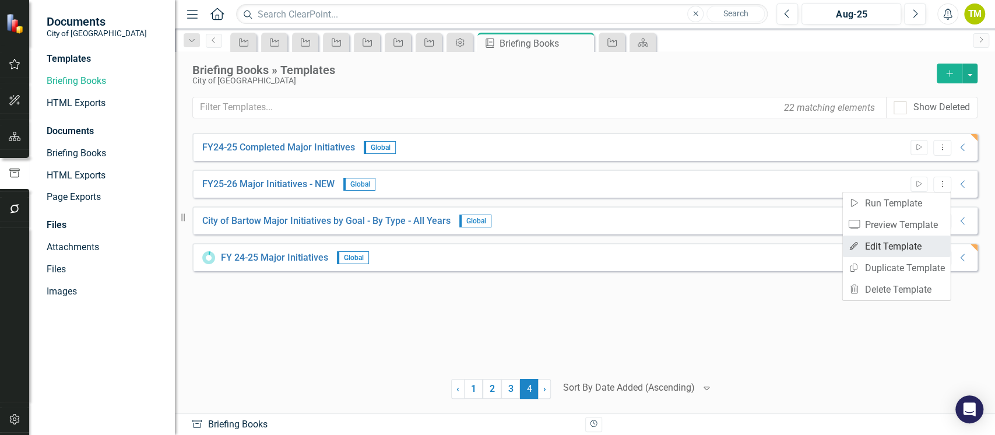
click at [874, 244] on link "Edit Edit Template" at bounding box center [896, 246] width 108 height 22
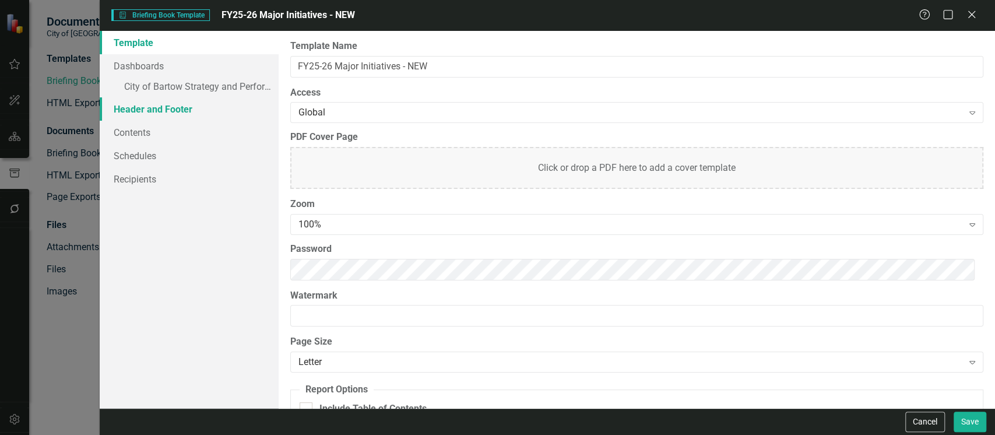
click at [140, 107] on link "Header and Footer" at bounding box center [189, 108] width 179 height 23
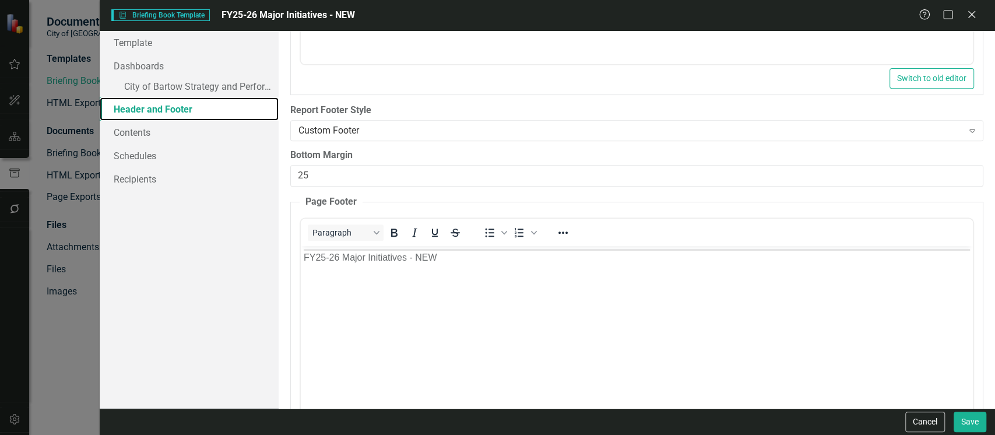
scroll to position [388, 0]
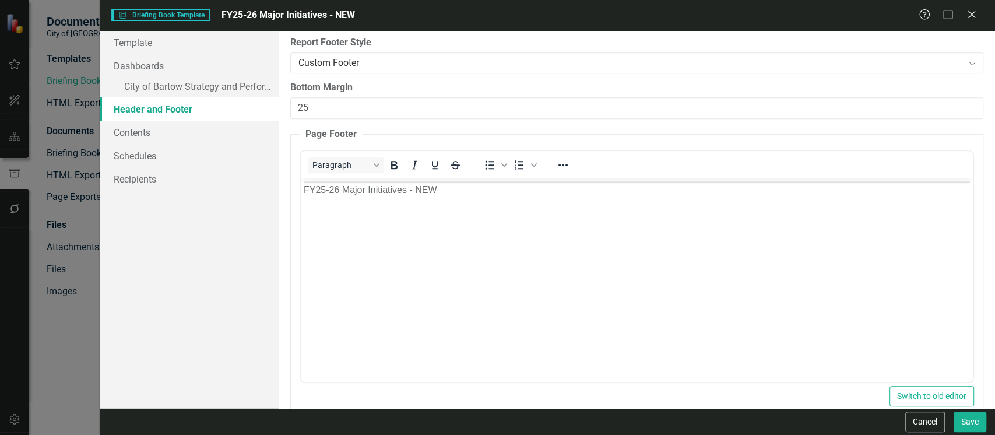
drag, startPoint x: 920, startPoint y: 416, endPoint x: 917, endPoint y: 406, distance: 10.3
click at [920, 415] on button "Cancel" at bounding box center [925, 421] width 40 height 20
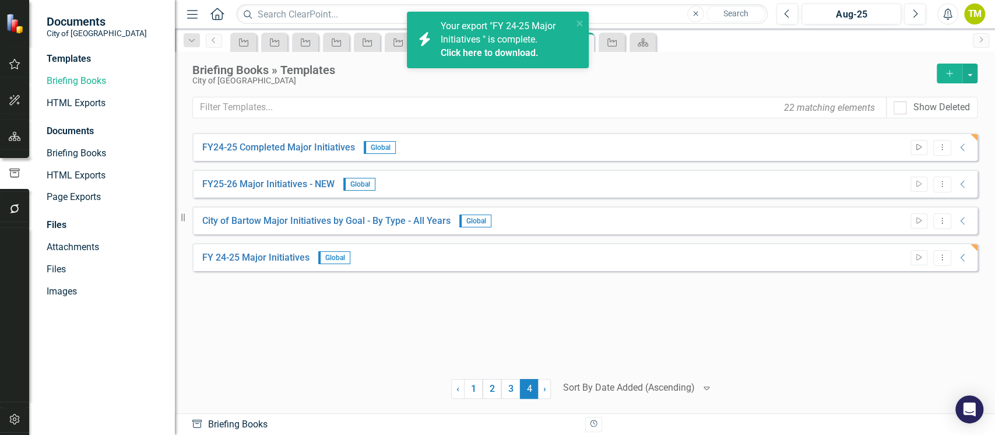
click at [919, 147] on icon "button" at bounding box center [918, 147] width 5 height 6
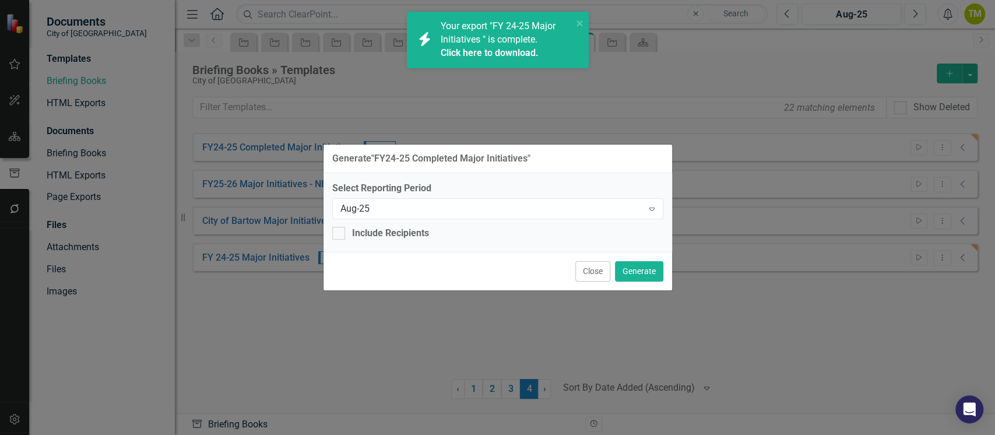
click at [475, 47] on link "Click here to download." at bounding box center [490, 52] width 98 height 11
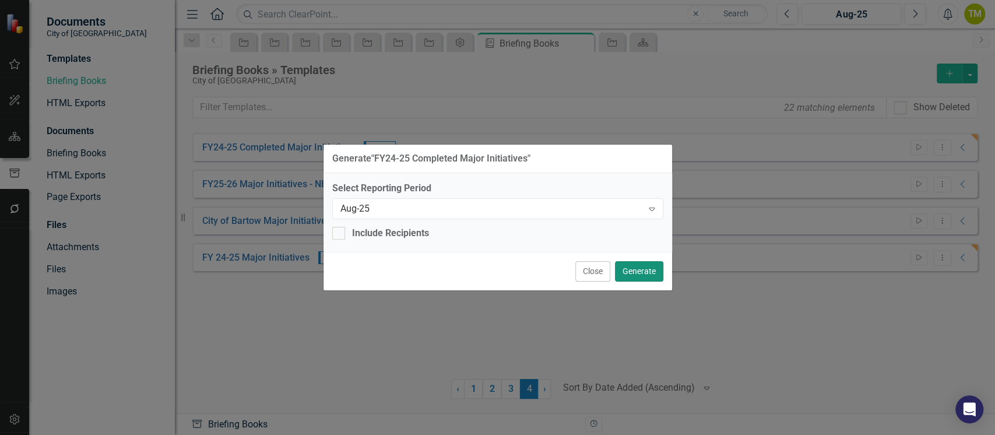
drag, startPoint x: 638, startPoint y: 273, endPoint x: 645, endPoint y: 270, distance: 7.4
click at [638, 273] on button "Generate" at bounding box center [639, 271] width 48 height 20
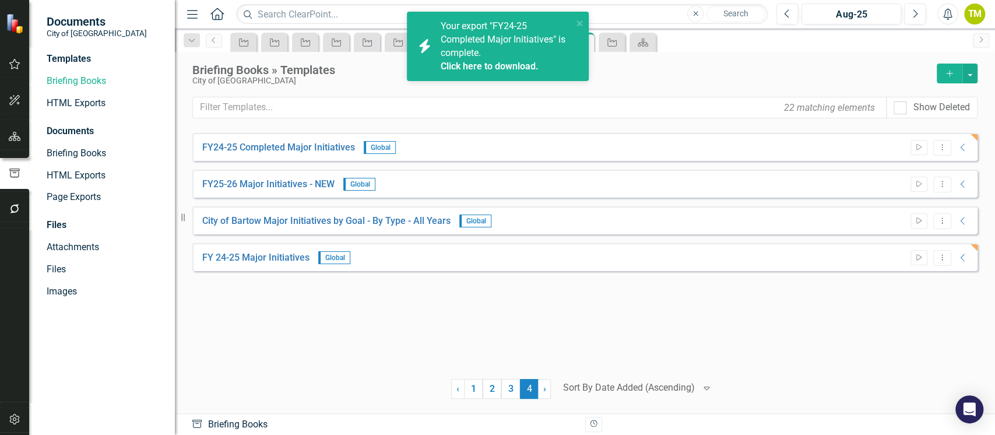
click at [462, 66] on link "Click here to download." at bounding box center [490, 66] width 98 height 11
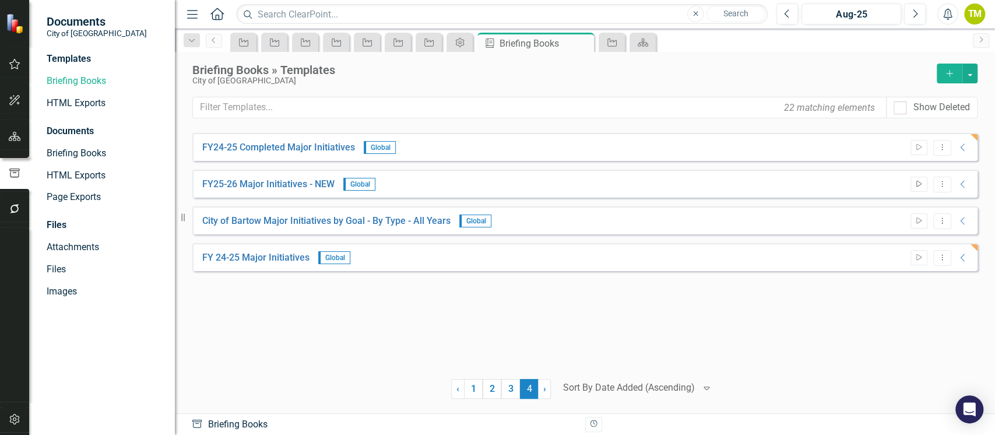
click at [919, 185] on icon "Start" at bounding box center [918, 184] width 9 height 7
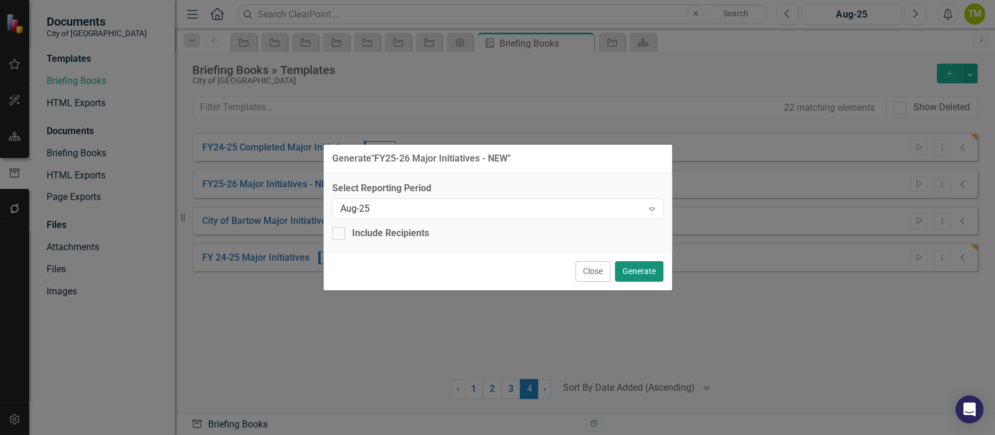
click at [644, 267] on button "Generate" at bounding box center [639, 271] width 48 height 20
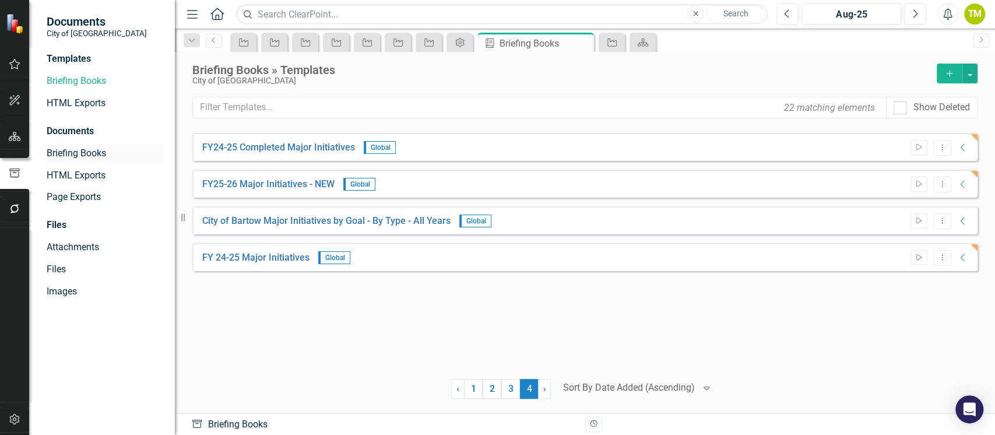
click at [54, 150] on link "Briefing Books" at bounding box center [105, 153] width 117 height 13
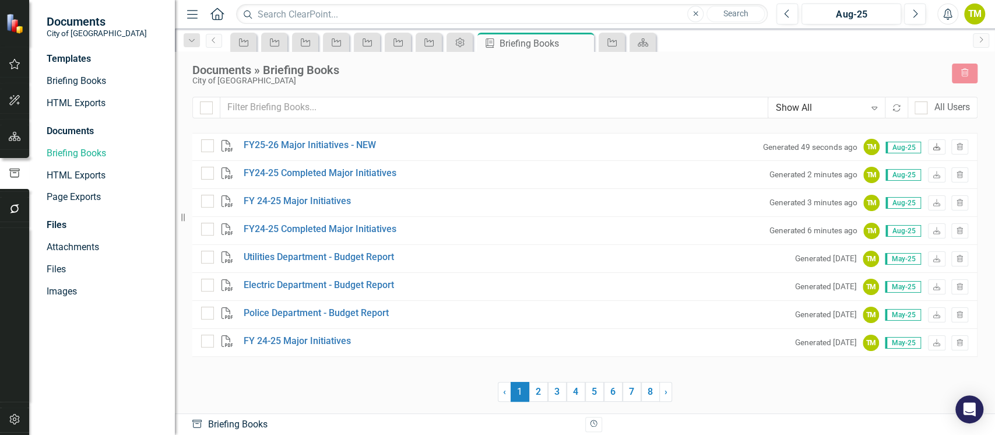
click at [934, 150] on icon at bounding box center [936, 146] width 7 height 7
